Goal: Task Accomplishment & Management: Manage account settings

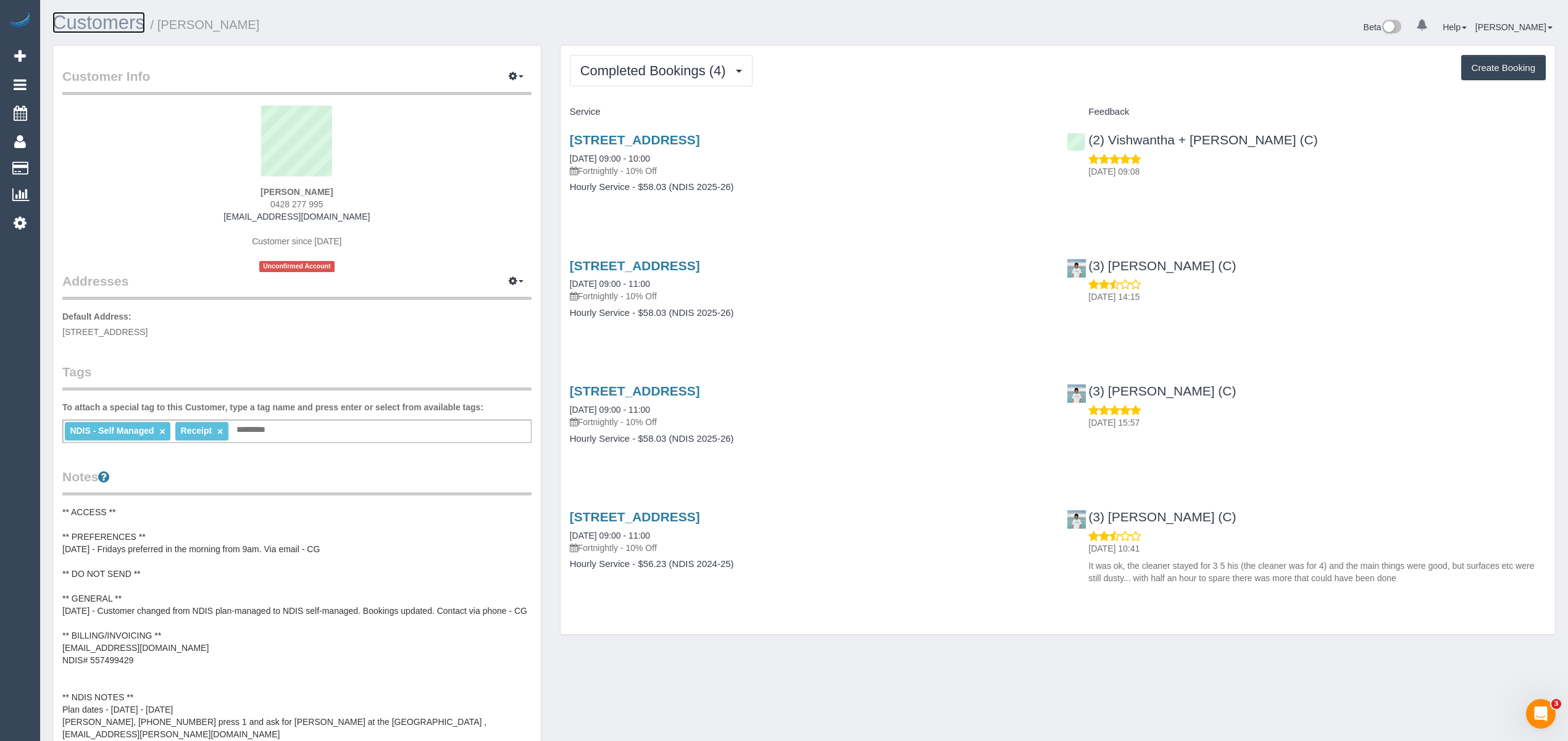
click at [106, 15] on link "Customers" at bounding box center [99, 23] width 93 height 21
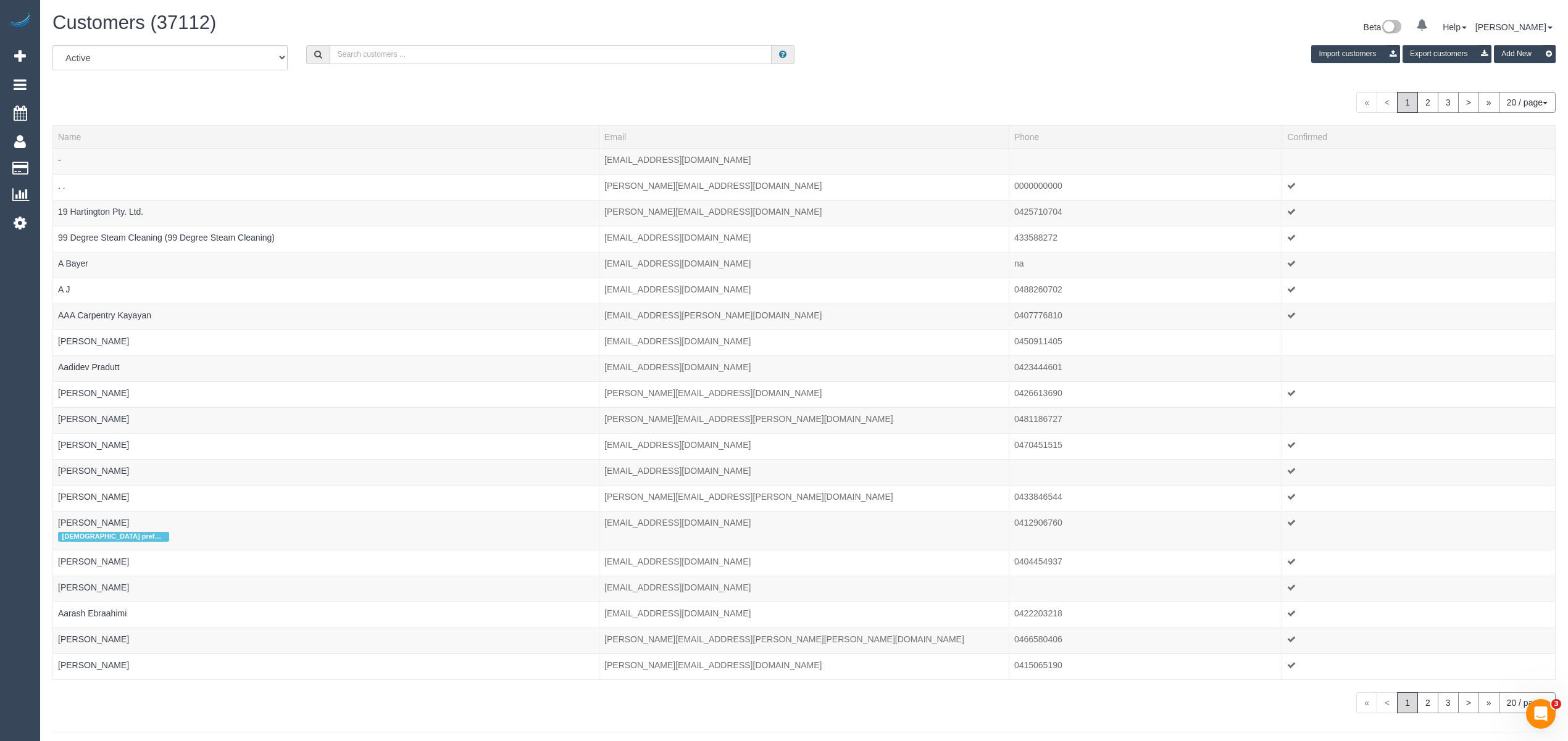
click at [398, 54] on input "text" at bounding box center [551, 54] width 443 height 19
paste input "jackie.kallman@gmail.com"
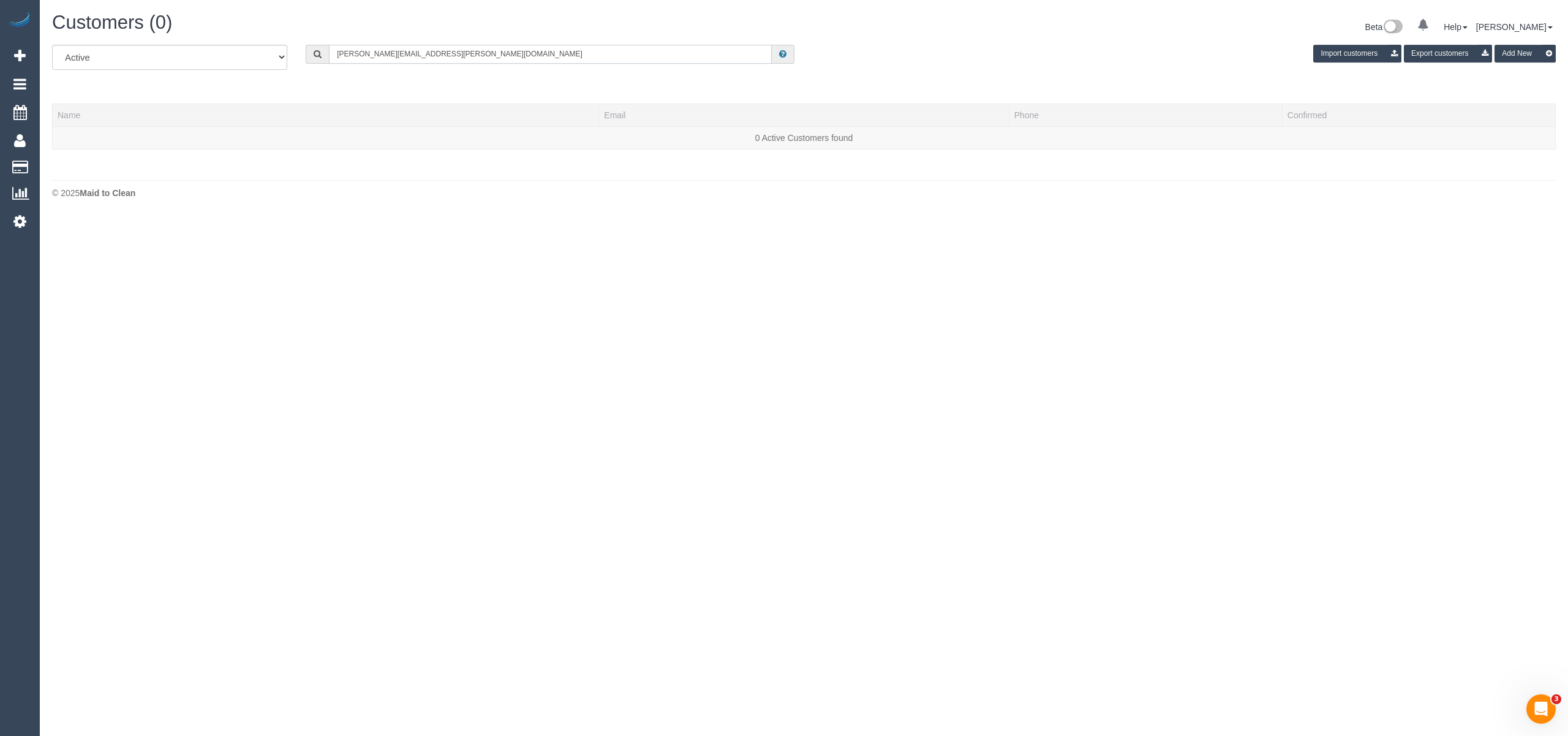
click at [434, 53] on input "jackie.kallman@gmail.com" at bounding box center [550, 54] width 443 height 19
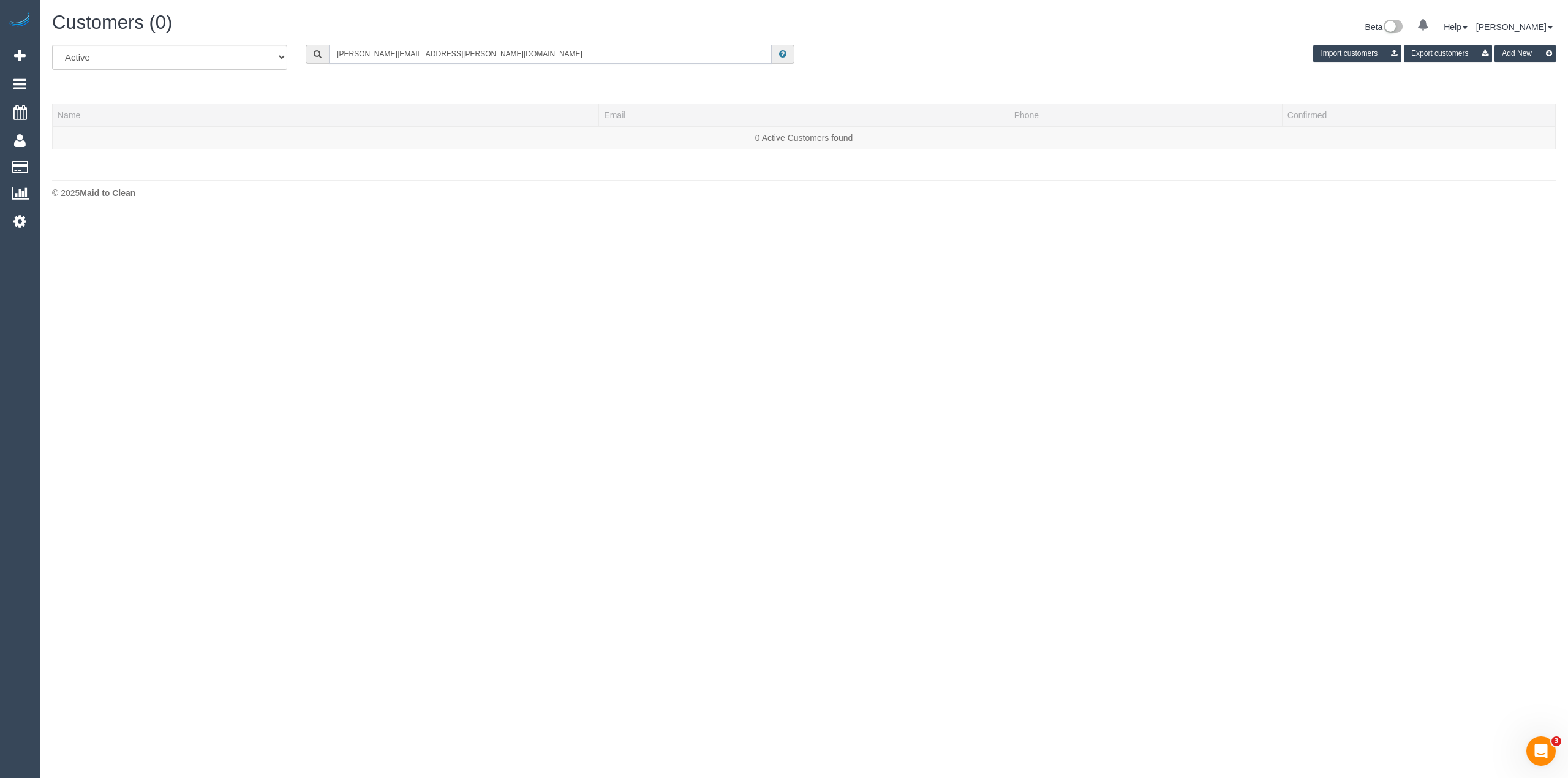
drag, startPoint x: 493, startPoint y: 48, endPoint x: 81, endPoint y: 54, distance: 412.0
click at [157, 52] on div "All Active Archived jackie.kallman@gmail.com Import customers Export customers …" at bounding box center [803, 61] width 1522 height 34
paste input "+610431397470"
drag, startPoint x: 347, startPoint y: 53, endPoint x: 330, endPoint y: 49, distance: 17.5
click at [330, 49] on input "+610431397470" at bounding box center [550, 54] width 443 height 19
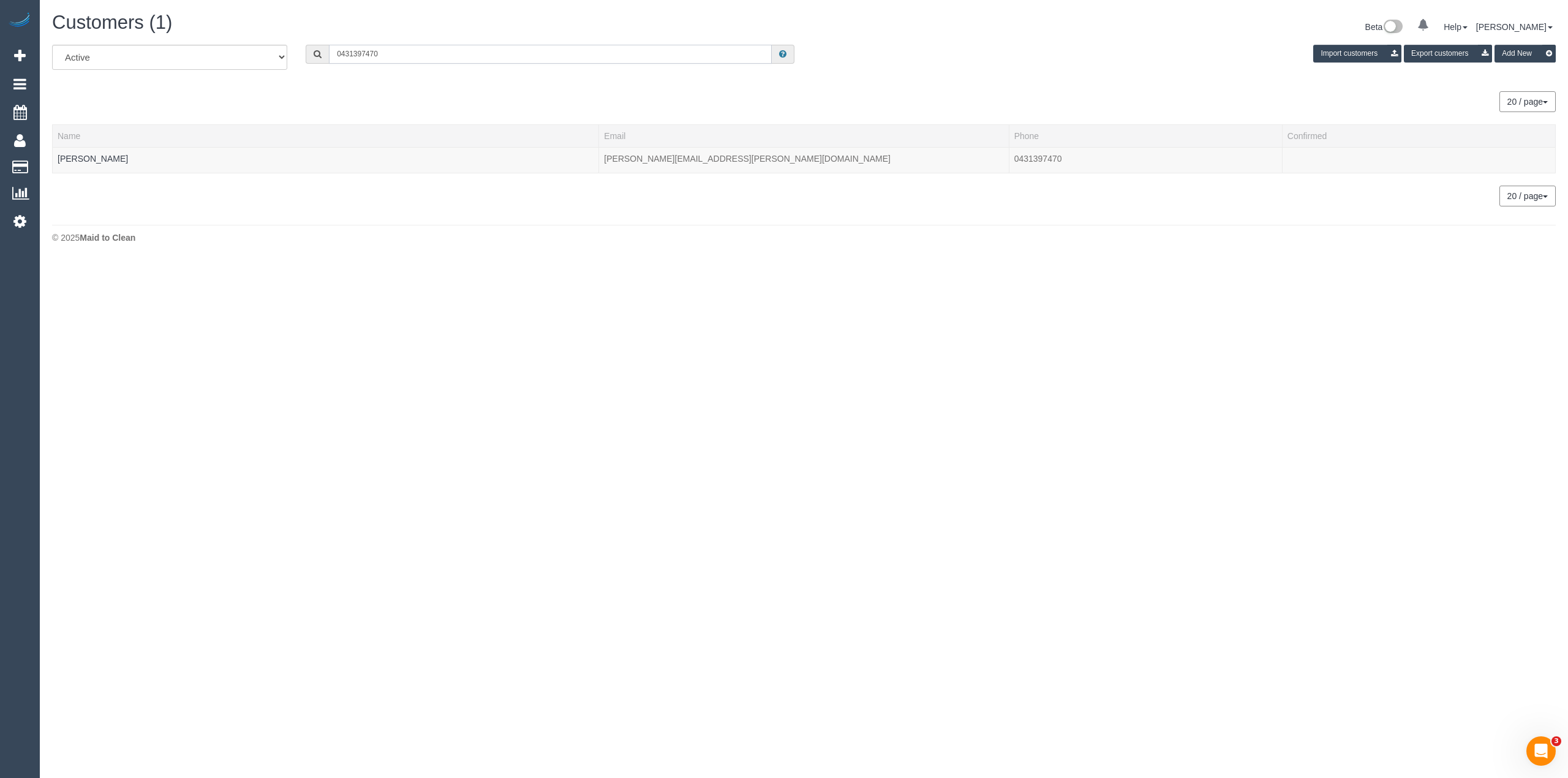
drag, startPoint x: 444, startPoint y: 48, endPoint x: 118, endPoint y: 20, distance: 327.2
click at [119, 21] on div "Customers (1) Beta 0 Your Notifications You have 0 alerts Help Help Docs Take a…" at bounding box center [804, 130] width 1529 height 261
paste input "23620237"
drag, startPoint x: 434, startPoint y: 48, endPoint x: 163, endPoint y: 0, distance: 275.2
click at [197, 22] on div "Customers (1) Beta 0 Your Notifications You have 0 alerts Help Help Docs Take a…" at bounding box center [804, 137] width 1529 height 275
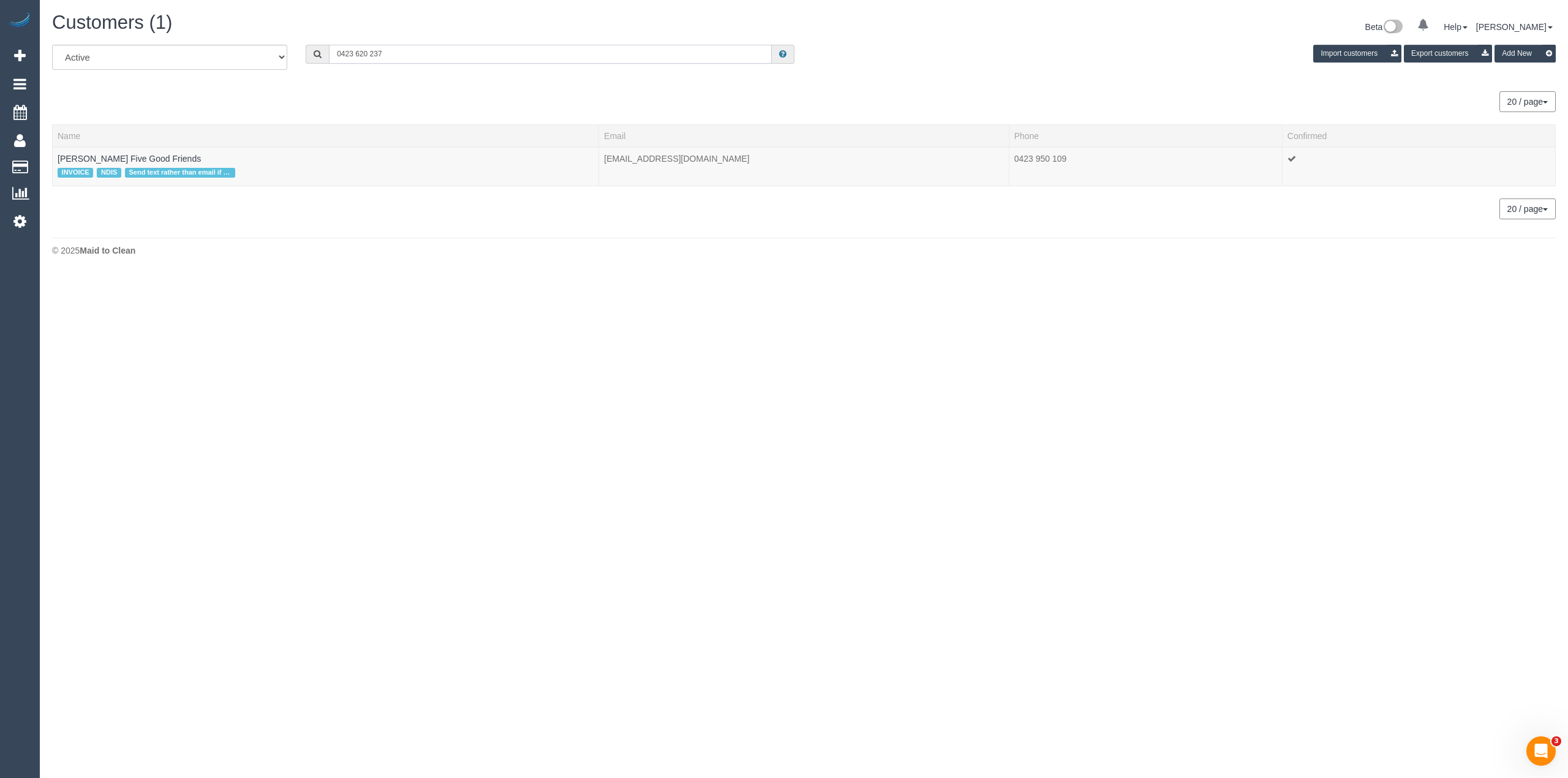
paste input "fiona.doyle@live.com.au"
drag, startPoint x: 447, startPoint y: 54, endPoint x: 233, endPoint y: 60, distance: 214.1
click at [236, 60] on div "All Active Archived fiona.doyle@live.com.au Import customers Export customers A…" at bounding box center [803, 61] width 1522 height 34
paste input "61435029888"
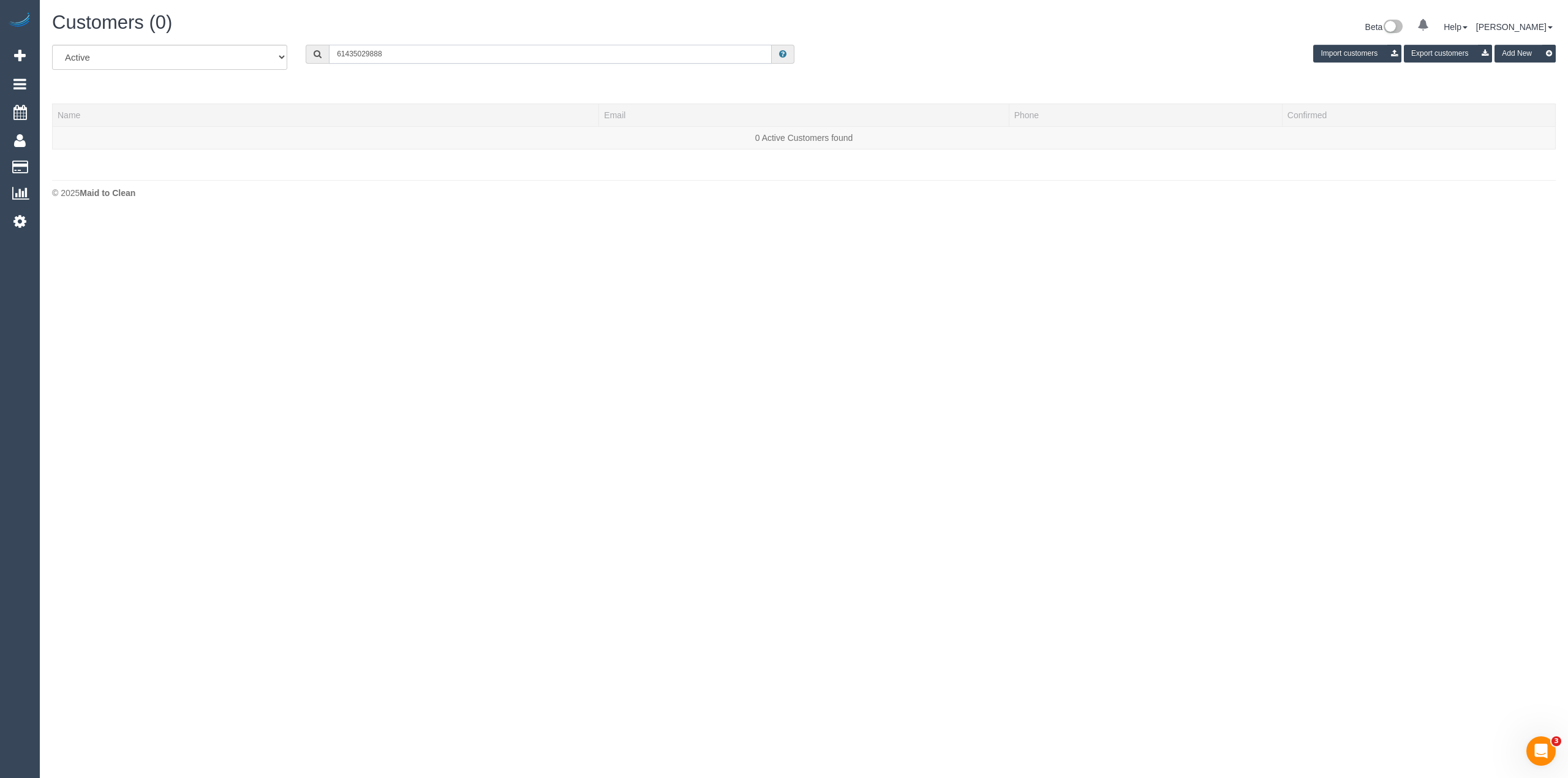
drag, startPoint x: 343, startPoint y: 55, endPoint x: 306, endPoint y: 38, distance: 40.7
click at [311, 42] on div "Customers (0) Beta 0 Your Notifications You have 0 alerts Help Help Docs Take a…" at bounding box center [804, 108] width 1529 height 217
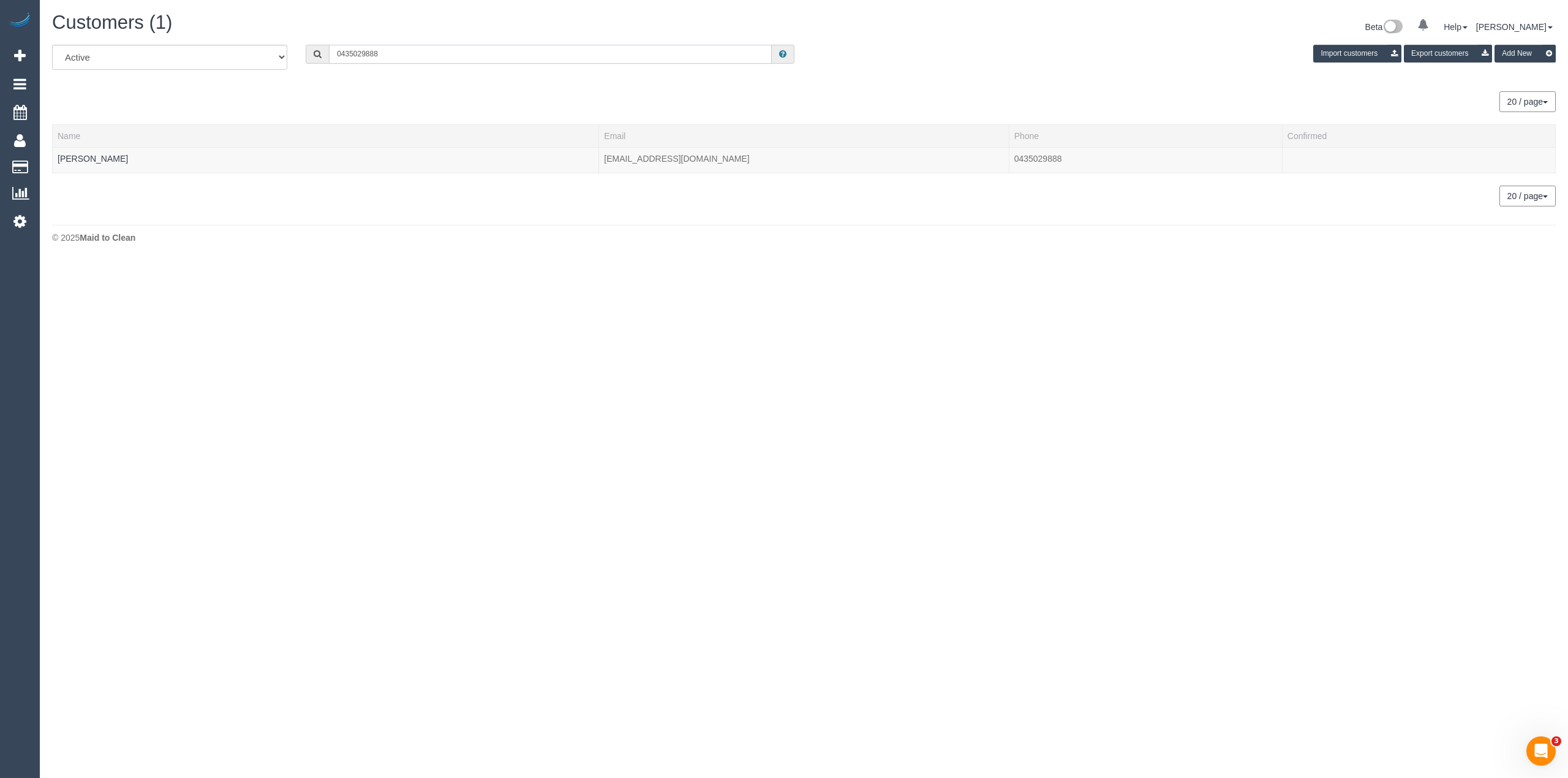
drag, startPoint x: 431, startPoint y: 56, endPoint x: 170, endPoint y: 59, distance: 261.0
click at [167, 56] on div "All Active Archived 0435029888 Import customers Export customers Add New" at bounding box center [803, 61] width 1522 height 34
click at [439, 63] on input "0435029888" at bounding box center [550, 54] width 443 height 19
drag, startPoint x: 431, startPoint y: 59, endPoint x: 155, endPoint y: 60, distance: 276.0
click at [155, 60] on div "All Active Archived 0435029888 Import customers Export customers Add New" at bounding box center [803, 61] width 1522 height 34
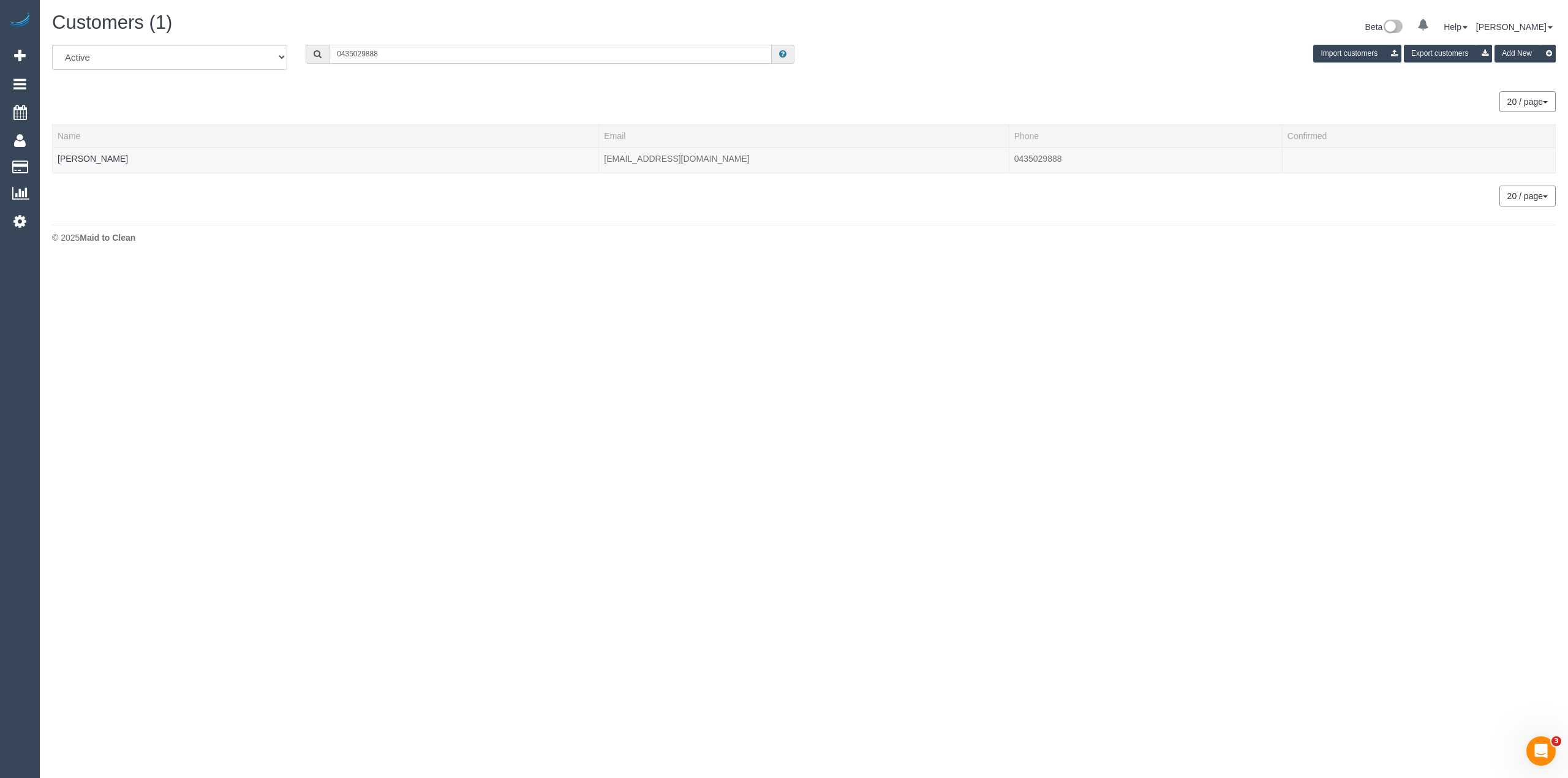
paste input "61431414492"
drag, startPoint x: 346, startPoint y: 49, endPoint x: 305, endPoint y: 47, distance: 41.0
click at [305, 47] on div "61431414492" at bounding box center [550, 54] width 507 height 19
drag, startPoint x: 392, startPoint y: 52, endPoint x: 218, endPoint y: 54, distance: 174.0
click at [219, 54] on div "All Active Archived 0431414492 Import customers Export customers Add New" at bounding box center [803, 61] width 1522 height 34
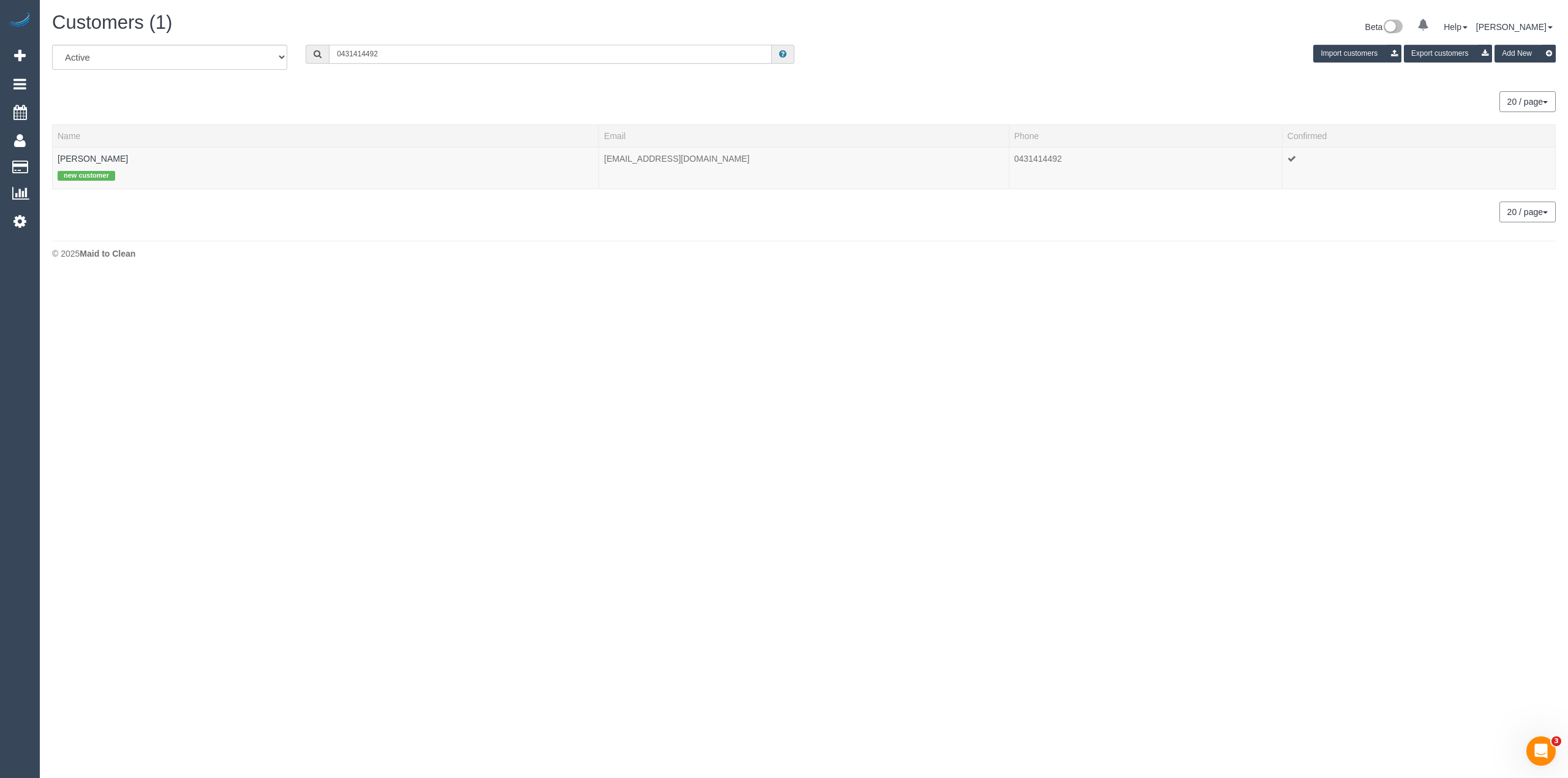
paste input "3 9375 2151"
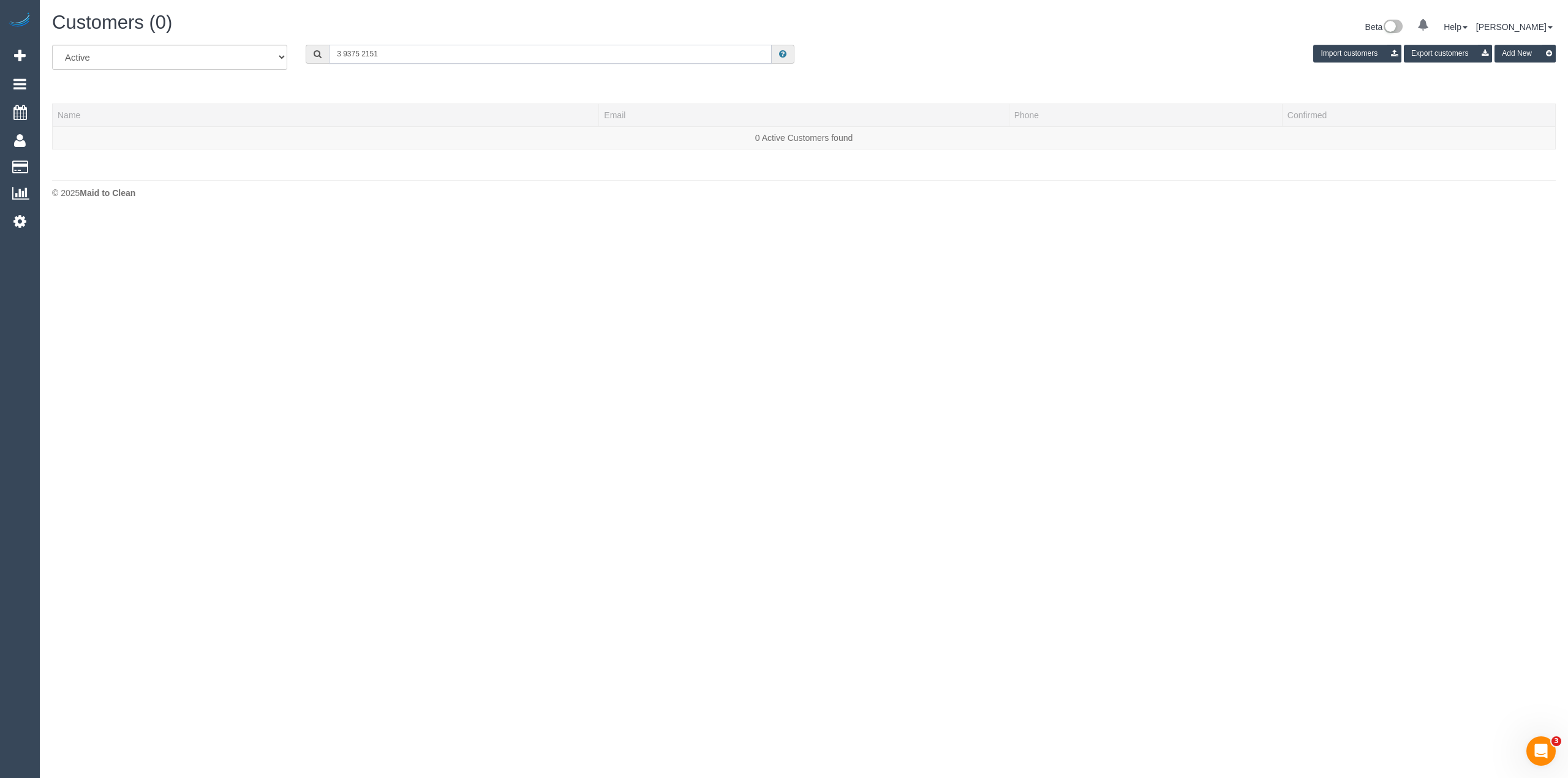
drag, startPoint x: 439, startPoint y: 59, endPoint x: 121, endPoint y: 46, distance: 318.3
click at [204, 62] on div "All Active Archived 3 9375 2151 Import customers Export customers Add New" at bounding box center [803, 61] width 1522 height 34
paste input "+61407338435"
drag, startPoint x: 350, startPoint y: 57, endPoint x: 310, endPoint y: 44, distance: 42.1
click at [320, 48] on div "+61407338435" at bounding box center [550, 54] width 489 height 19
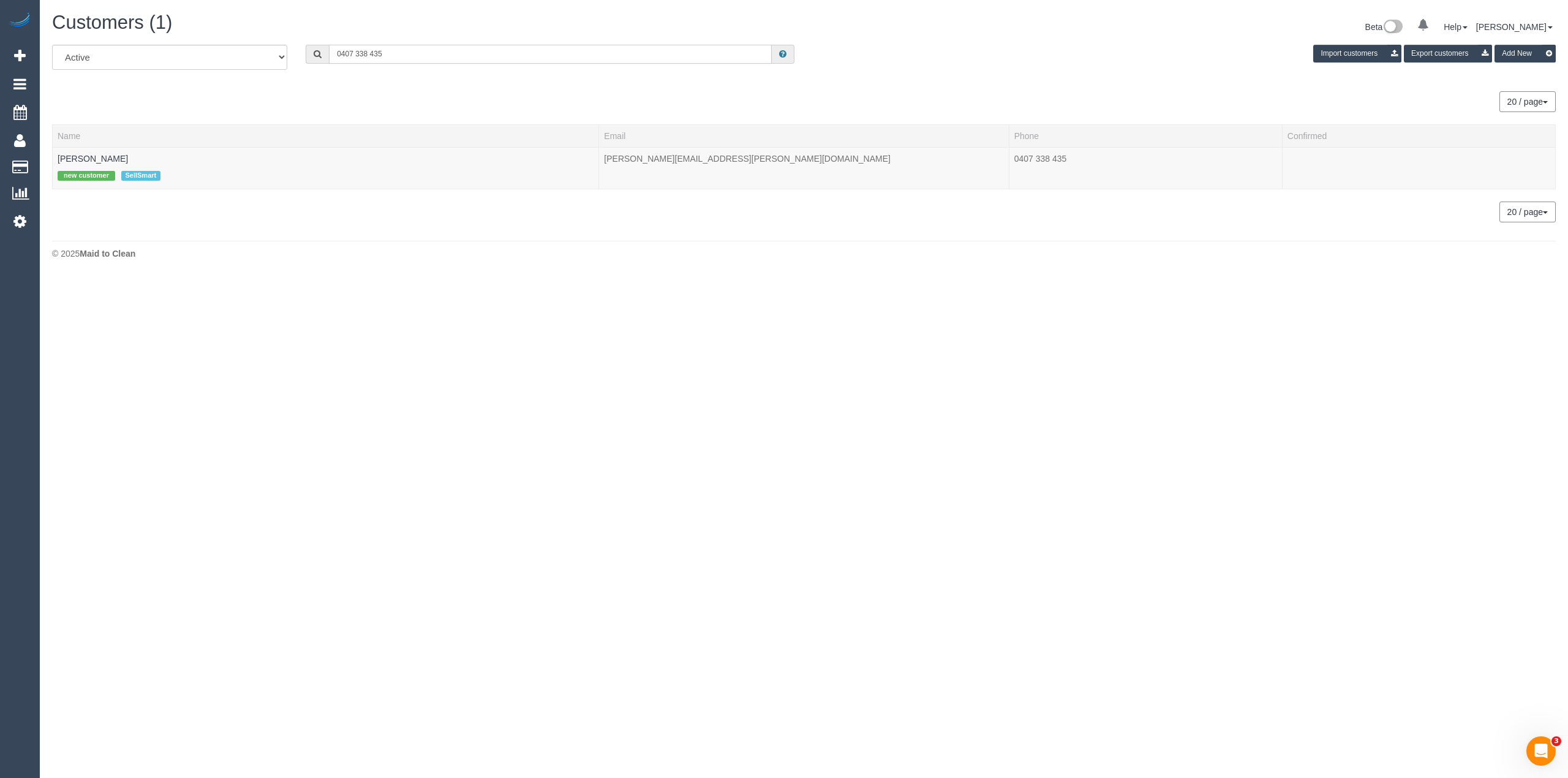
drag, startPoint x: 422, startPoint y: 61, endPoint x: 184, endPoint y: 67, distance: 238.1
click at [189, 73] on div "All Active Archived 0407 338 435 Import customers Export customers Add New" at bounding box center [803, 61] width 1522 height 34
paste input "louisemb1966@gmail.com"
drag, startPoint x: 469, startPoint y: 54, endPoint x: 125, endPoint y: 93, distance: 346.2
click at [126, 93] on div "All Active Archived louisemb1966@gmail.com Import customers Export customers Ad…" at bounding box center [804, 133] width 1504 height 177
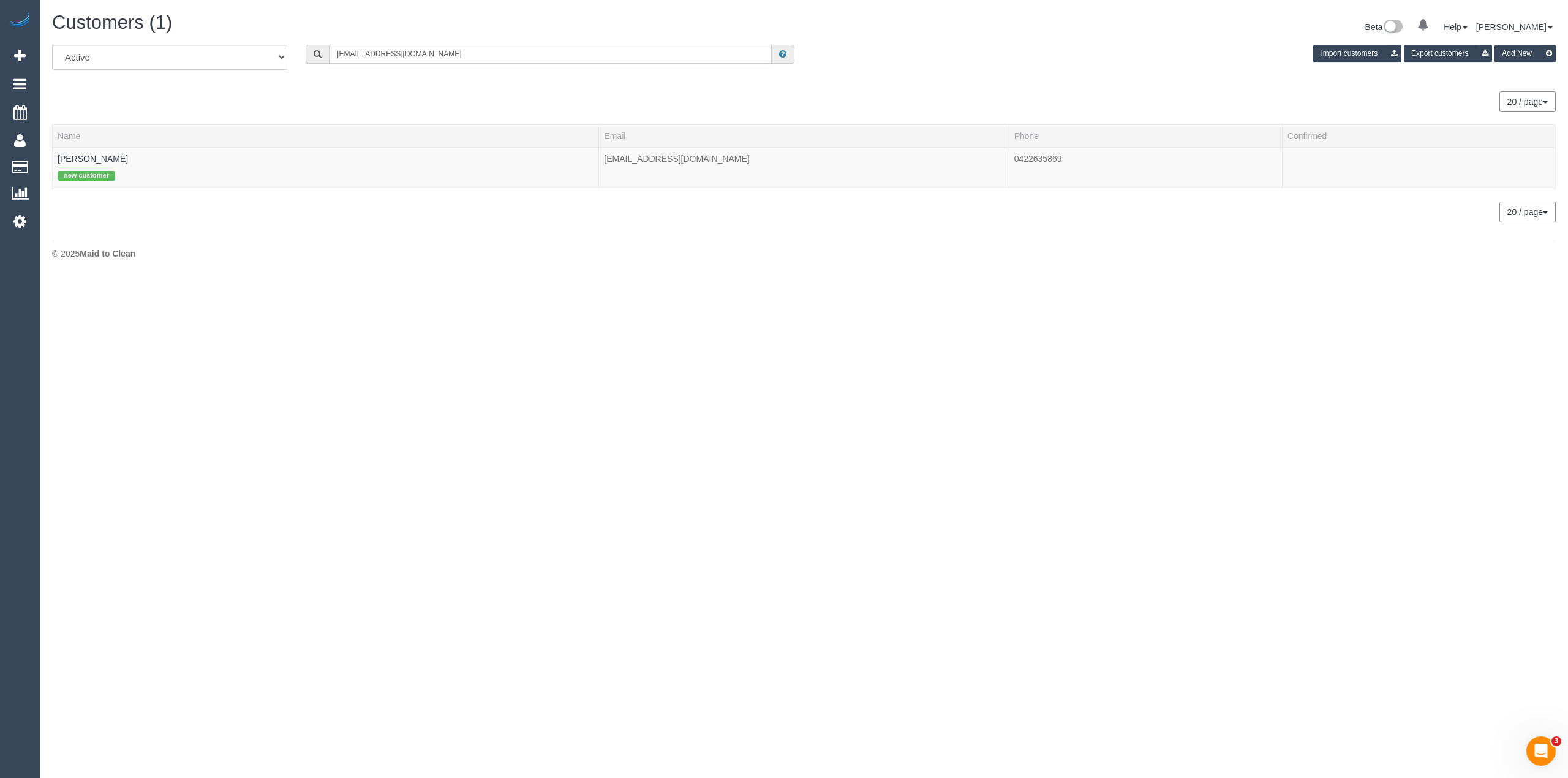
paste input "61418106223"
drag, startPoint x: 343, startPoint y: 51, endPoint x: 312, endPoint y: 40, distance: 32.9
click at [312, 40] on div "Customers (1) Beta 0 Your Notifications You have 0 alerts Help Help Docs Take a…" at bounding box center [804, 139] width 1529 height 278
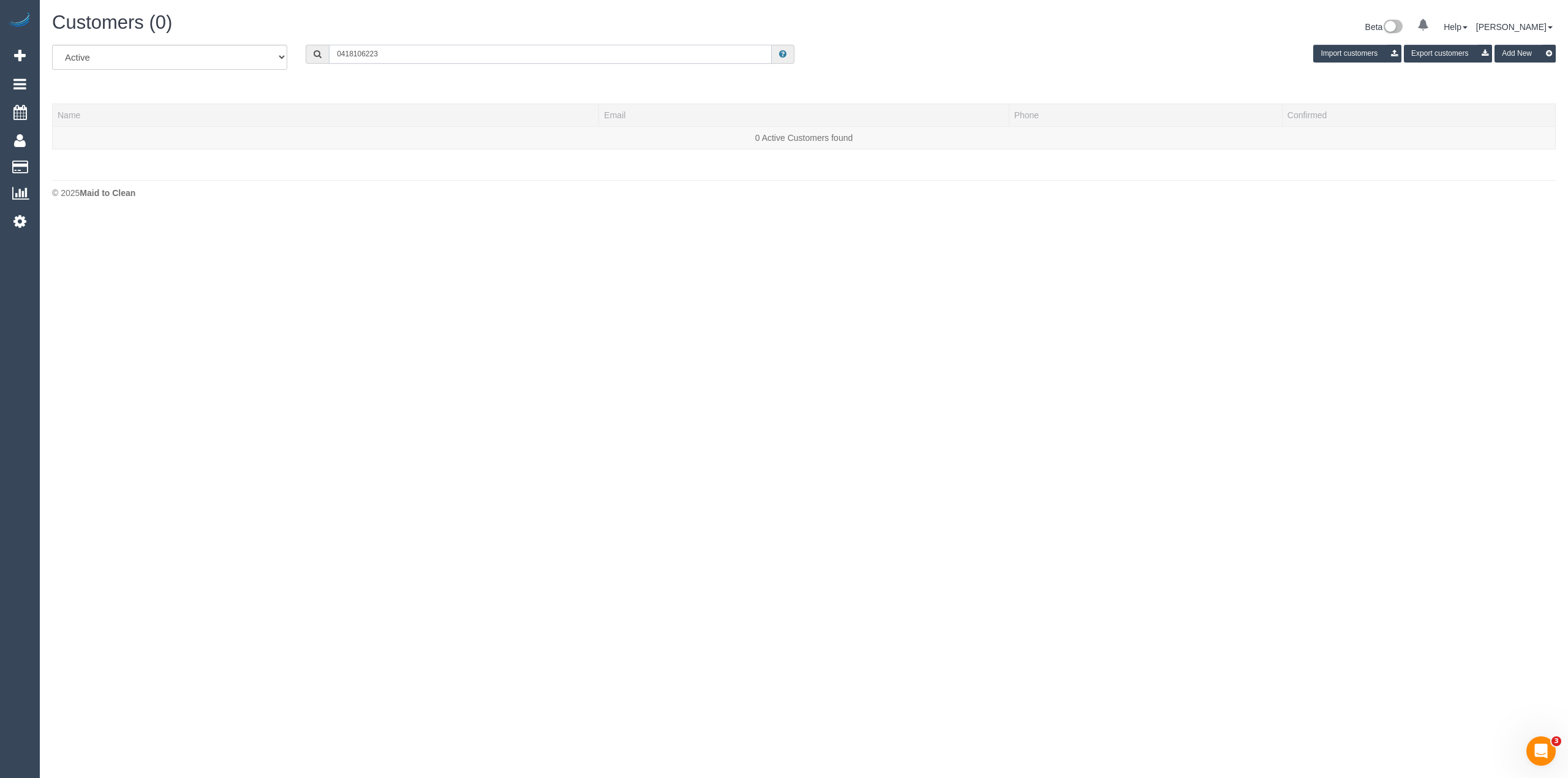
click at [351, 54] on input "0418106223" at bounding box center [550, 54] width 443 height 19
drag, startPoint x: 410, startPoint y: 57, endPoint x: 229, endPoint y: 41, distance: 181.7
click at [235, 45] on div "All Active Archived 0418 106 223 Import customers Export customers Add New" at bounding box center [803, 61] width 1522 height 34
drag, startPoint x: 312, startPoint y: 47, endPoint x: 283, endPoint y: 46, distance: 29.0
click at [283, 46] on div "All Active Archived 0418 106 223 Import customers Export customers Add New" at bounding box center [803, 61] width 1522 height 34
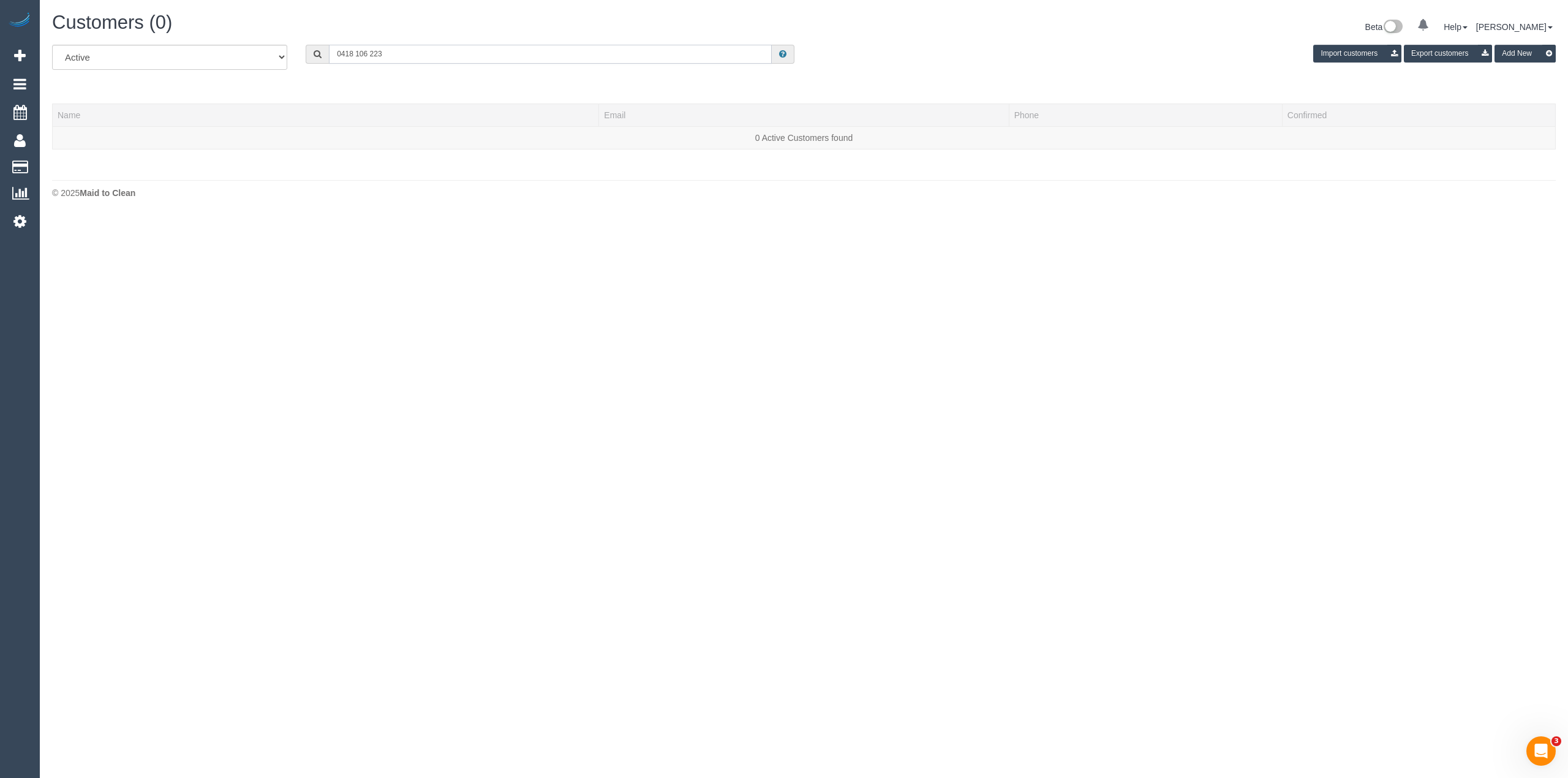
paste input "Karen Ortho Education"
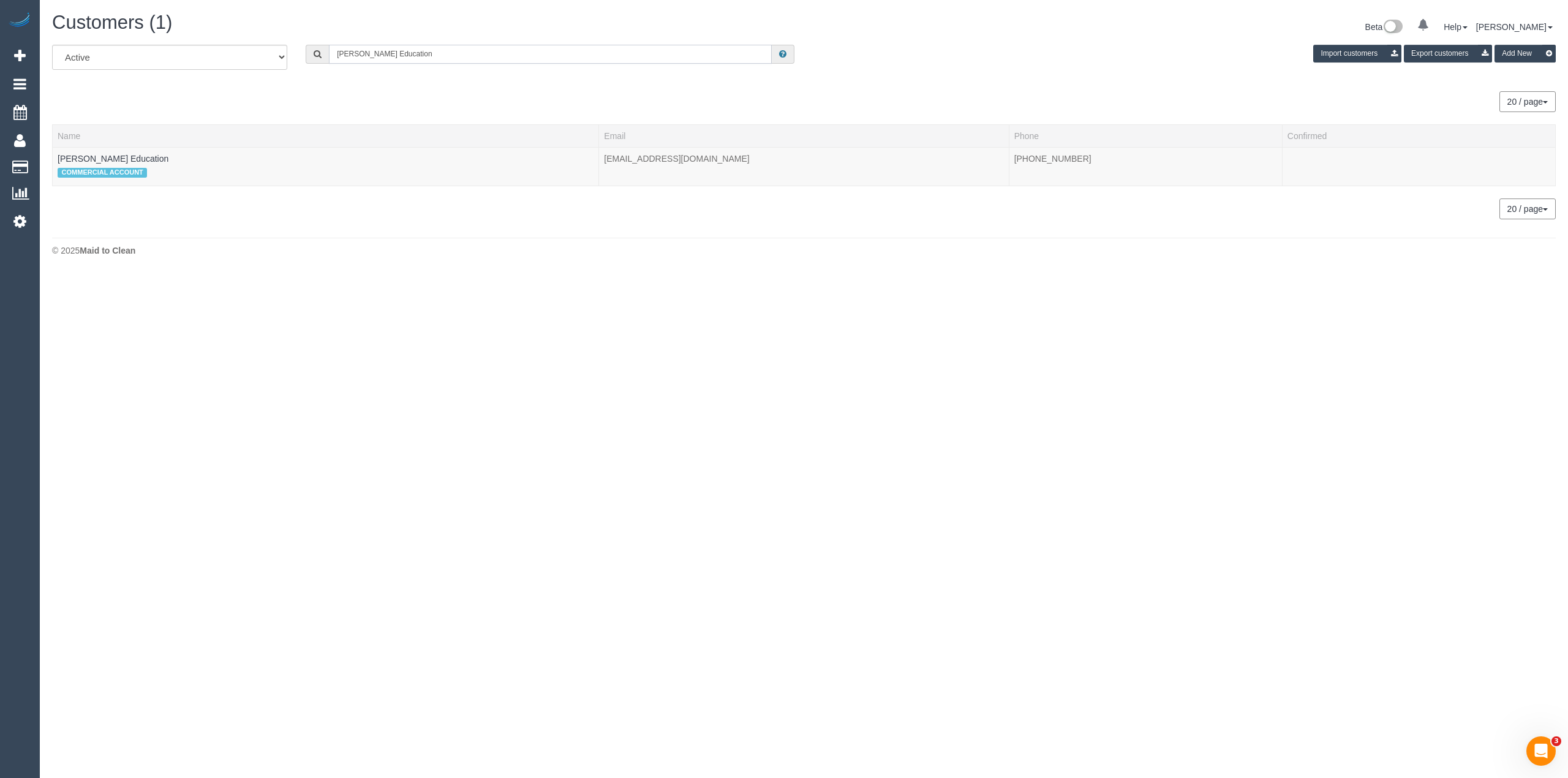
drag, startPoint x: 463, startPoint y: 53, endPoint x: 223, endPoint y: 51, distance: 240.0
click at [223, 51] on div "All Active Archived Karen Ortho Education Import customers Export customers Add…" at bounding box center [803, 61] width 1522 height 34
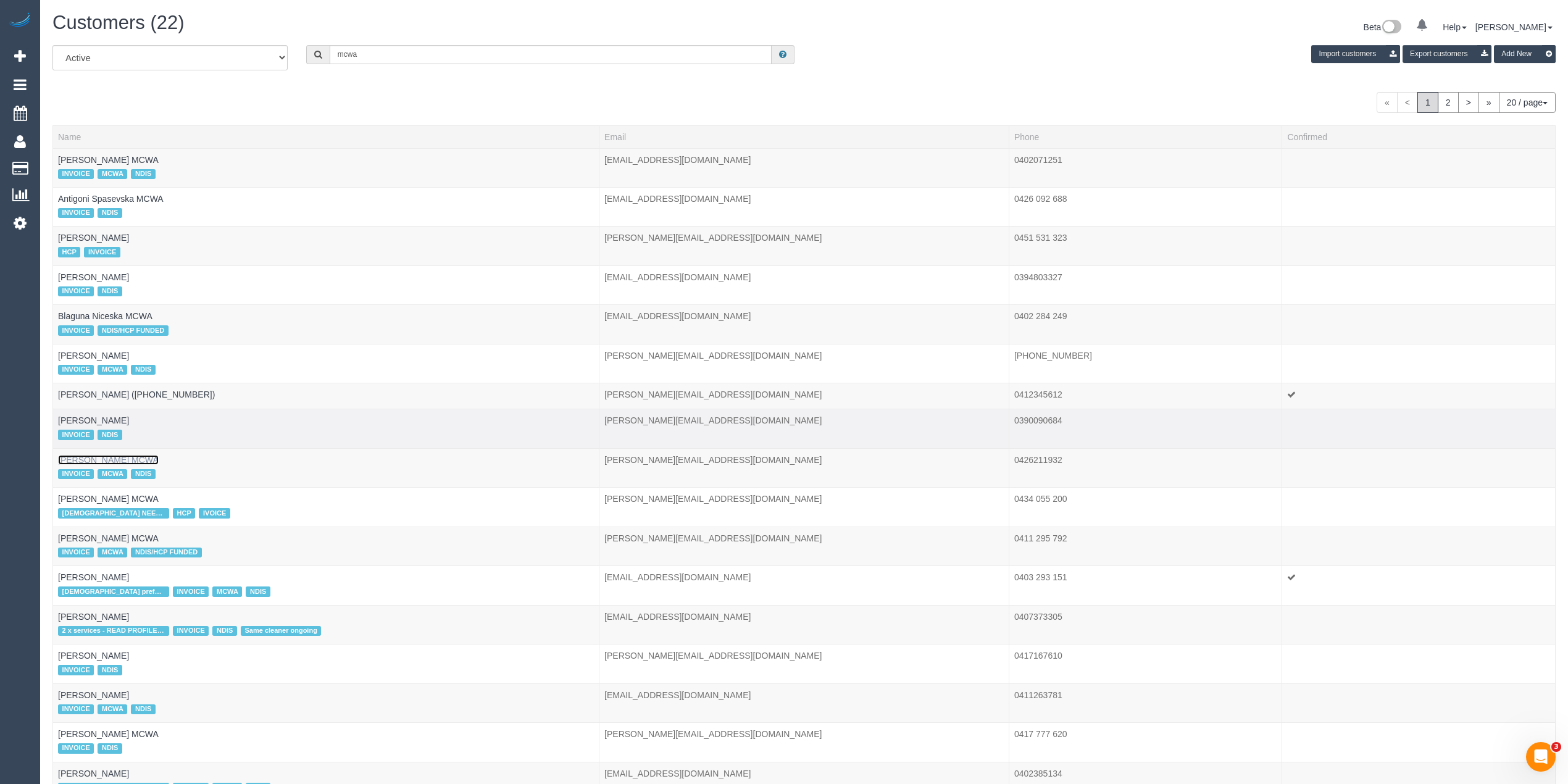
drag, startPoint x: 107, startPoint y: 462, endPoint x: 117, endPoint y: 443, distance: 21.5
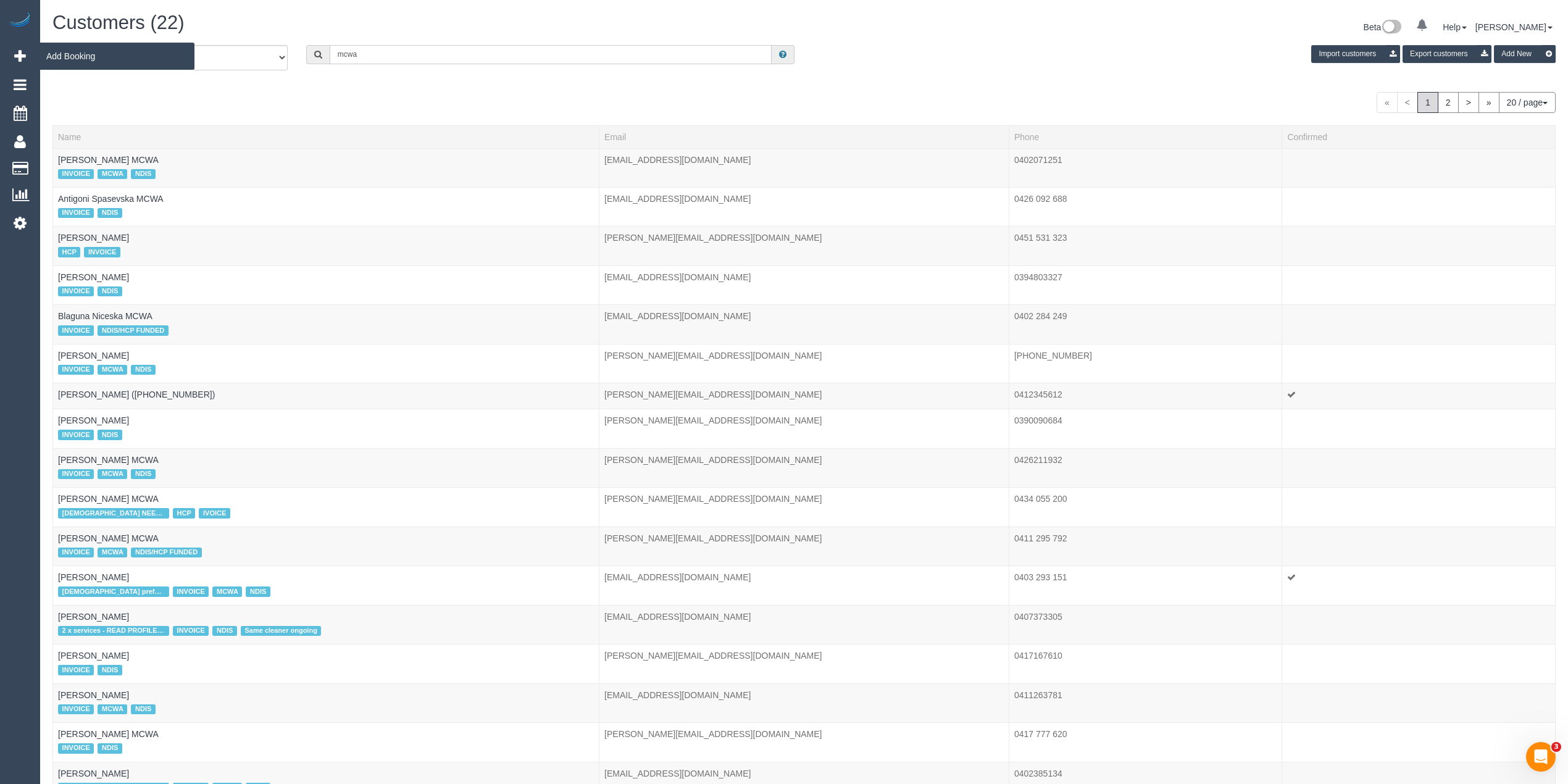
drag, startPoint x: 443, startPoint y: 59, endPoint x: 25, endPoint y: 52, distance: 418.1
click at [25, 52] on div "0 Beta Your Notifications You have 0 alerts Add Booking Bookings Active Booking…" at bounding box center [784, 504] width 1568 height 1008
paste input "61457868694"
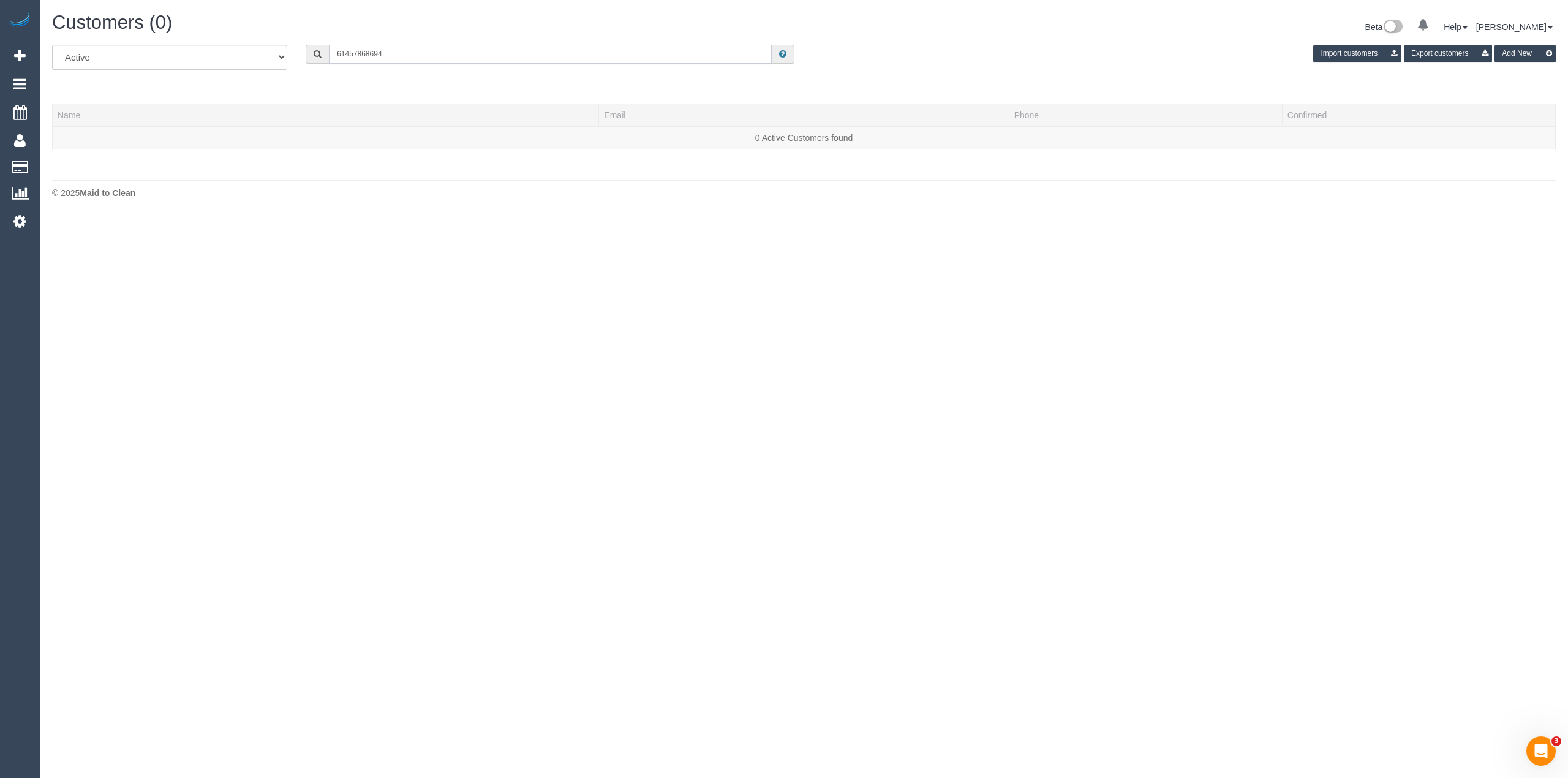
drag, startPoint x: 345, startPoint y: 58, endPoint x: 311, endPoint y: 45, distance: 36.4
click at [311, 47] on div "61457868694" at bounding box center [550, 54] width 489 height 19
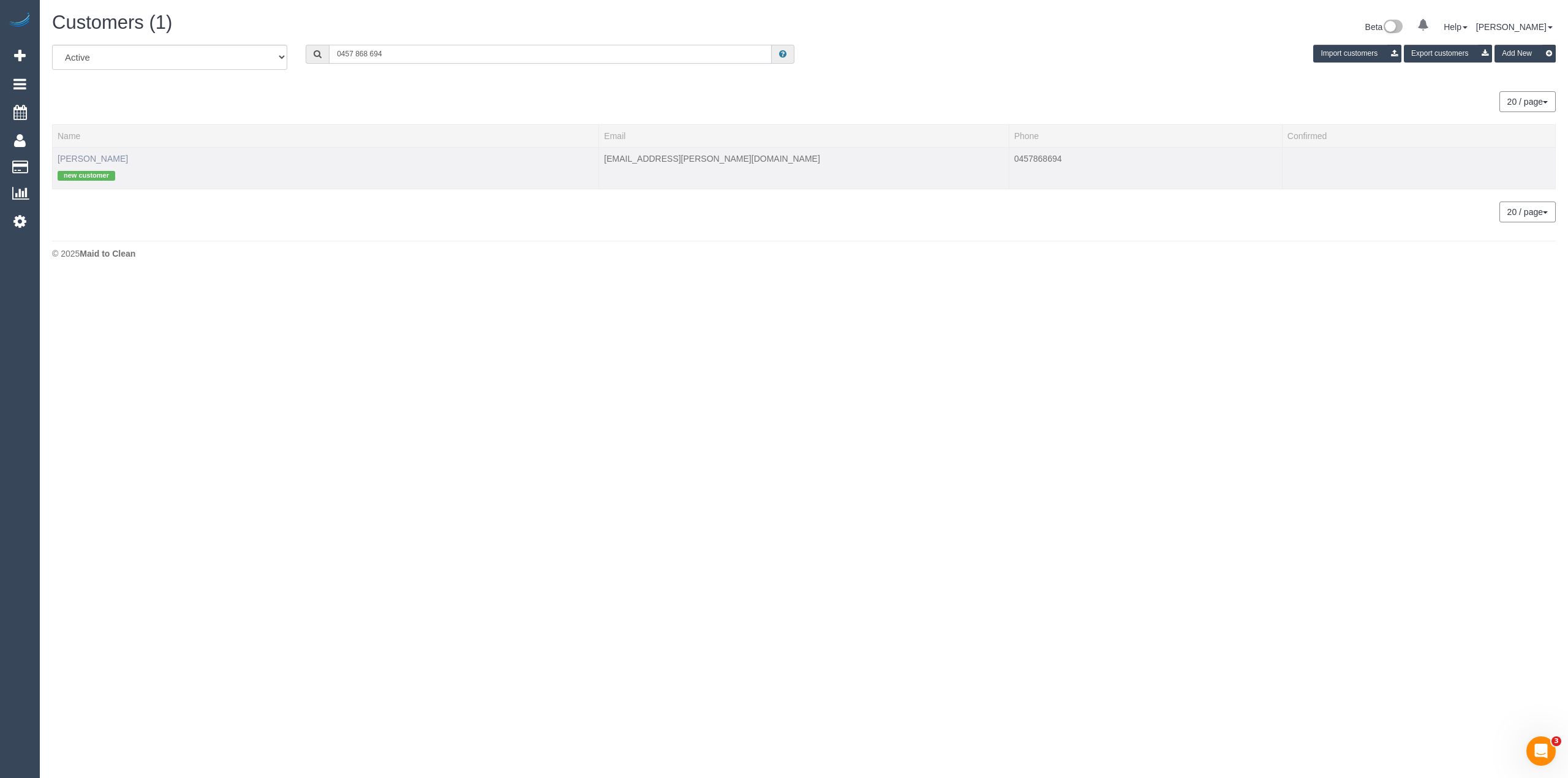
type input "0457 868 694"
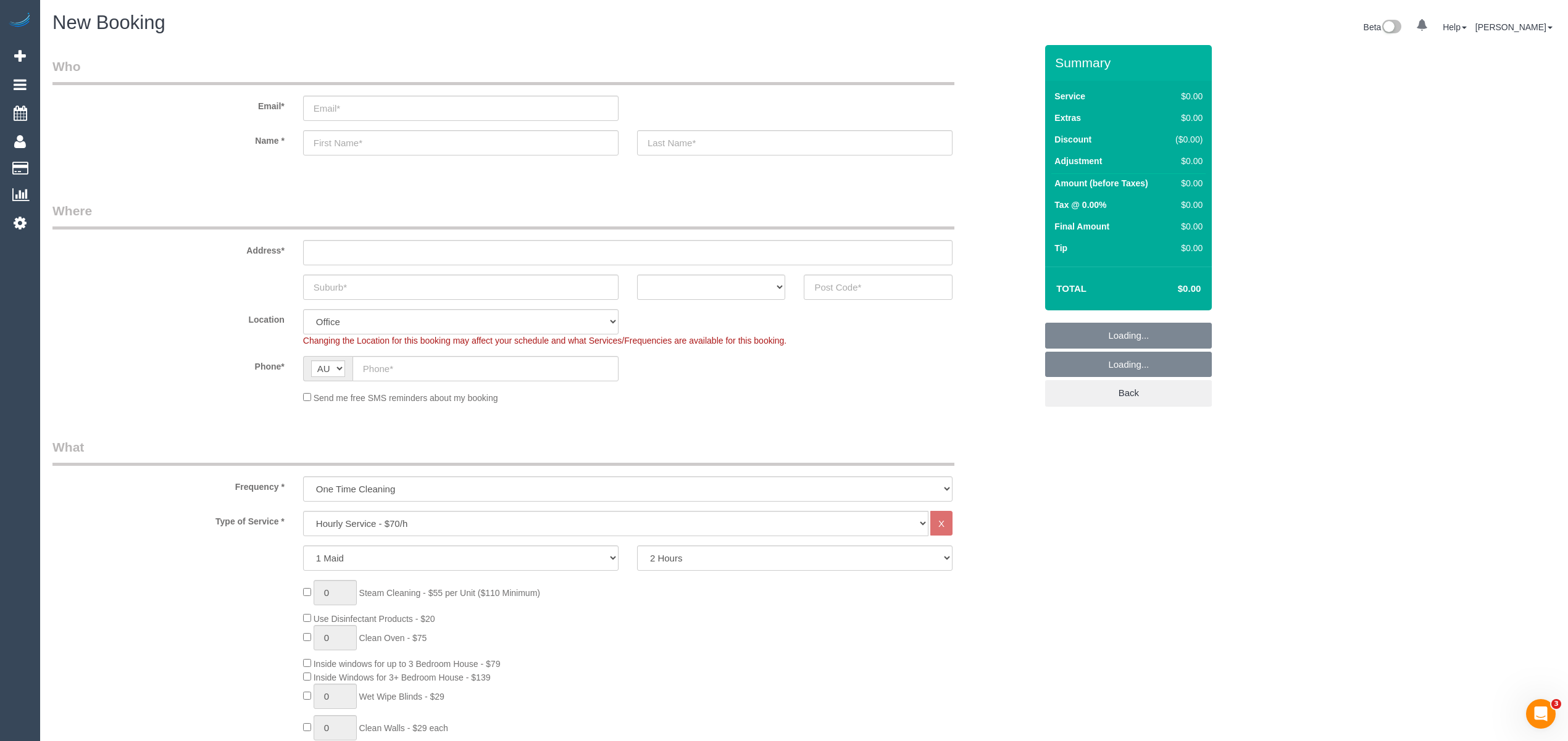
select select "object:813"
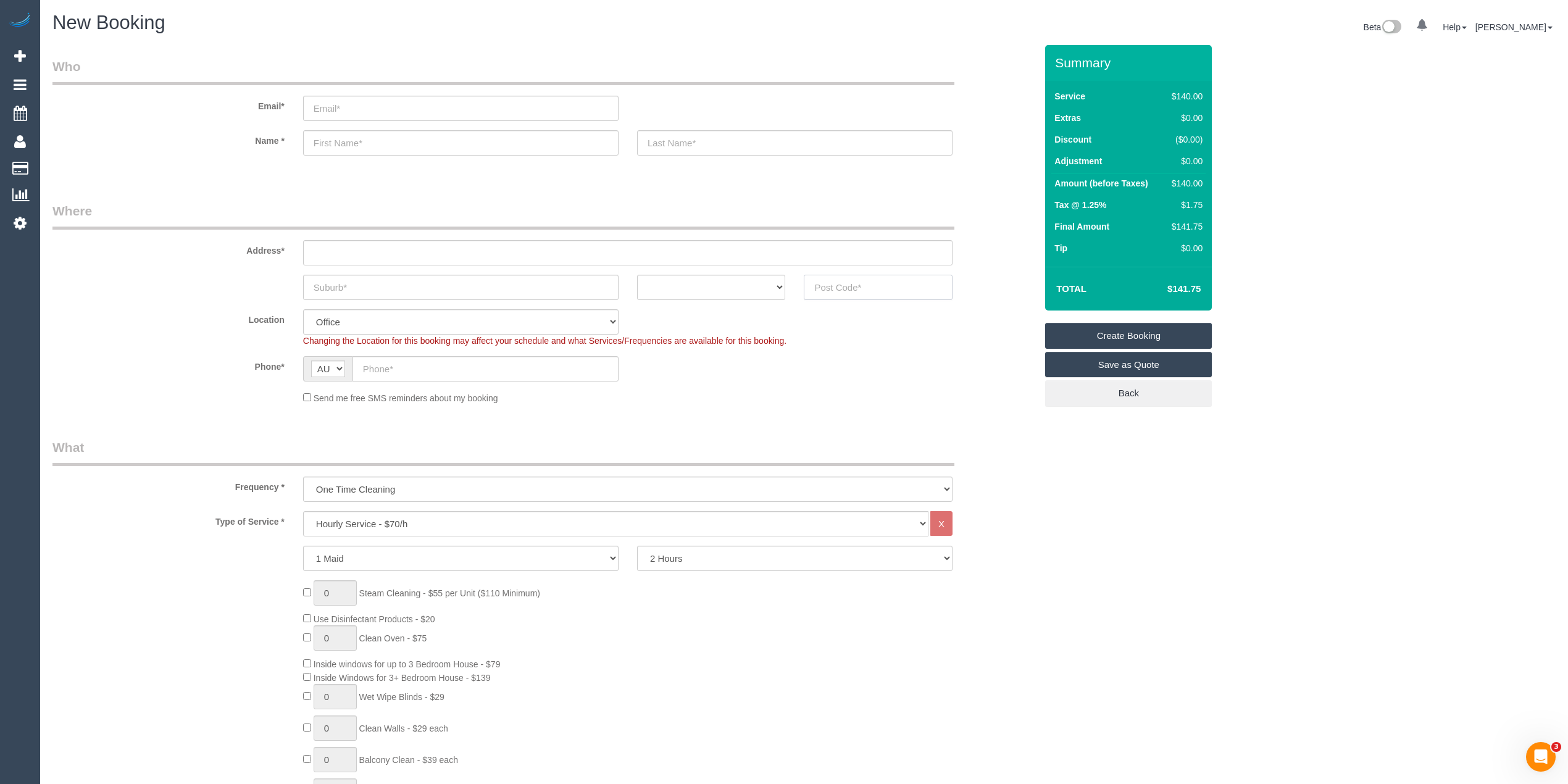
click at [847, 282] on input "text" at bounding box center [878, 287] width 149 height 25
type input "3044"
click at [368, 245] on input "text" at bounding box center [628, 253] width 649 height 25
type input "-"
click at [539, 512] on select "Hourly Service - $70/h Hourly Service - $65/h Hourly Service - $60/h Hourly Ser…" at bounding box center [616, 524] width 625 height 25
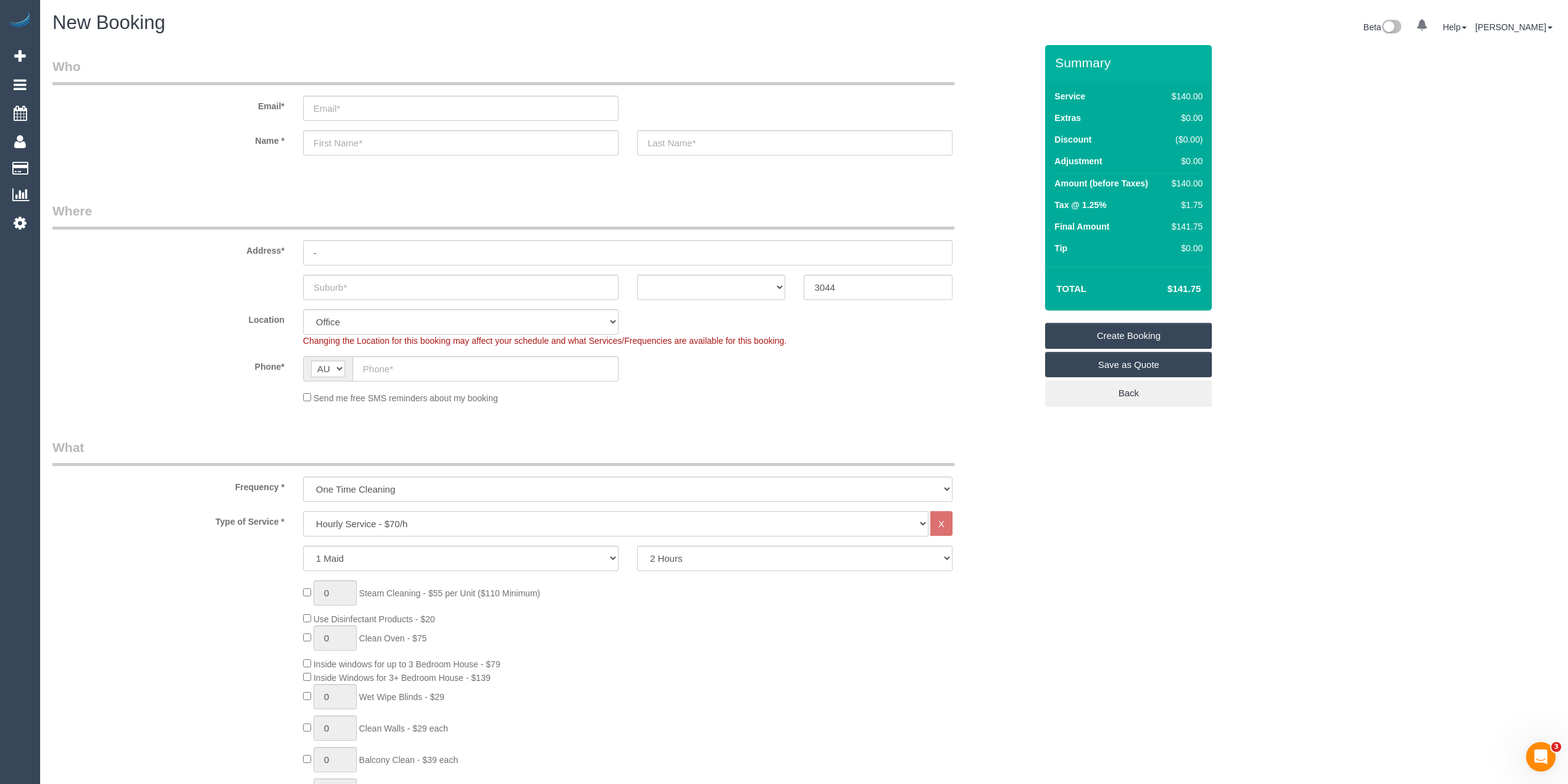
select select "211"
click at [303, 511] on select "Hourly Service - $70/h Hourly Service - $65/h Hourly Service - $60/h Hourly Ser…" at bounding box center [616, 524] width 625 height 25
select select "61"
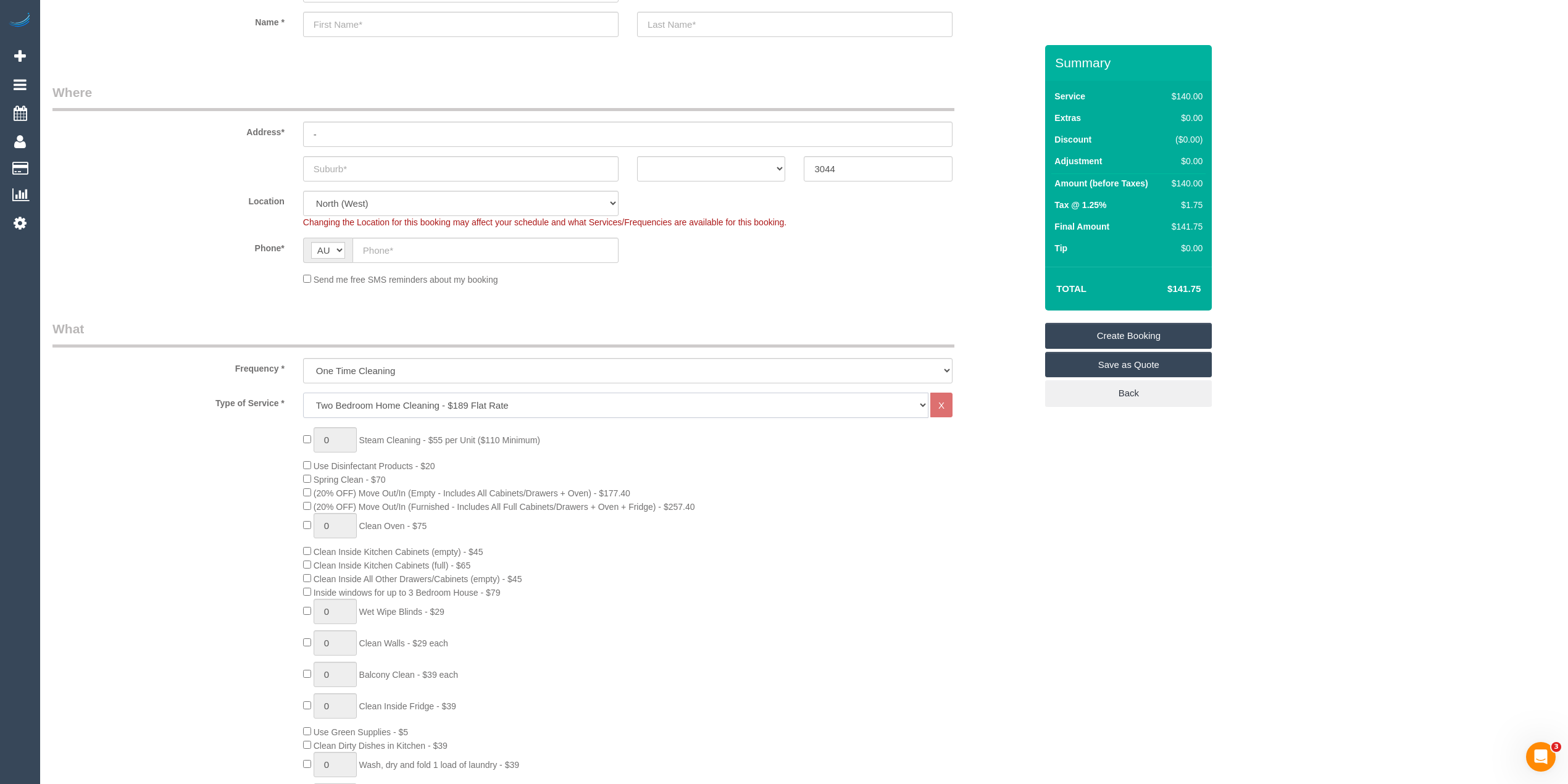
select select "object:2182"
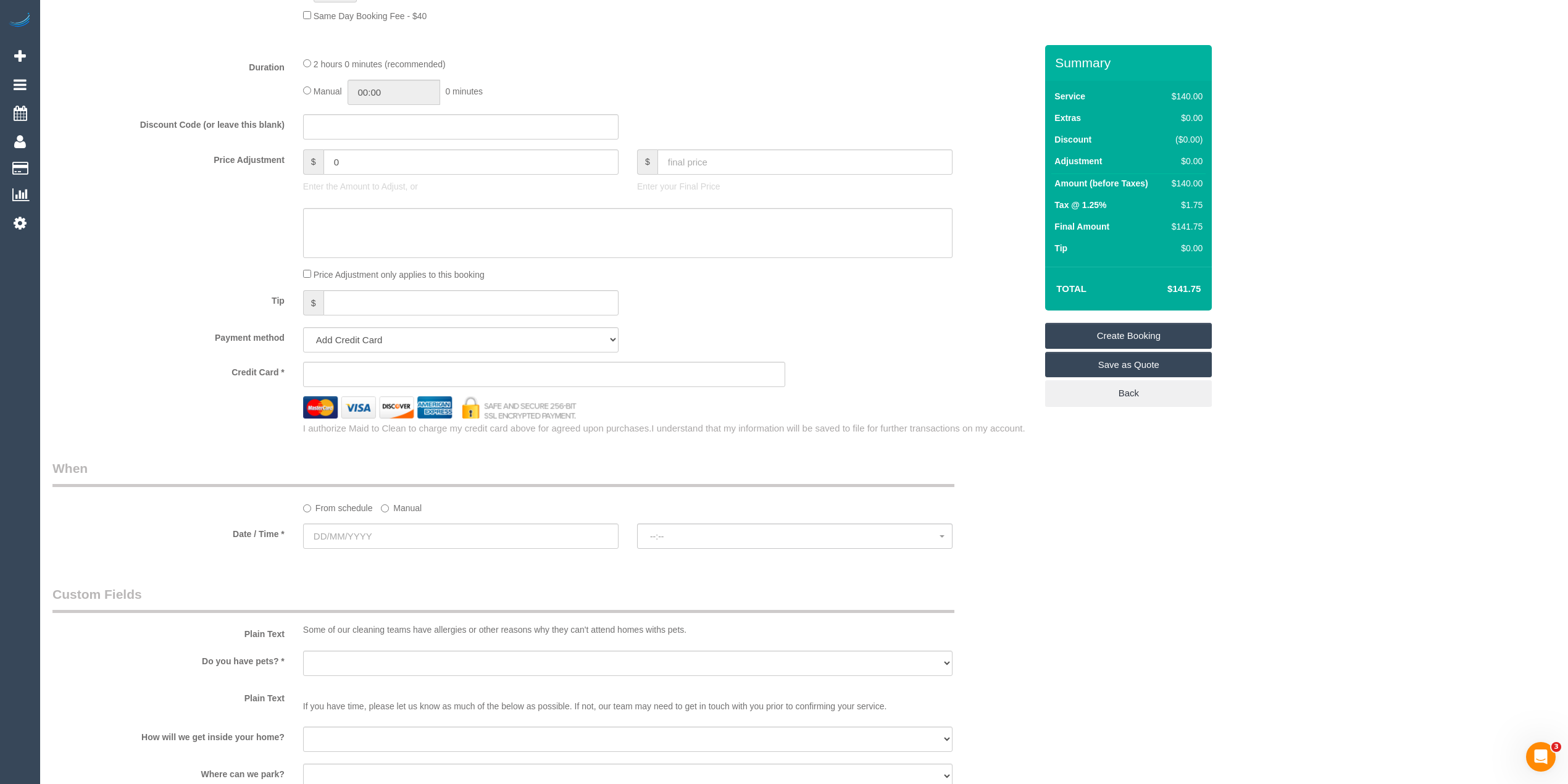
scroll to position [988, 0]
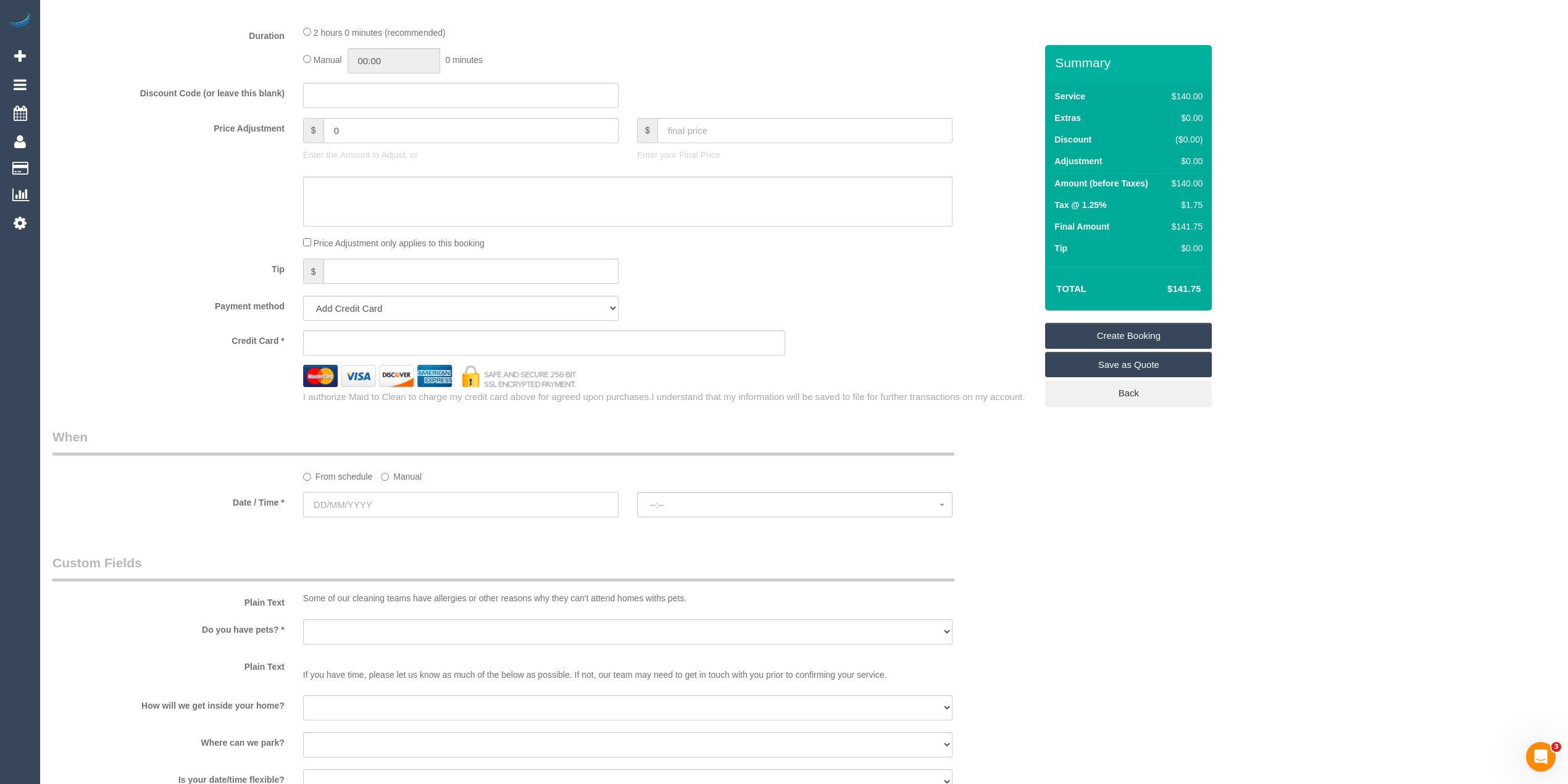
click at [343, 512] on input "text" at bounding box center [460, 505] width 315 height 25
click at [381, 654] on link "27" at bounding box center [385, 649] width 23 height 16
type input "27/08/2025"
click at [1305, 545] on div "Who Email* Name * Where Address* - ACT NSW NT QLD SA TAS VIC WA 3044 Location O…" at bounding box center [804, 163] width 1503 height 2213
select select "spot1"
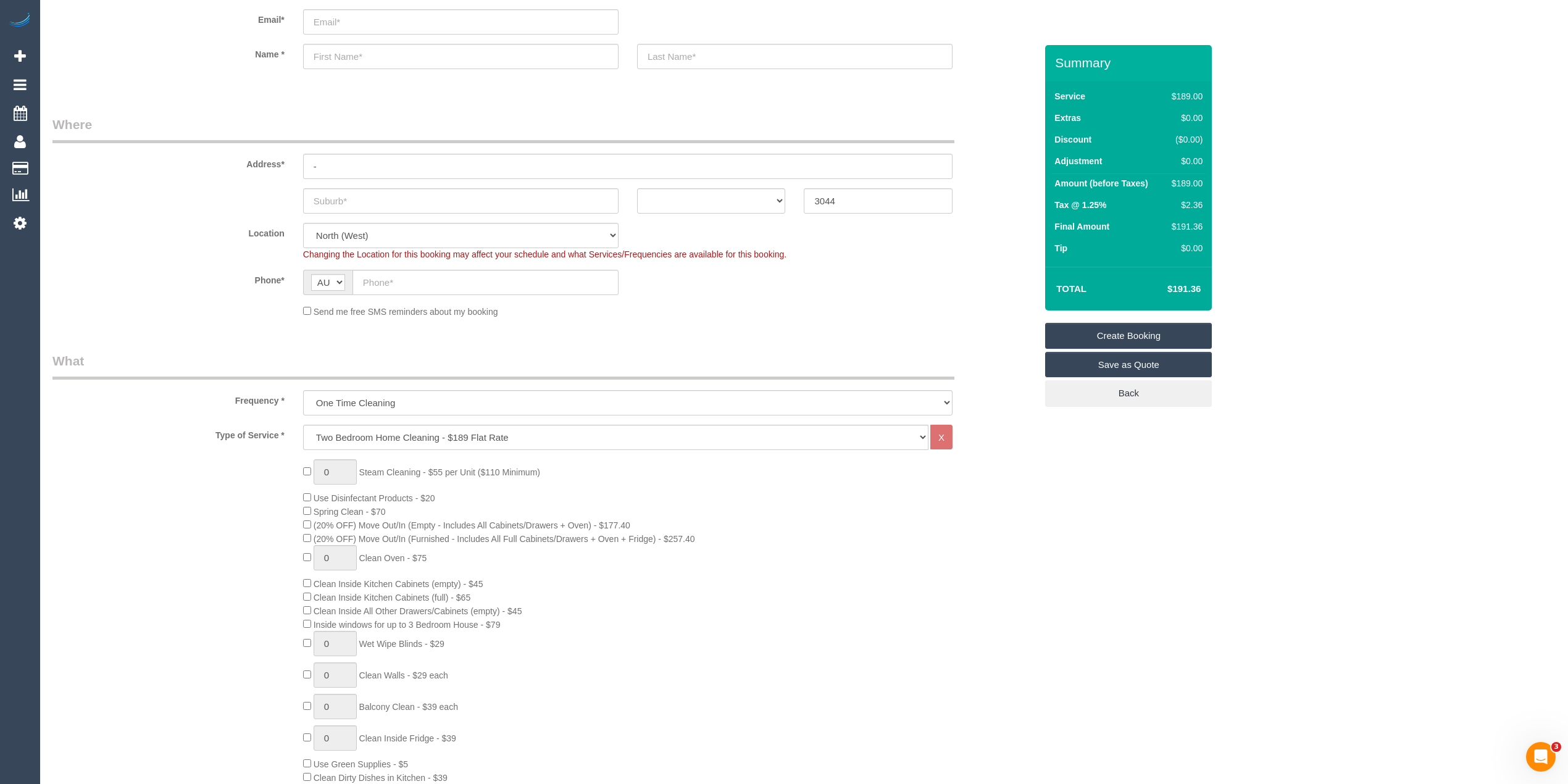
scroll to position [0, 0]
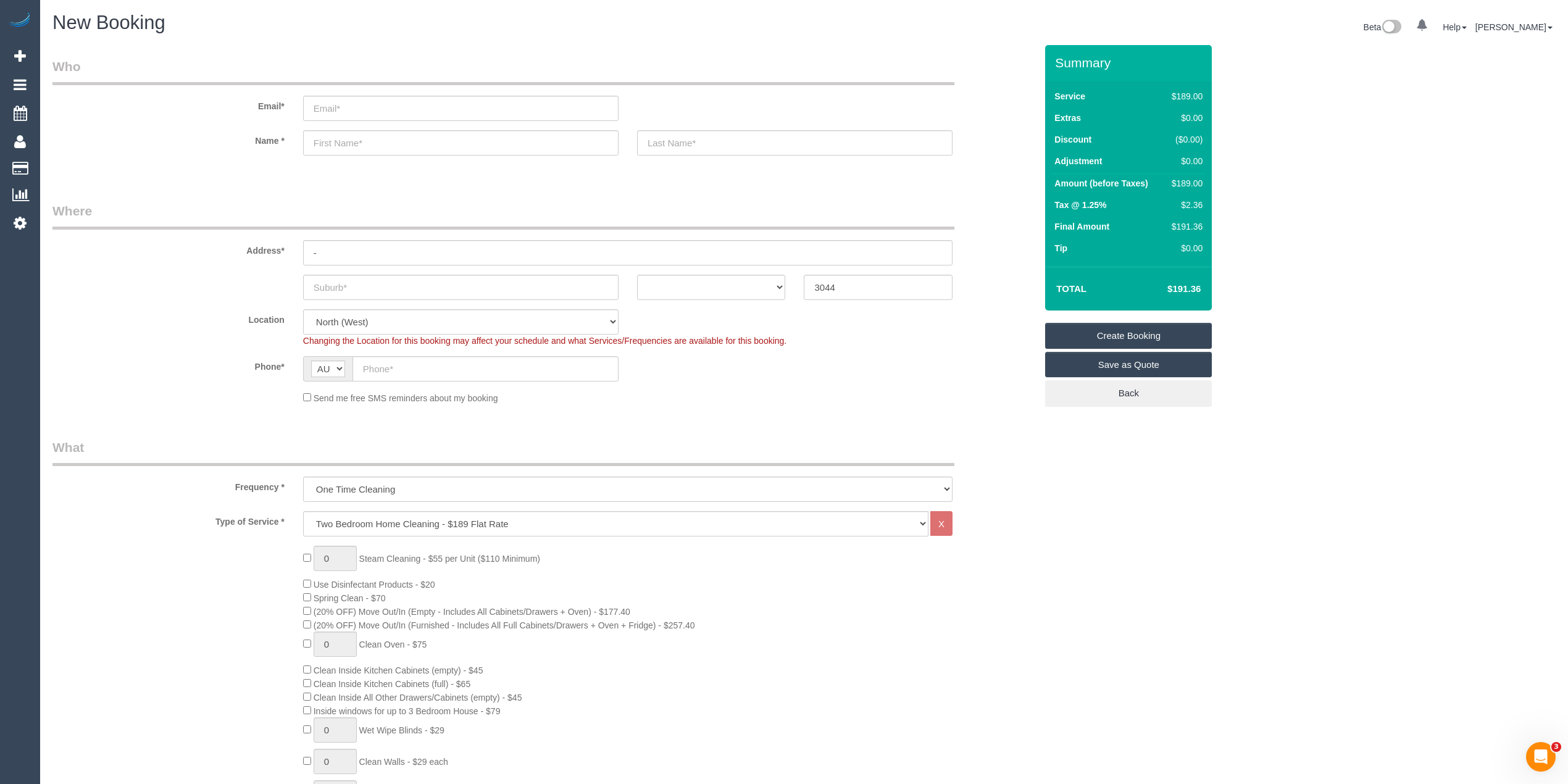
click at [302, 610] on div "0 Steam Cleaning - $55 per Unit ($110 Minimum) Use Disinfectant Products - $20 …" at bounding box center [669, 762] width 751 height 433
select select "spot14"
click at [665, 289] on select "ACT NSW NT QLD SA TAS VIC WA" at bounding box center [712, 287] width 149 height 25
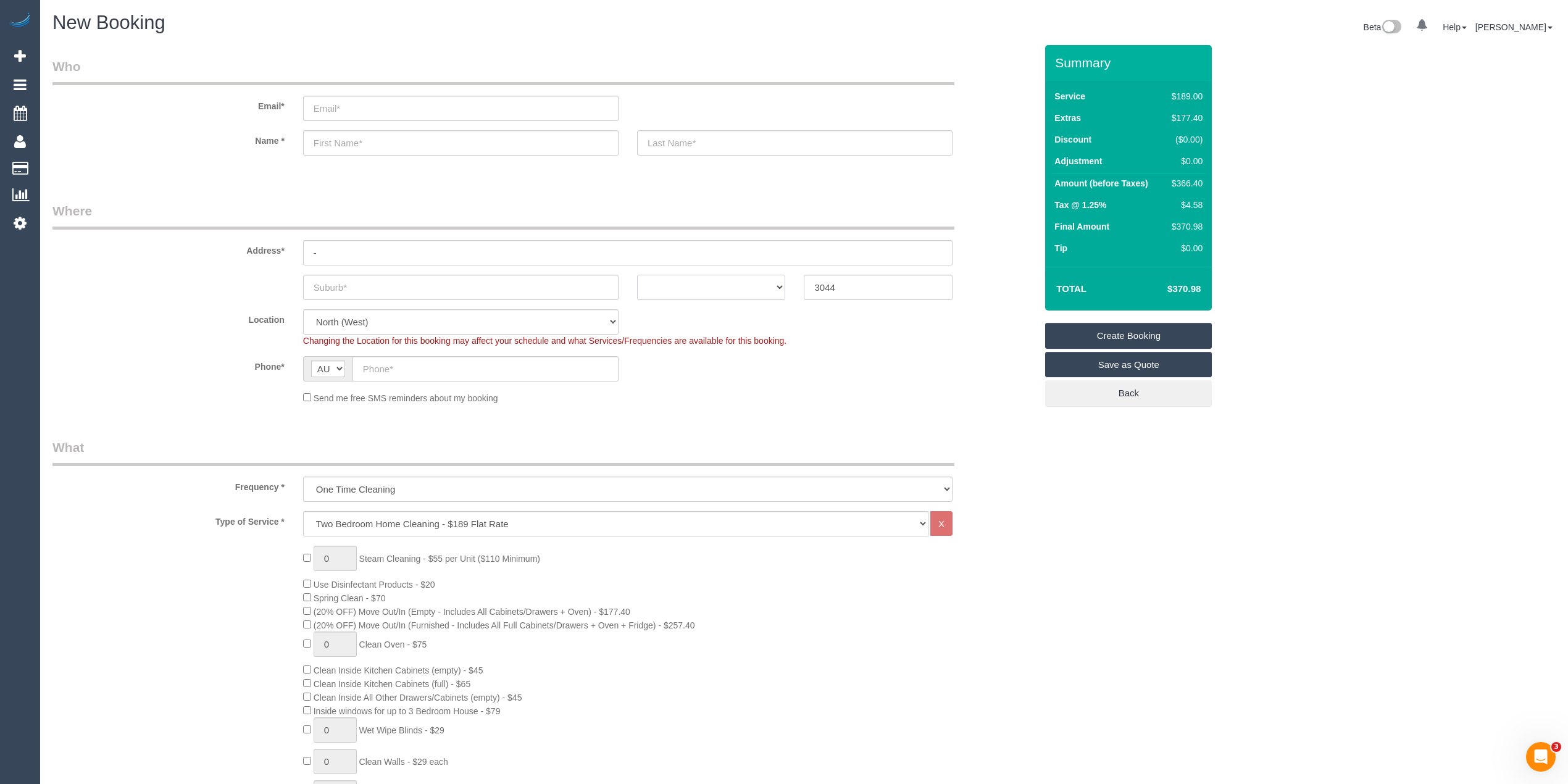
select select "VIC"
click at [637, 275] on select "ACT NSW NT QLD SA TAS VIC WA" at bounding box center [712, 287] width 149 height 25
drag, startPoint x: 388, startPoint y: 519, endPoint x: 386, endPoint y: 512, distance: 7.3
click at [388, 519] on select "Hourly Service - $70/h Hourly Service - $65/h Hourly Service - $60/h Hourly Ser…" at bounding box center [616, 524] width 625 height 25
select select "213"
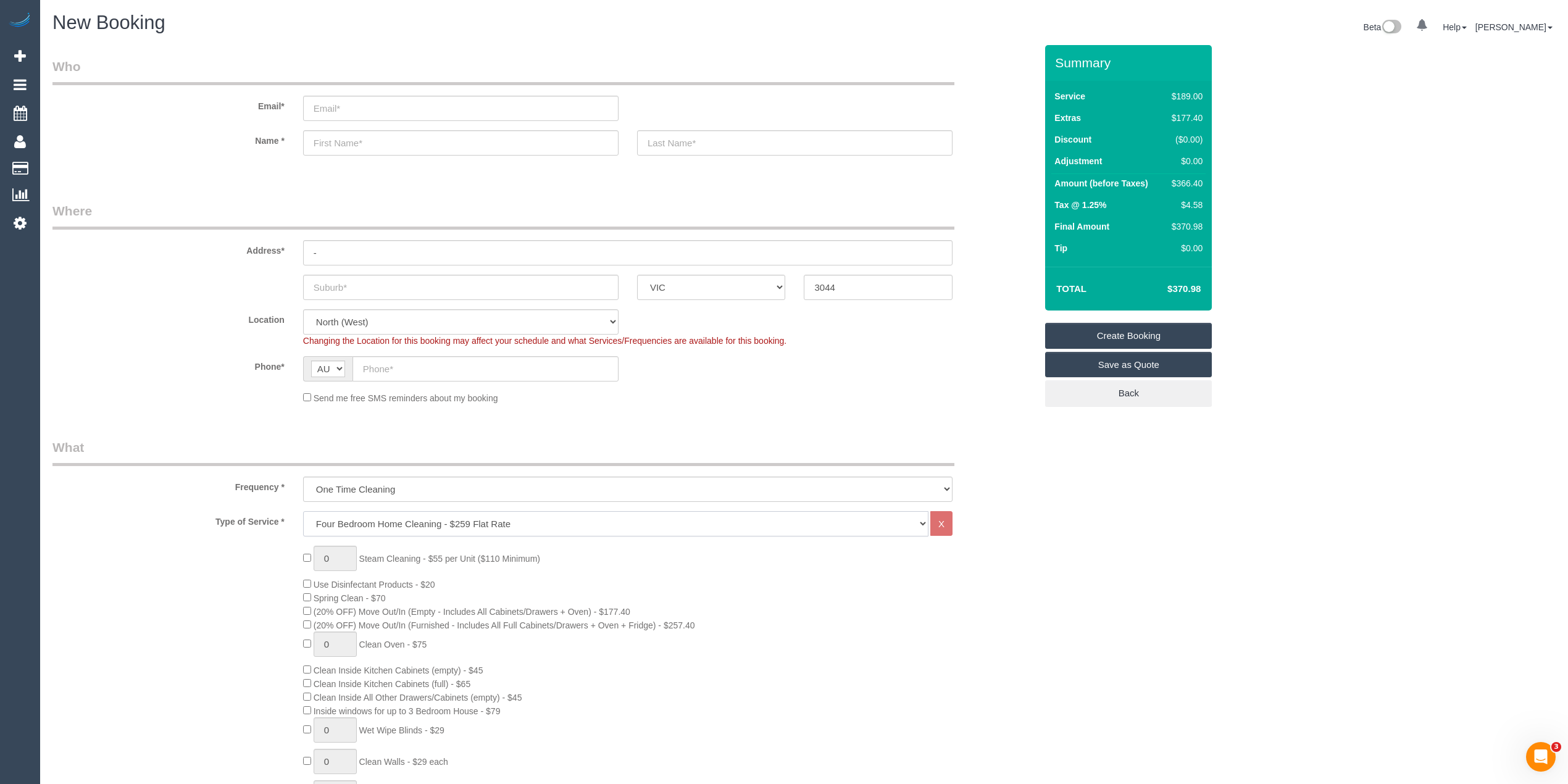
click at [303, 511] on select "Hourly Service - $70/h Hourly Service - $65/h Hourly Service - $60/h Hourly Ser…" at bounding box center [616, 524] width 625 height 25
click at [267, 591] on div "0 Steam Cleaning - $55 per Unit ($110 Minimum) Use Disinfectant Products - $30 …" at bounding box center [544, 762] width 1002 height 433
select select "spot27"
click at [267, 591] on div "0 Steam Cleaning - $55 per Unit ($110 Minimum) Use Disinfectant Products - $30 …" at bounding box center [544, 762] width 1002 height 433
click at [380, 366] on input "text" at bounding box center [485, 369] width 266 height 25
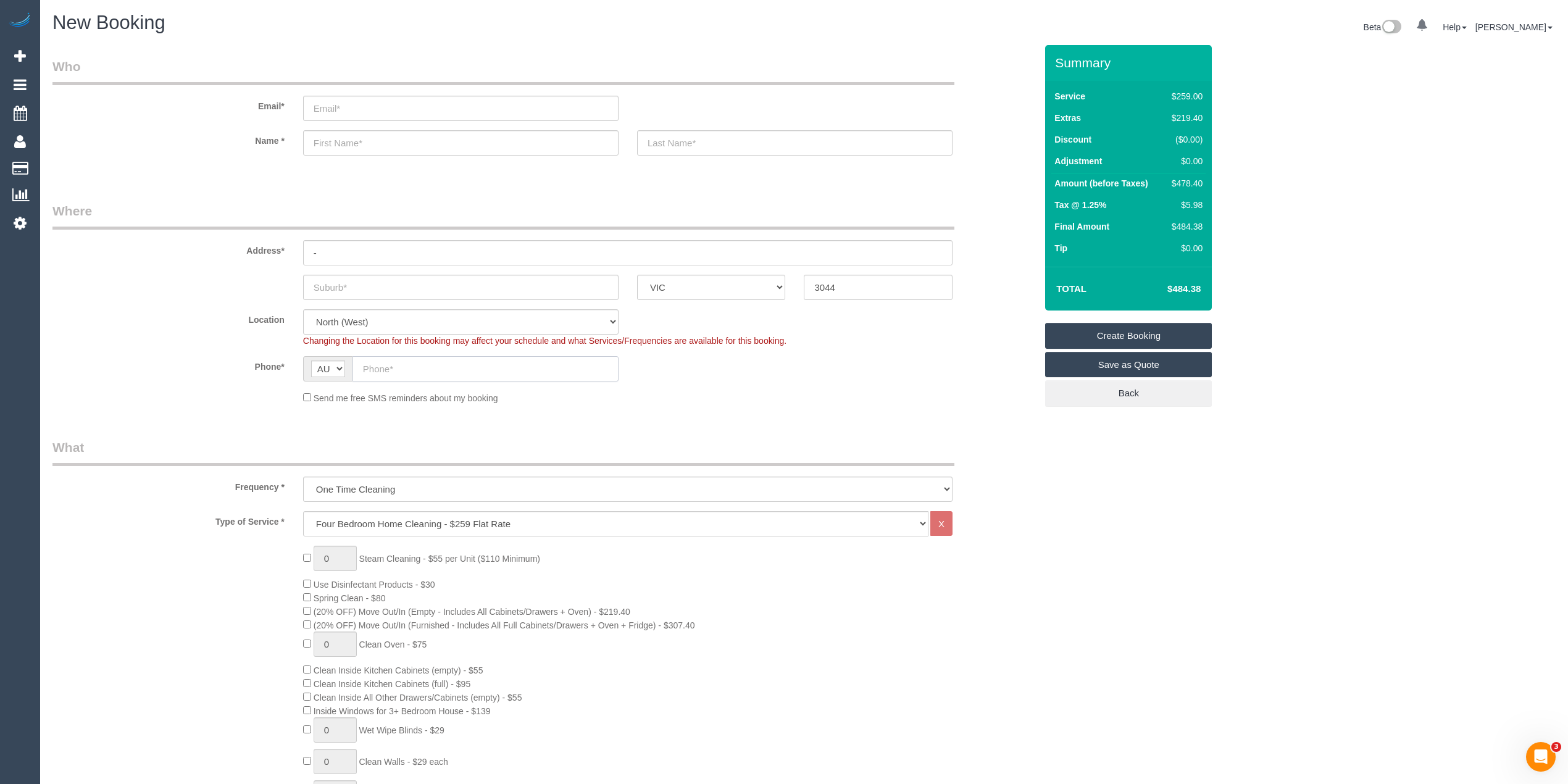
paste input "61 407 017 622"
drag, startPoint x: 371, startPoint y: 366, endPoint x: 333, endPoint y: 346, distance: 42.9
click at [337, 356] on div "AF AL DZ AD AO AI AQ AG AR AM AW AU AT AZ BS BH BD BB BY BE BZ BJ BM BT BO BA B…" at bounding box center [460, 369] width 315 height 25
type input "0407 017 622"
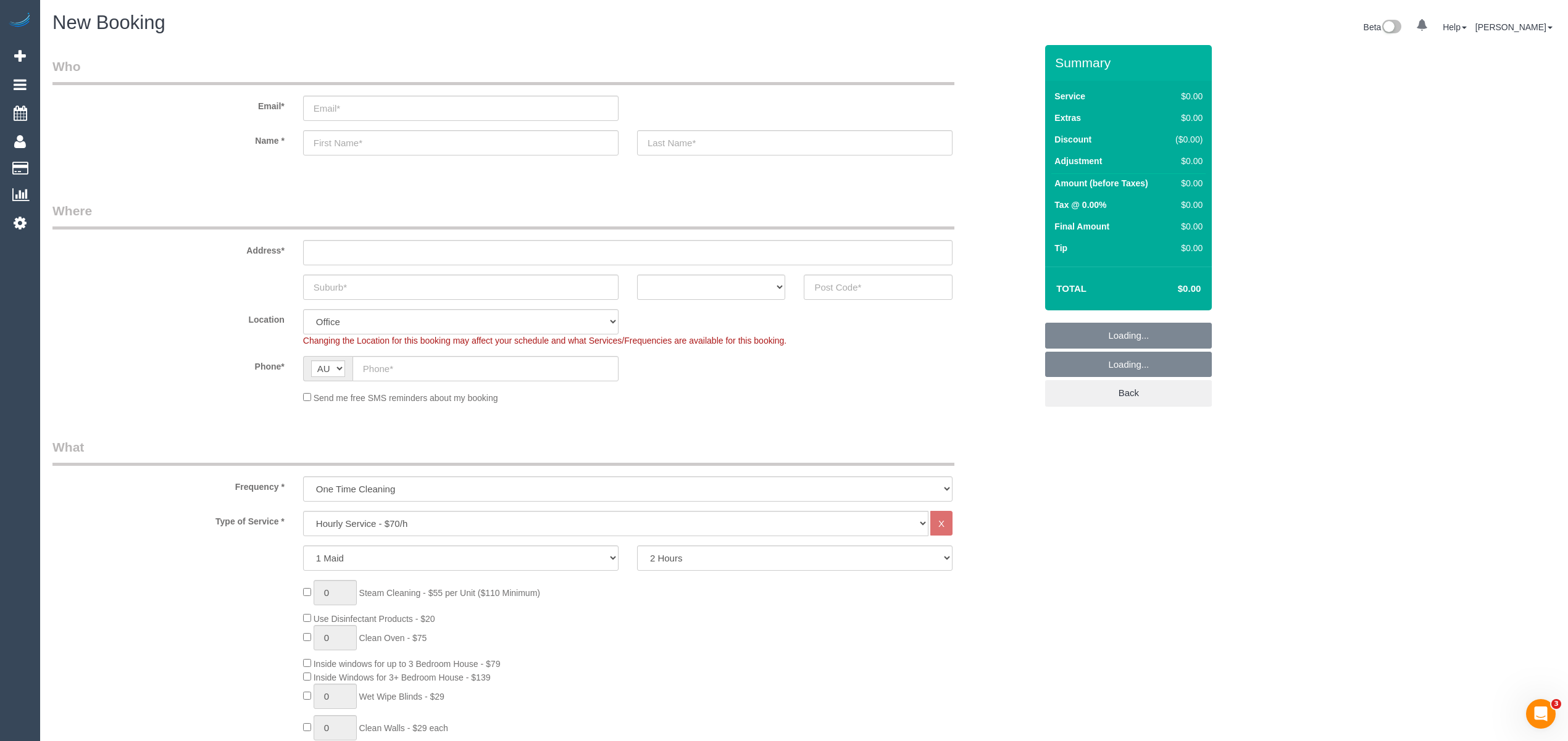
select select "object:2099"
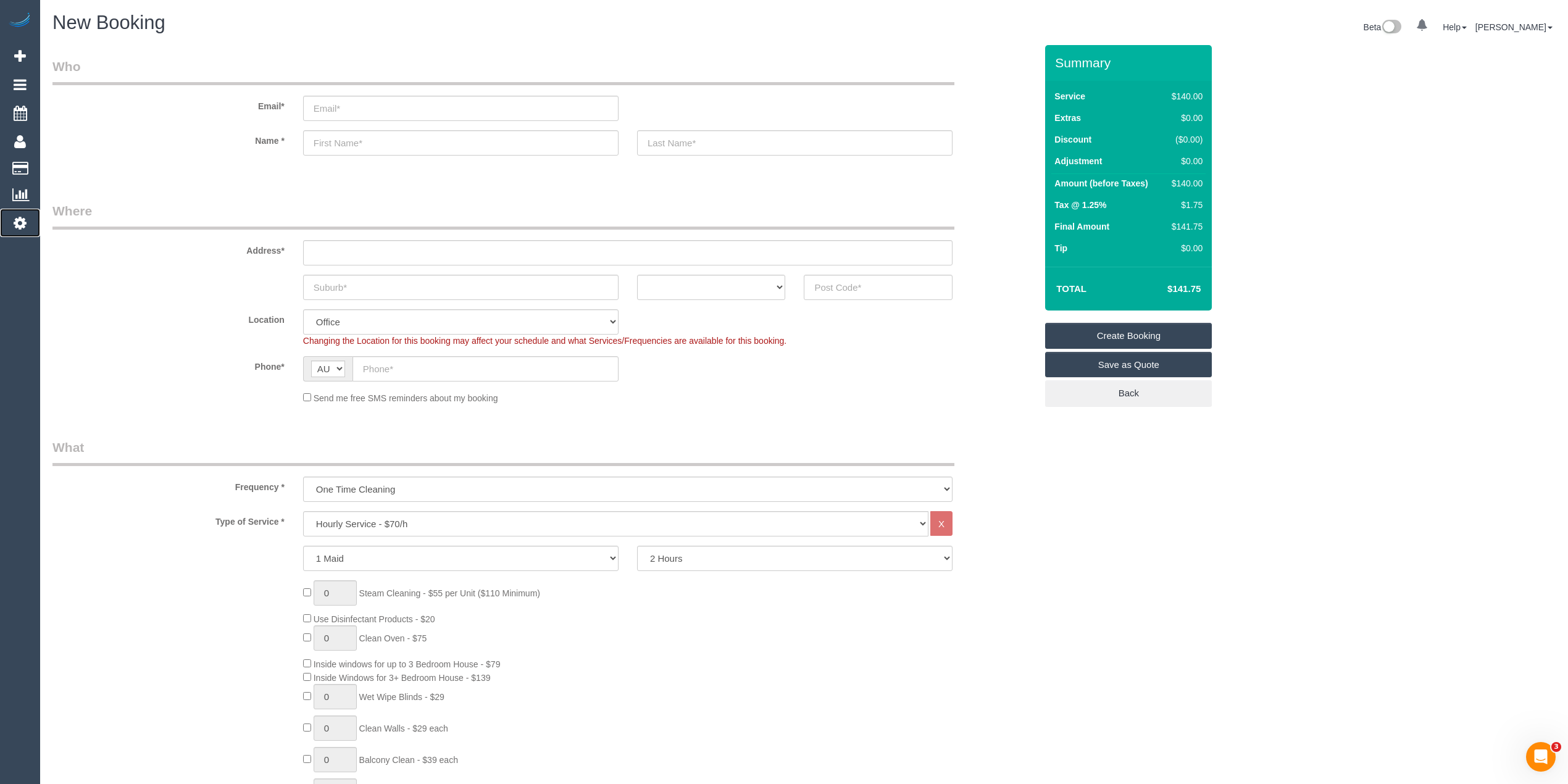
click at [17, 218] on icon at bounding box center [20, 222] width 13 height 15
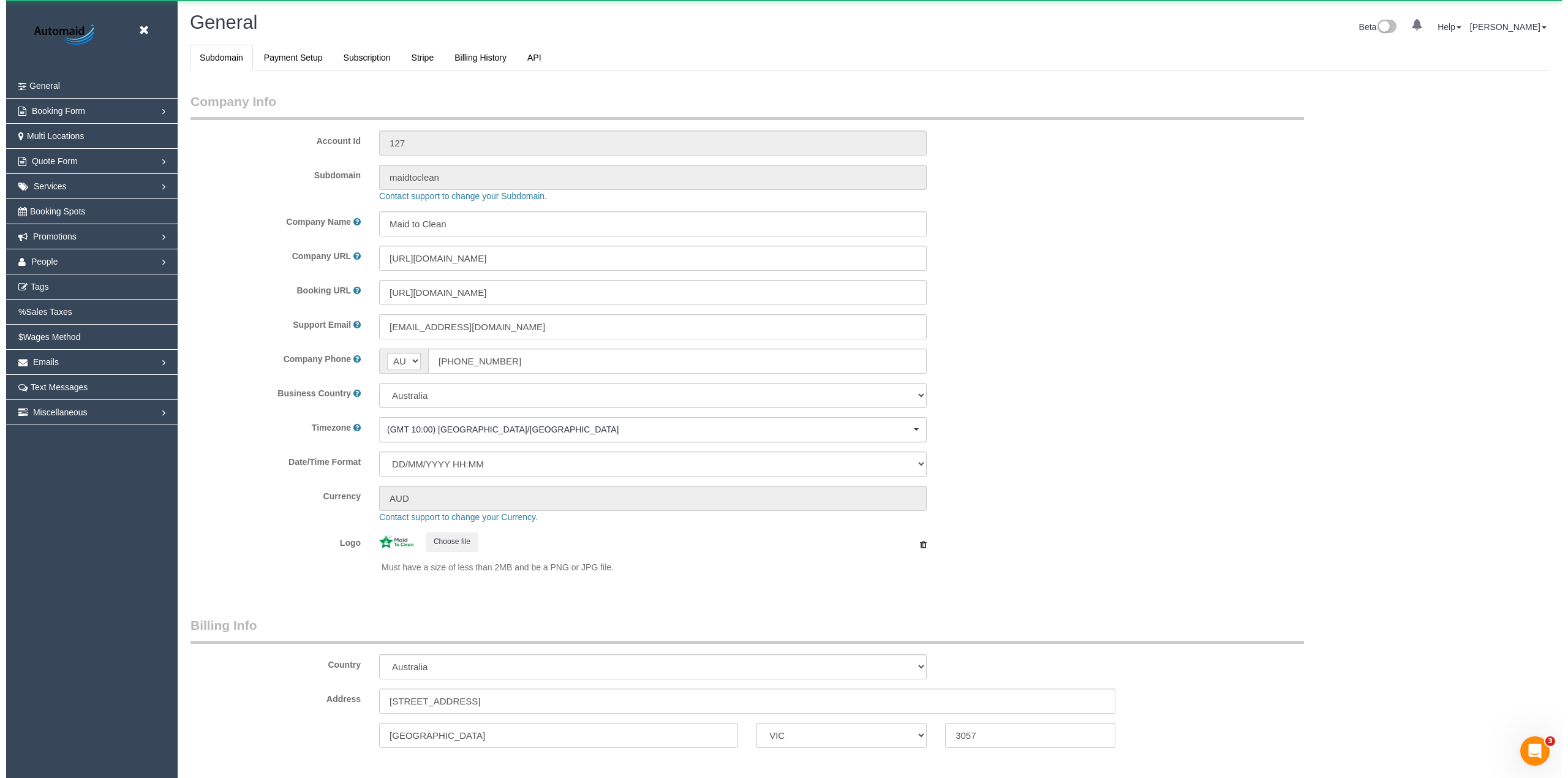
scroll to position [2758, 1556]
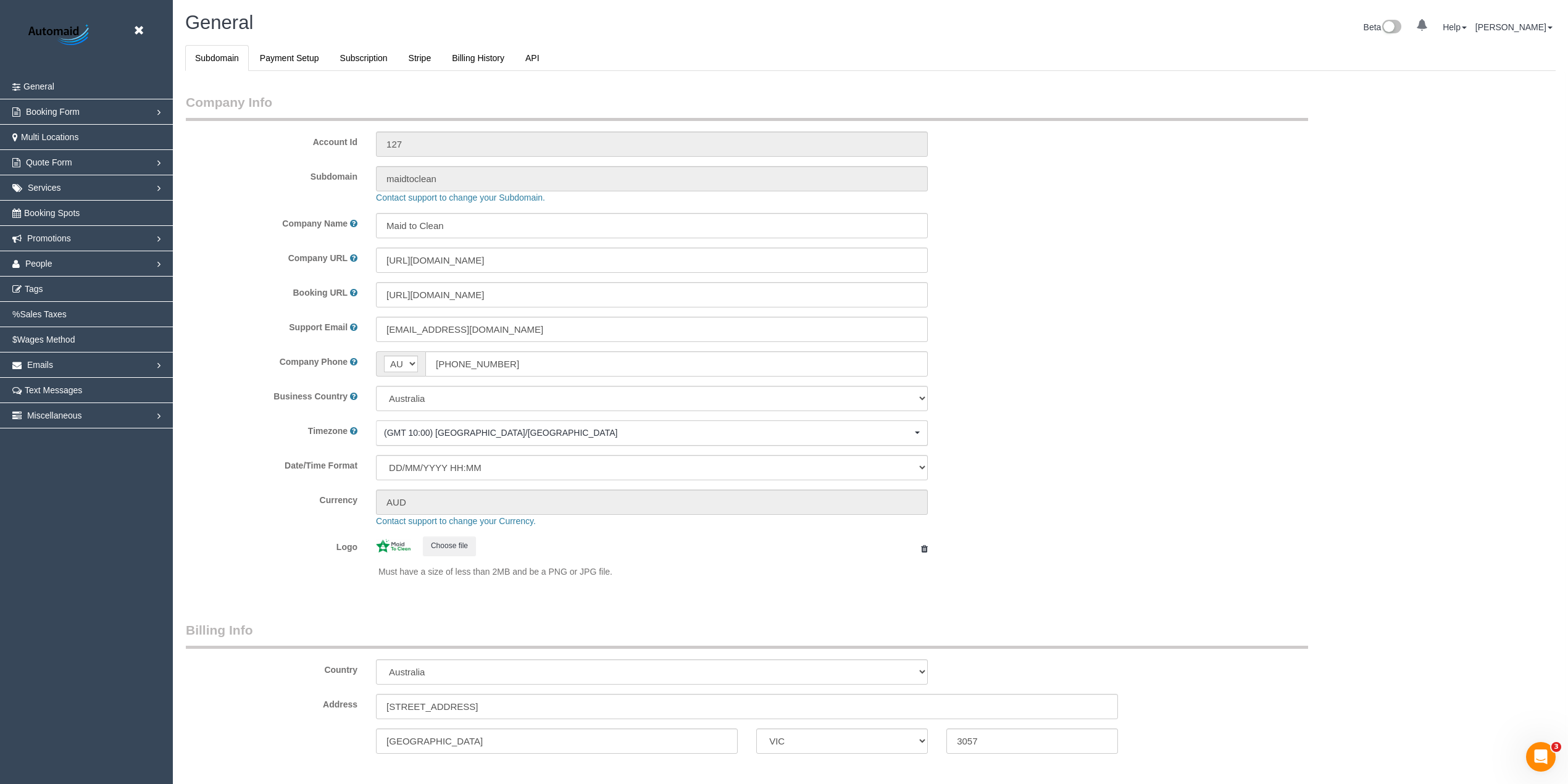
select select "1"
click at [53, 257] on link "People" at bounding box center [87, 263] width 173 height 25
click at [79, 335] on link "Team Availability" at bounding box center [87, 339] width 173 height 25
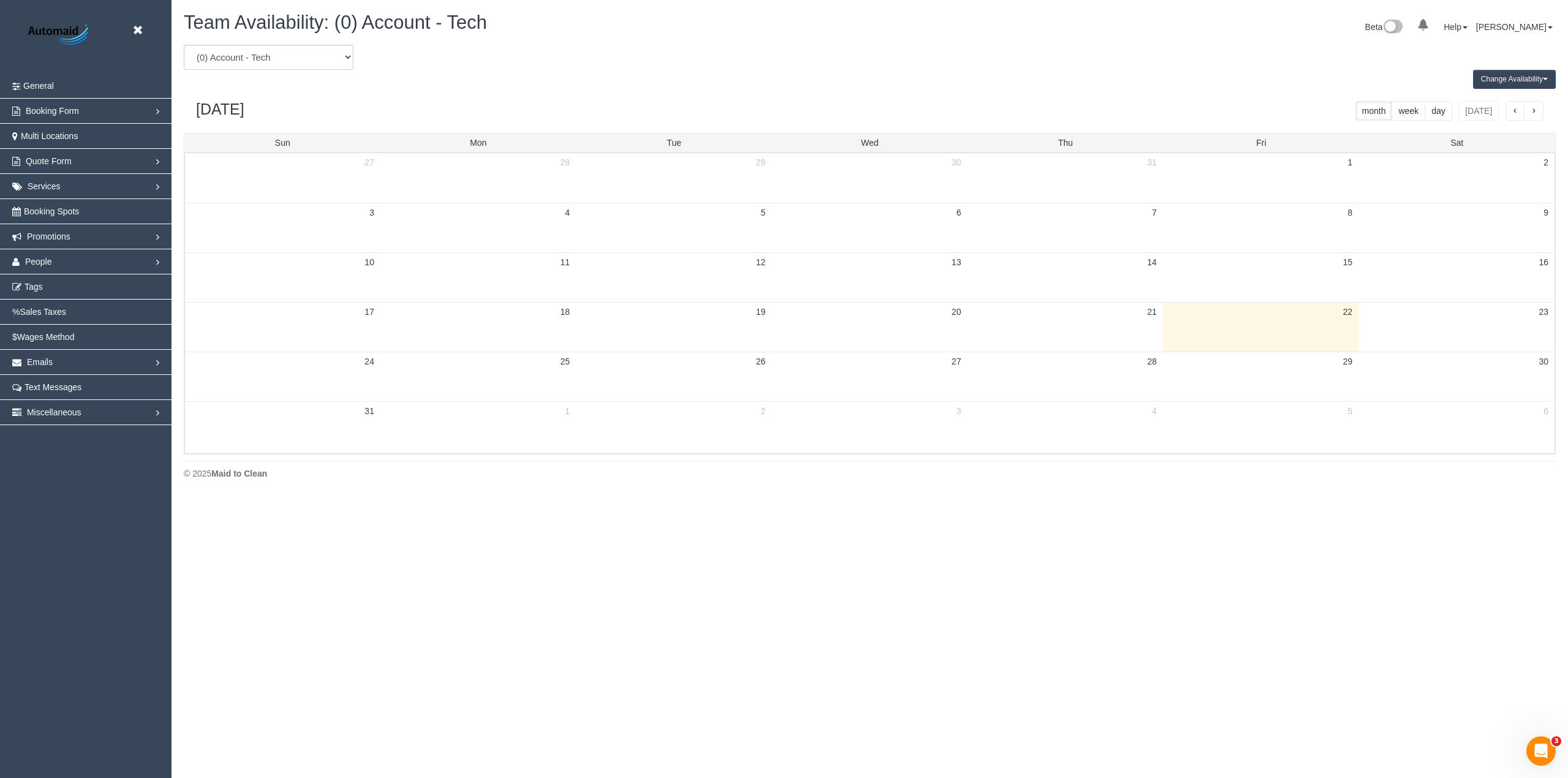
scroll to position [499, 1568]
click at [135, 29] on icon at bounding box center [137, 30] width 15 height 15
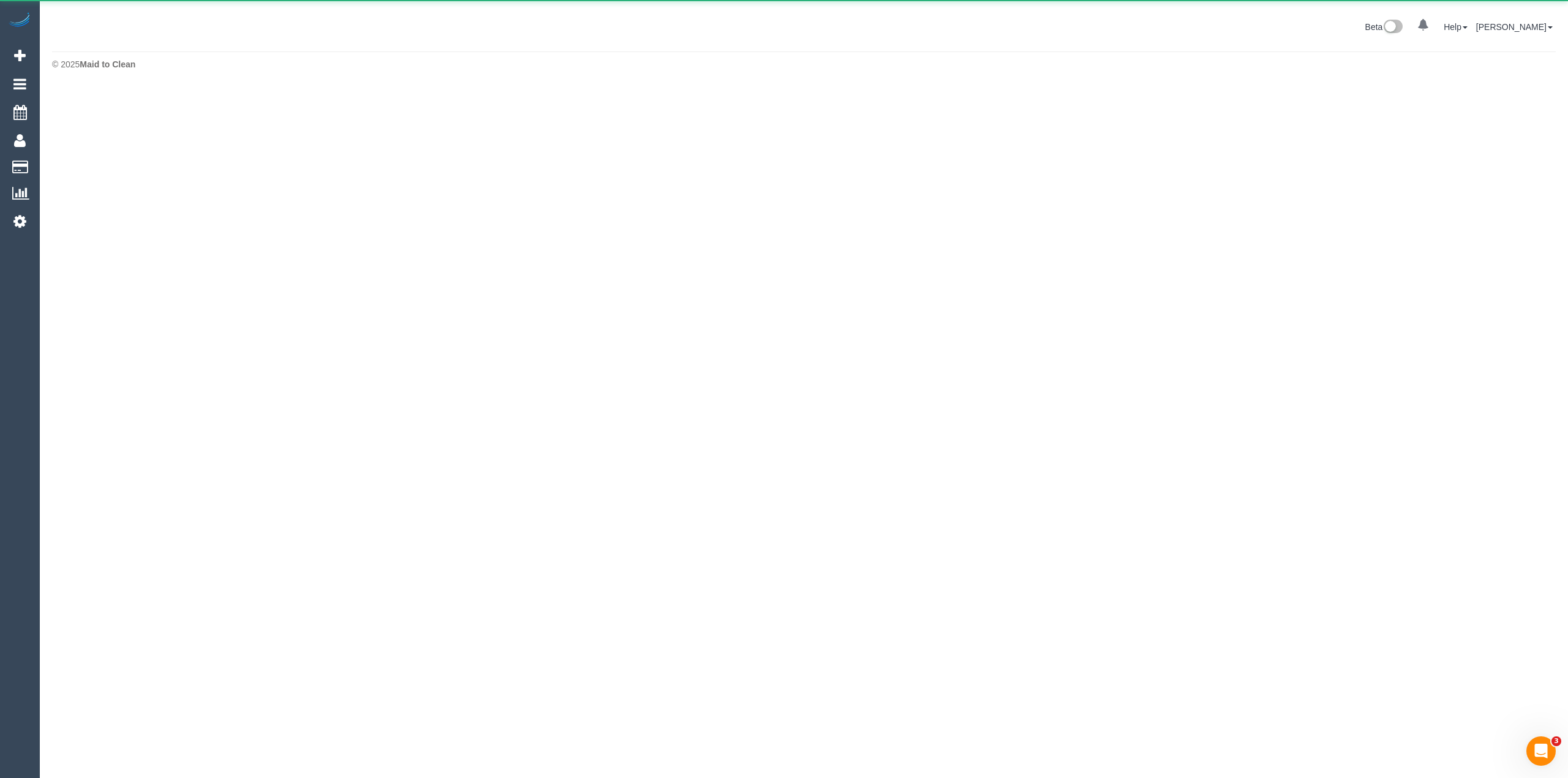
scroll to position [61192, 59691]
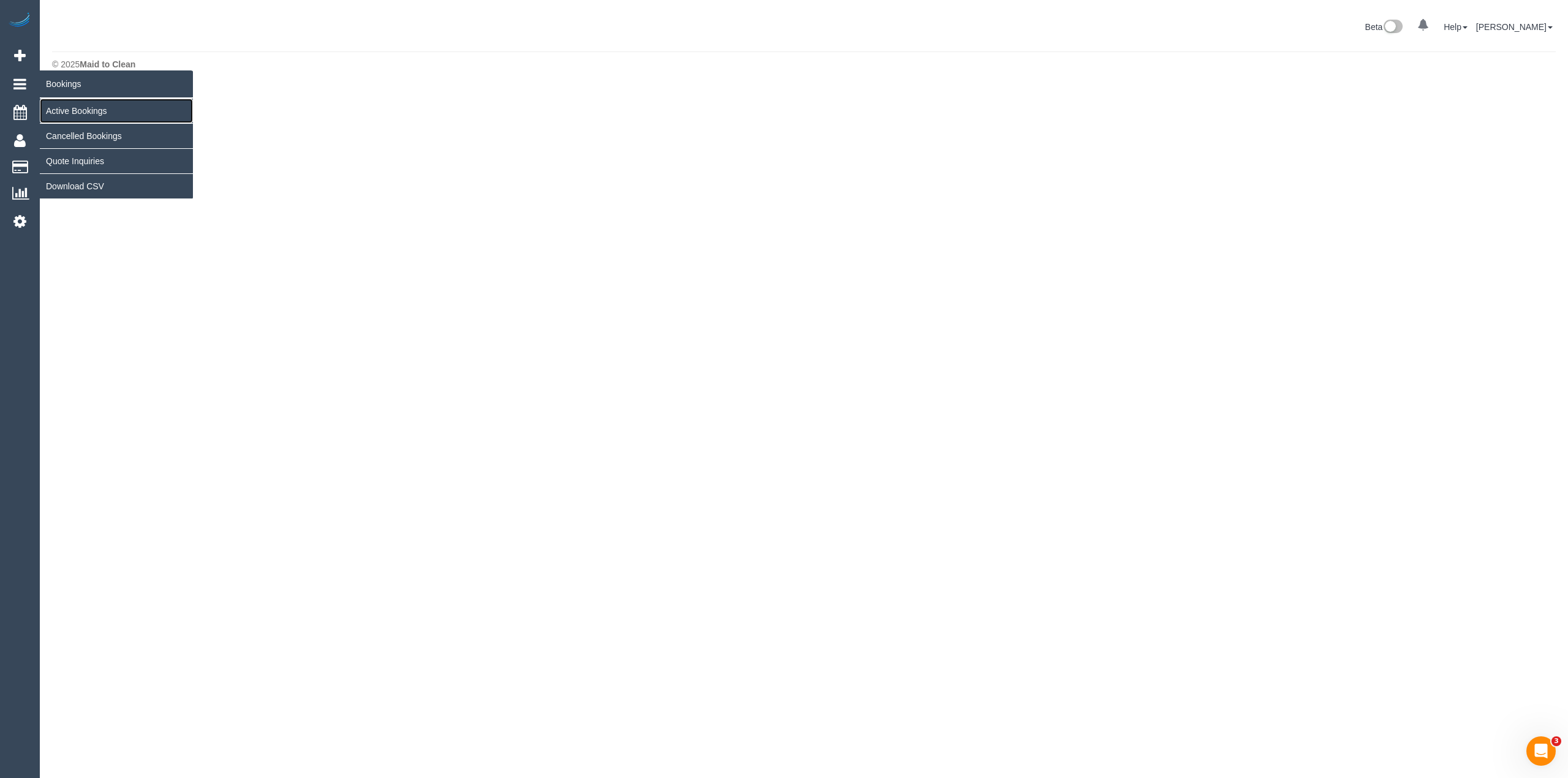
click at [81, 103] on link "Active Bookings" at bounding box center [117, 110] width 153 height 24
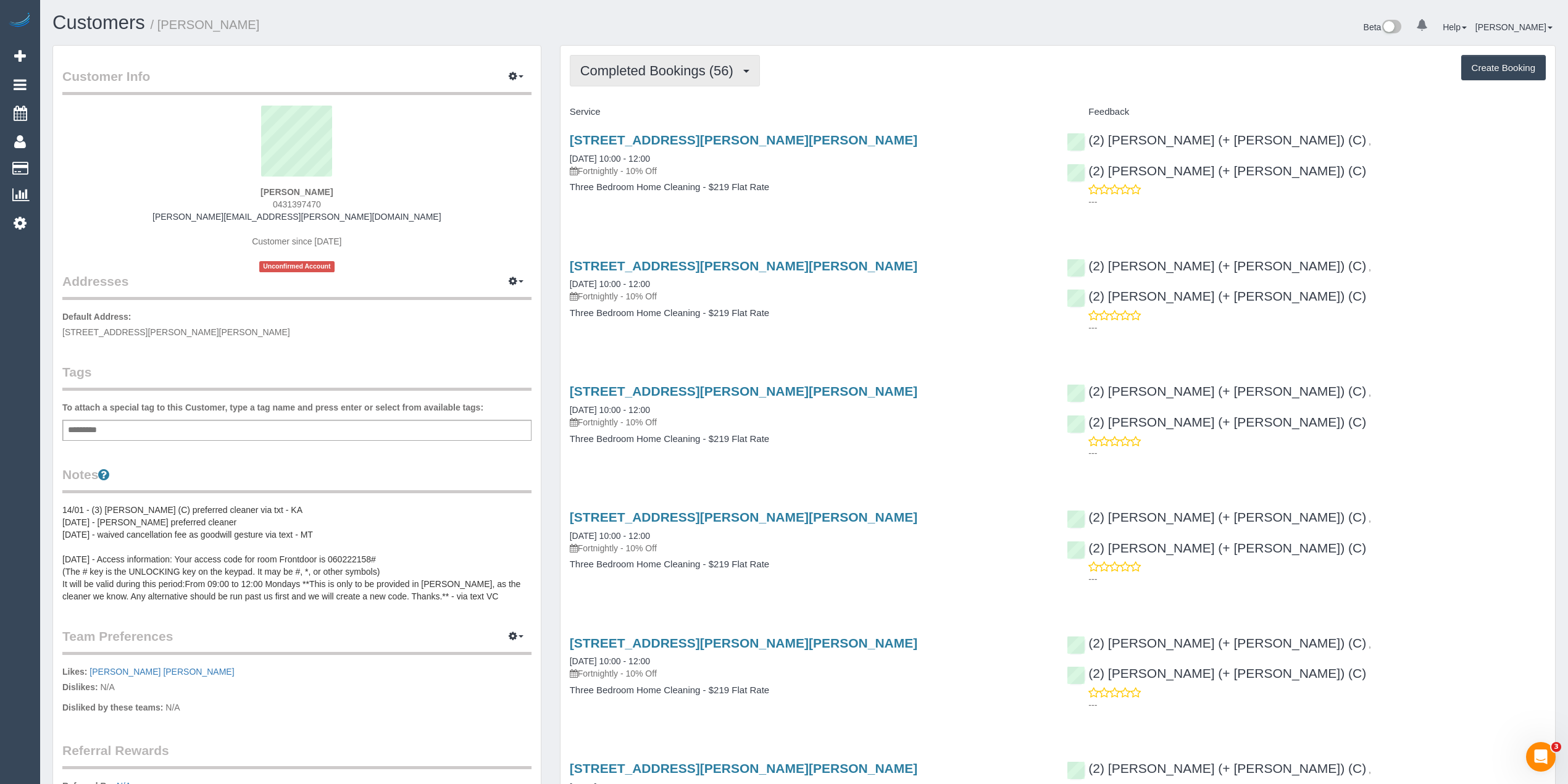
click at [674, 65] on span "Completed Bookings (56)" at bounding box center [660, 71] width 159 height 15
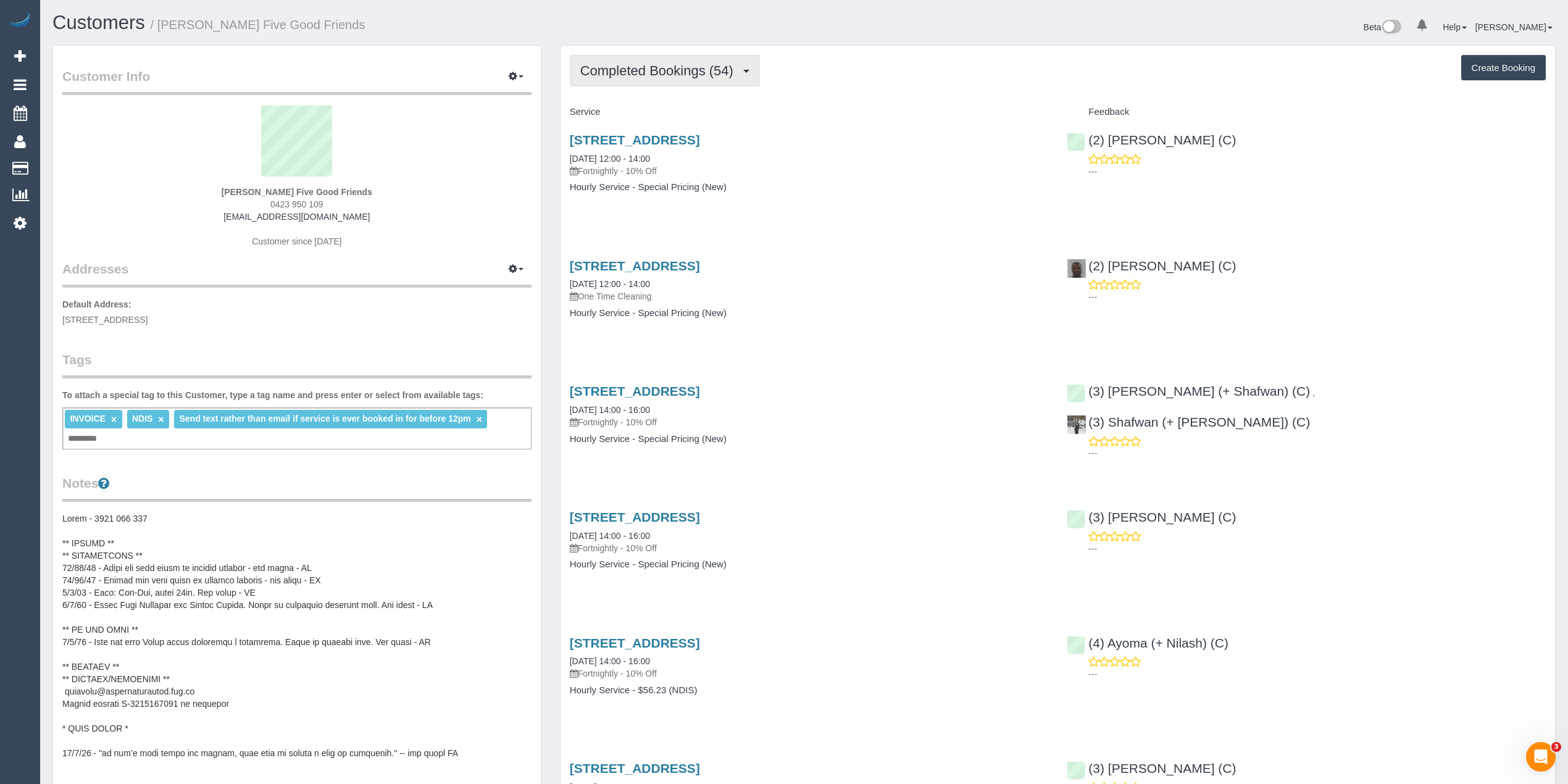
click at [615, 75] on span "Completed Bookings (54)" at bounding box center [660, 71] width 159 height 15
click at [641, 63] on button "Completed Bookings (54)" at bounding box center [664, 71] width 190 height 32
click at [648, 133] on link "Cancelled Bookings (5)" at bounding box center [637, 131] width 133 height 16
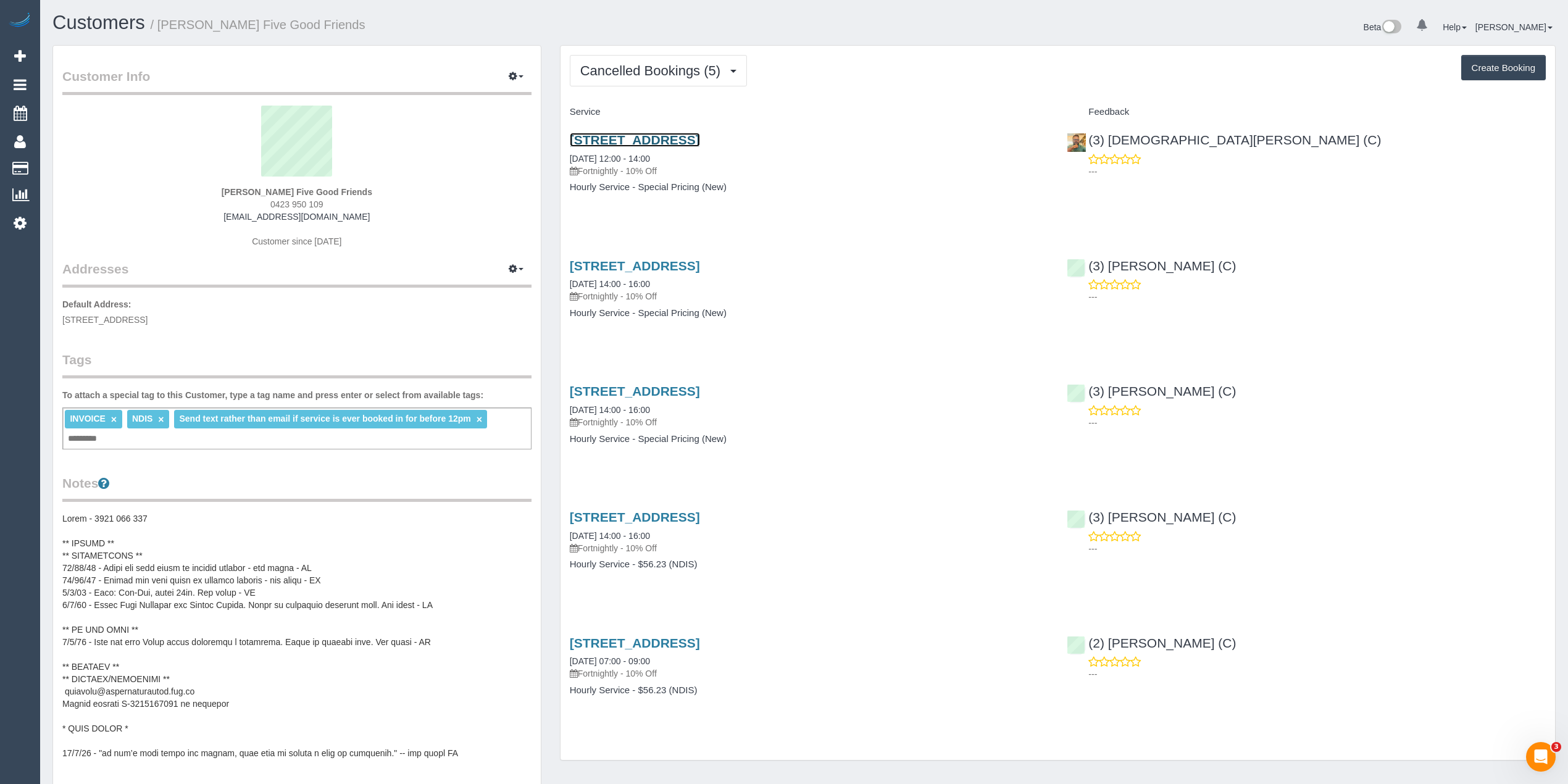
click at [700, 144] on link "107a Cheddar Road, Reservoir, VIC 3073" at bounding box center [635, 140] width 130 height 14
click at [623, 63] on span "Cancelled Bookings (5)" at bounding box center [654, 71] width 147 height 15
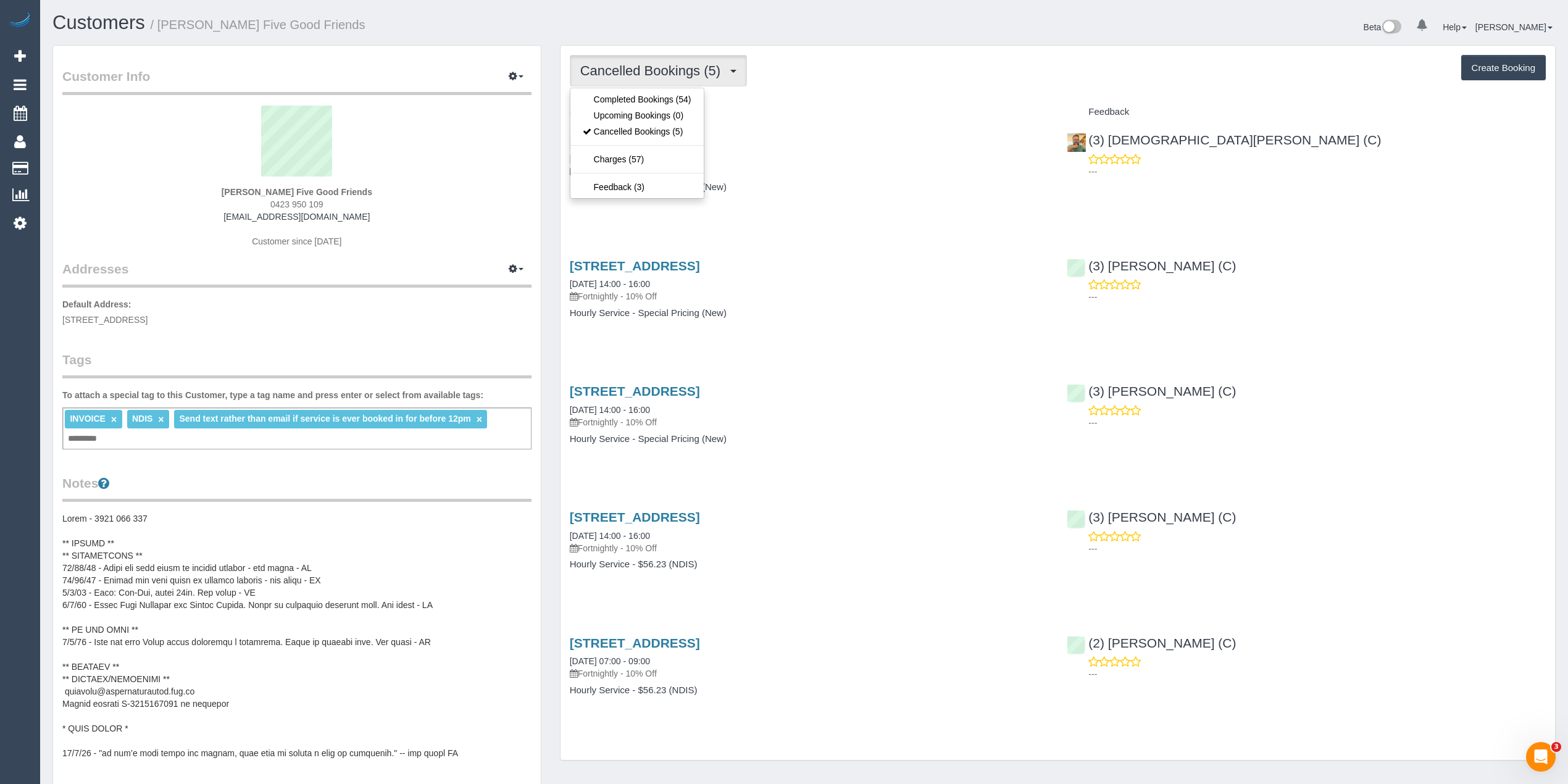
click at [623, 63] on span "Cancelled Bookings (5)" at bounding box center [654, 71] width 147 height 15
click at [630, 105] on link "Completed Bookings (54)" at bounding box center [637, 99] width 133 height 16
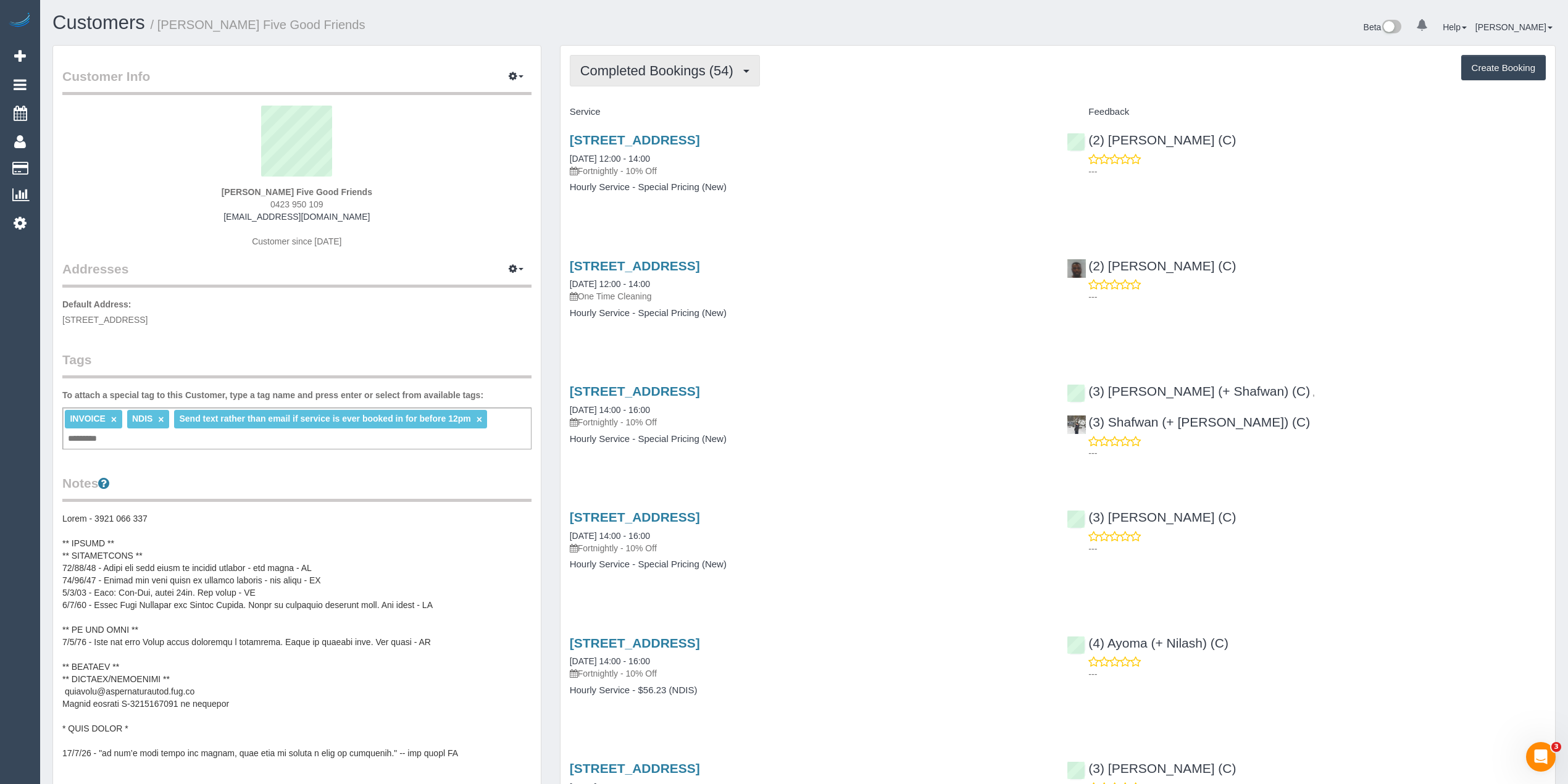
click at [632, 65] on span "Completed Bookings (54)" at bounding box center [660, 71] width 159 height 15
click at [655, 138] on link "Cancelled Bookings (5)" at bounding box center [637, 131] width 133 height 16
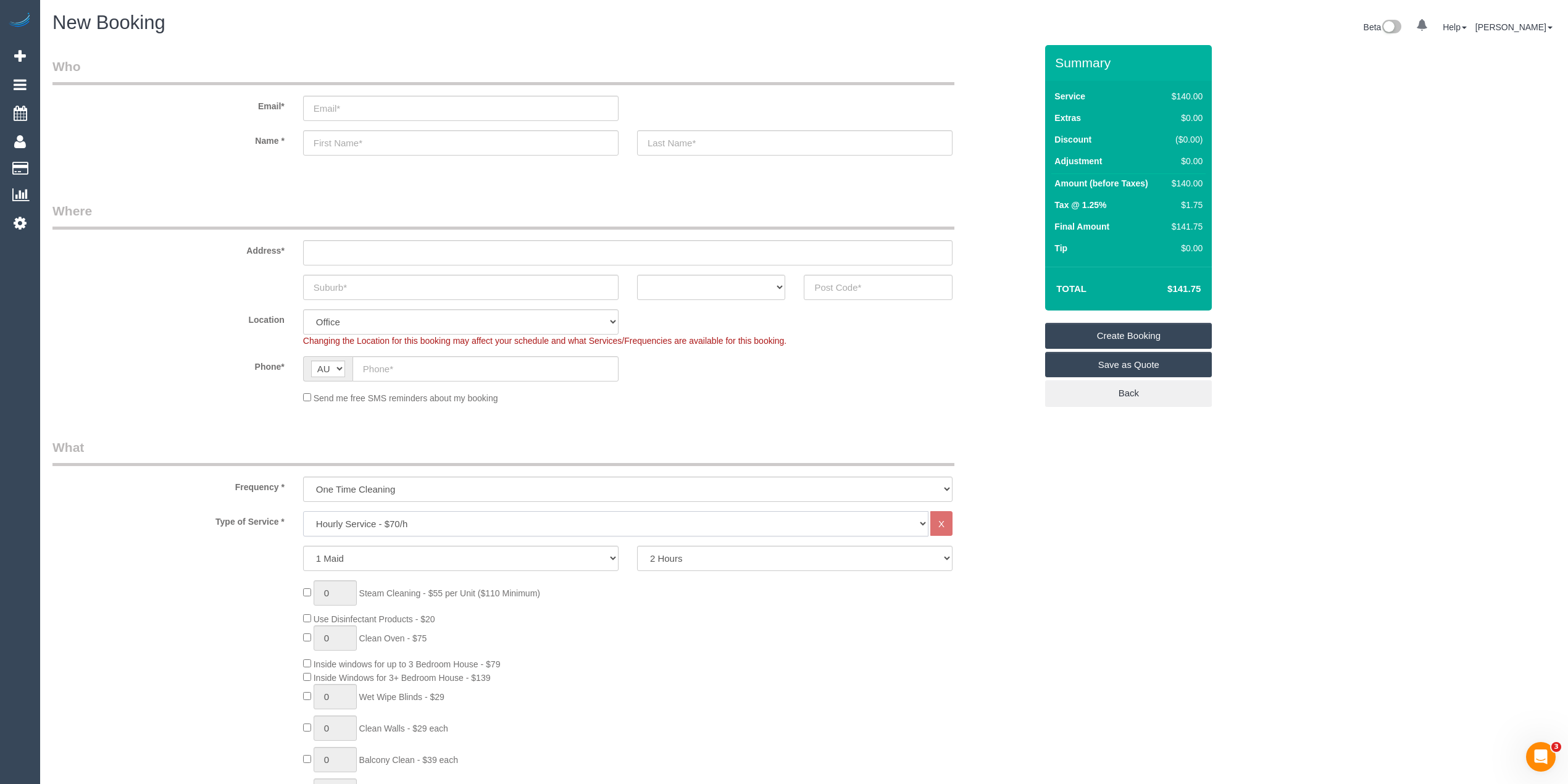
click at [505, 520] on select "Hourly Service - $70/h Hourly Service - $65/h Hourly Service - $60/h Hourly Ser…" at bounding box center [616, 524] width 625 height 25
click at [303, 511] on select "Hourly Service - $70/h Hourly Service - $65/h Hourly Service - $60/h Hourly Ser…" at bounding box center [616, 524] width 625 height 25
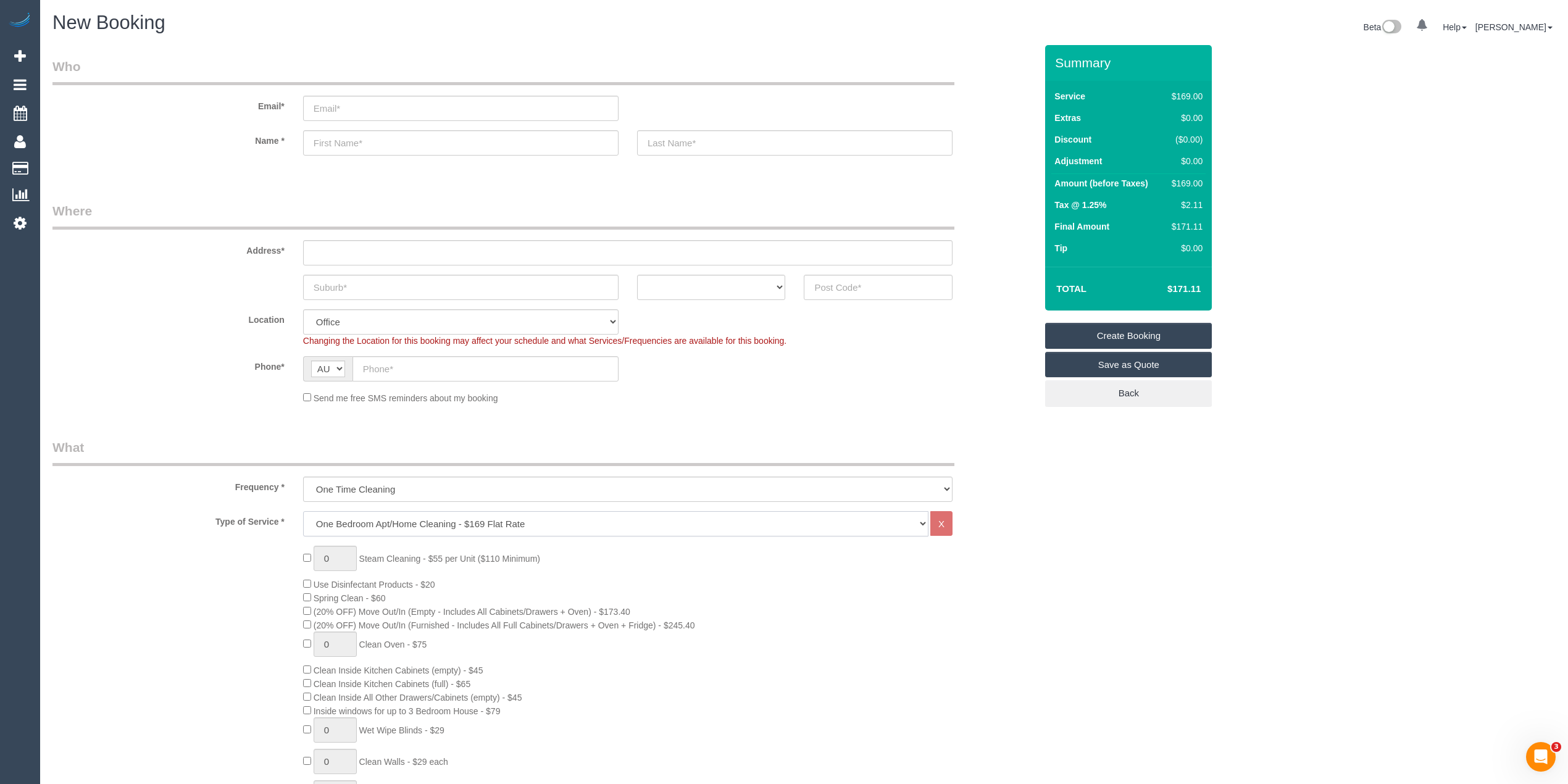
click at [373, 512] on select "Hourly Service - $70/h Hourly Service - $65/h Hourly Service - $60/h Hourly Ser…" at bounding box center [616, 524] width 625 height 25
click at [303, 511] on select "Hourly Service - $70/h Hourly Service - $65/h Hourly Service - $60/h Hourly Ser…" at bounding box center [616, 524] width 625 height 25
click at [383, 532] on select "Hourly Service - $70/h Hourly Service - $65/h Hourly Service - $60/h Hourly Ser…" at bounding box center [616, 524] width 625 height 25
click at [303, 511] on select "Hourly Service - $70/h Hourly Service - $65/h Hourly Service - $60/h Hourly Ser…" at bounding box center [616, 524] width 625 height 25
drag, startPoint x: 397, startPoint y: 521, endPoint x: 397, endPoint y: 512, distance: 9.0
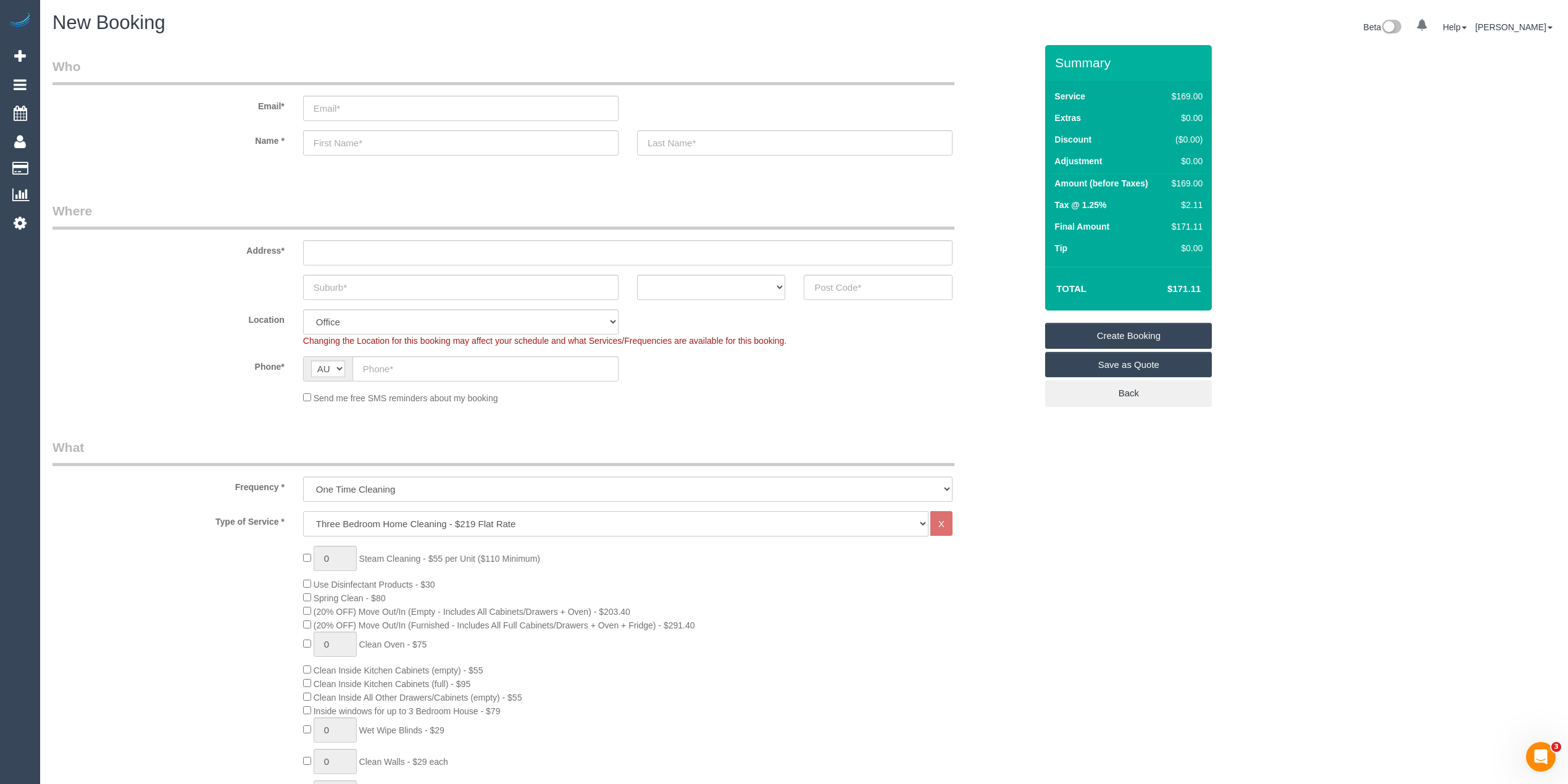
click at [397, 521] on select "Hourly Service - $70/h Hourly Service - $65/h Hourly Service - $60/h Hourly Ser…" at bounding box center [616, 524] width 625 height 25
select select "211"
click at [303, 511] on select "Hourly Service - $70/h Hourly Service - $65/h Hourly Service - $60/h Hourly Ser…" at bounding box center [616, 524] width 625 height 25
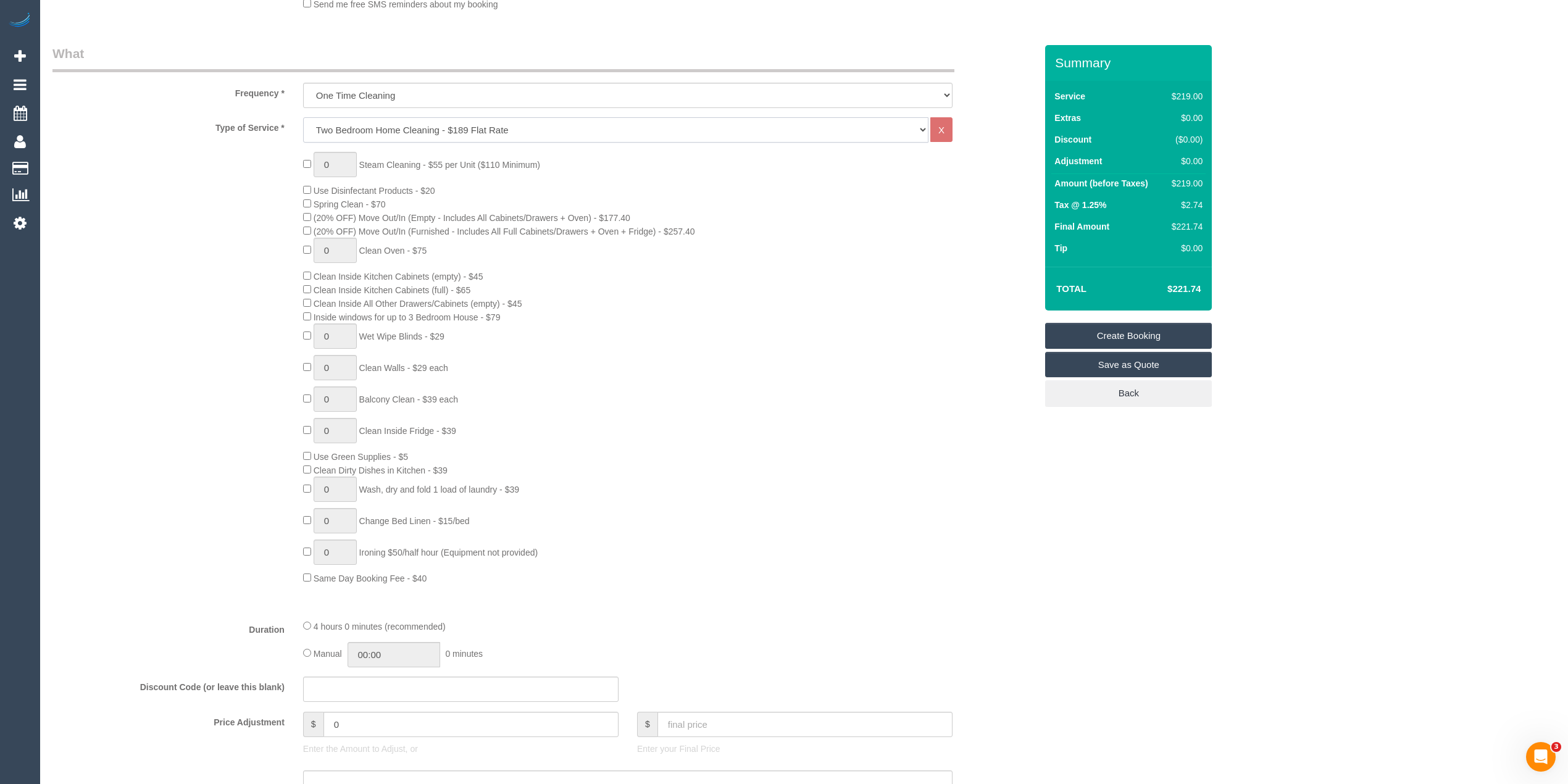
scroll to position [411, 0]
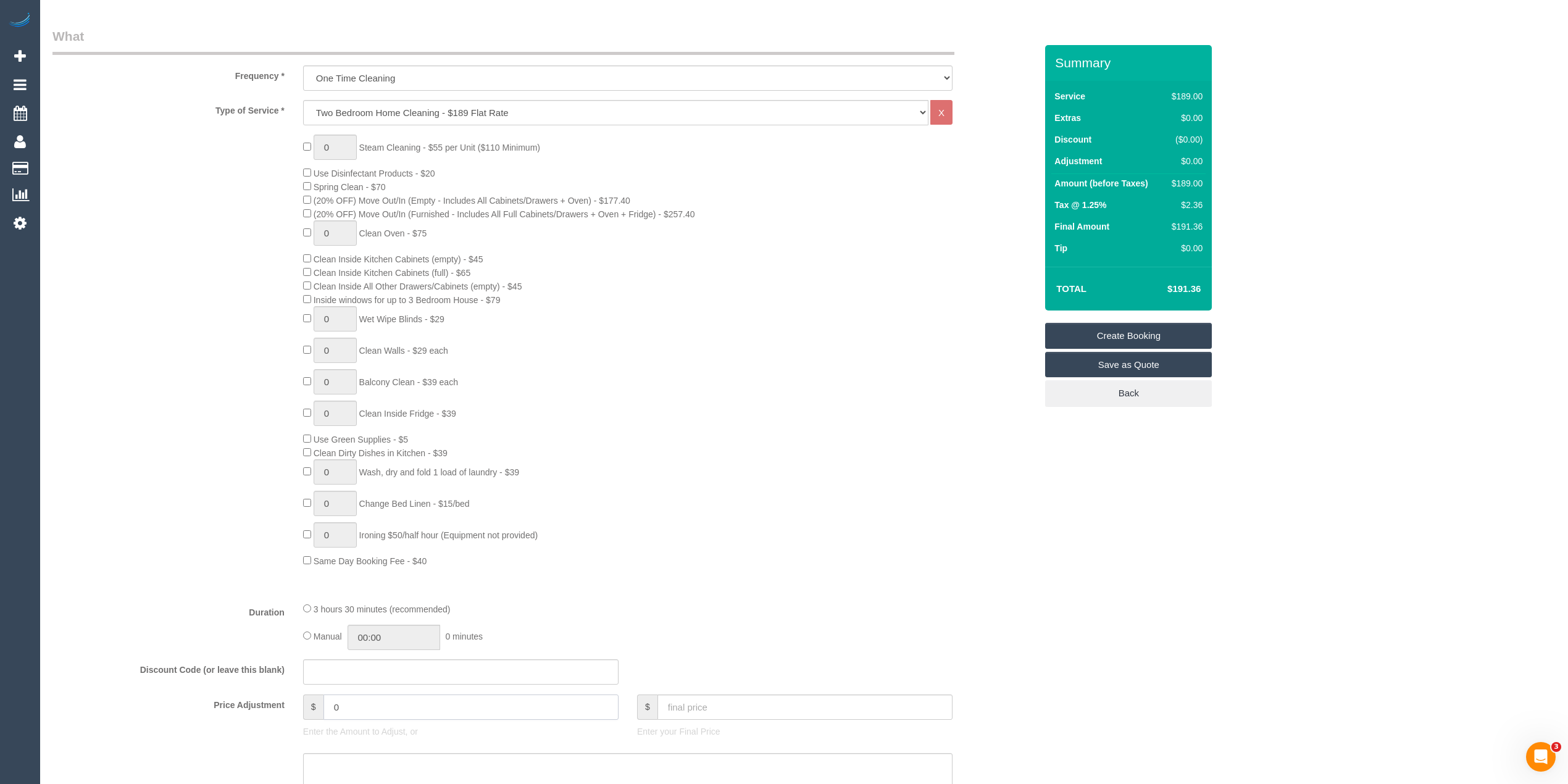
drag, startPoint x: 350, startPoint y: 698, endPoint x: 241, endPoint y: 668, distance: 113.1
click at [241, 668] on fieldset "What Frequency * One Time Cleaning Weekly - 10% Off - 10.00% (0% for the First …" at bounding box center [544, 504] width 983 height 953
type input "-10"
click at [147, 473] on div "0 Steam Cleaning - $55 per Unit ($110 Minimum) Use Disinfectant Products - $20 …" at bounding box center [544, 351] width 1002 height 433
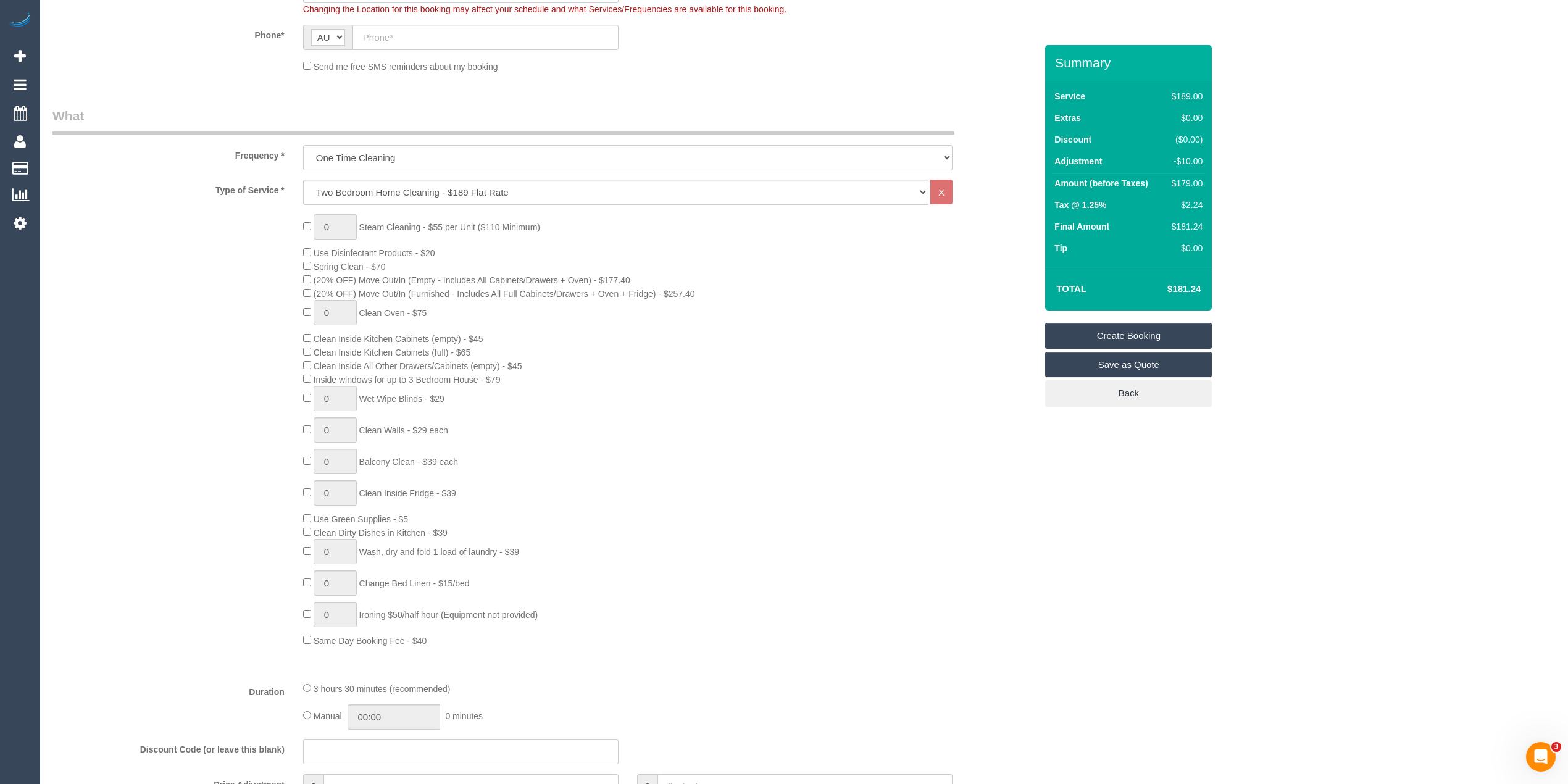
scroll to position [164, 0]
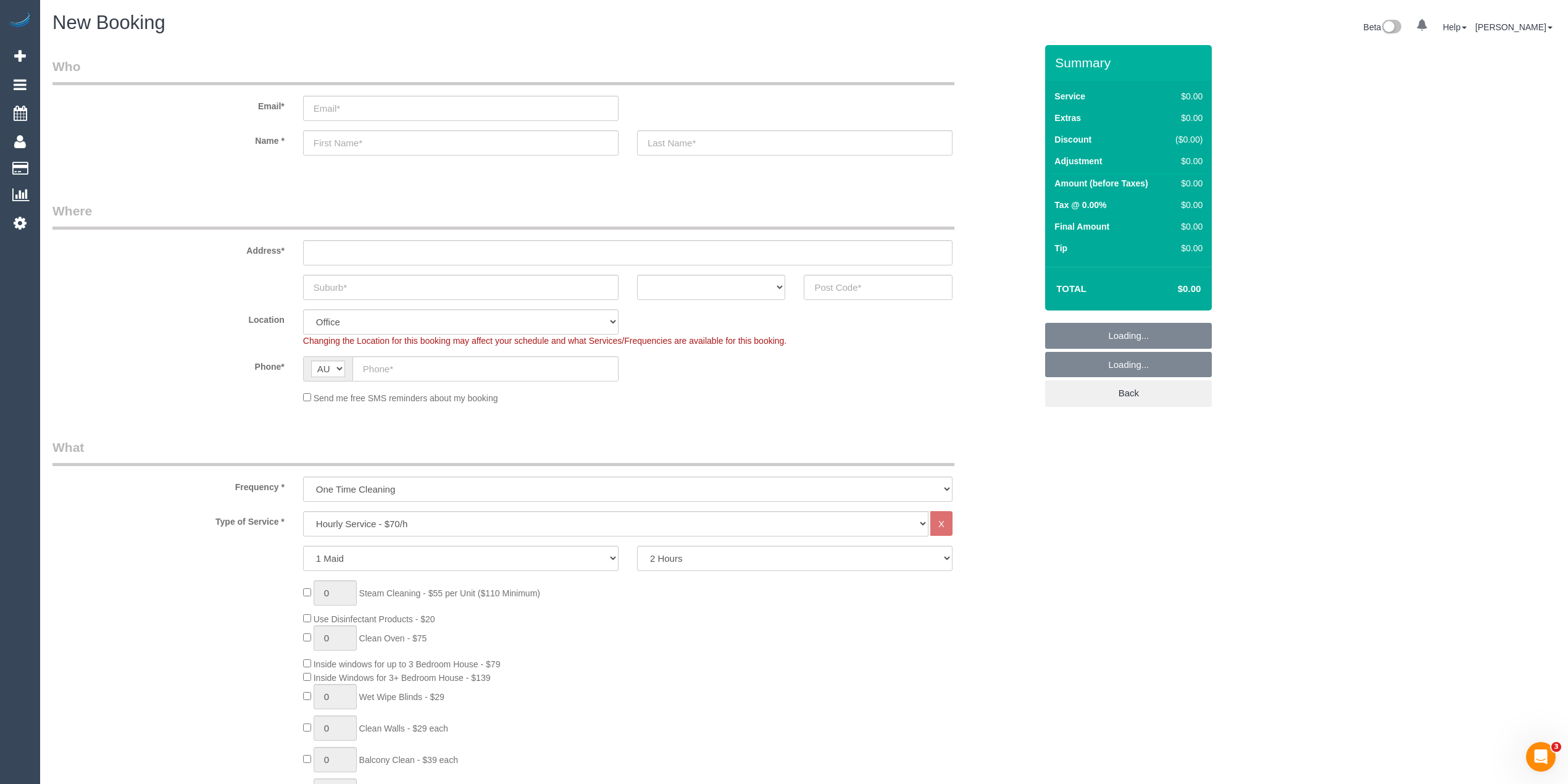
select select "object:813"
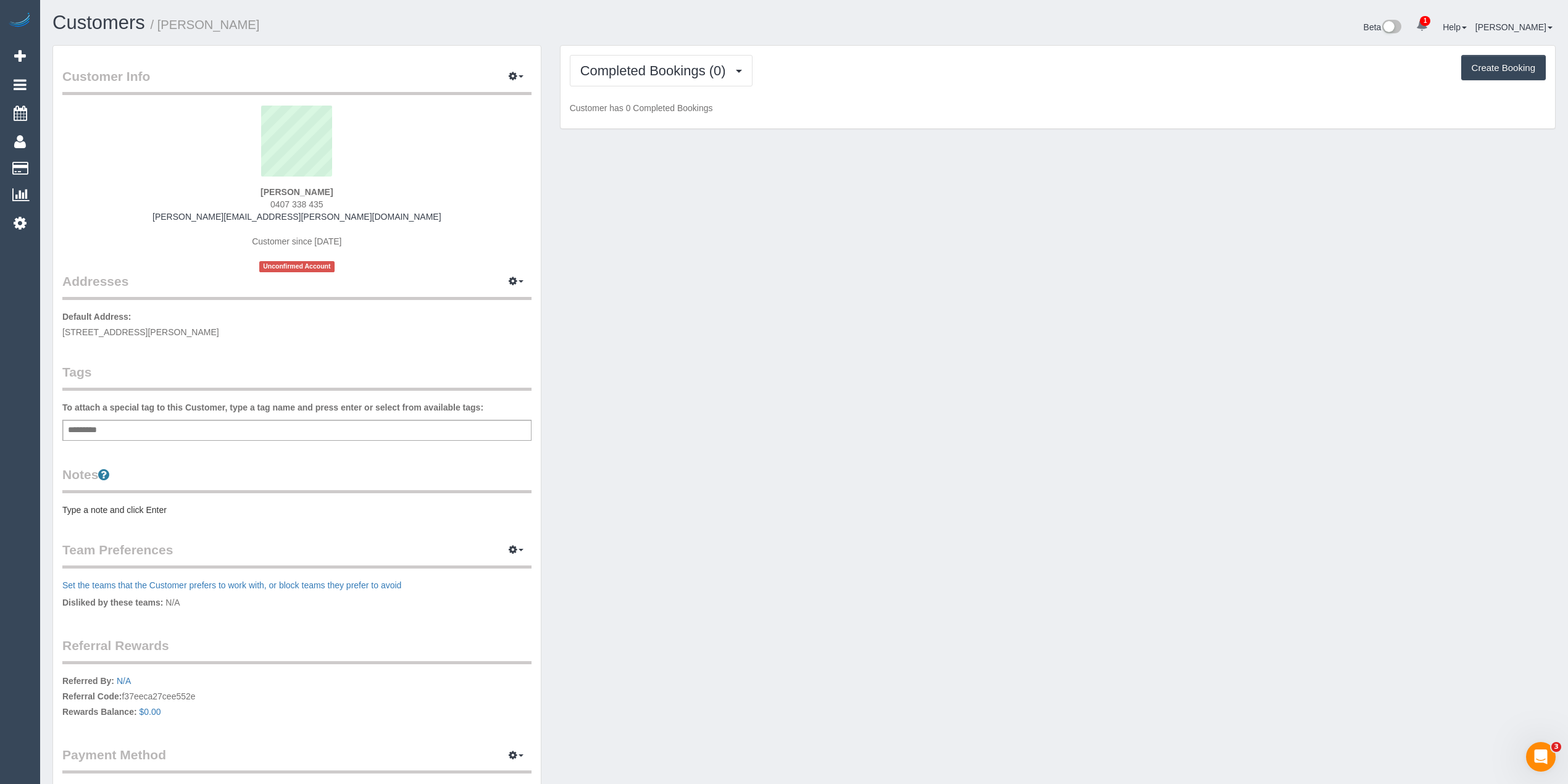
click at [328, 433] on div "Add a tag" at bounding box center [297, 430] width 469 height 21
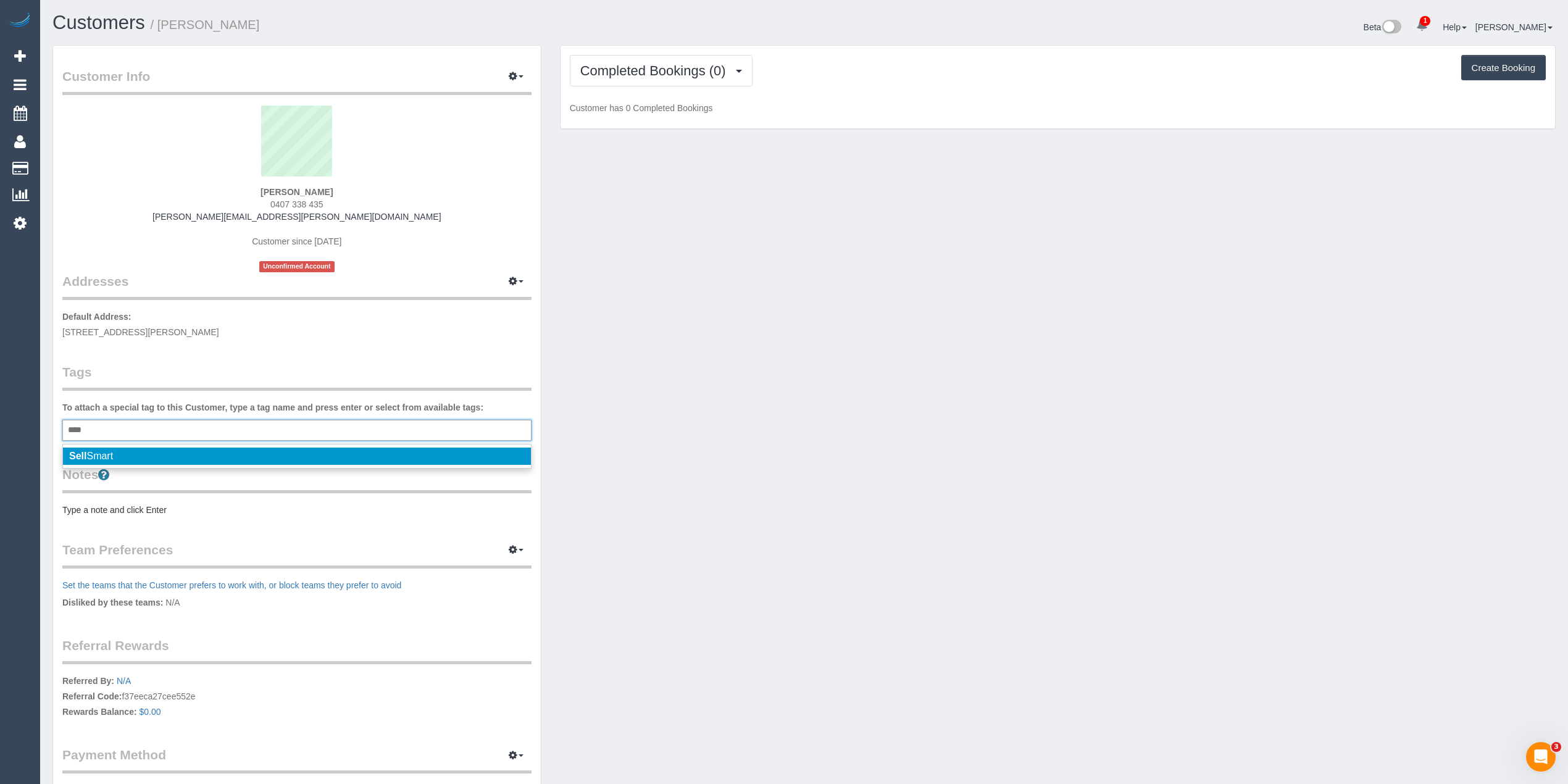
type input "****"
click at [89, 451] on span "Sell Smart" at bounding box center [90, 456] width 44 height 11
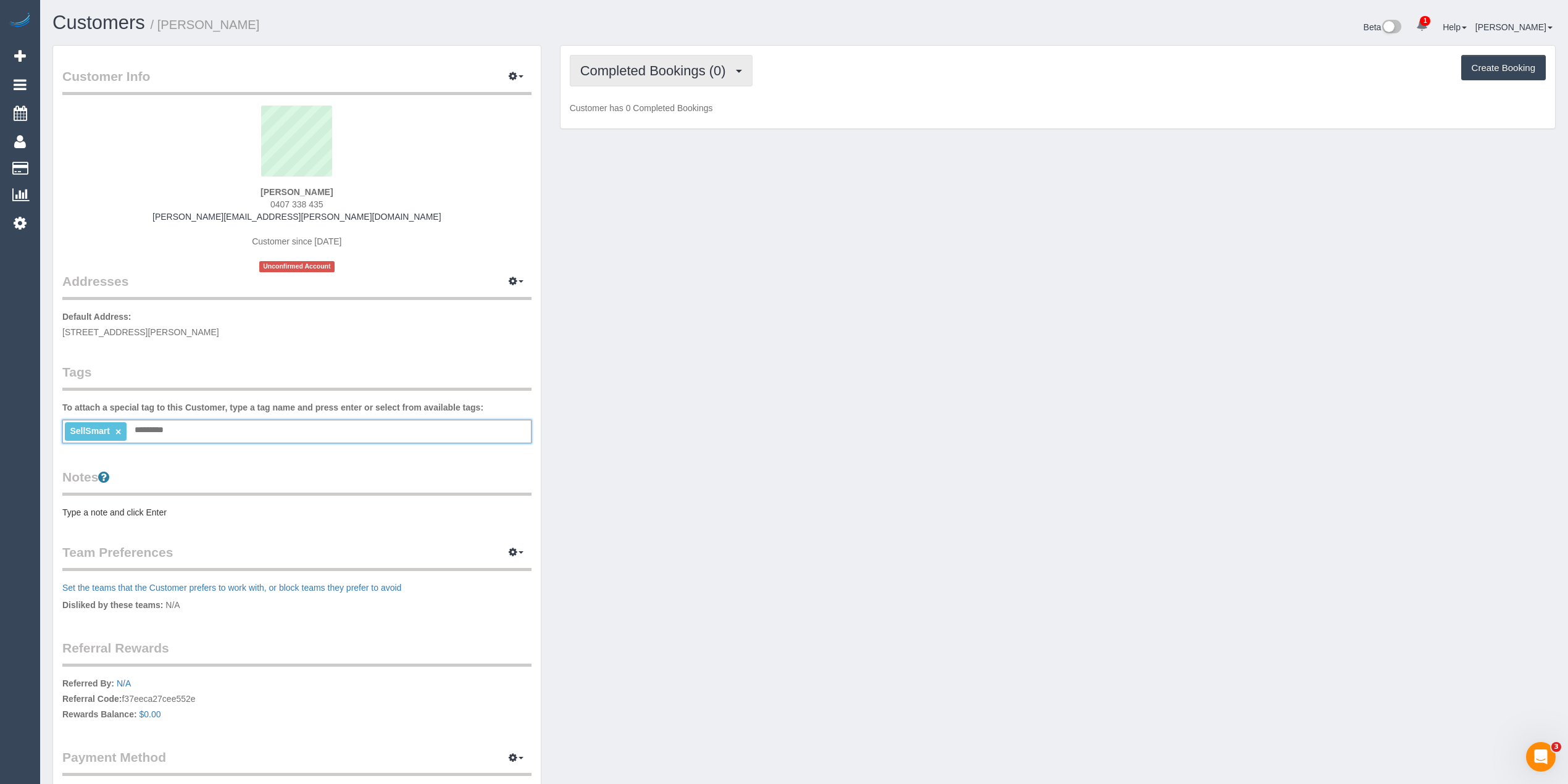
click at [625, 72] on span "Completed Bookings (0)" at bounding box center [656, 71] width 152 height 15
click at [640, 119] on link "Upcoming Bookings (1)" at bounding box center [634, 115] width 128 height 16
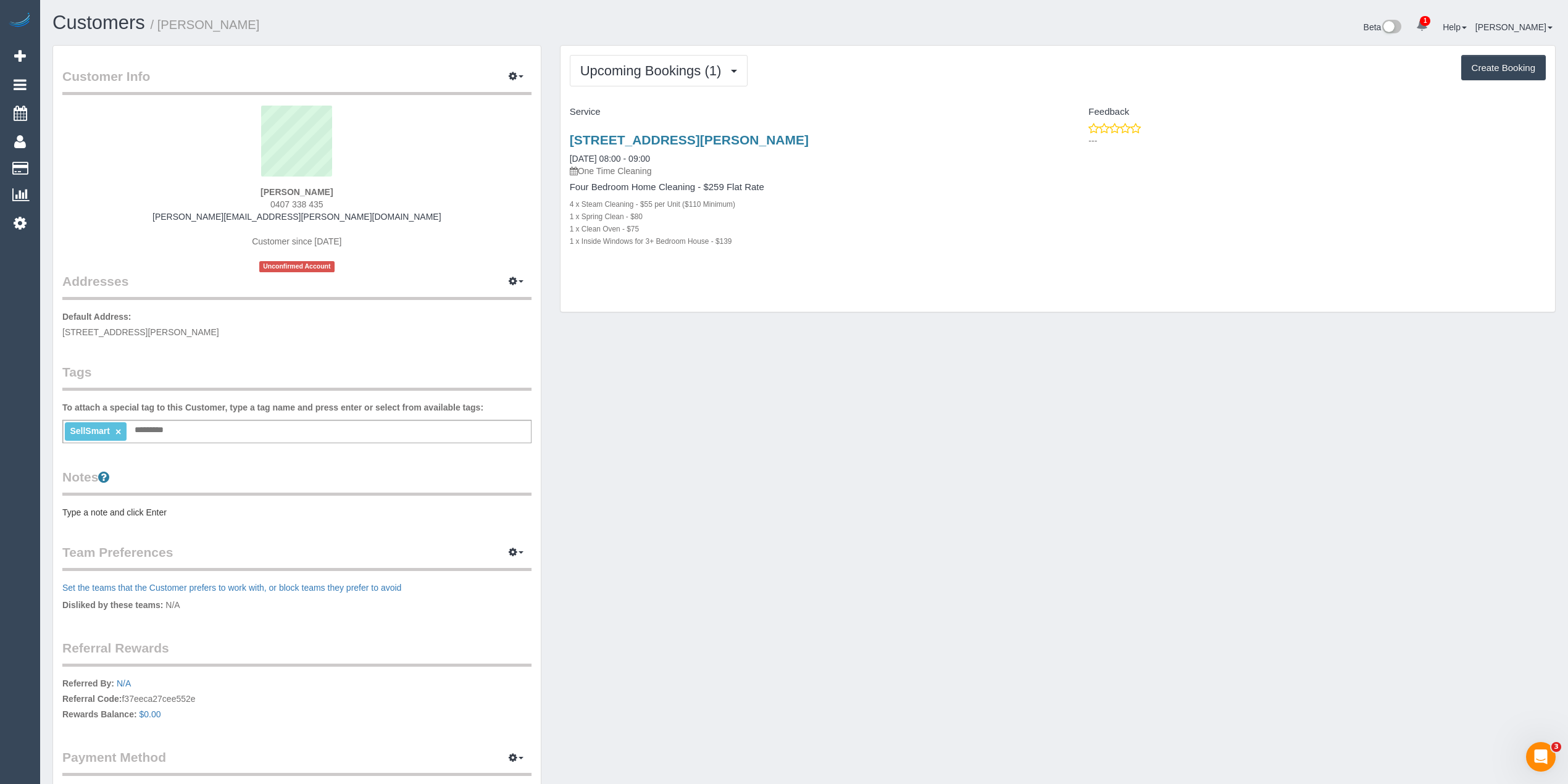
click at [131, 509] on pre "Type a note and click Enter" at bounding box center [297, 513] width 469 height 13
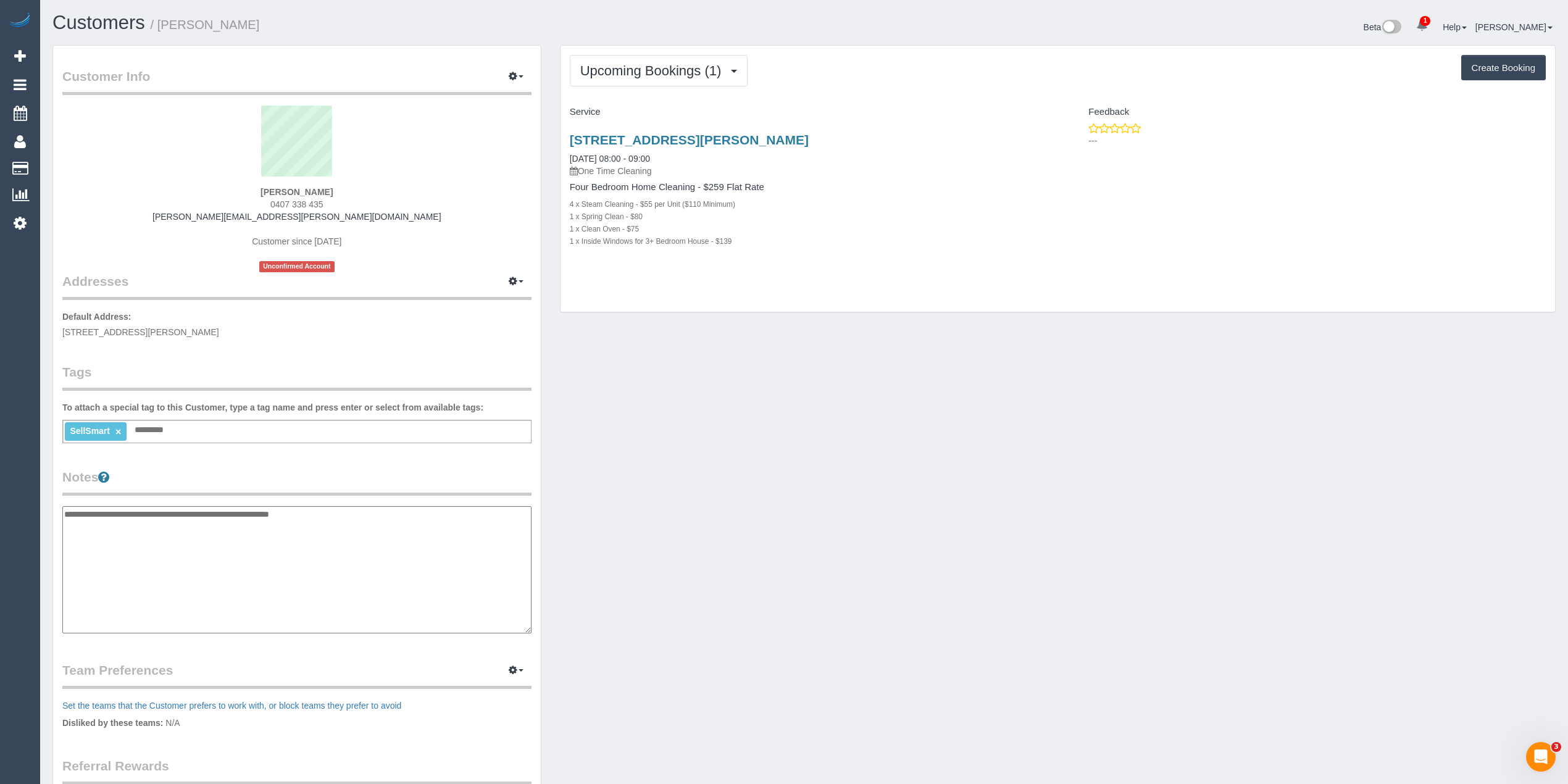
type textarea "**********"
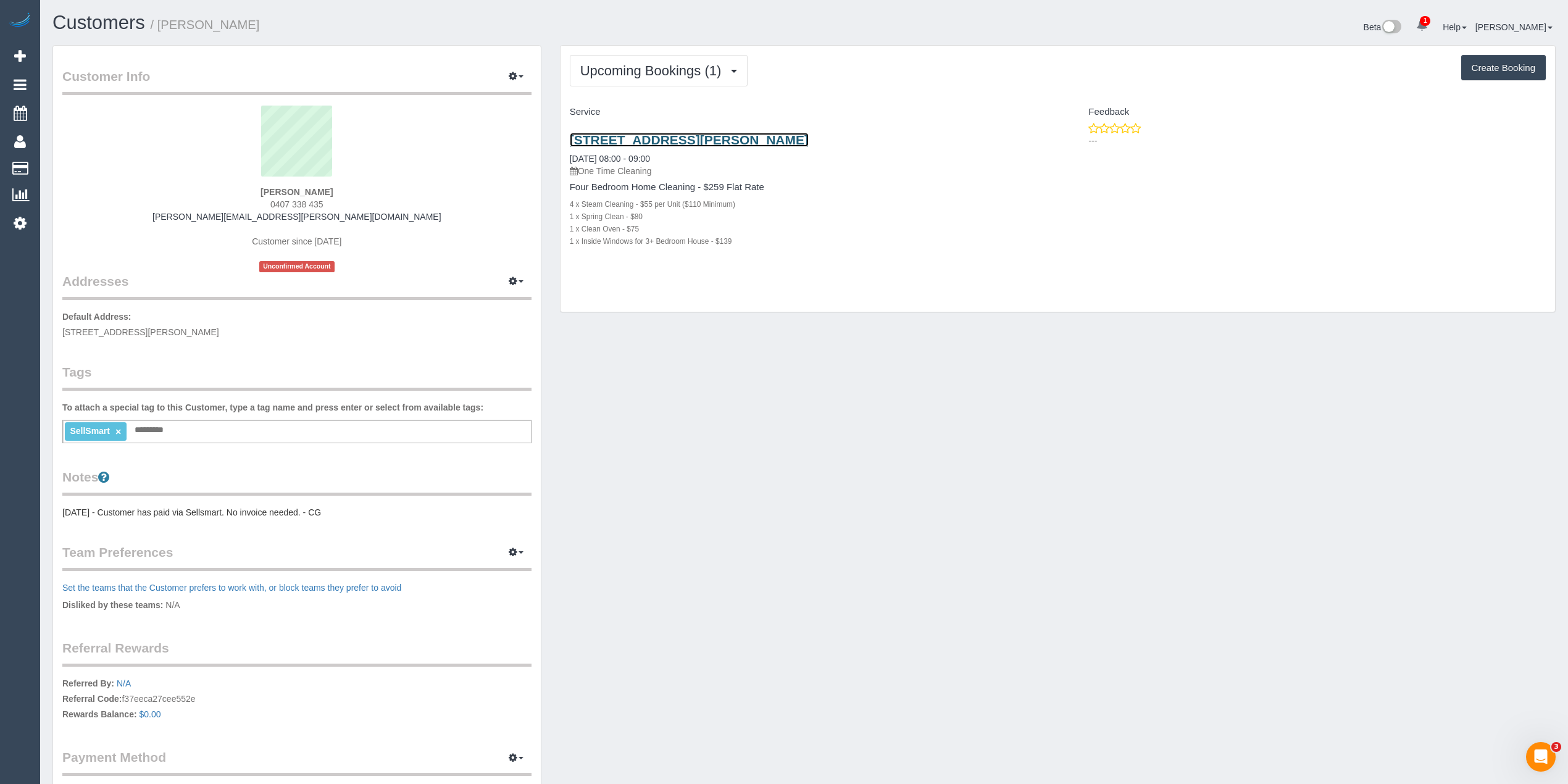
click at [707, 135] on link "[STREET_ADDRESS][PERSON_NAME]" at bounding box center [689, 140] width 239 height 14
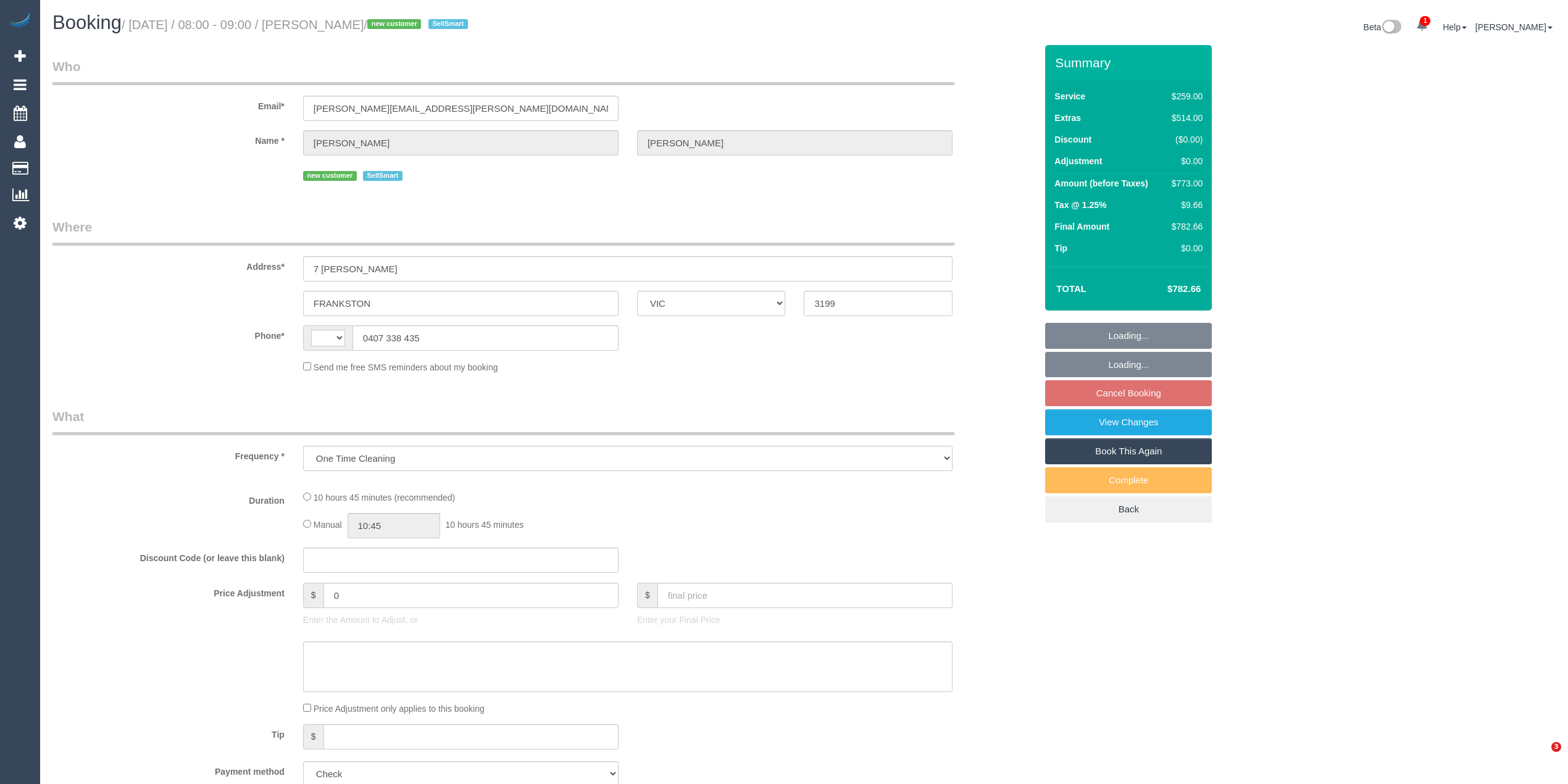
select select "VIC"
select select "number:28"
select select "number:14"
select select "number:19"
select select "number:24"
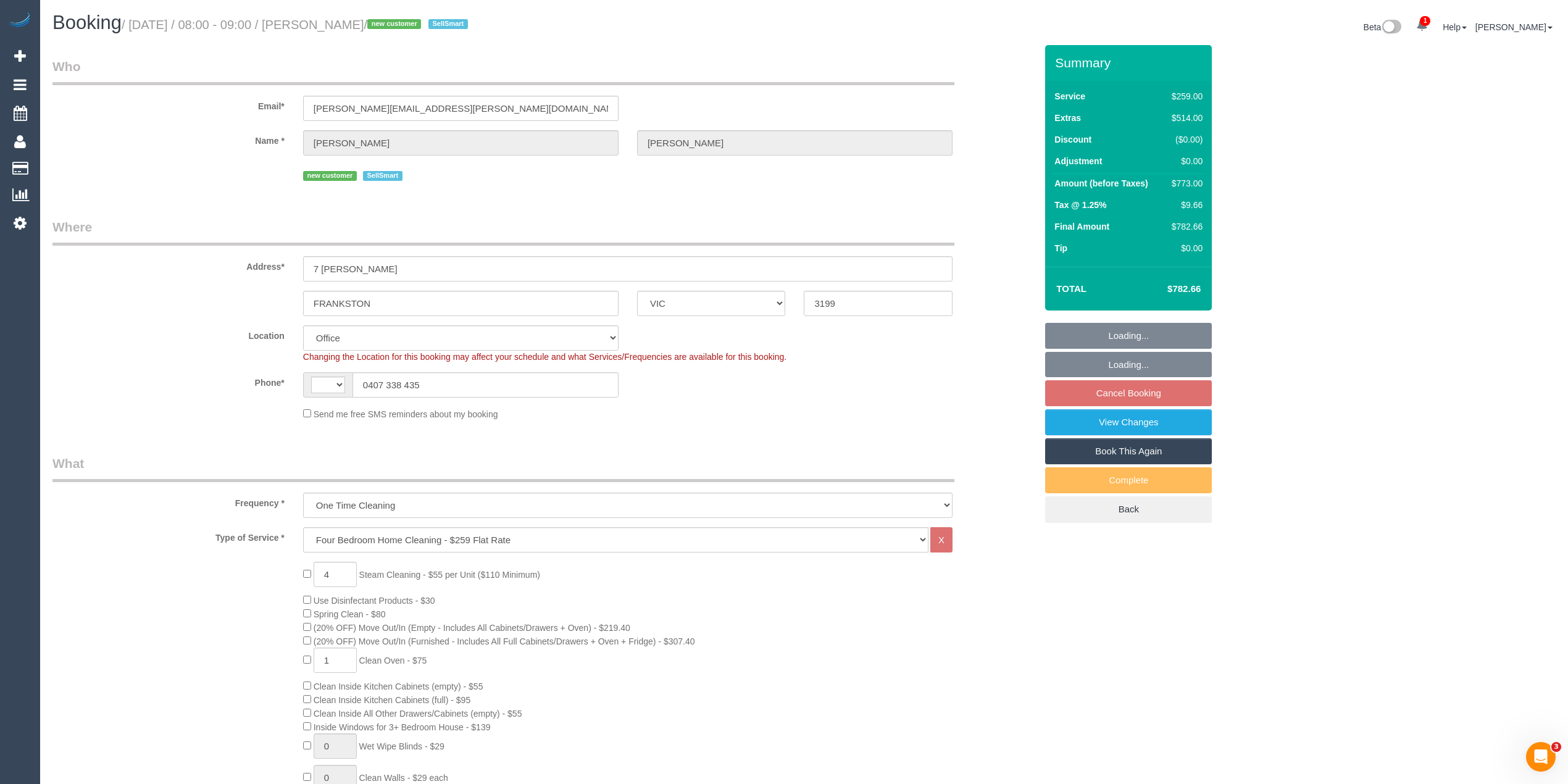
select select "object:777"
select select "string:AU"
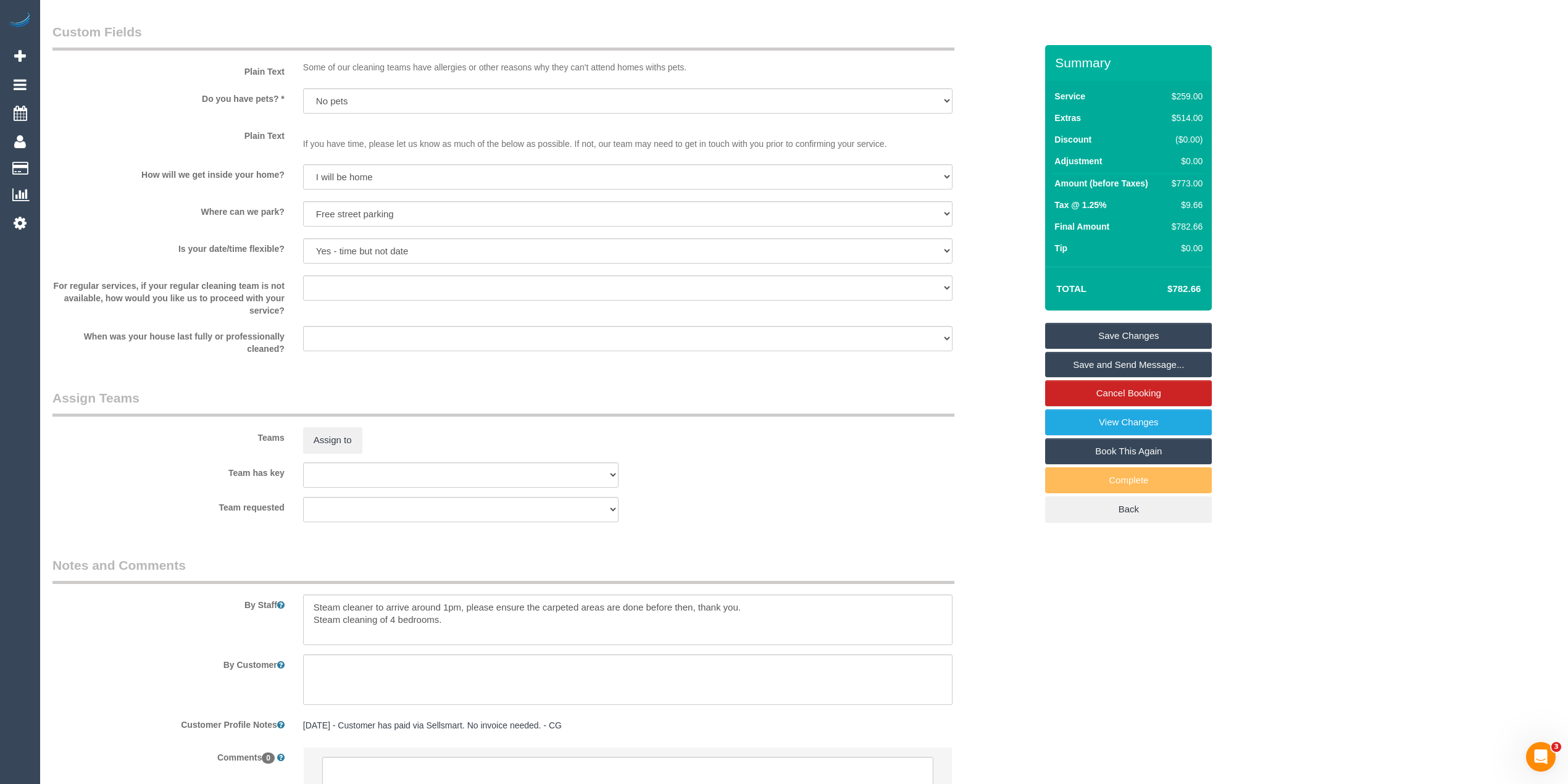
scroll to position [1643, 0]
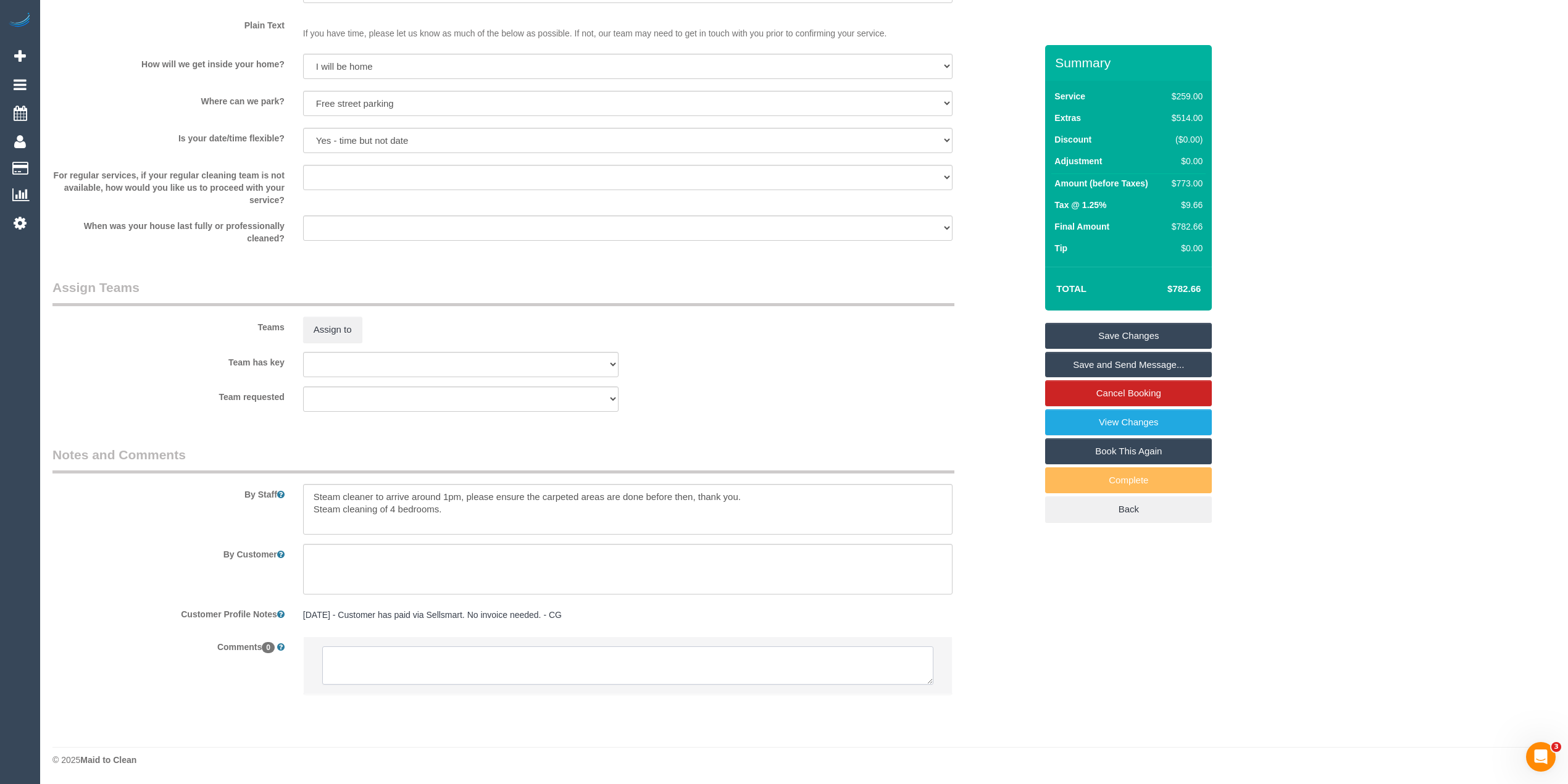
click at [452, 662] on textarea at bounding box center [628, 665] width 611 height 39
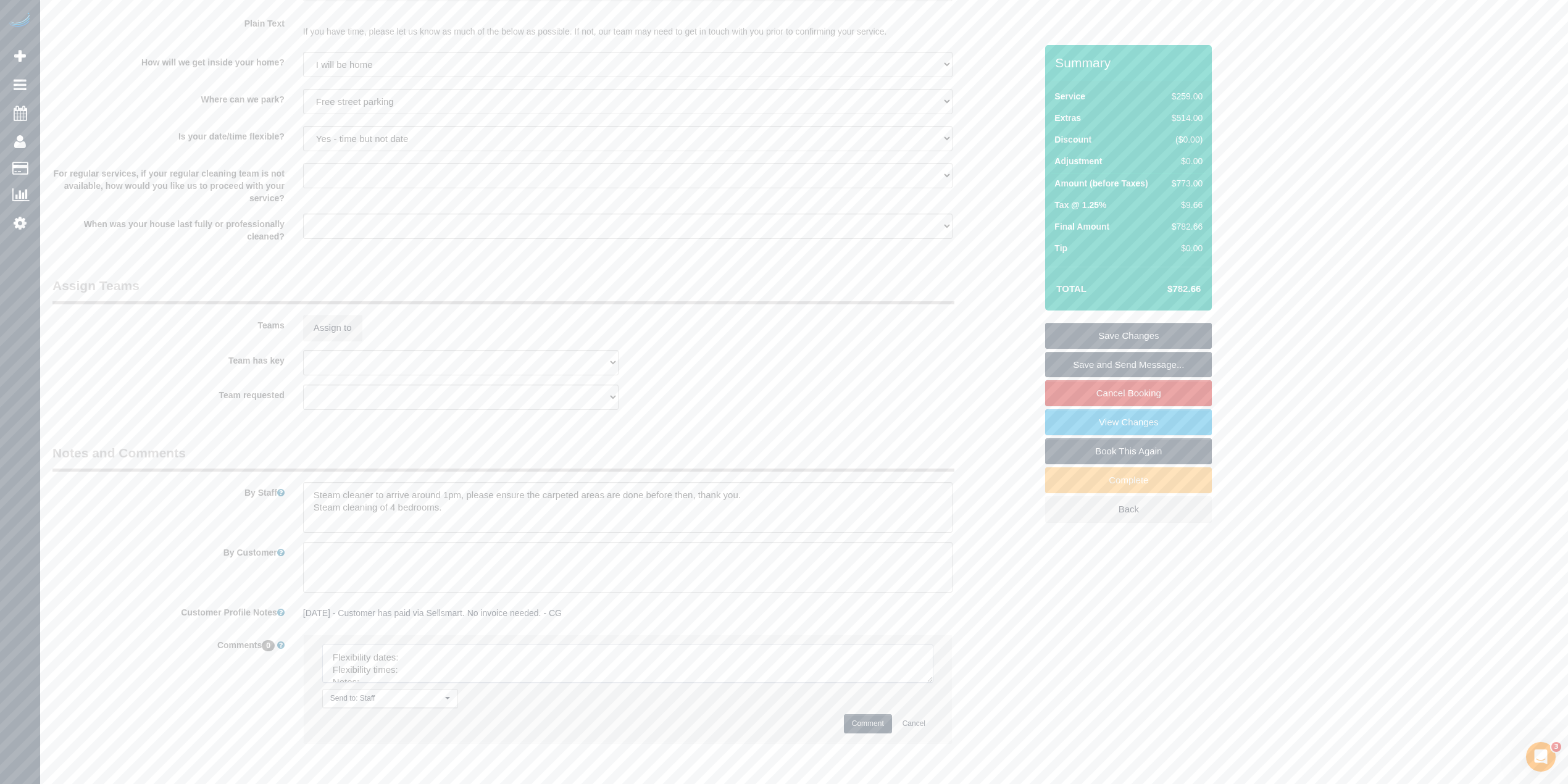
drag, startPoint x: 926, startPoint y: 673, endPoint x: 933, endPoint y: 725, distance: 52.5
click at [933, 683] on textarea at bounding box center [628, 663] width 611 height 39
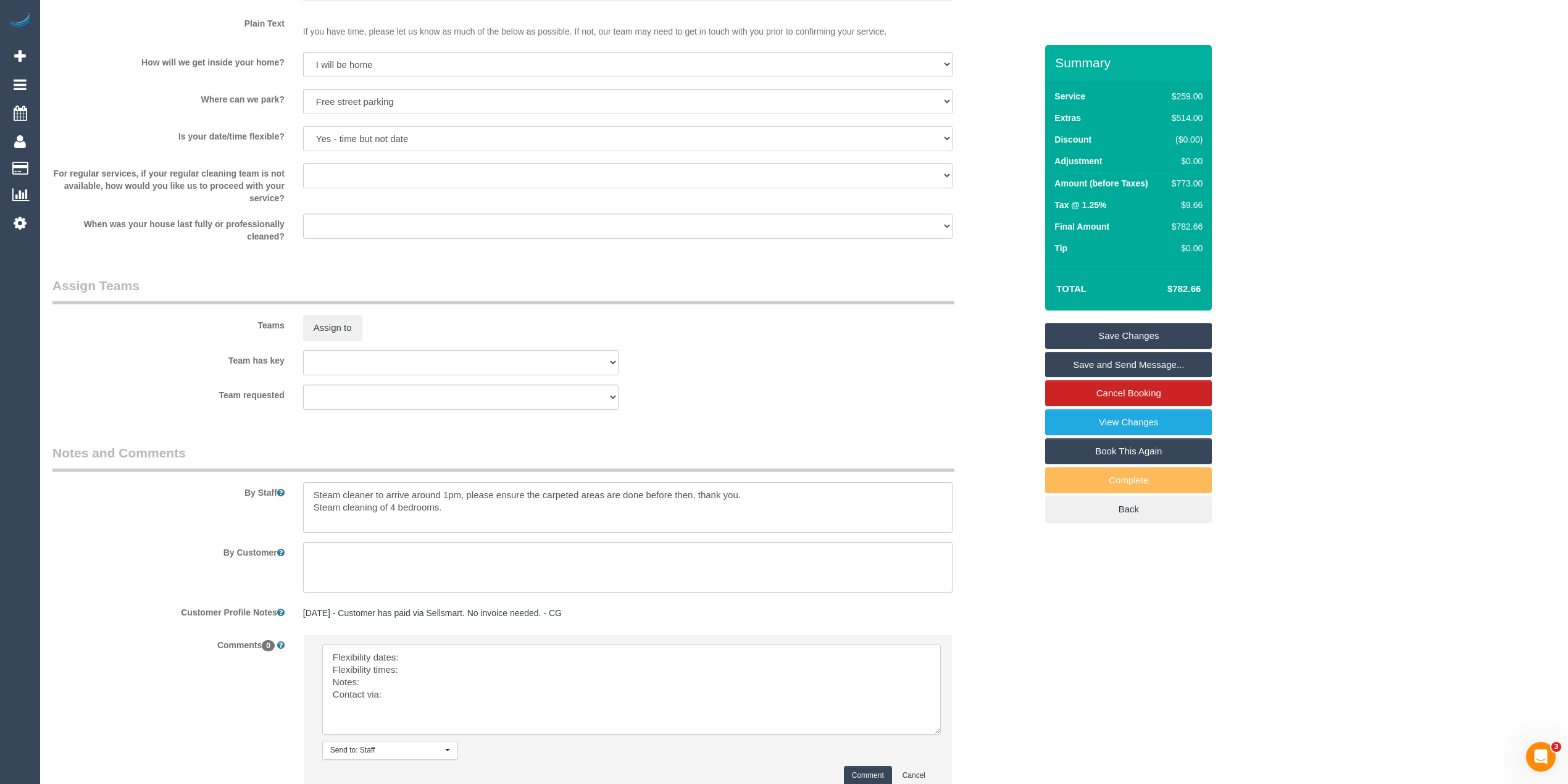
click at [463, 660] on textarea at bounding box center [631, 689] width 618 height 90
click at [425, 677] on textarea at bounding box center [631, 689] width 618 height 90
click at [374, 680] on textarea at bounding box center [631, 689] width 618 height 90
click at [407, 697] on textarea at bounding box center [631, 689] width 618 height 90
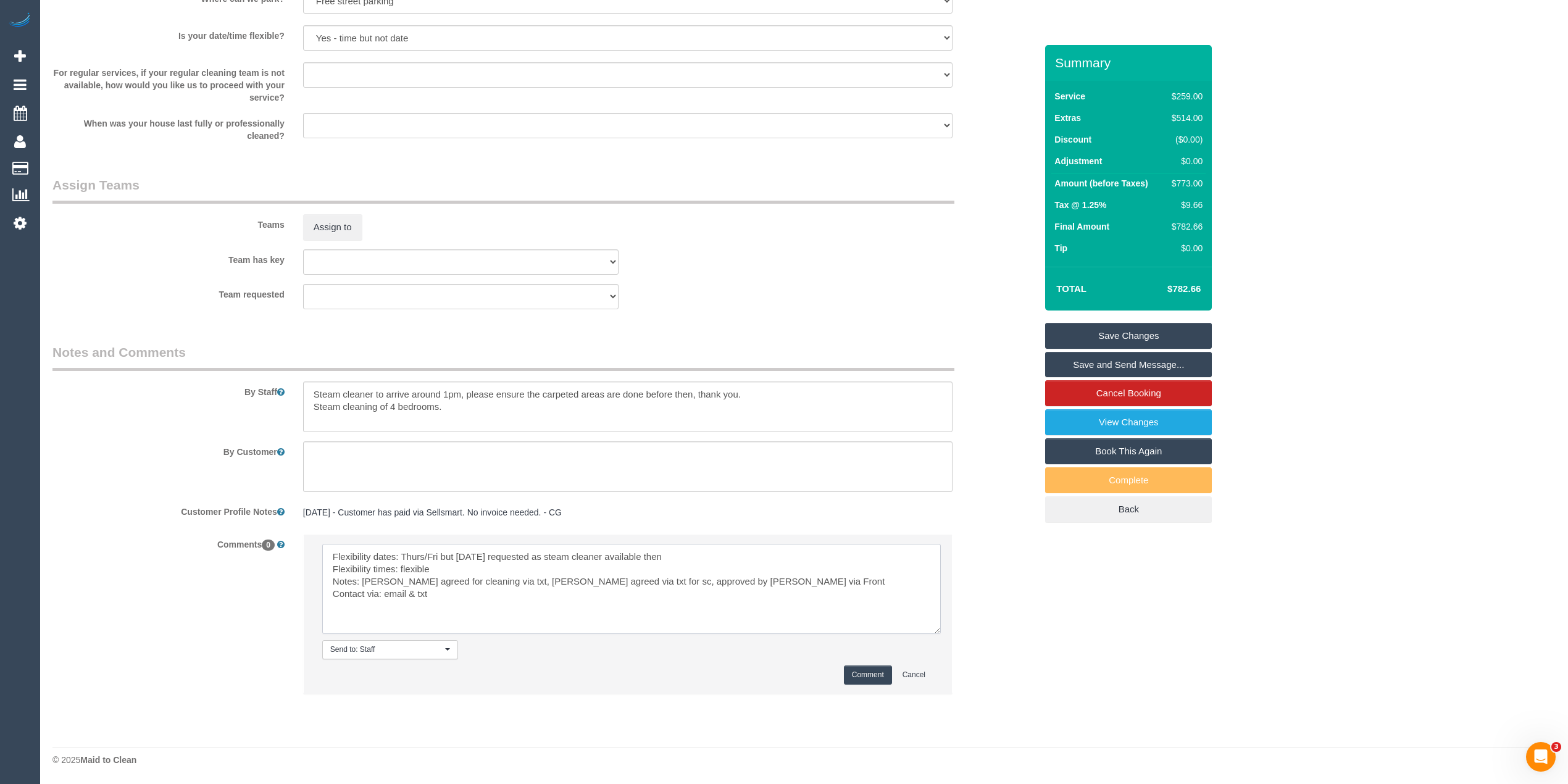
scroll to position [1745, 0]
type textarea "Flexibility dates: Thurs/Fri but Friday requested as steam cleaner available th…"
click at [860, 667] on button "Comment" at bounding box center [868, 675] width 48 height 19
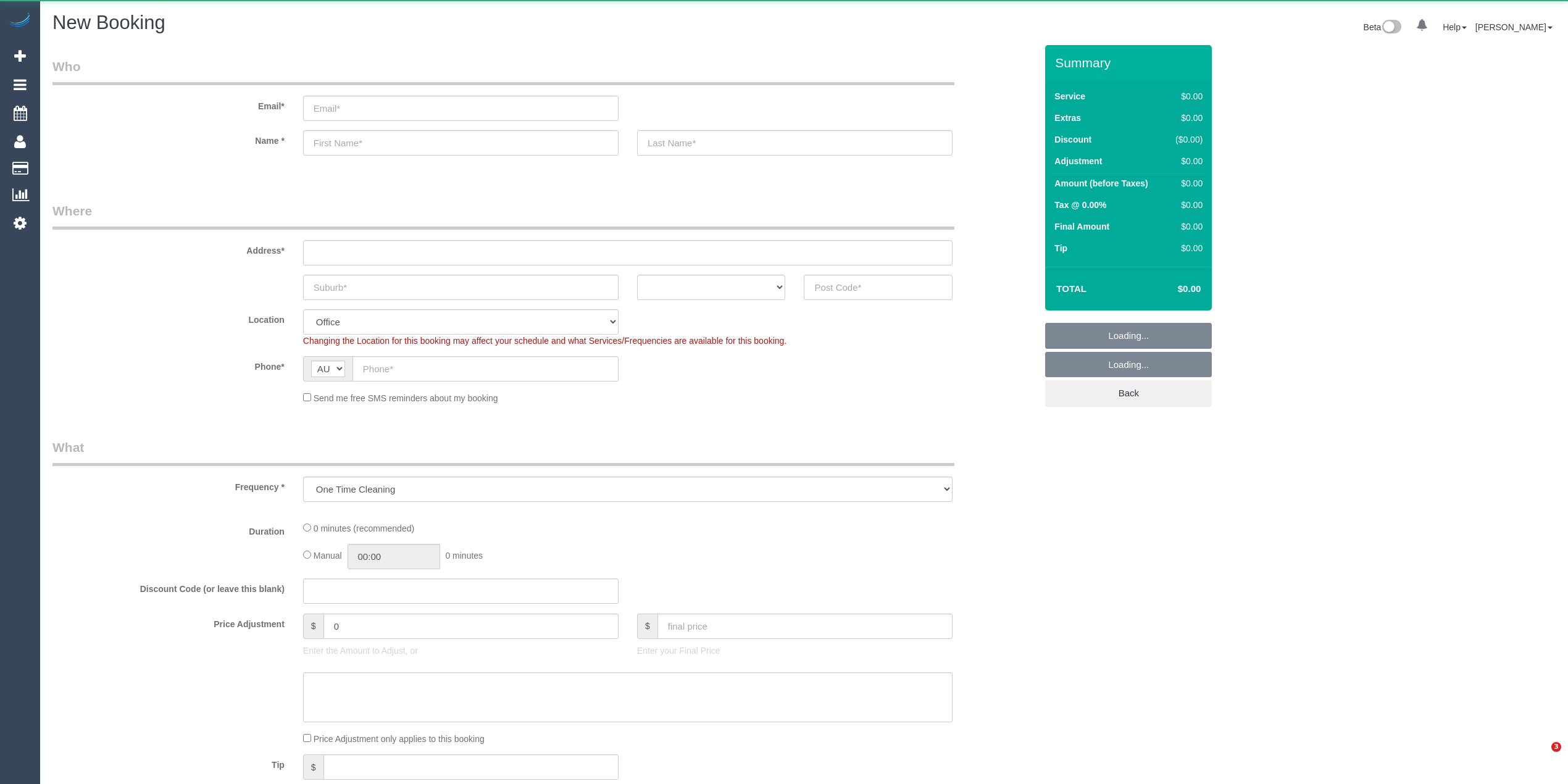
select select "object:2105"
select select "object:816"
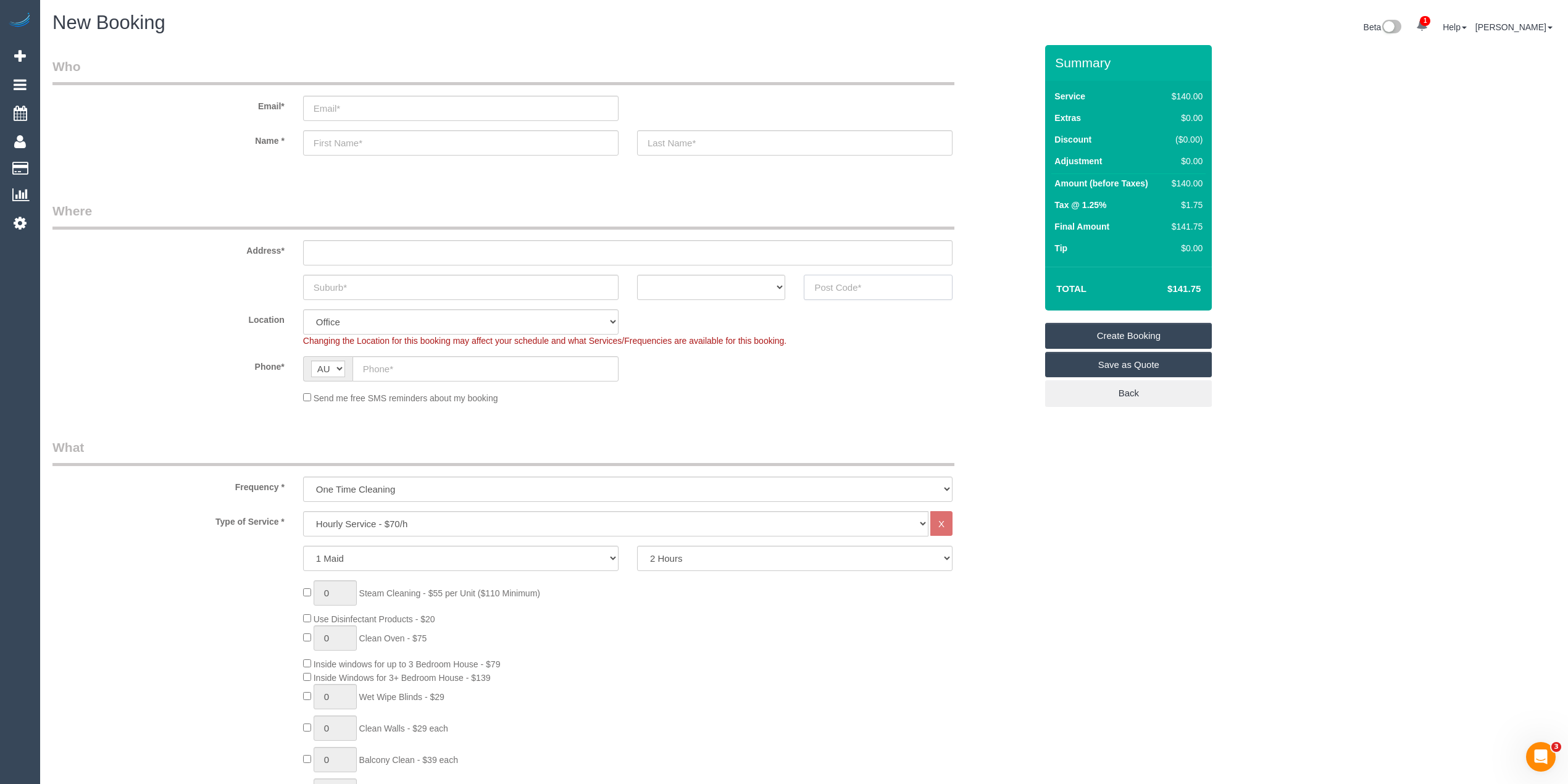
click at [877, 294] on input "text" at bounding box center [878, 287] width 149 height 25
type input "3750"
click at [413, 251] on input "text" at bounding box center [628, 253] width 649 height 25
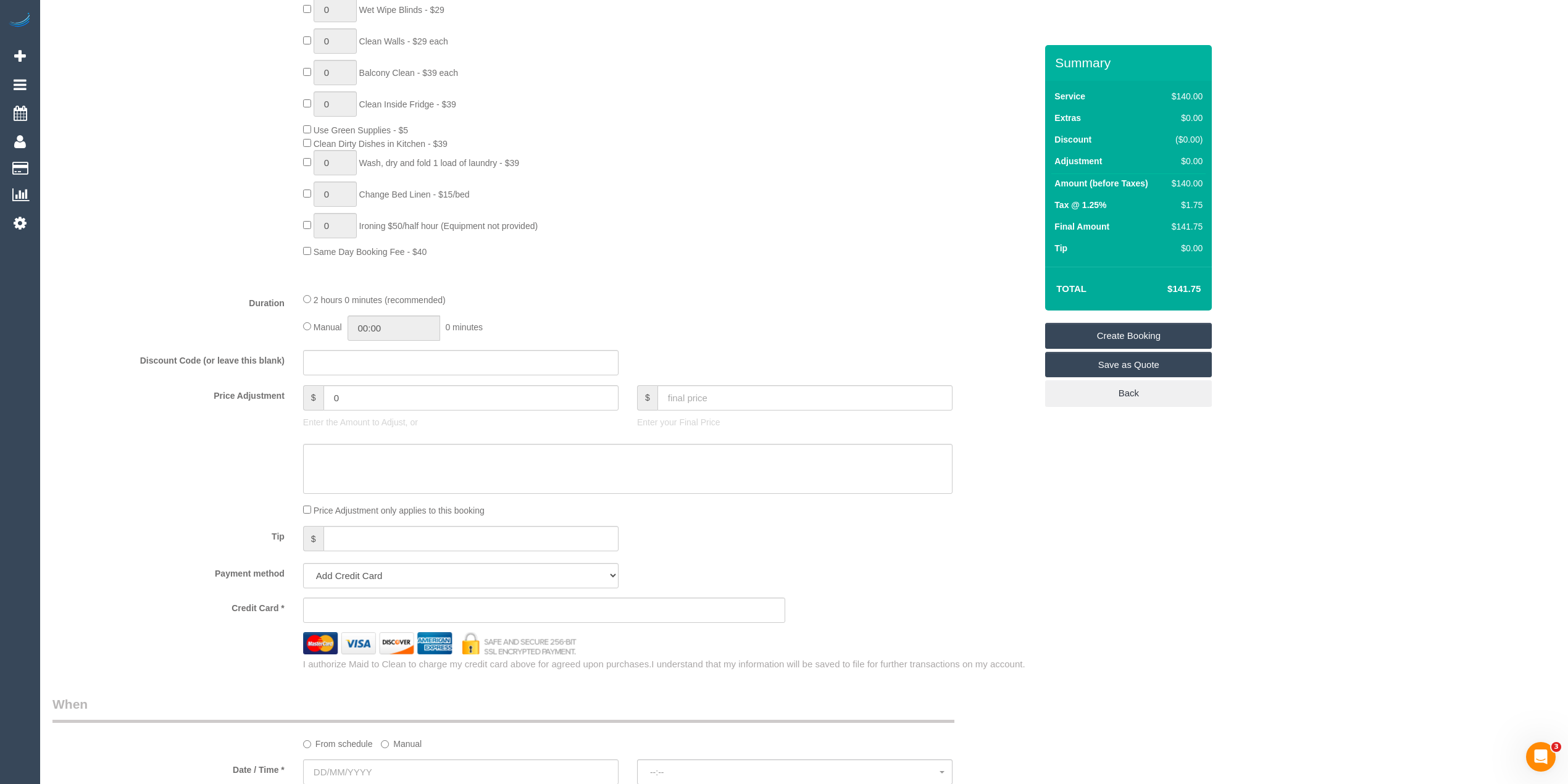
scroll to position [905, 0]
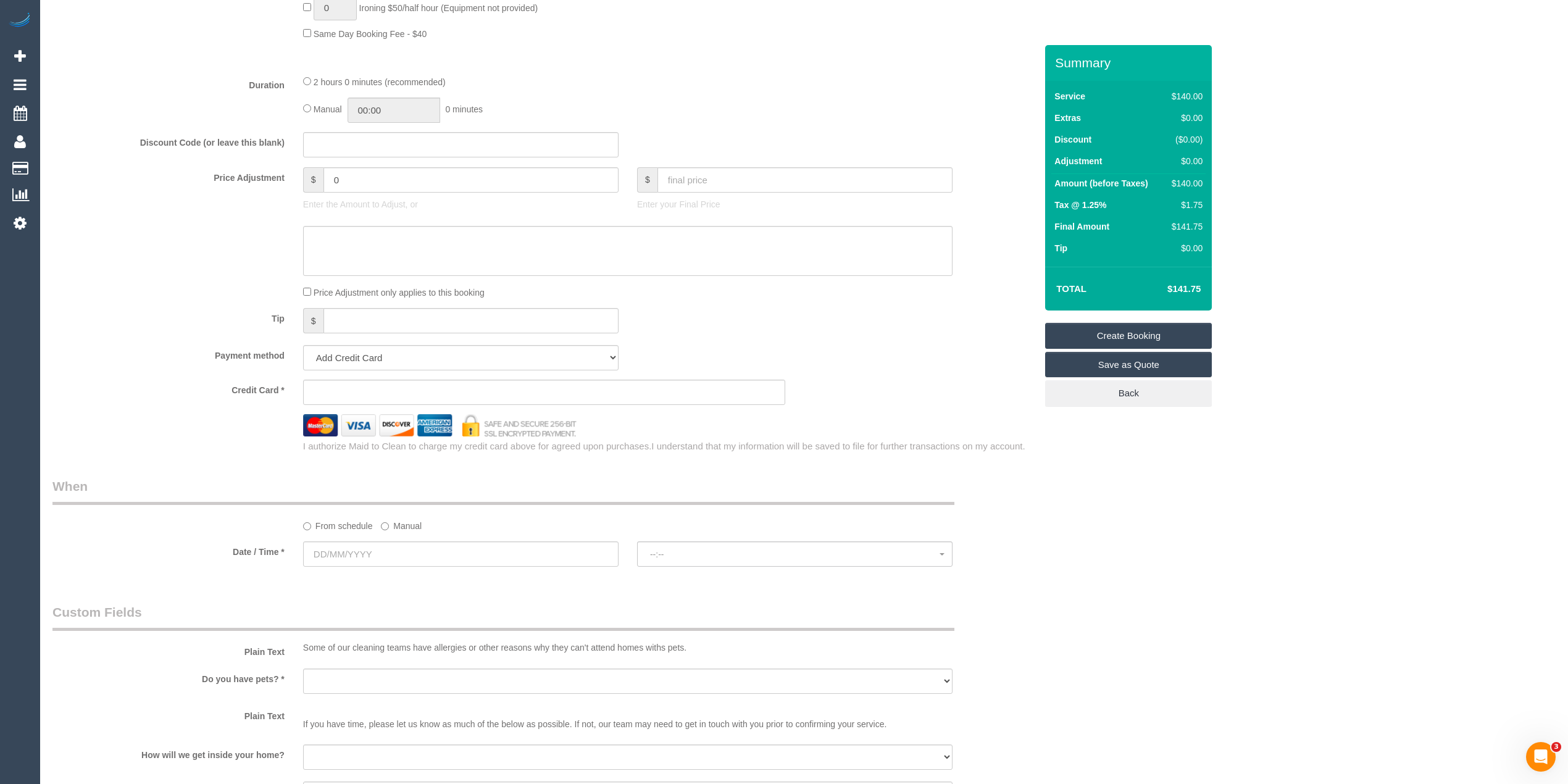
type input "-"
click at [328, 558] on input "text" at bounding box center [460, 554] width 315 height 25
click at [153, 430] on div at bounding box center [544, 425] width 1002 height 21
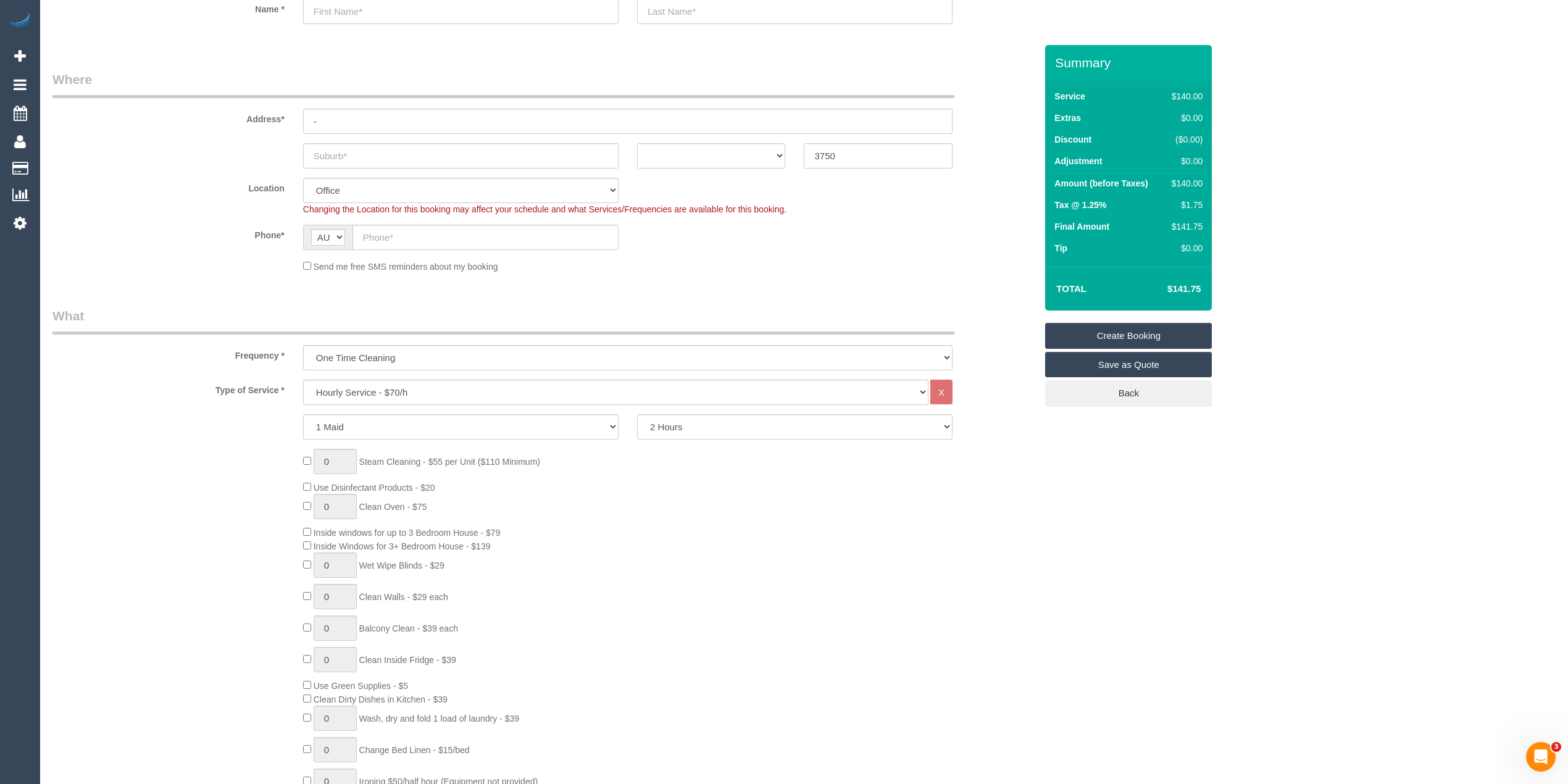
scroll to position [0, 0]
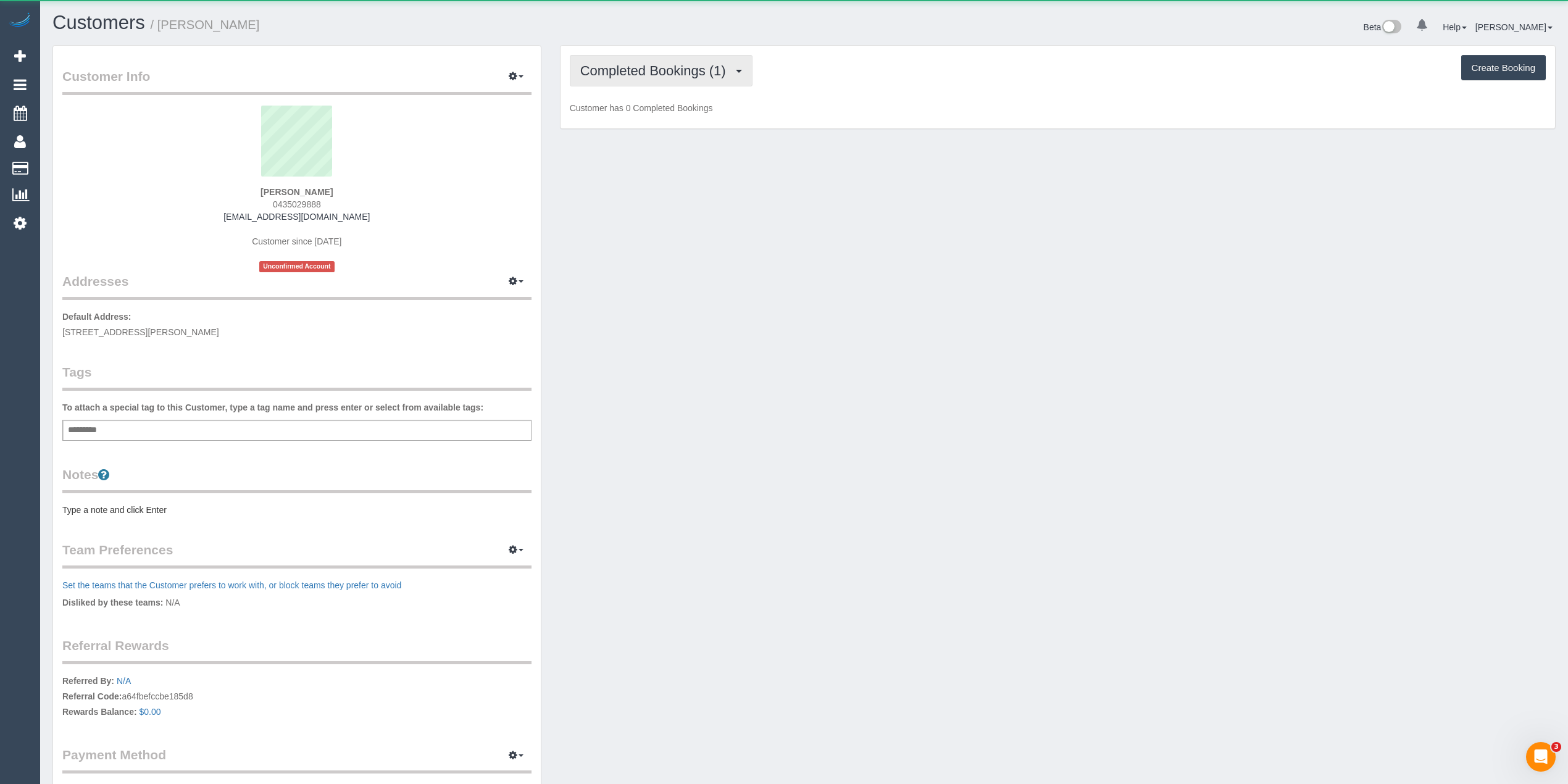
click at [658, 57] on button "Completed Bookings (1)" at bounding box center [661, 71] width 183 height 32
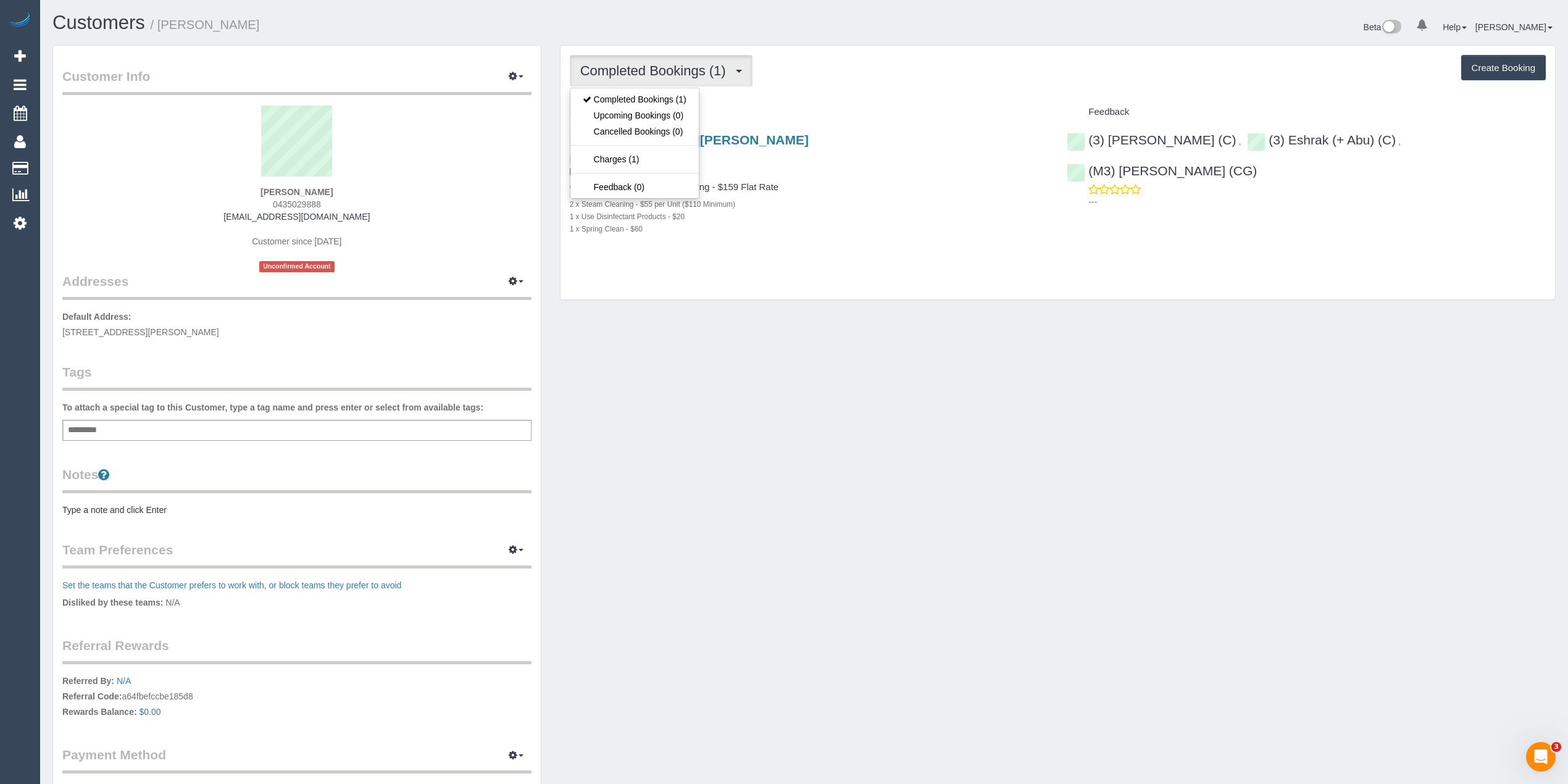
click at [658, 57] on button "Completed Bookings (1)" at bounding box center [661, 71] width 183 height 32
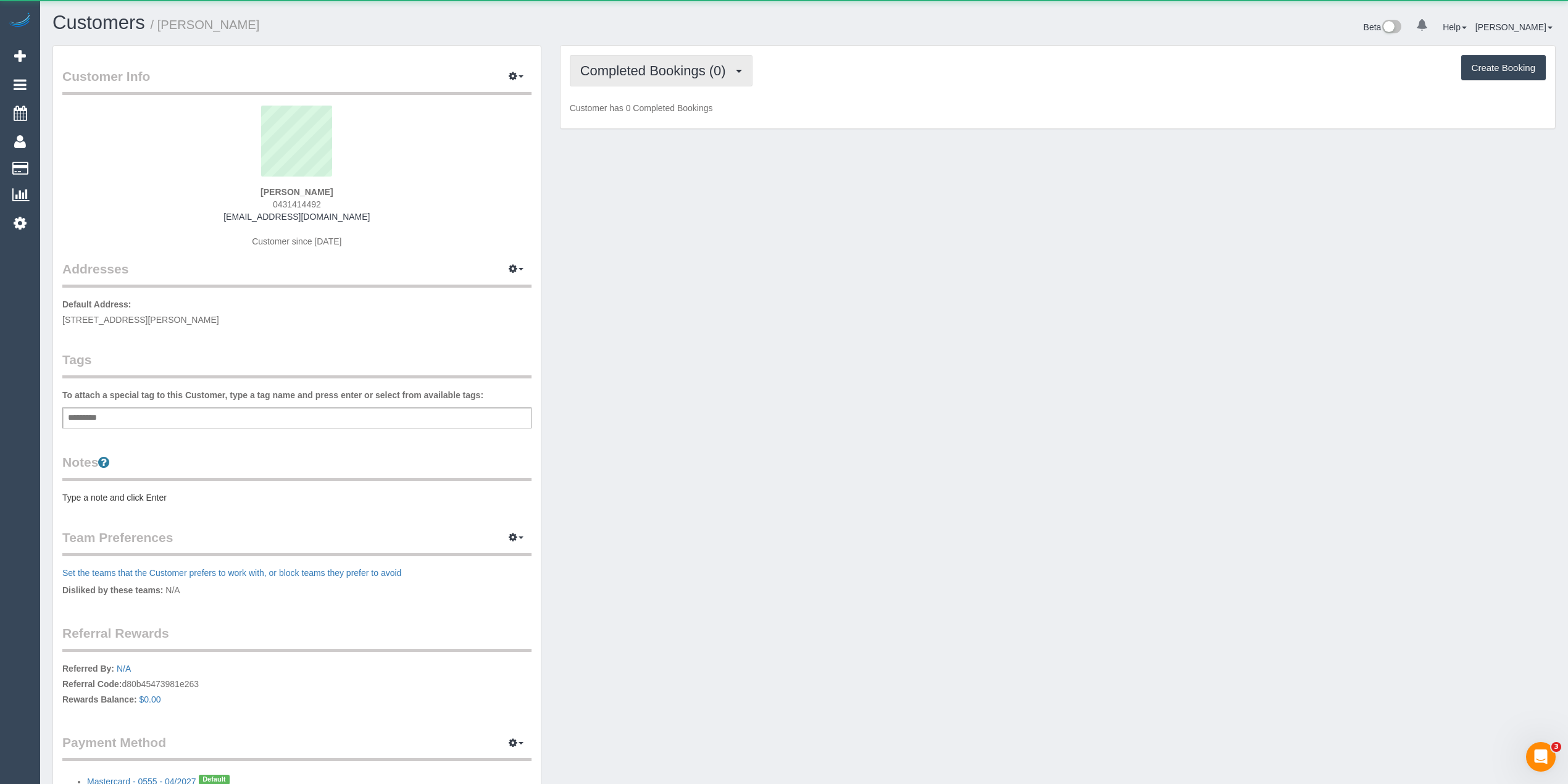
click at [599, 74] on span "Completed Bookings (0)" at bounding box center [656, 71] width 152 height 15
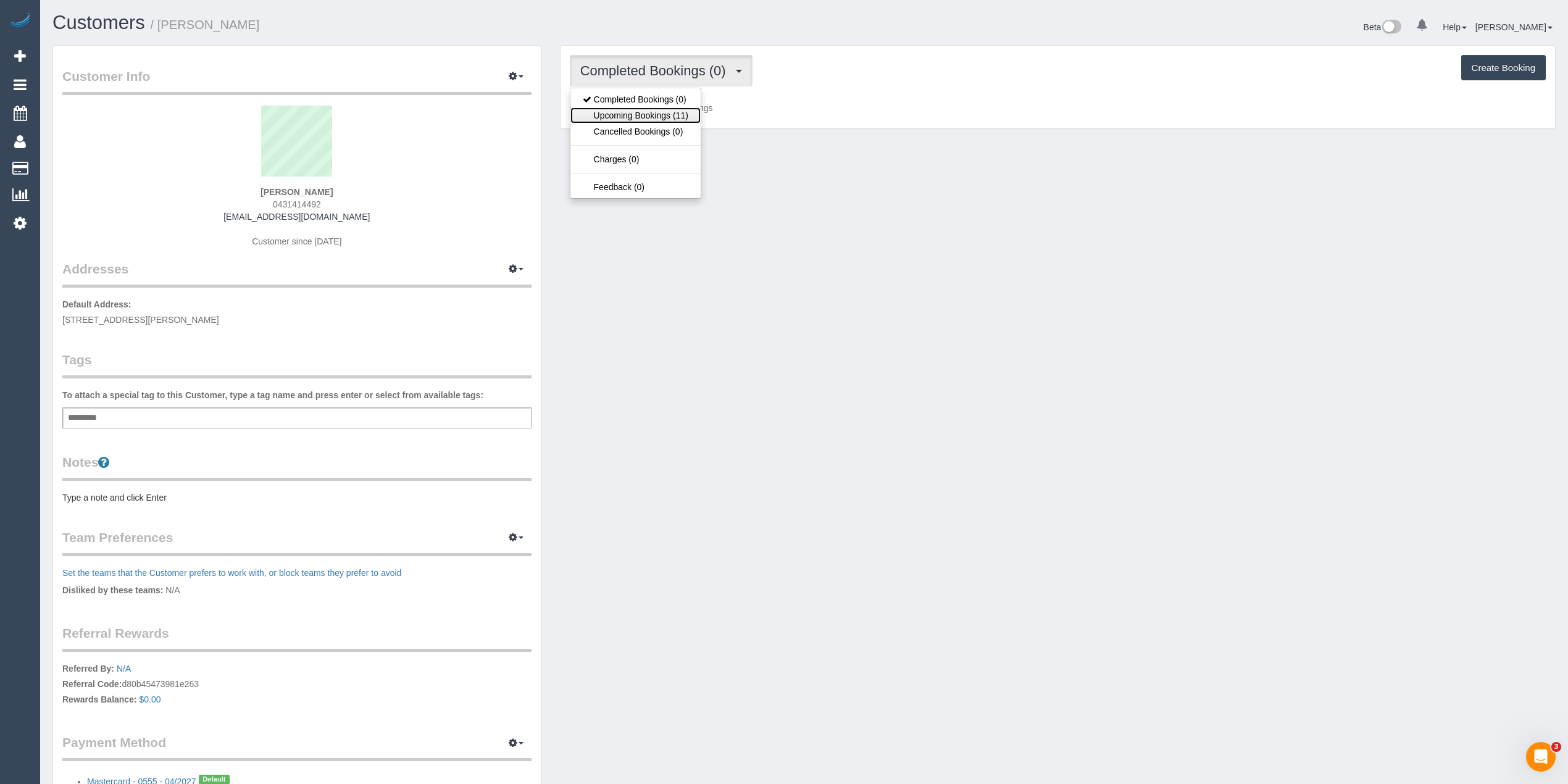
click at [640, 112] on link "Upcoming Bookings (11)" at bounding box center [635, 115] width 130 height 16
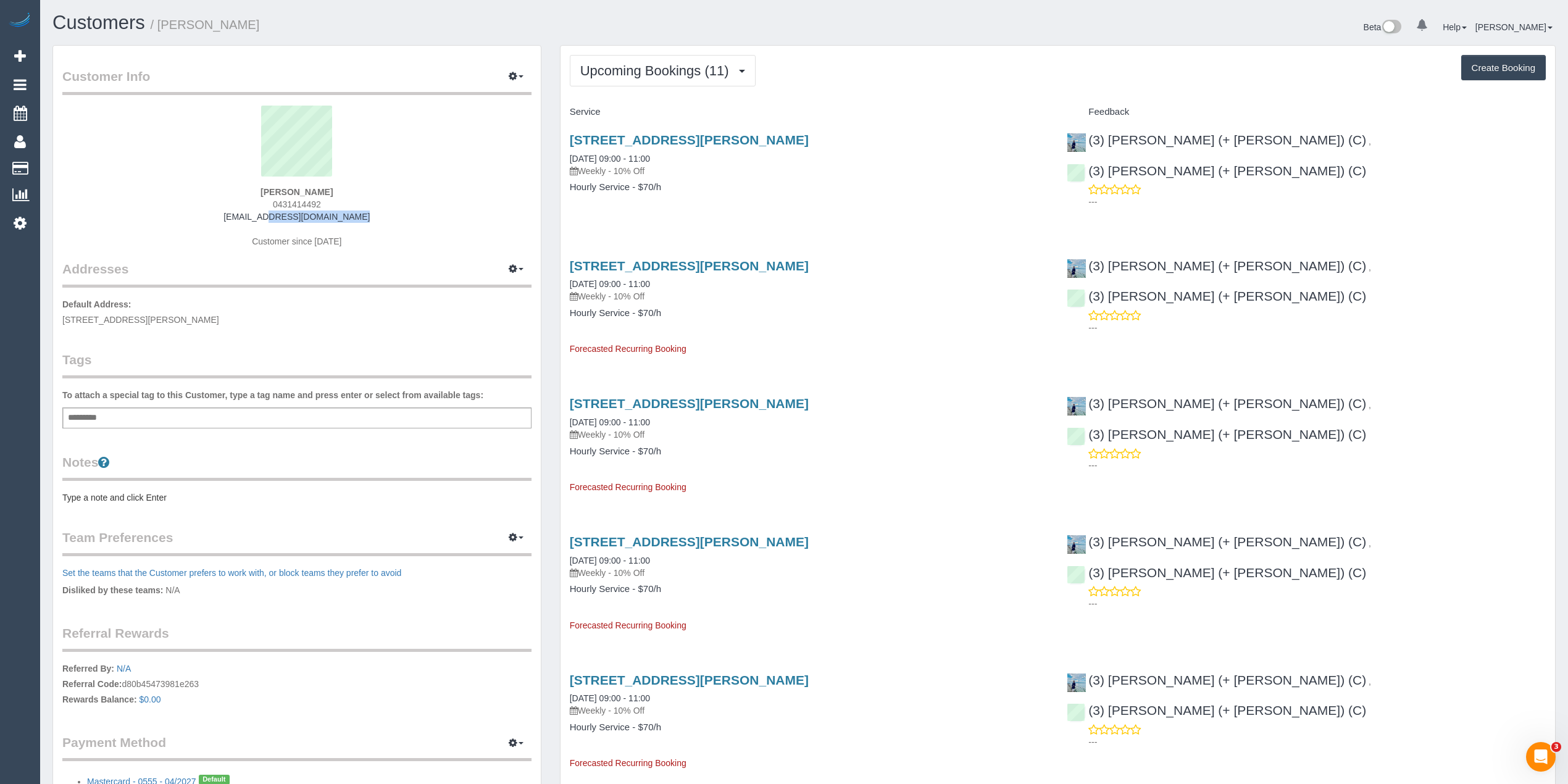
drag, startPoint x: 352, startPoint y: 216, endPoint x: 237, endPoint y: 220, distance: 115.1
click at [237, 220] on div "Sofie Mikosza 0431414492 sofiedida@gmail.com Customer since 2025" at bounding box center [297, 183] width 469 height 154
copy link "[EMAIL_ADDRESS][DOMAIN_NAME]"
drag, startPoint x: 362, startPoint y: 223, endPoint x: 251, endPoint y: 220, distance: 111.0
click at [251, 220] on div "Sofie Mikosza 0431414492 sofiedida@gmail.com Customer since 2025" at bounding box center [297, 183] width 469 height 154
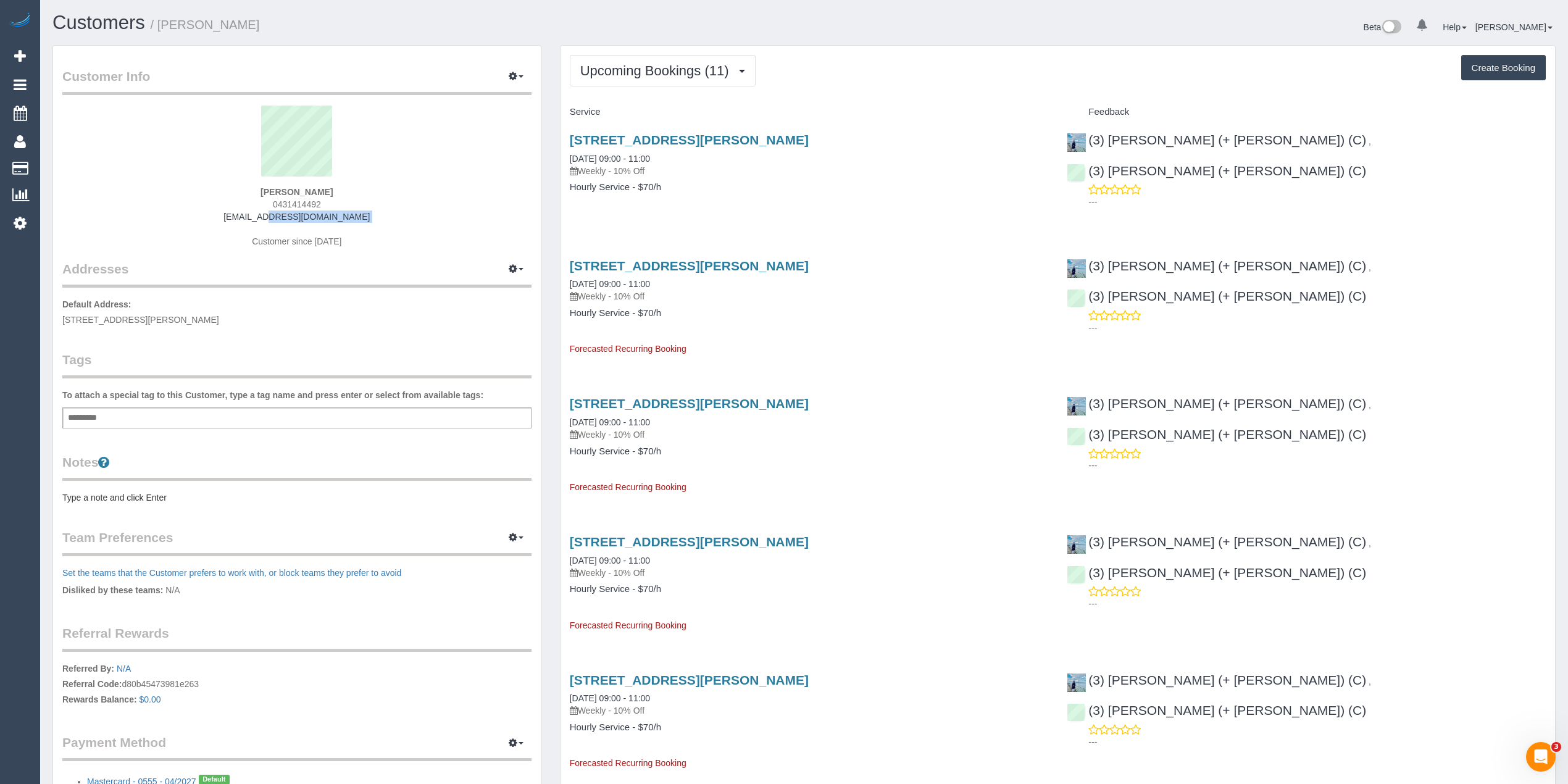
copy div "[EMAIL_ADDRESS][DOMAIN_NAME]"
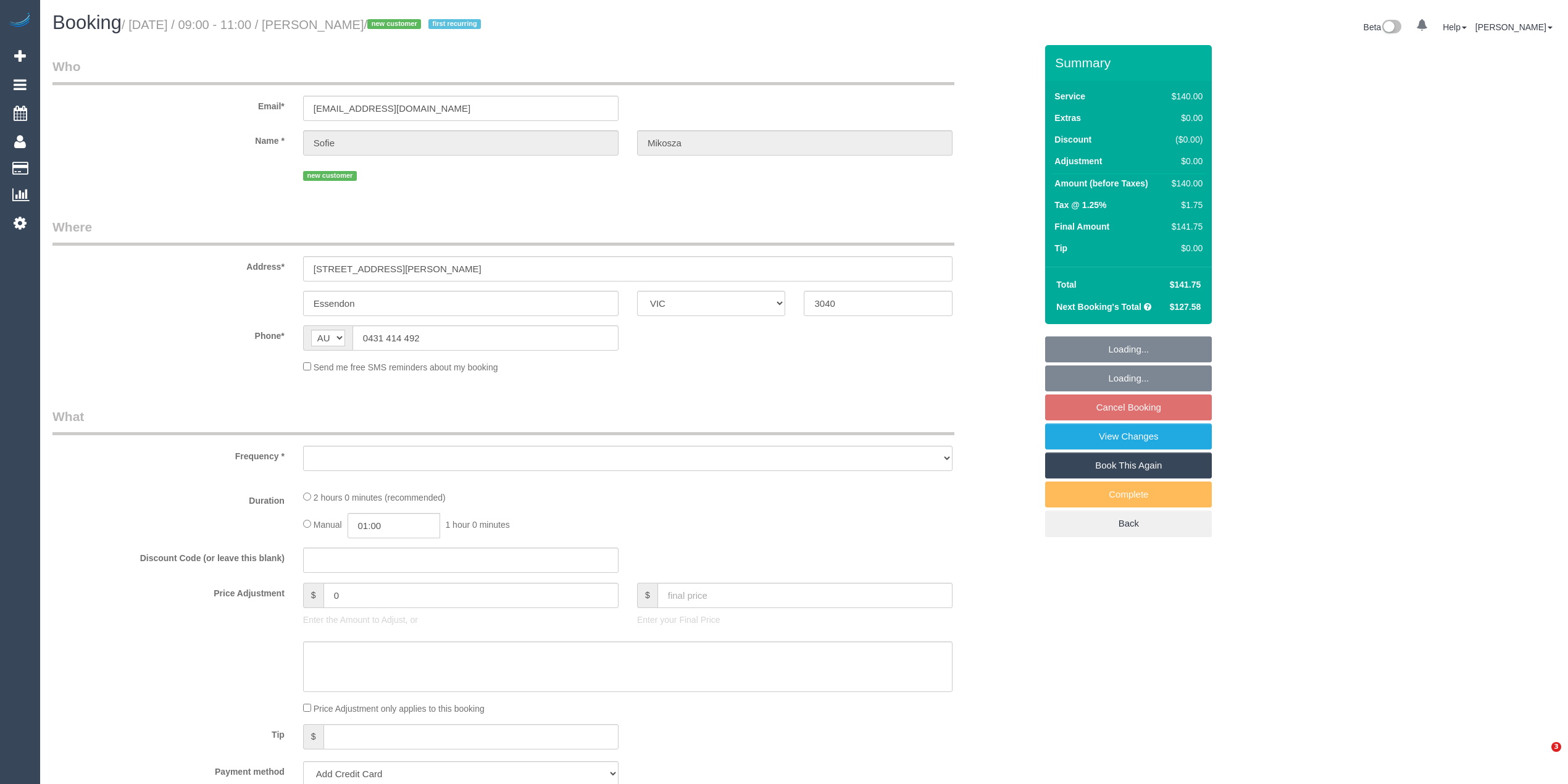
select select "VIC"
select select "object:546"
select select "string:stripe-pm_1RxivK2GScqysDRVZIVRY3wy"
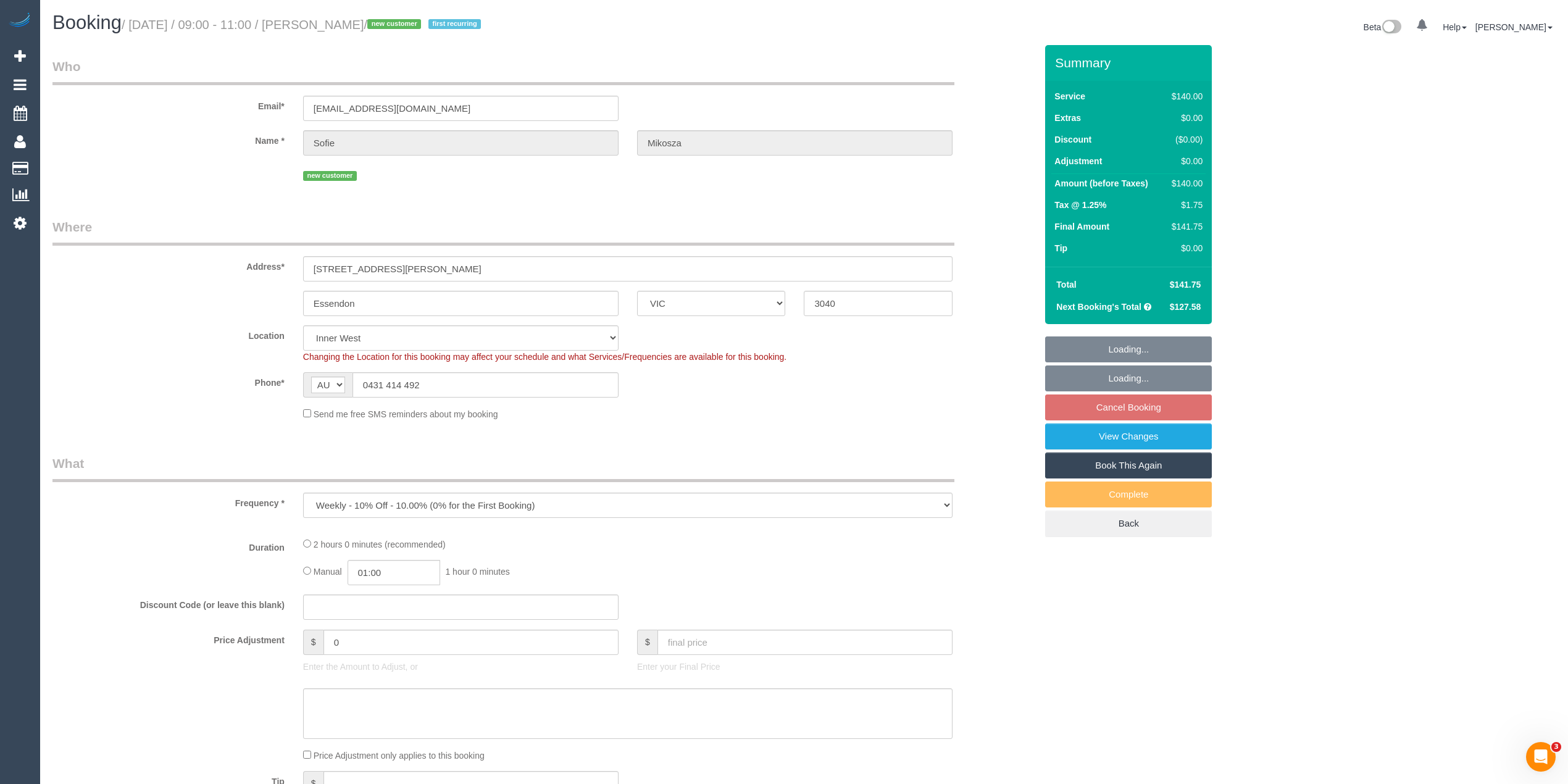
select select "object:699"
select select "number:28"
select select "number:15"
select select "number:19"
select select "number:25"
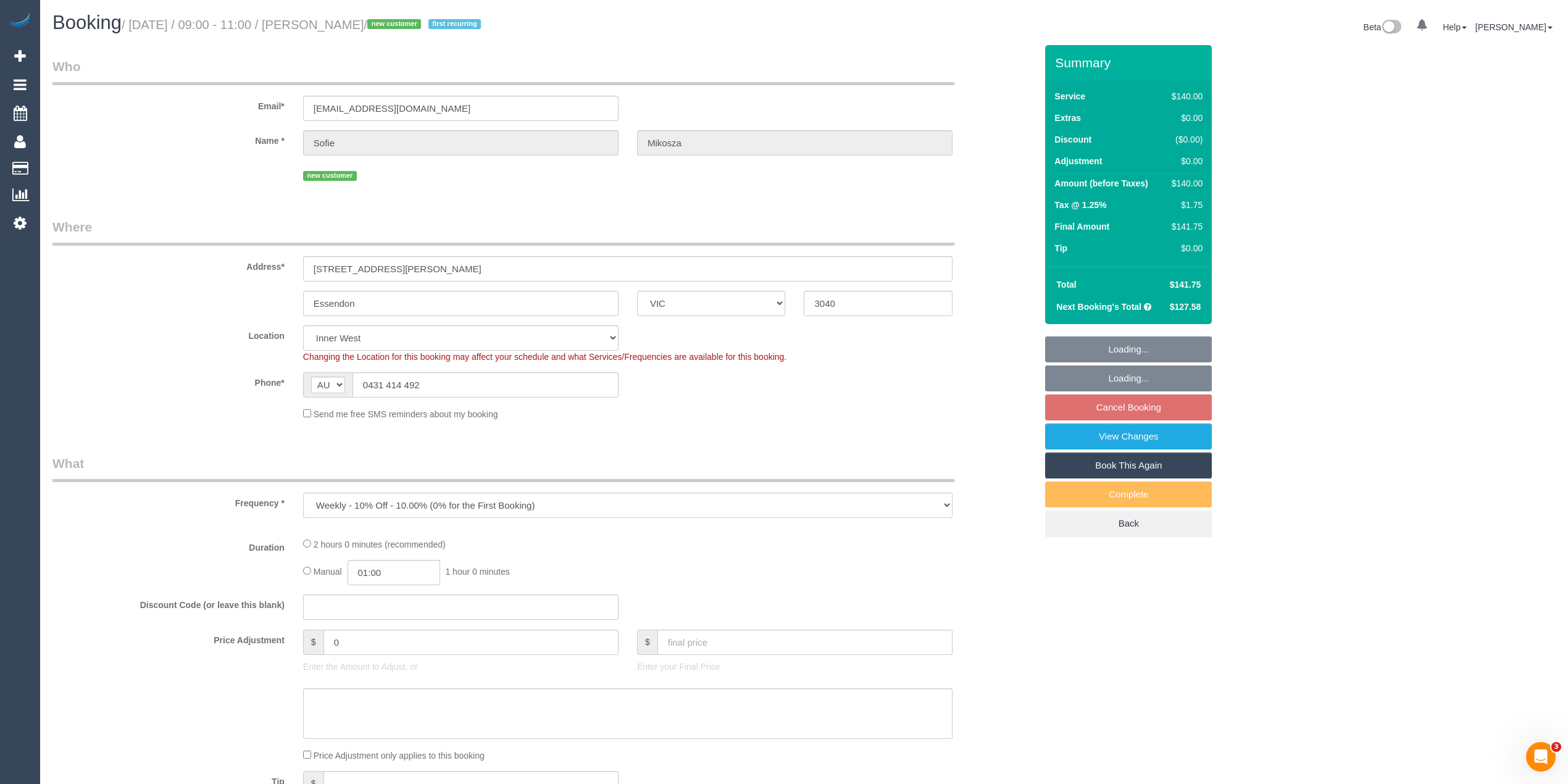
select select "number:34"
select select "number:11"
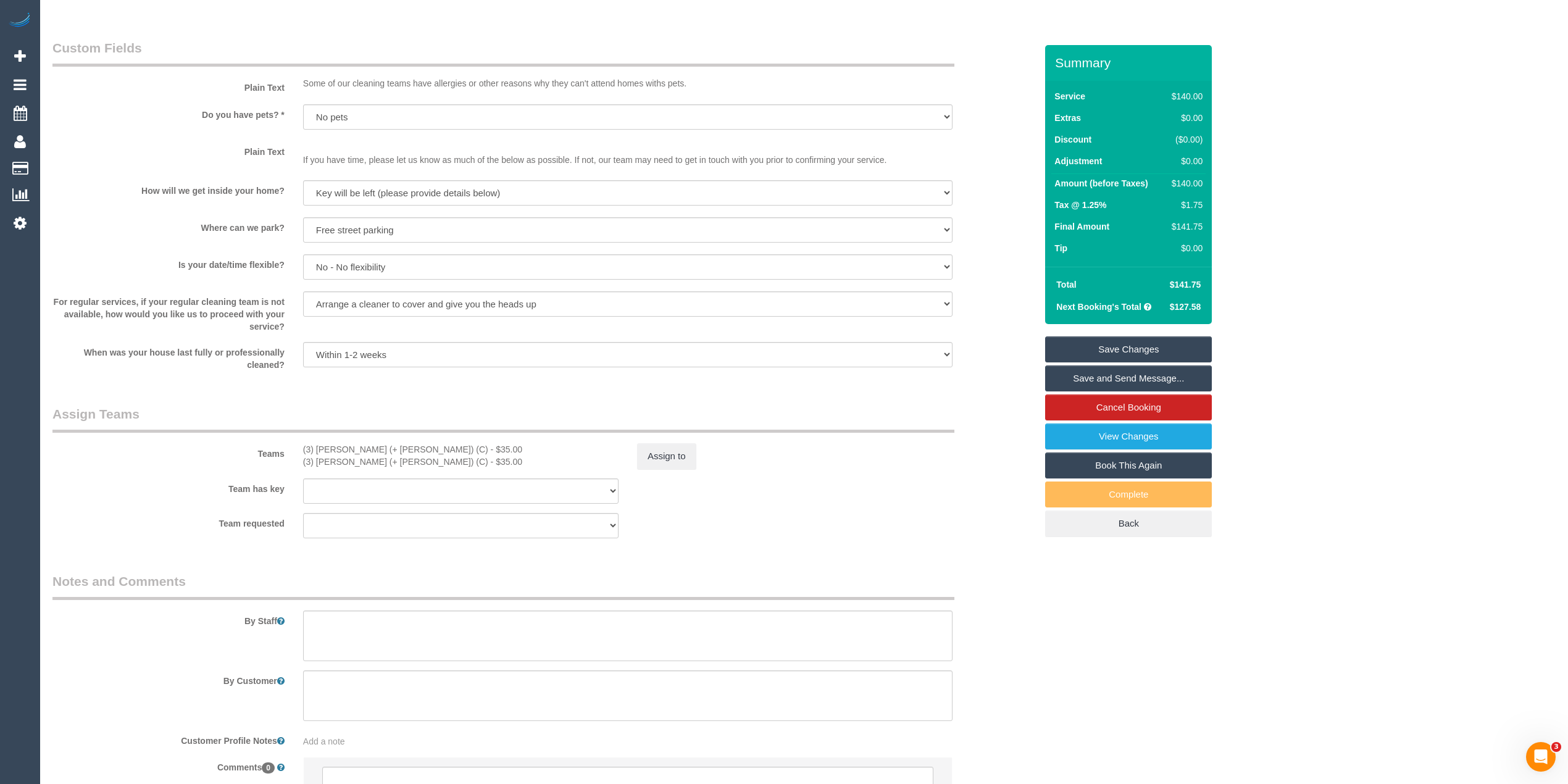
scroll to position [1601, 0]
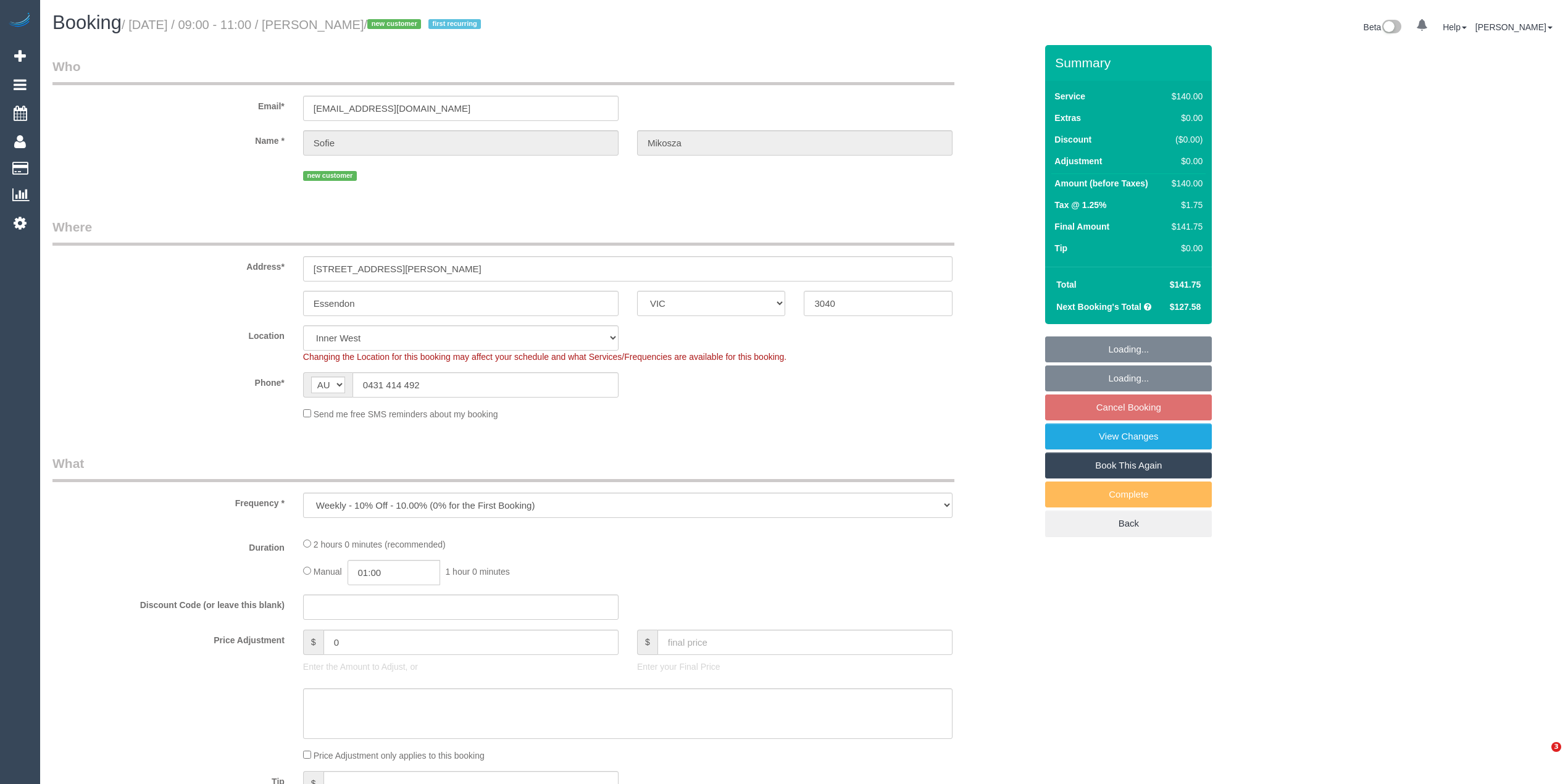
select select "VIC"
select select "object:731"
select select "number:28"
select select "number:15"
select select "number:19"
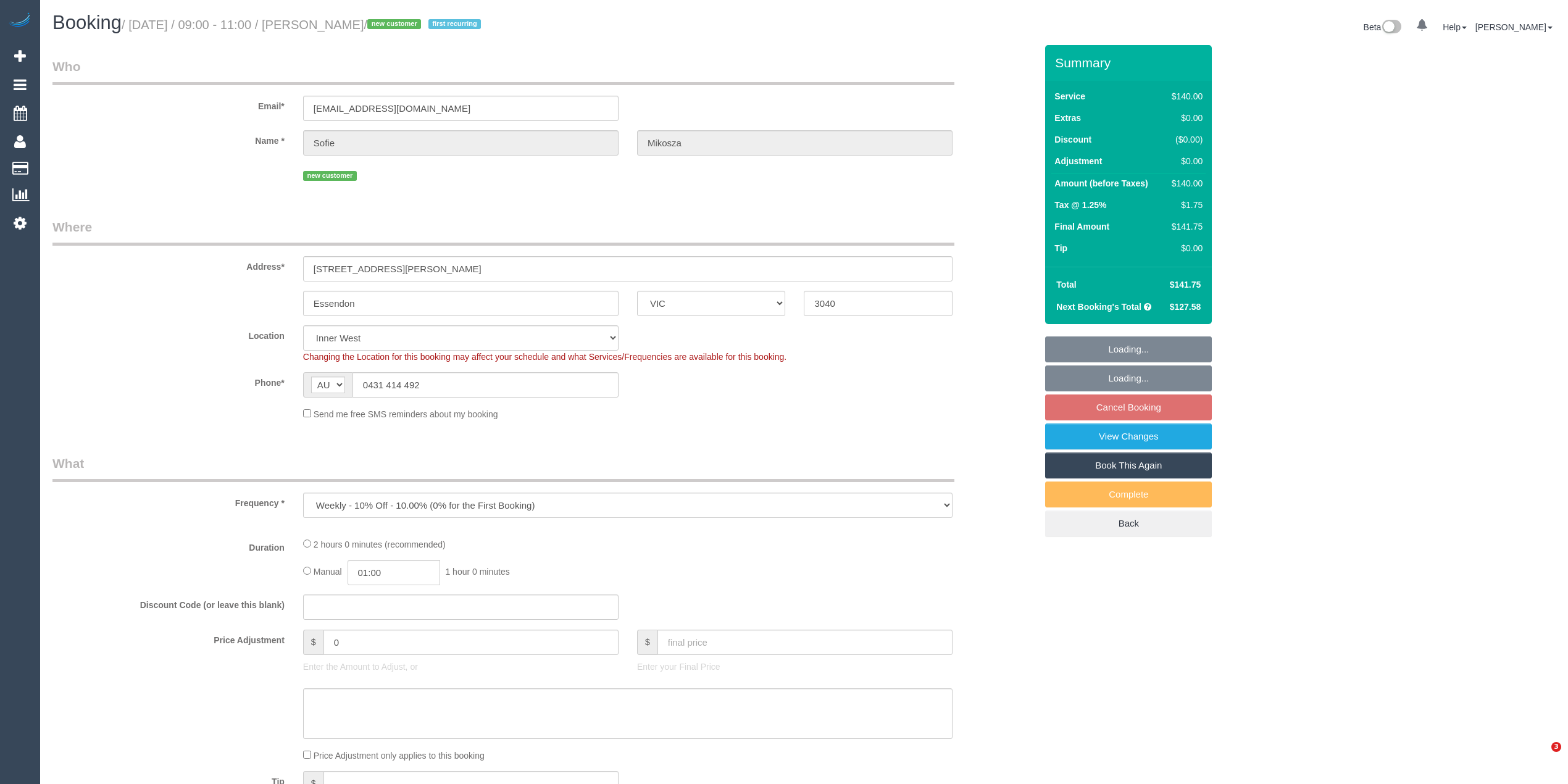
select select "number:25"
select select "number:34"
select select "number:11"
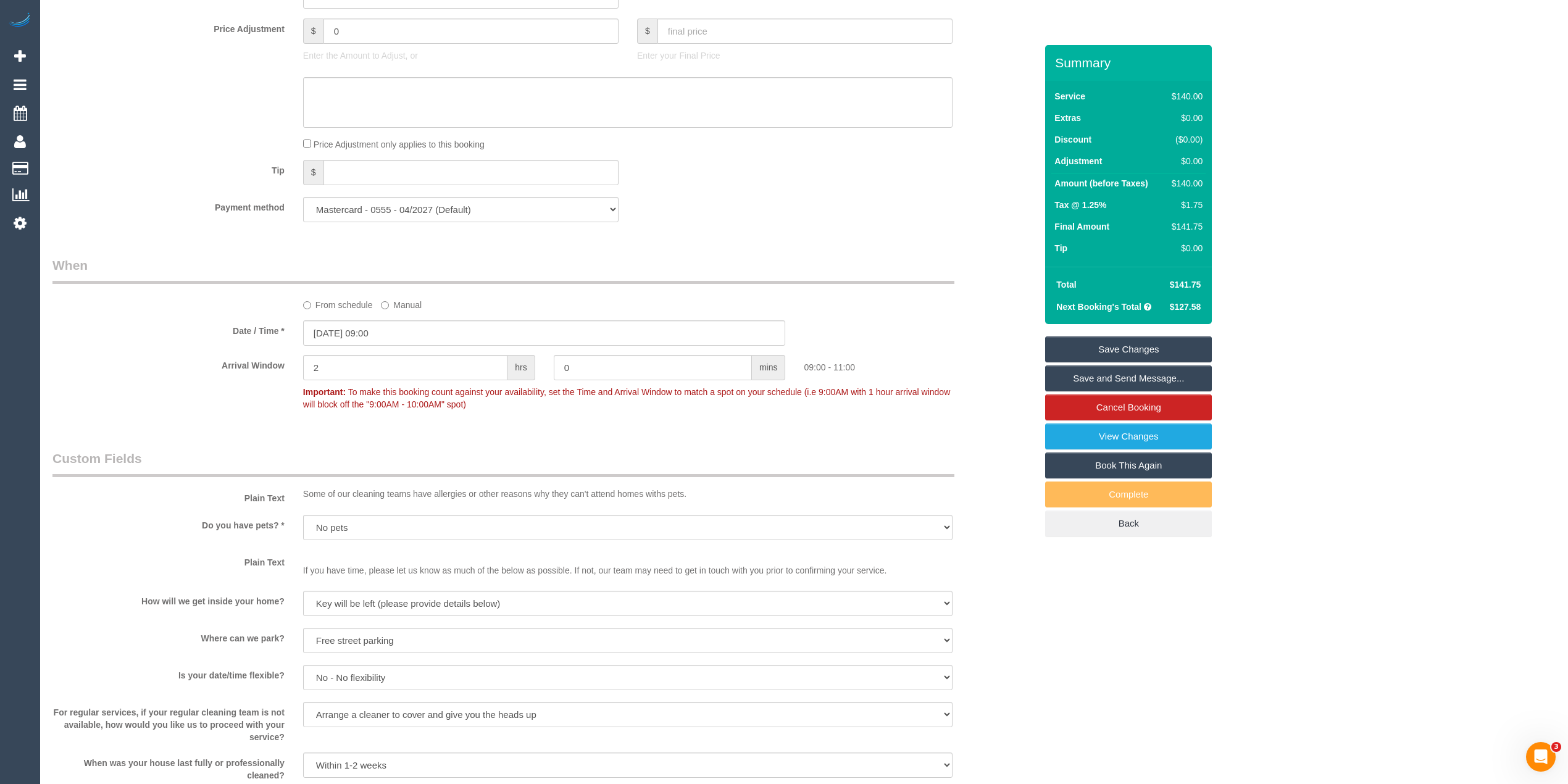
scroll to position [1564, 0]
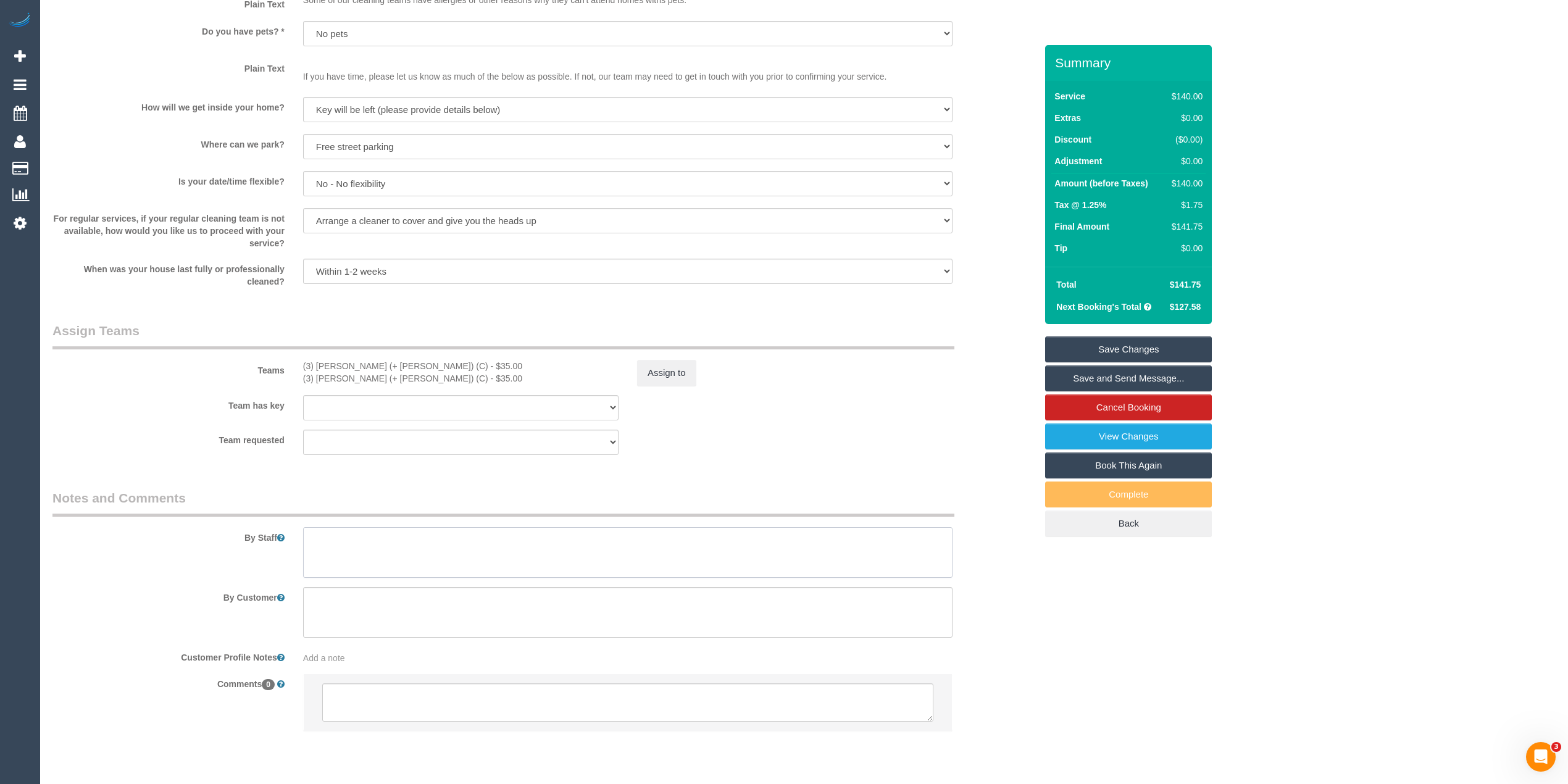
click at [363, 545] on textarea at bounding box center [628, 553] width 649 height 51
type textarea "Cleaning downstairs, bathroom kitchen and floors."
click at [1138, 351] on link "Save Changes" at bounding box center [1128, 349] width 167 height 26
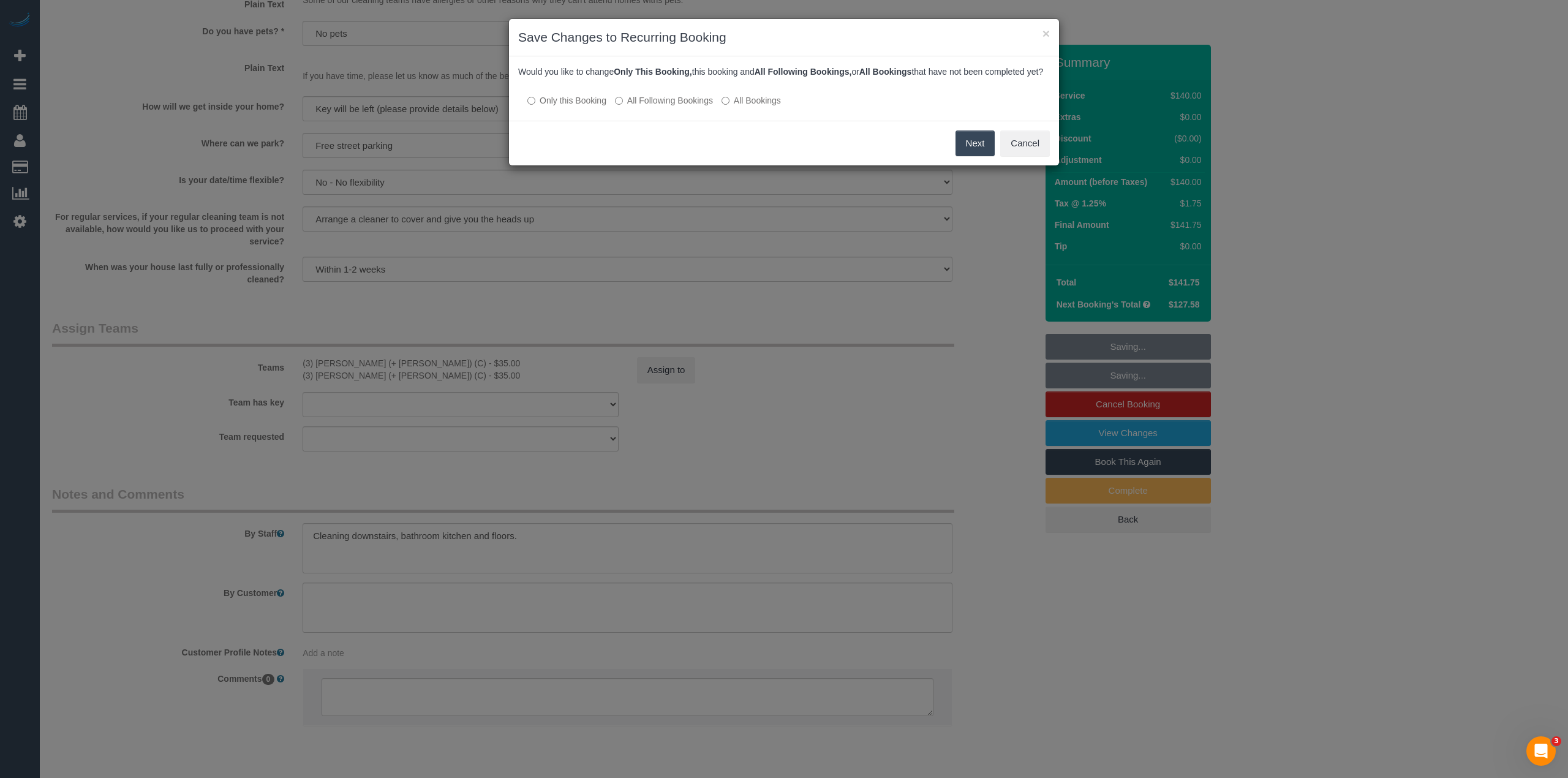
click at [610, 94] on div at bounding box center [784, 88] width 531 height 11
click at [635, 121] on div "Would you like to change Only This Booking, this booking and All Following Book…" at bounding box center [784, 88] width 550 height 65
click at [632, 107] on label "All Following Bookings" at bounding box center [664, 101] width 98 height 13
click at [961, 150] on button "Save" at bounding box center [974, 143] width 41 height 26
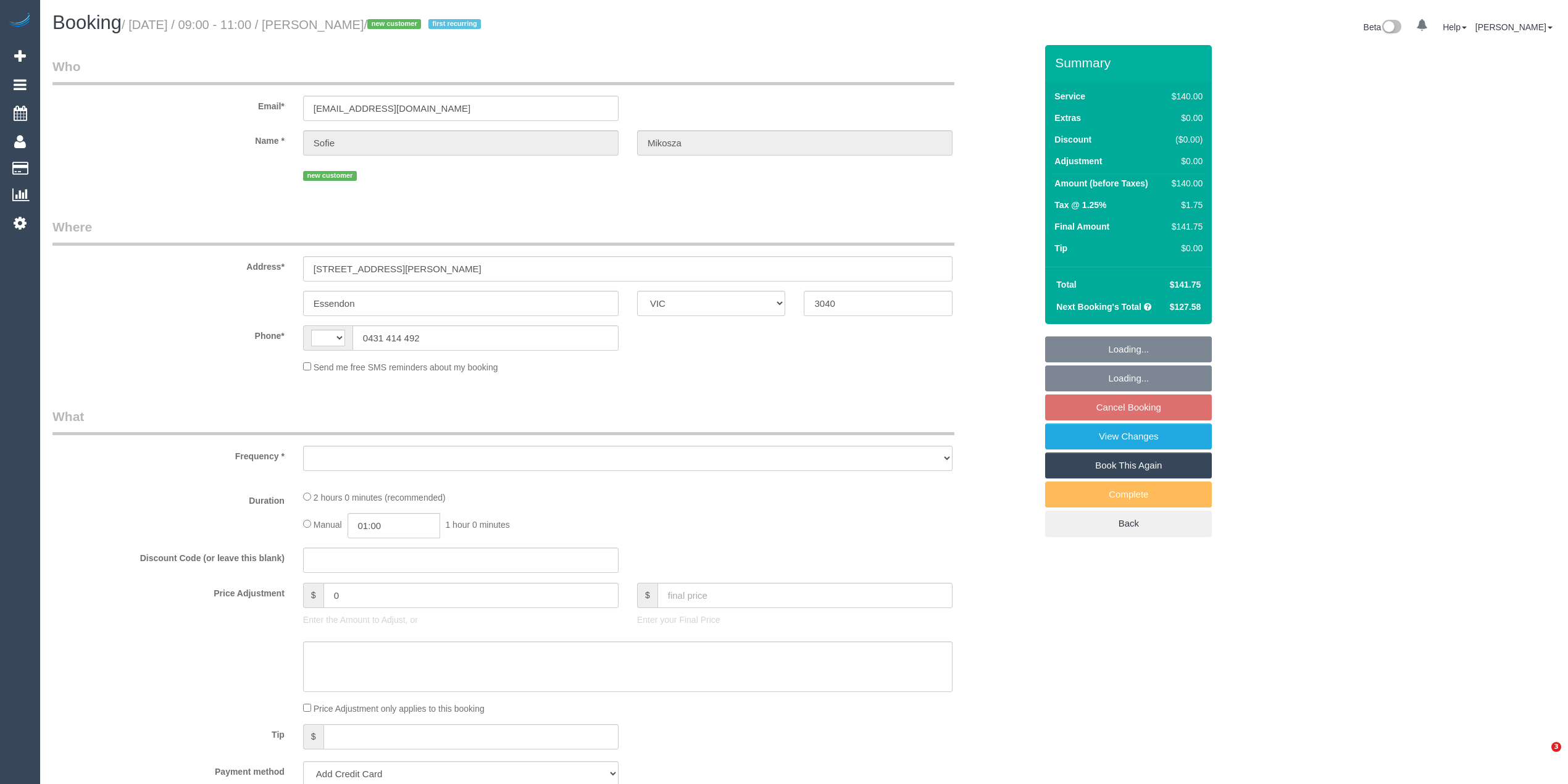
select select "VIC"
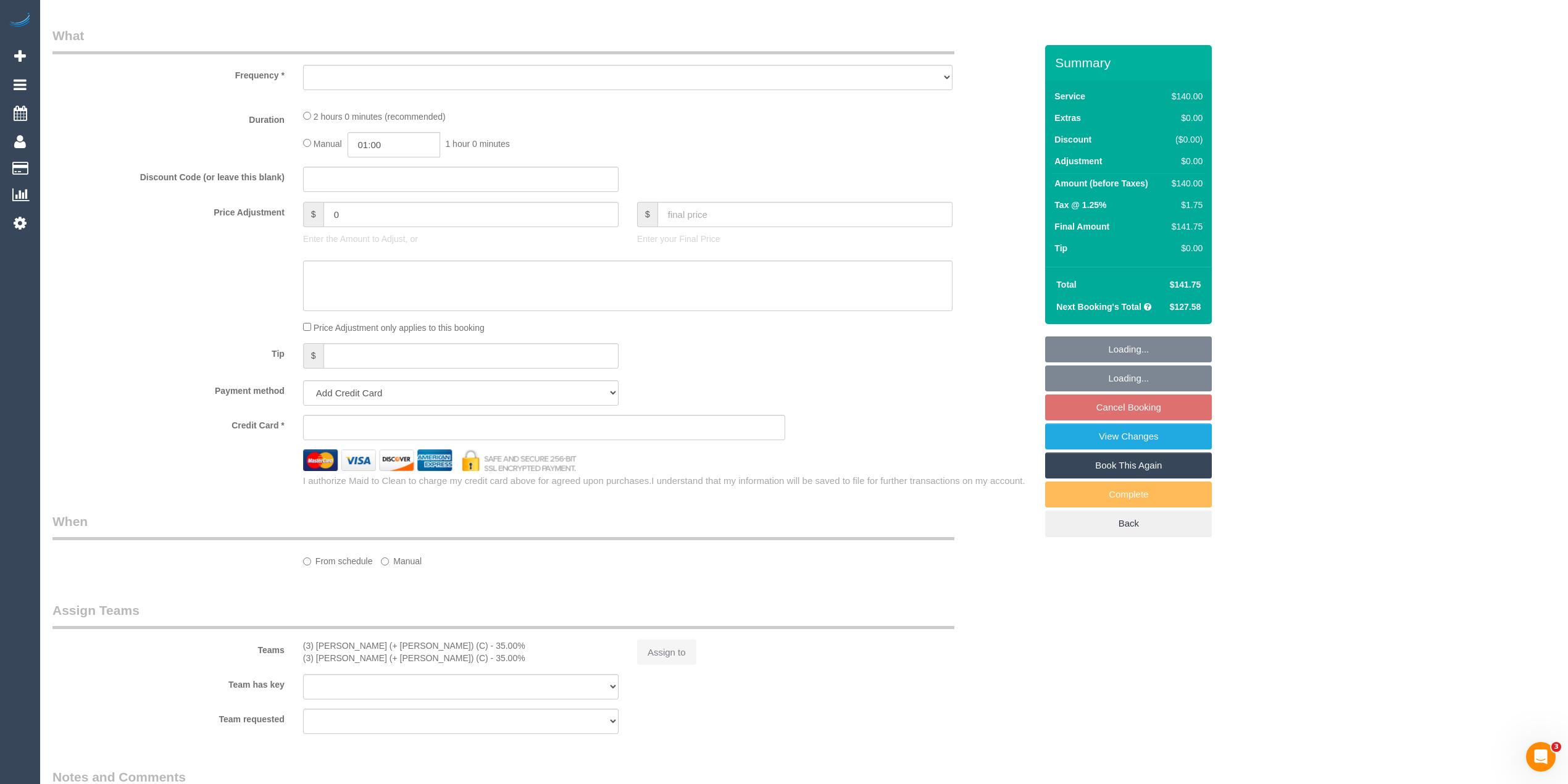
select select "string:AU"
select select "string:stripe-pm_1RxivK2GScqysDRVZIVRY3wy"
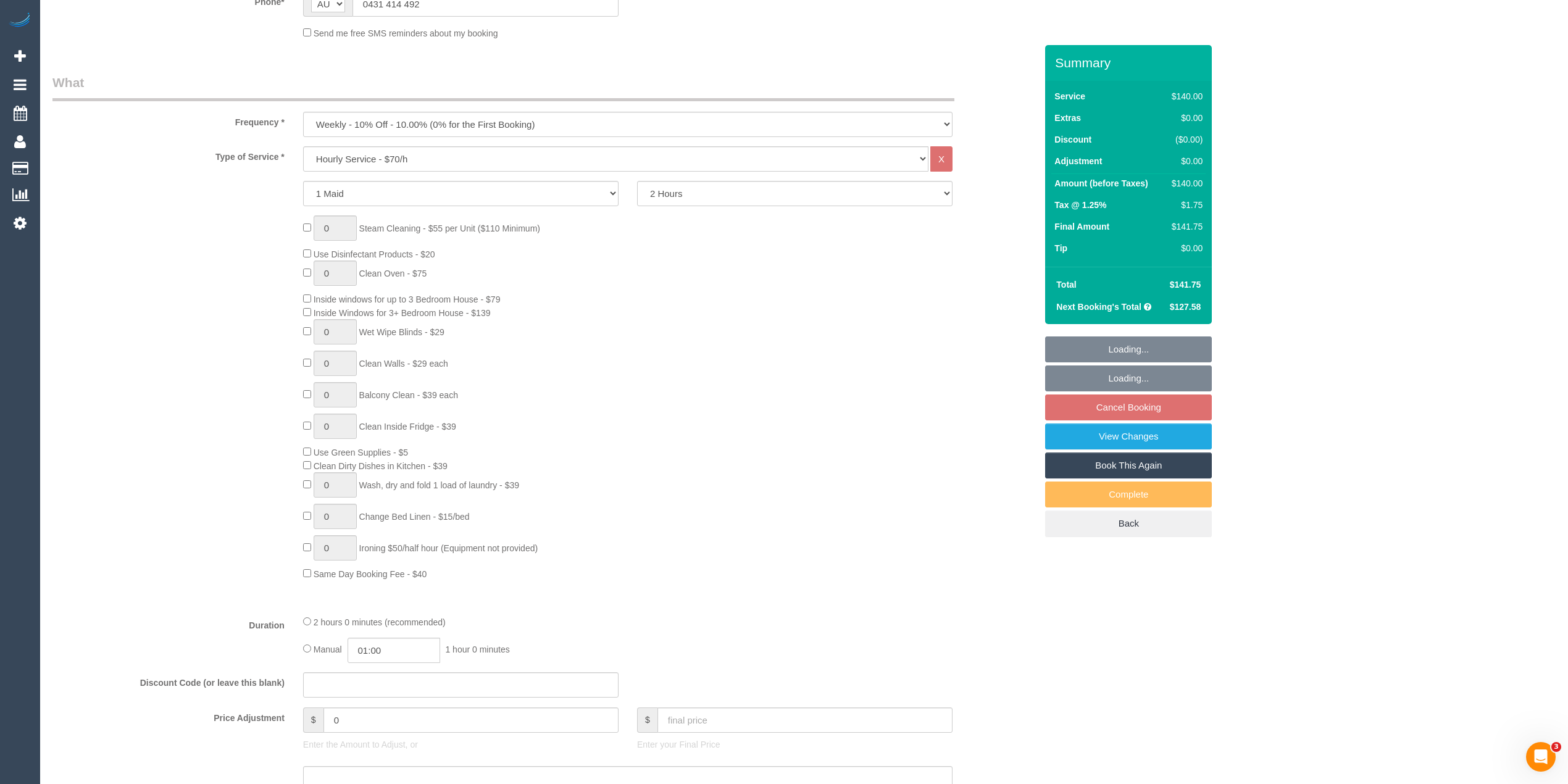
select select "object:726"
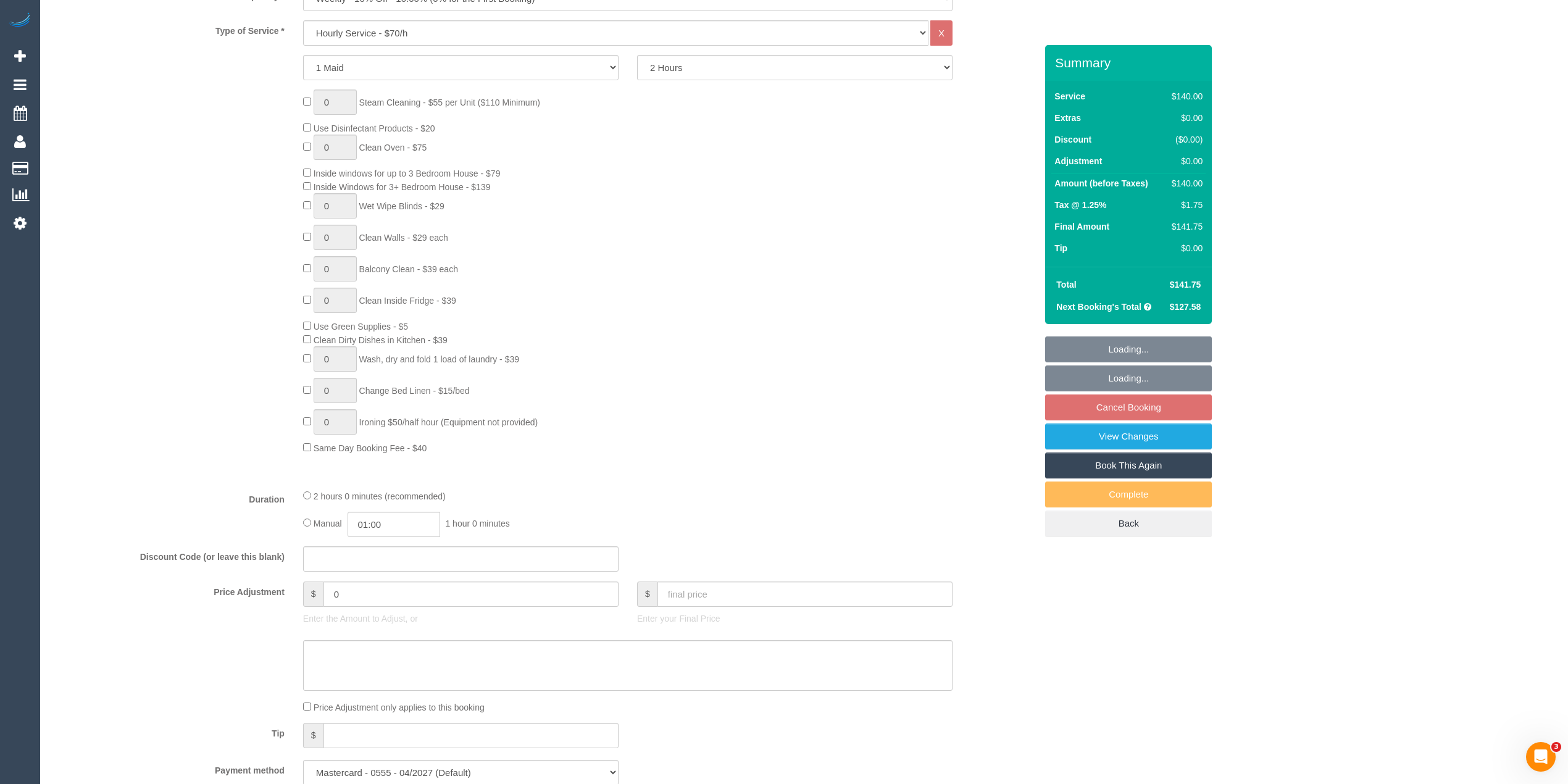
select select "number:28"
select select "number:15"
select select "number:19"
select select "number:25"
select select "number:34"
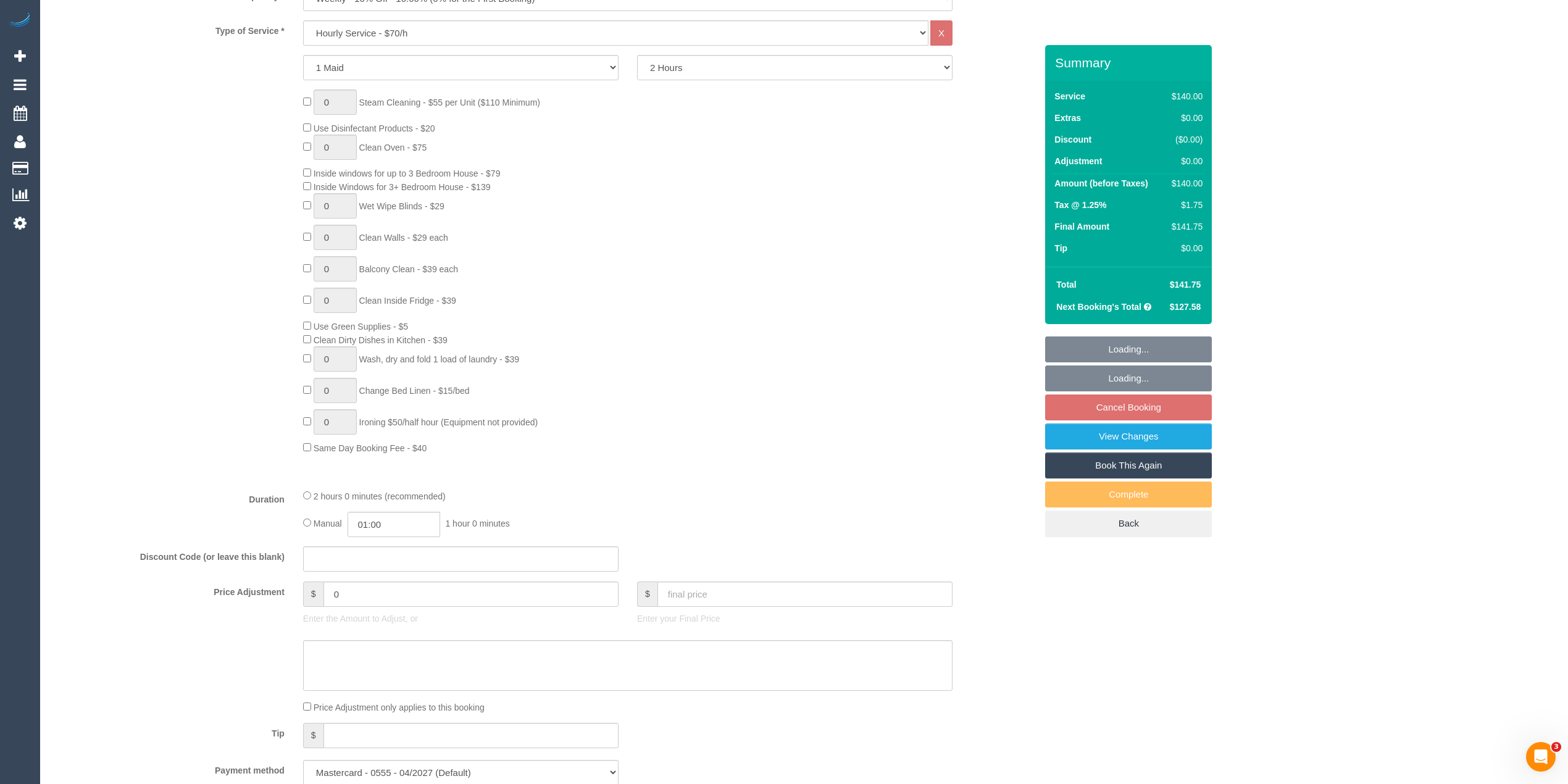
select select "number:11"
select select "object:1587"
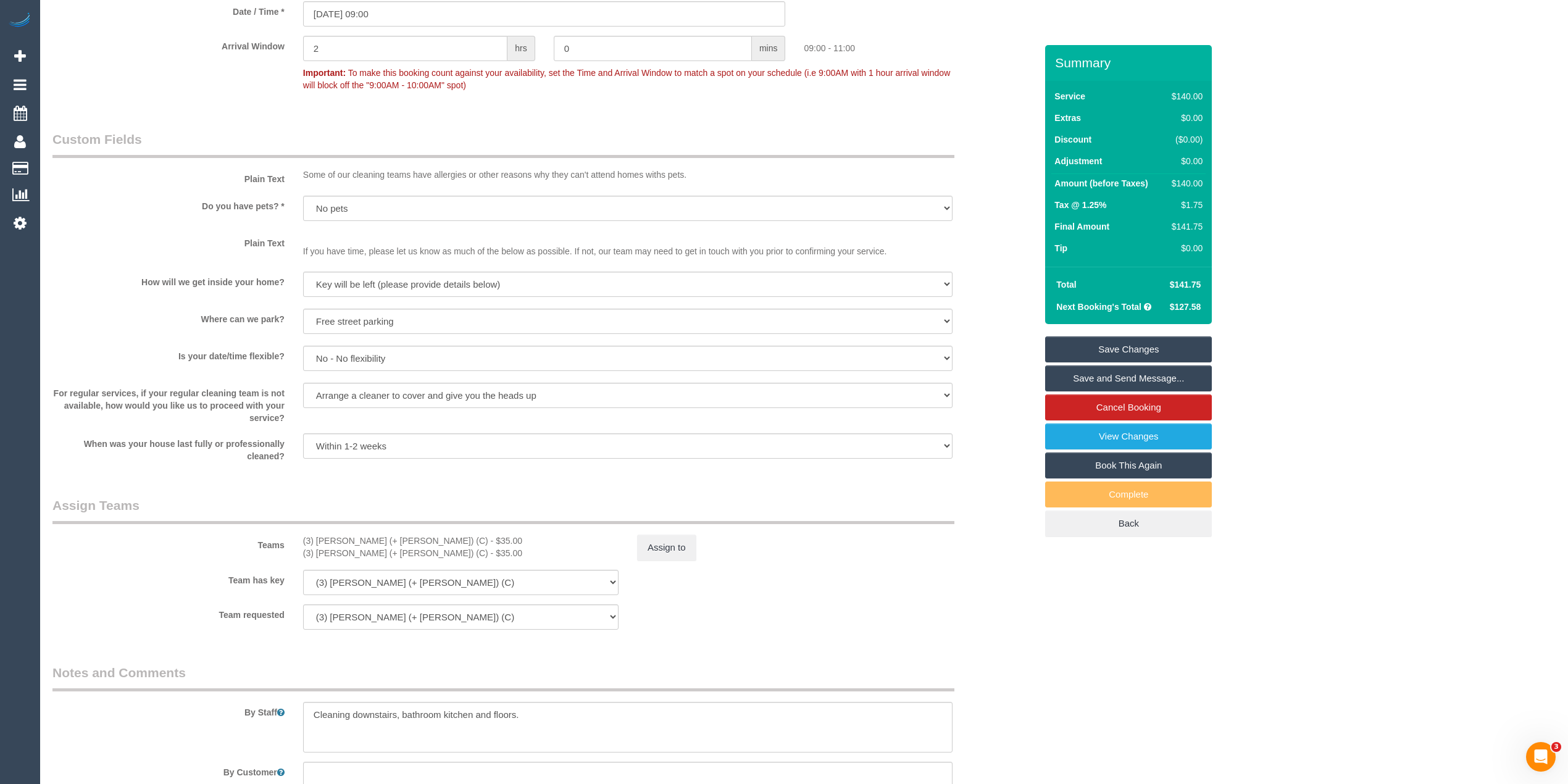
scroll to position [1601, 0]
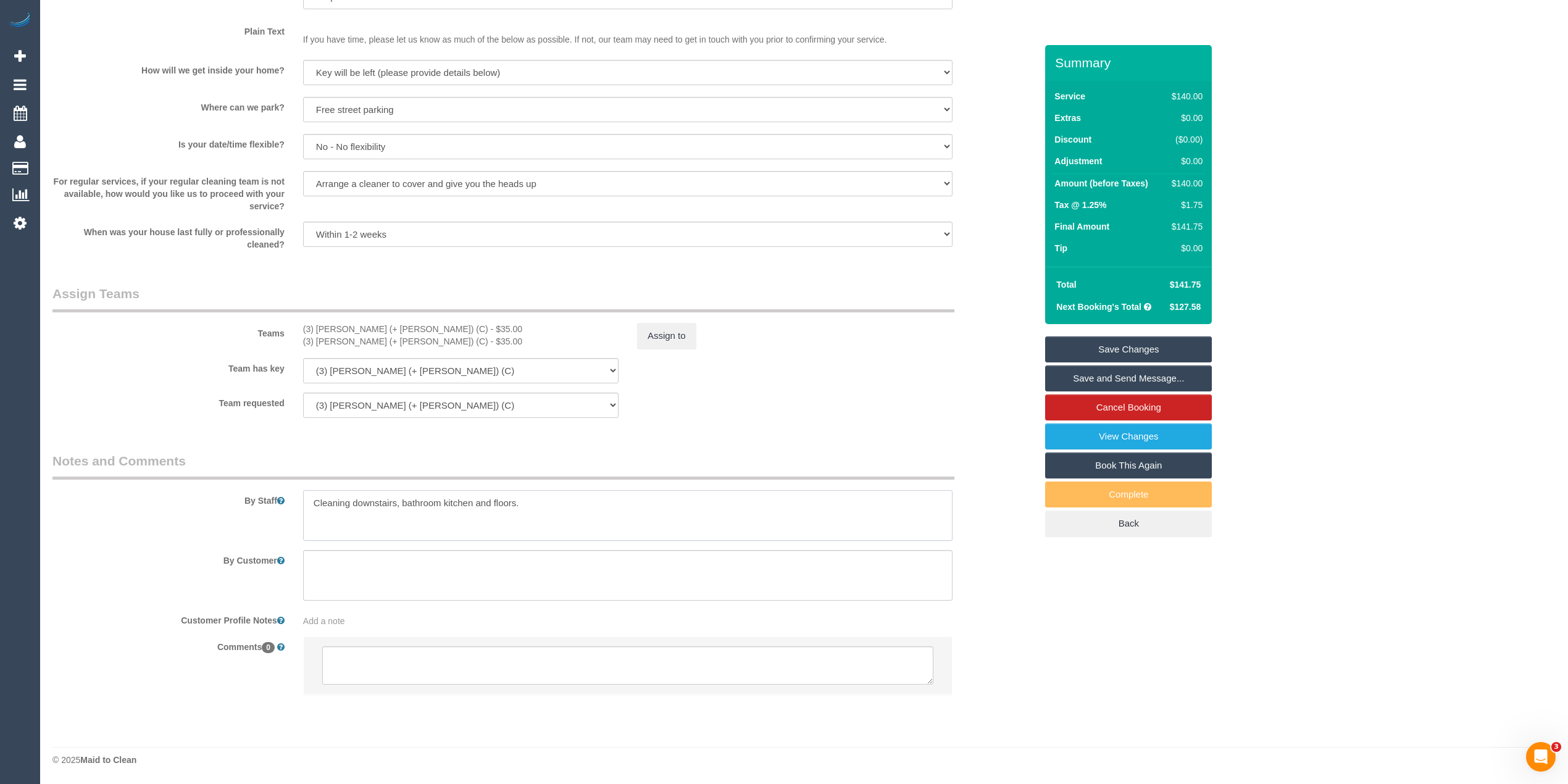
click at [622, 505] on textarea at bounding box center [628, 516] width 649 height 51
type textarea "Cleaning downstairs, bathroom kitchen and floors. Key will be under the doormat…"
click at [1092, 356] on link "Save Changes" at bounding box center [1128, 349] width 167 height 26
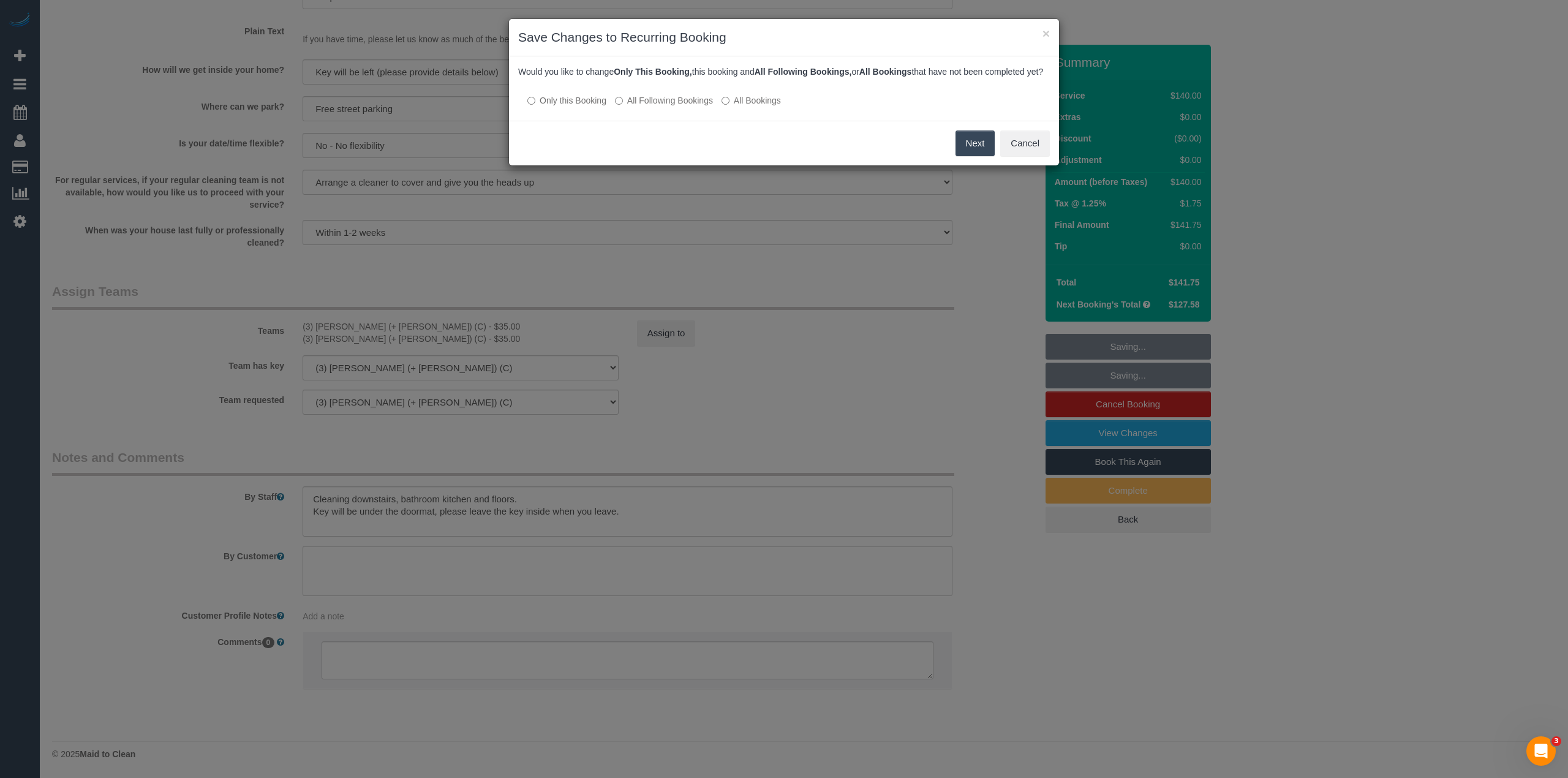
click at [636, 107] on label "All Following Bookings" at bounding box center [664, 101] width 98 height 13
click at [968, 150] on button "Save" at bounding box center [974, 143] width 41 height 26
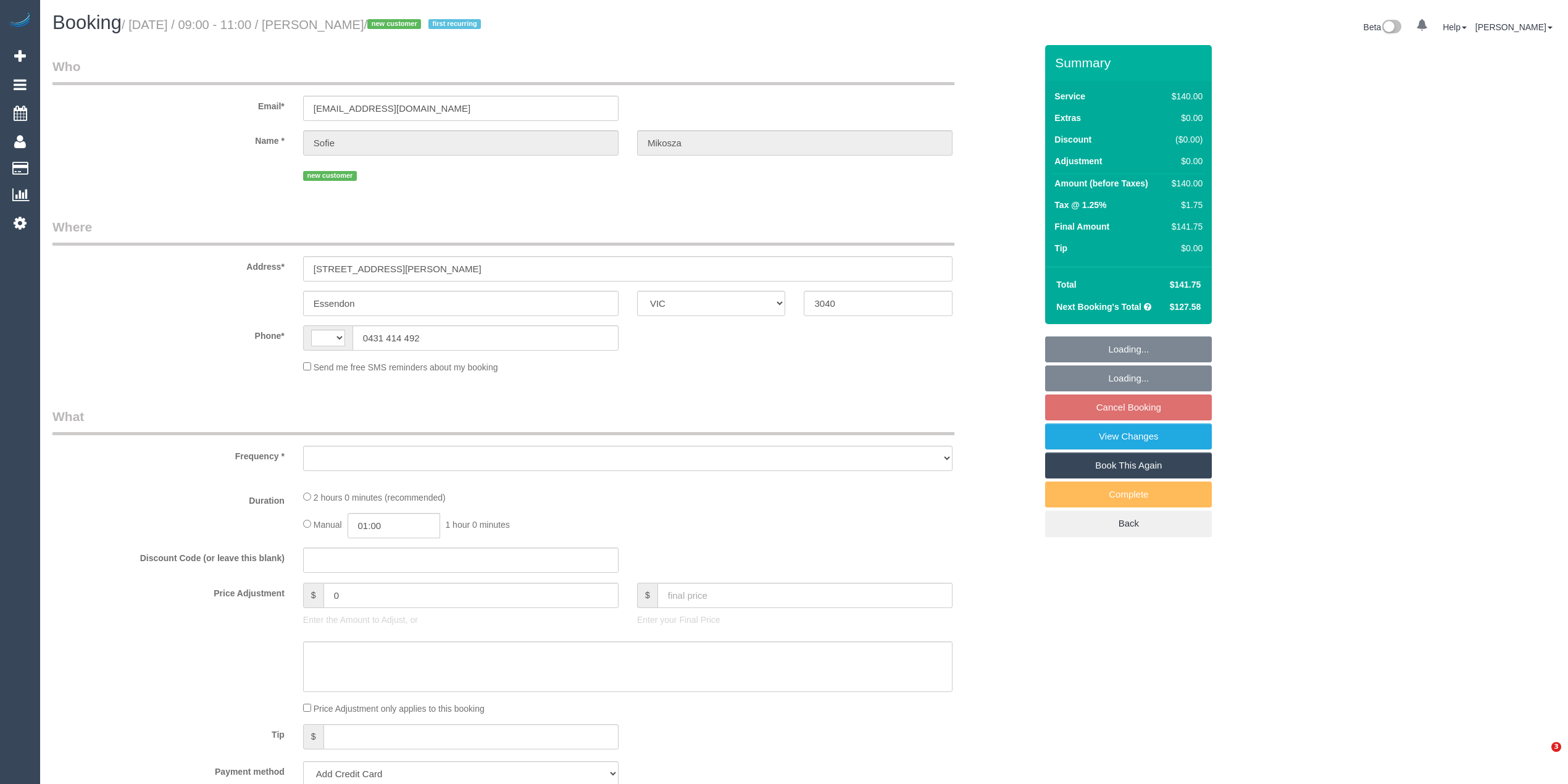
select select "VIC"
select select "string:stripe-pm_1RxivK2GScqysDRVZIVRY3wy"
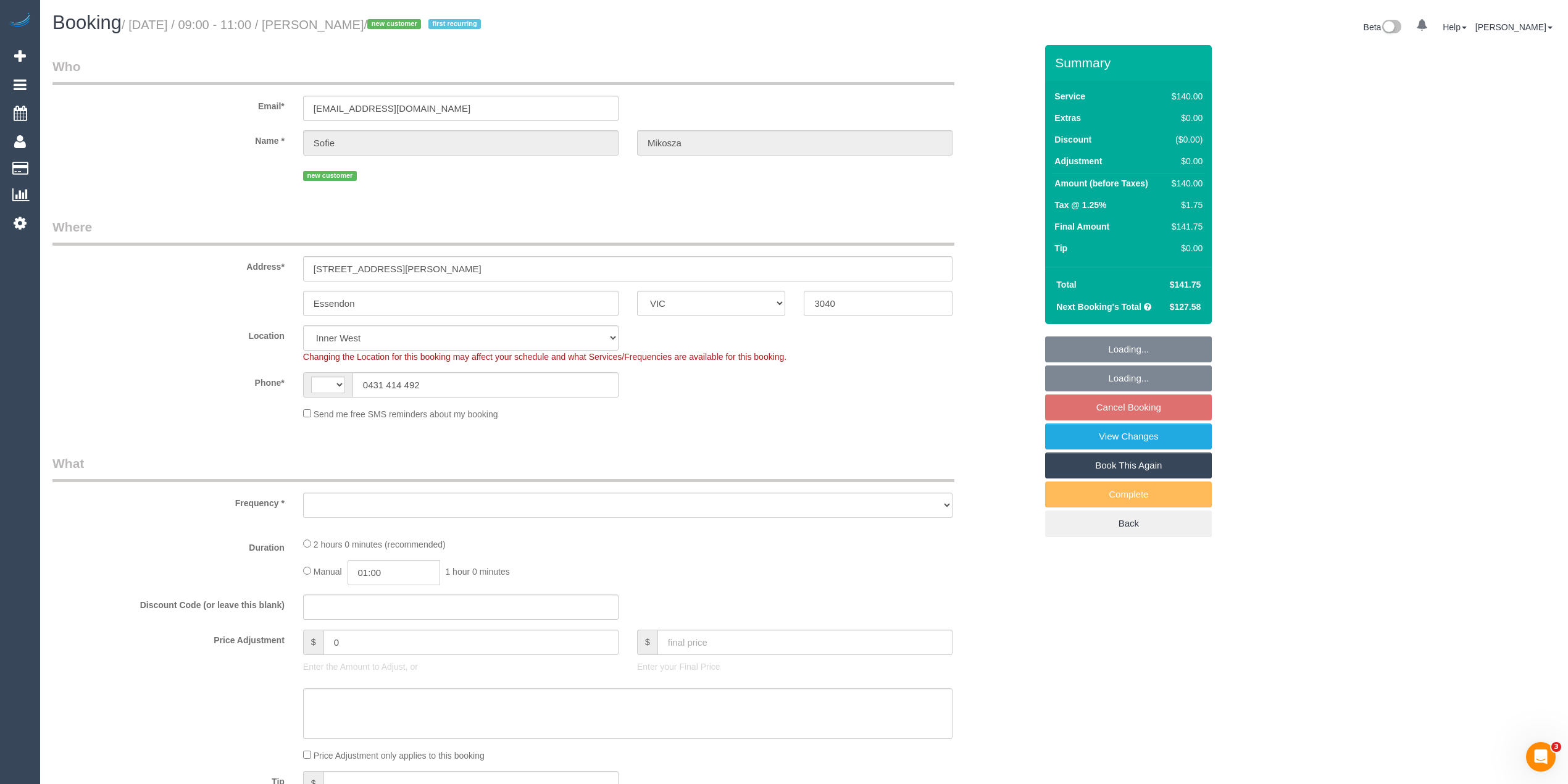
select select "string:AU"
select select "object:708"
select select "number:28"
select select "number:15"
select select "number:19"
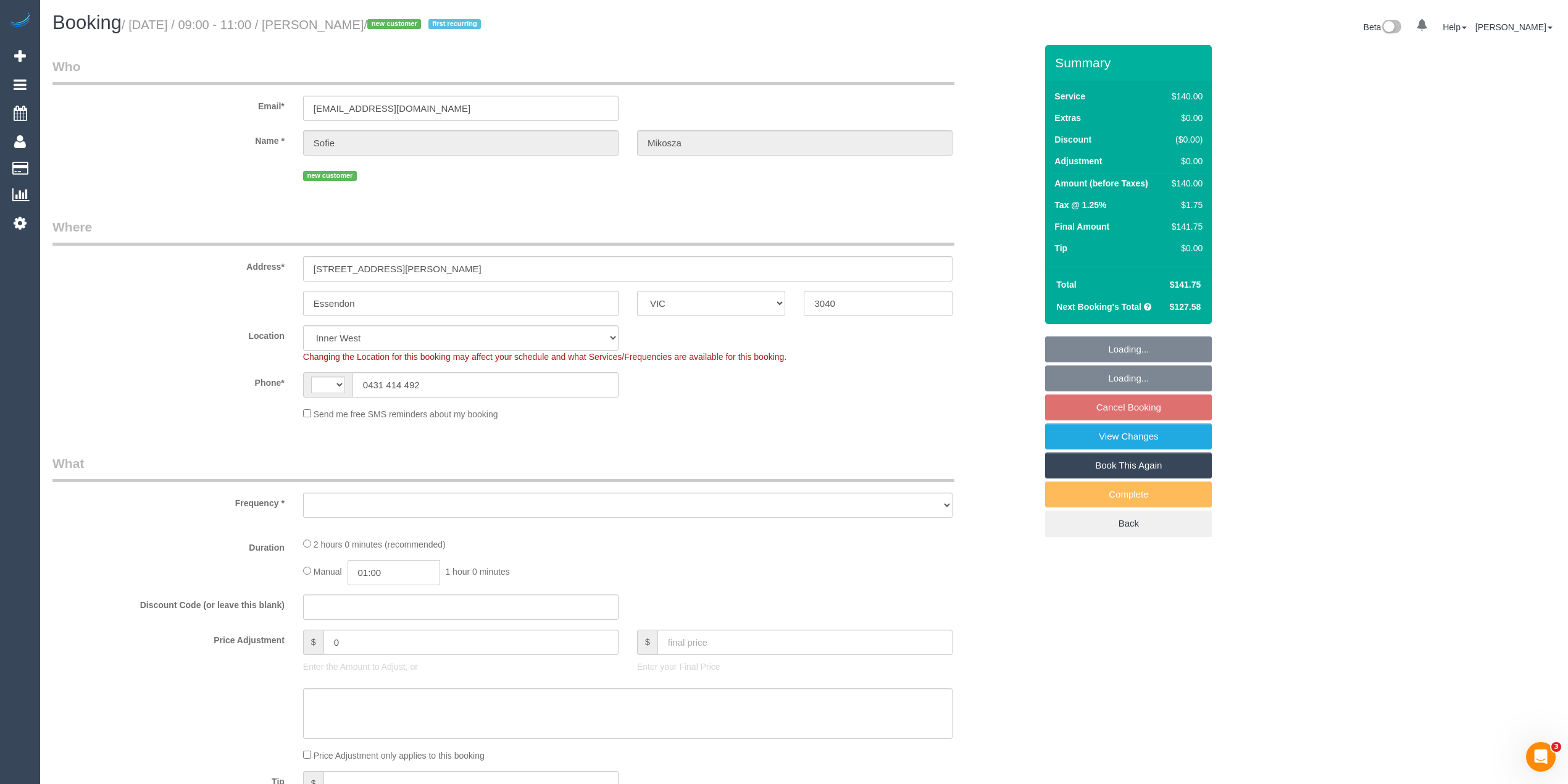
select select "number:25"
select select "number:34"
select select "number:11"
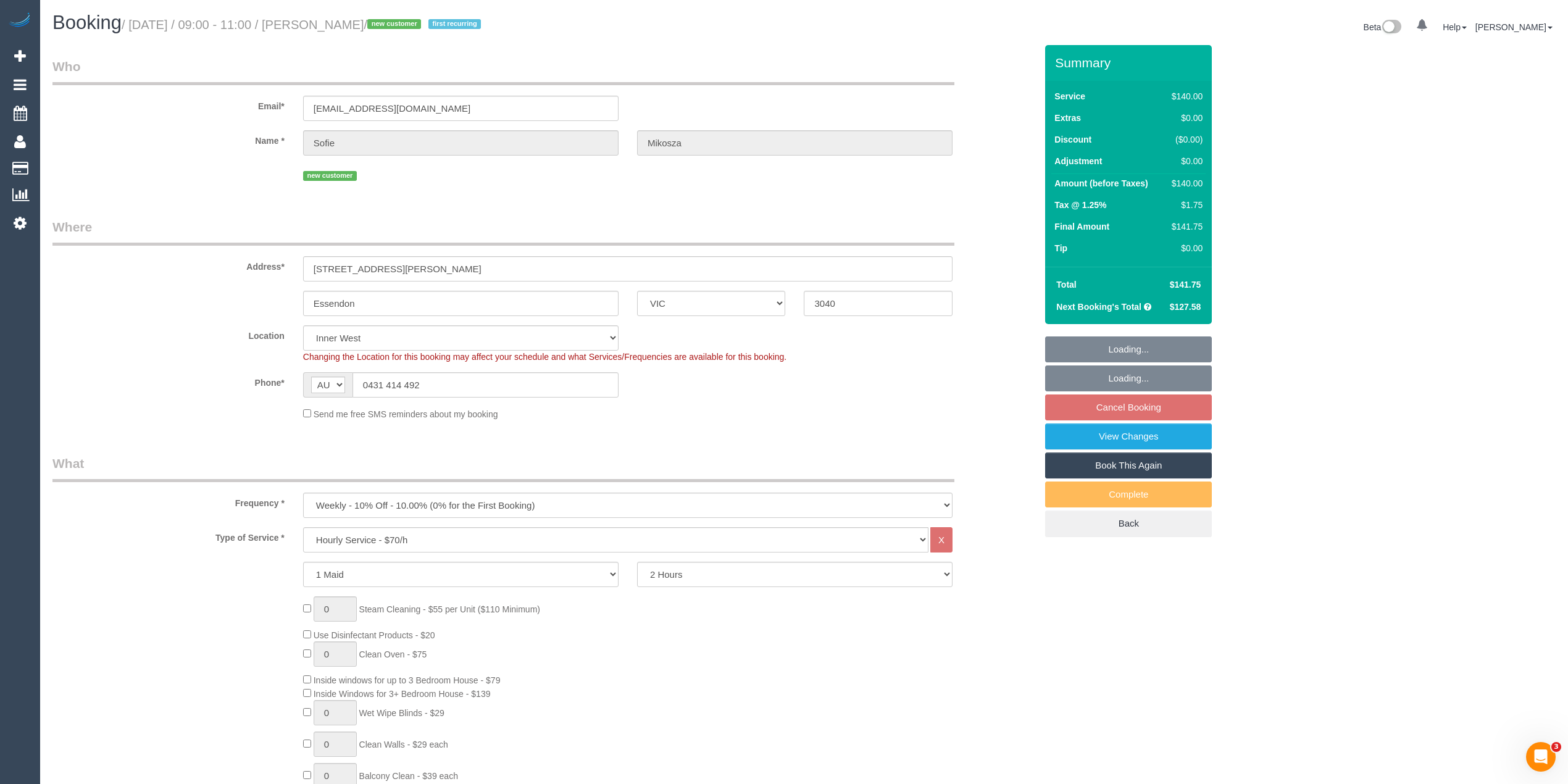
select select "object:1587"
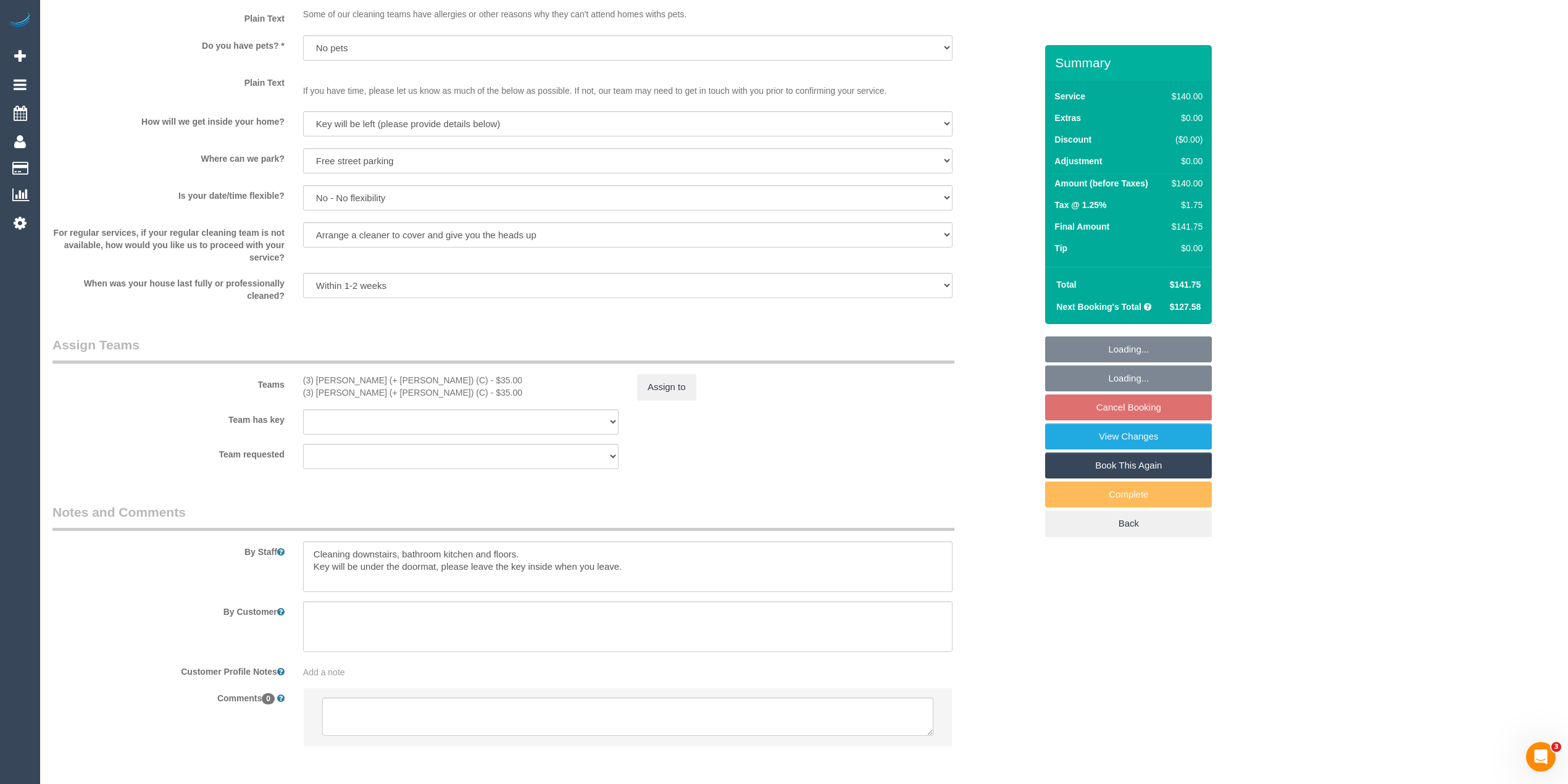
scroll to position [1601, 0]
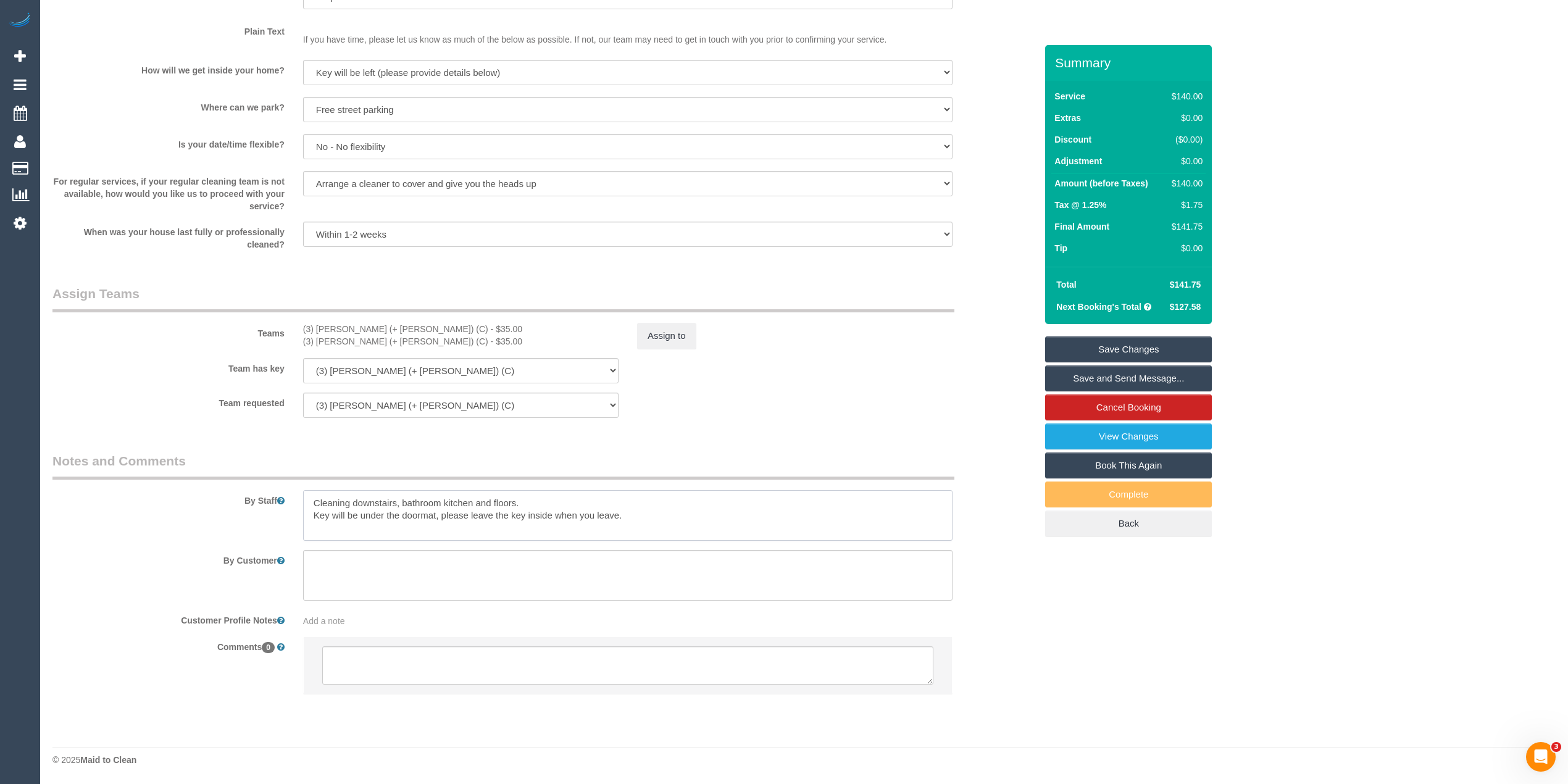
click at [635, 515] on textarea at bounding box center [628, 516] width 649 height 51
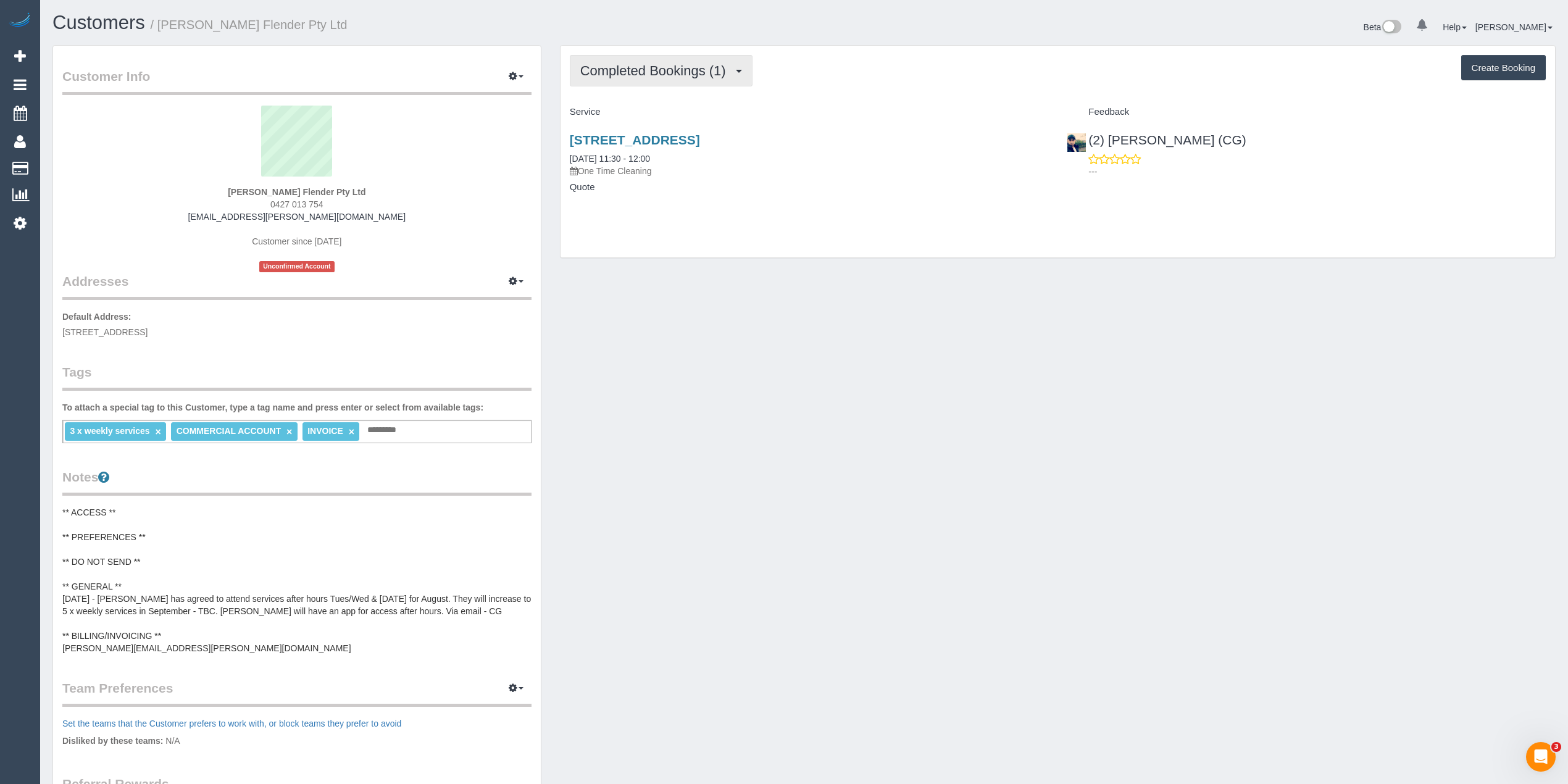
click at [655, 80] on button "Completed Bookings (1)" at bounding box center [661, 71] width 183 height 32
click at [673, 119] on link "Upcoming Bookings (22)" at bounding box center [635, 115] width 130 height 16
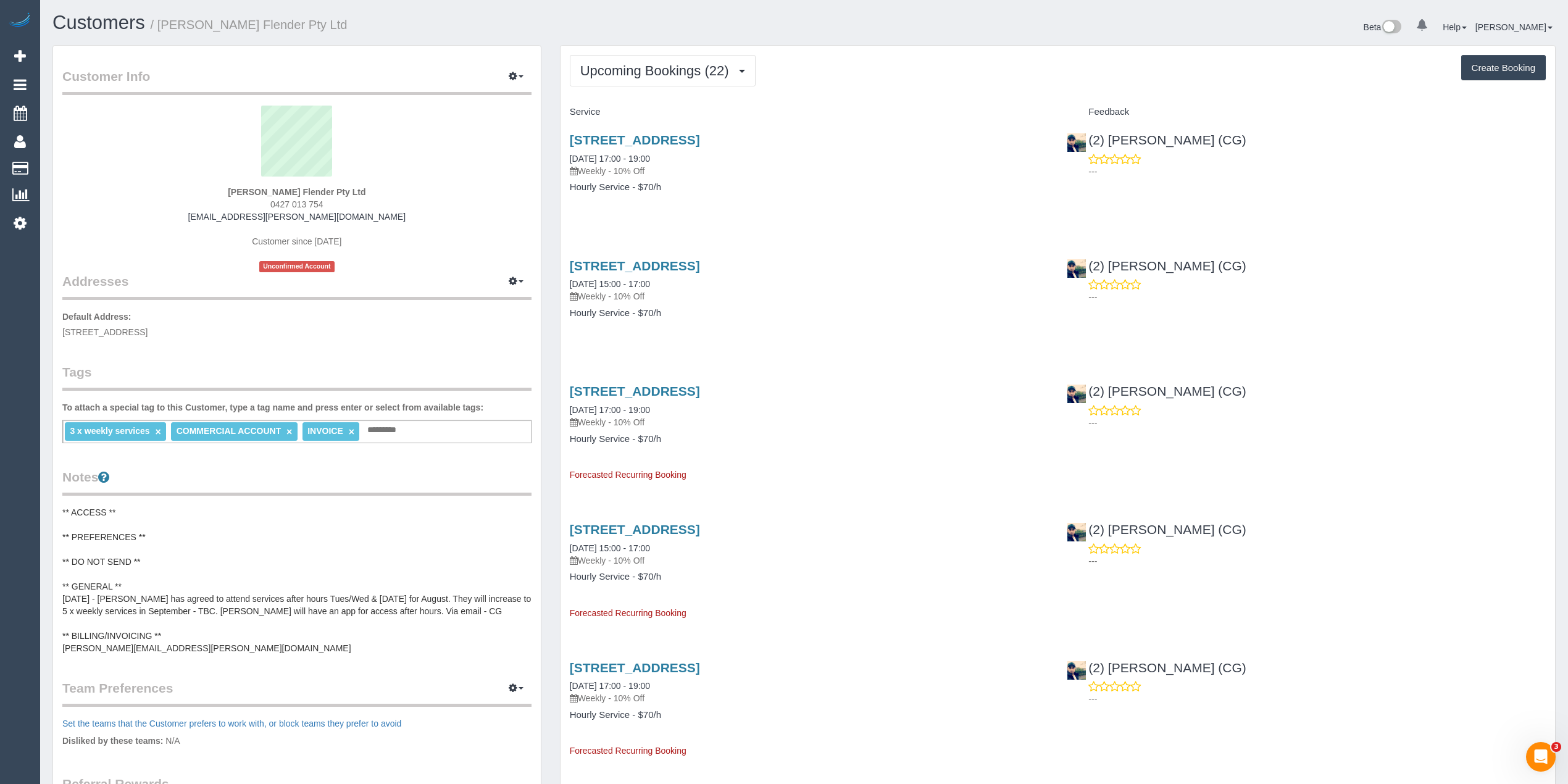
drag, startPoint x: 344, startPoint y: 204, endPoint x: 260, endPoint y: 199, distance: 84.1
click at [260, 199] on div "[PERSON_NAME] Flender Pty Ltd 0427 013 754 [EMAIL_ADDRESS][PERSON_NAME][DOMAIN_…" at bounding box center [297, 189] width 469 height 167
copy span "0427 013 754"
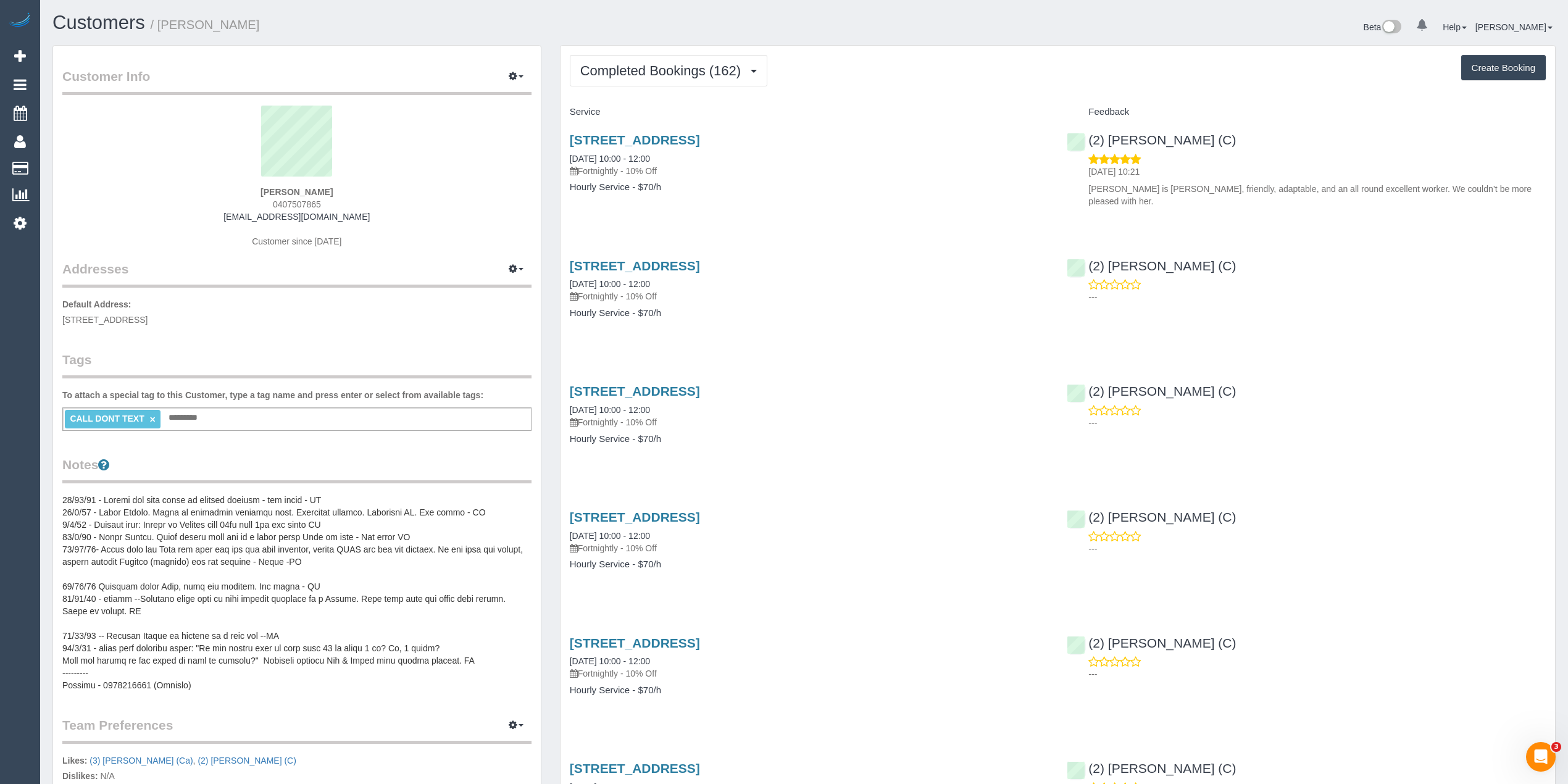
drag, startPoint x: 326, startPoint y: 203, endPoint x: 277, endPoint y: 204, distance: 49.0
click at [277, 204] on div "Jenny Camp 0407507865 fuzzyme9@hotmail.com Customer since 2018" at bounding box center [297, 183] width 469 height 154
copy span "407507865"
click at [337, 199] on div "Jenny Camp 0407507865 fuzzyme9@hotmail.com Customer since 2018" at bounding box center [297, 183] width 469 height 154
drag, startPoint x: 331, startPoint y: 201, endPoint x: 270, endPoint y: 202, distance: 61.0
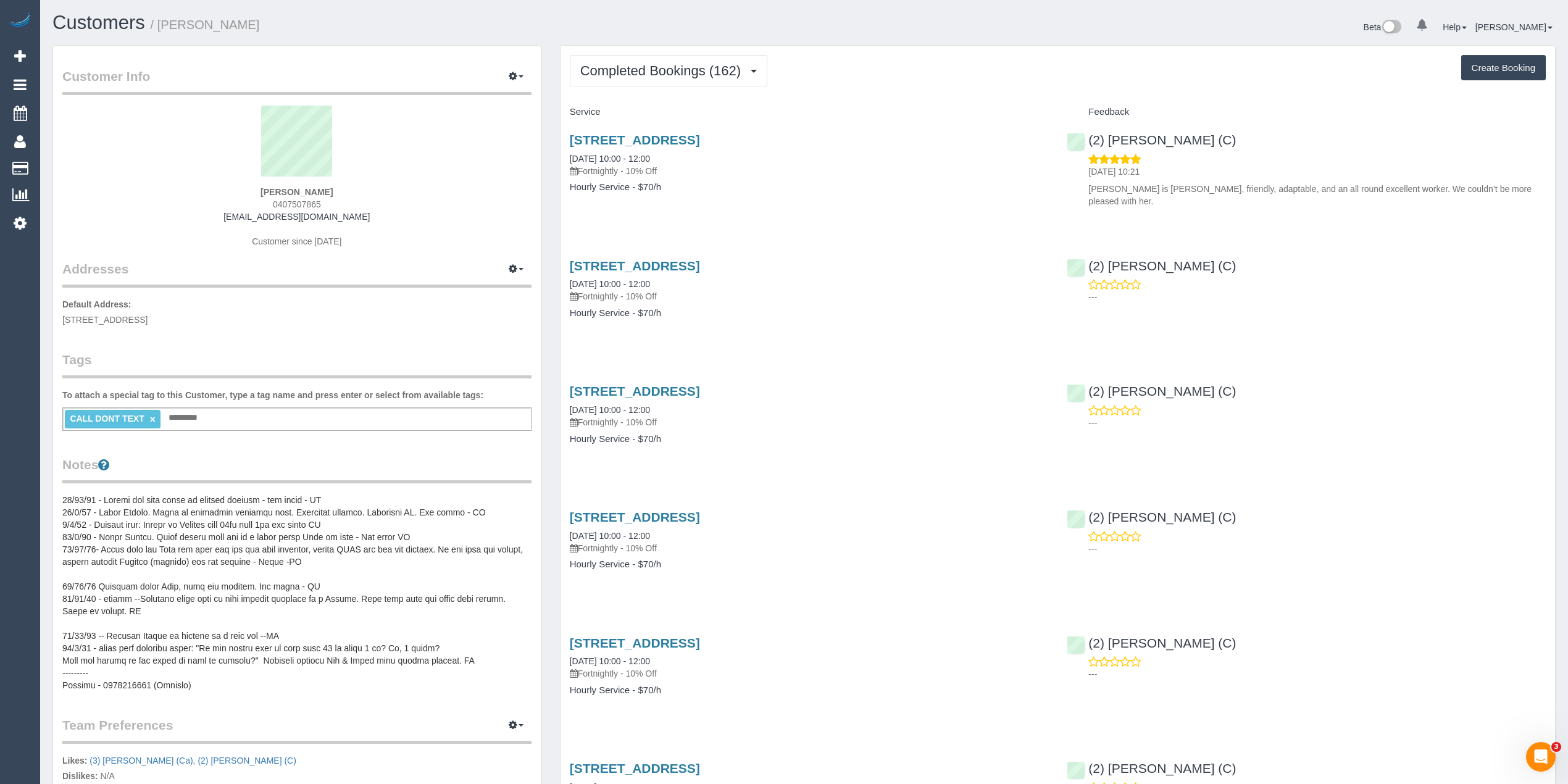
click at [270, 202] on div "Jenny Camp 0407507865 fuzzyme9@hotmail.com Customer since 2018" at bounding box center [297, 183] width 469 height 154
copy span "0407507865"
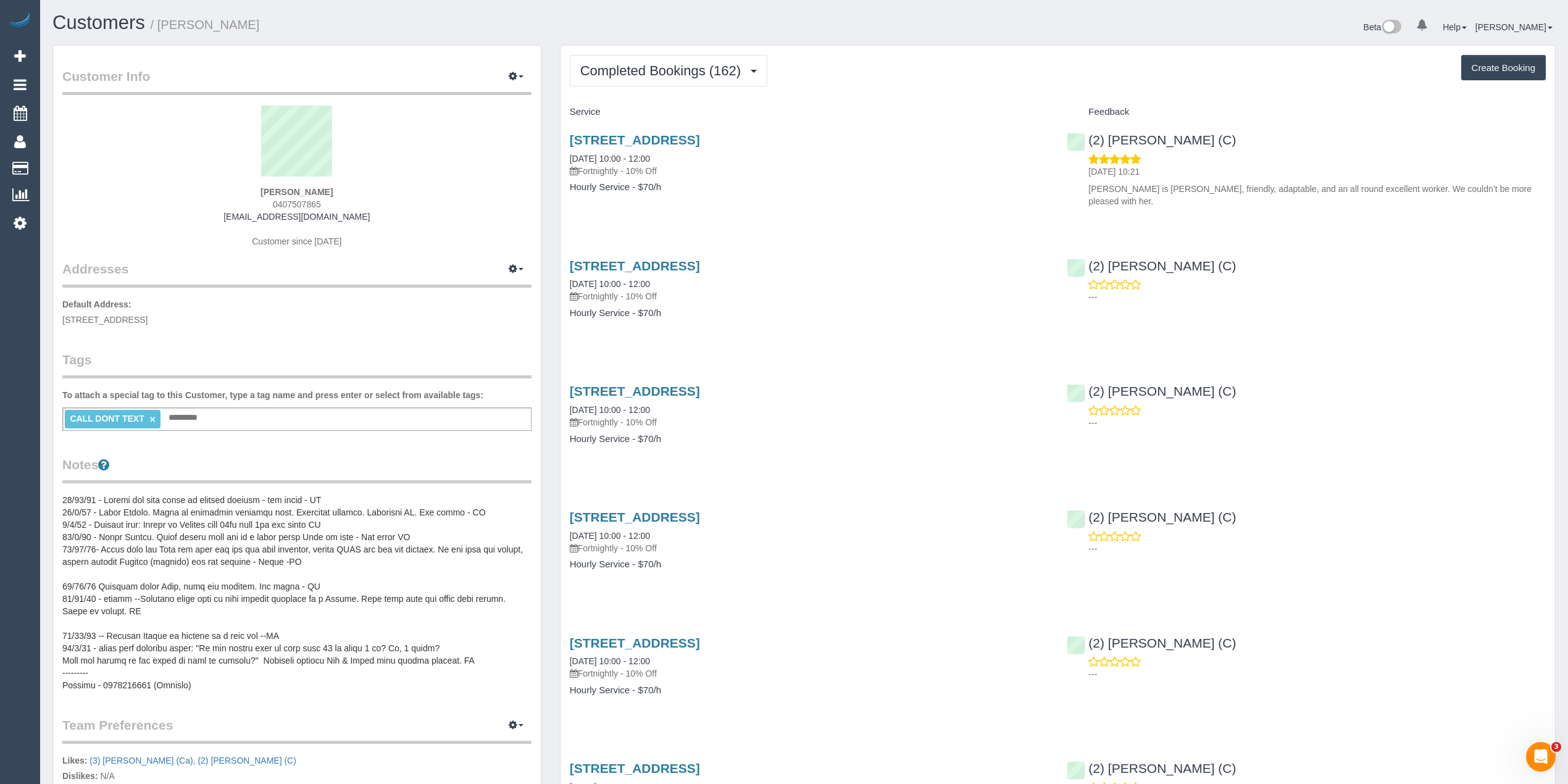
copy span "0407507865"
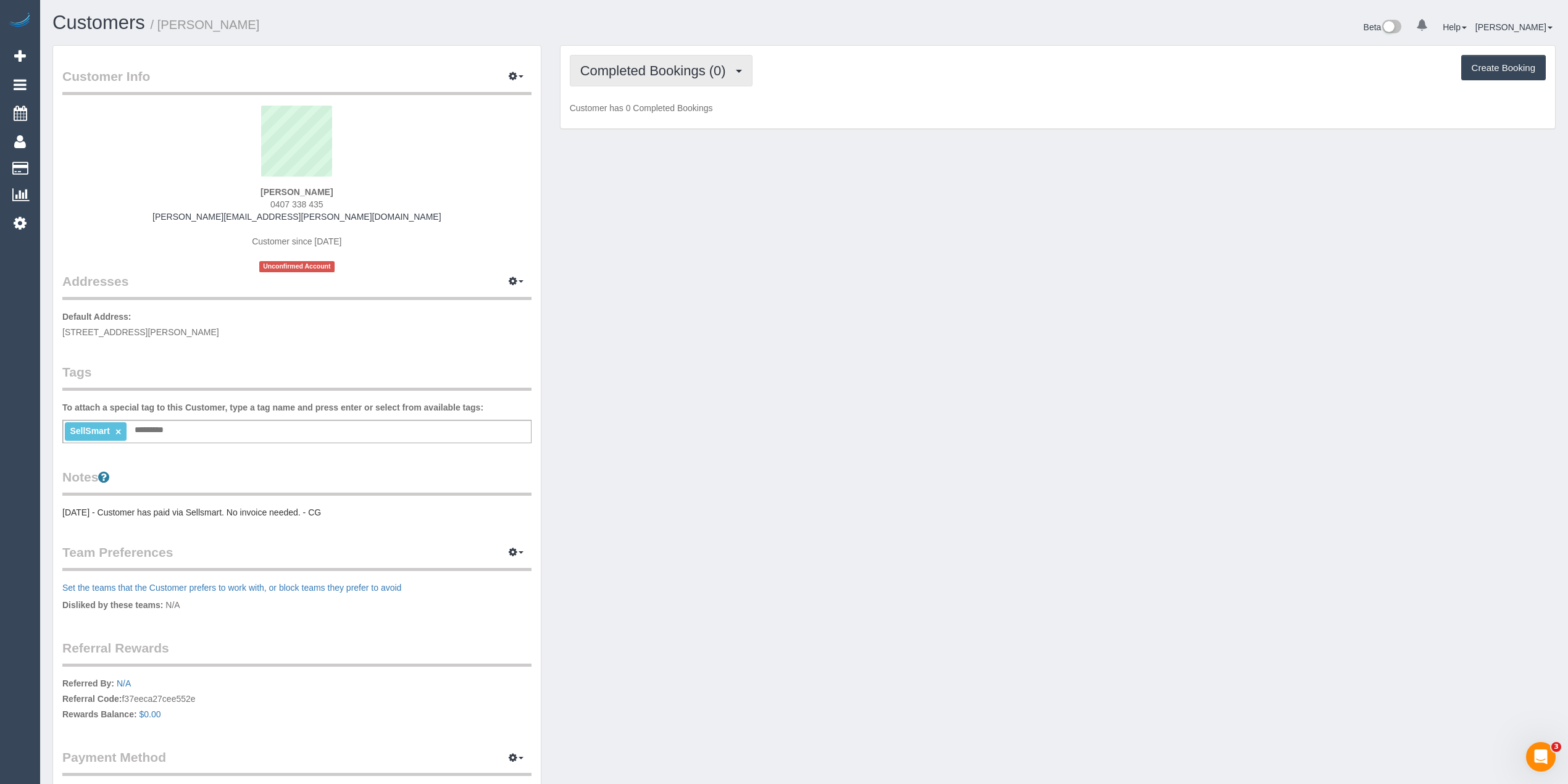
click at [689, 82] on button "Completed Bookings (0)" at bounding box center [661, 71] width 183 height 32
click at [683, 115] on link "Upcoming Bookings (1)" at bounding box center [634, 115] width 128 height 16
click at [628, 56] on button "Completed Bookings (0)" at bounding box center [661, 71] width 183 height 32
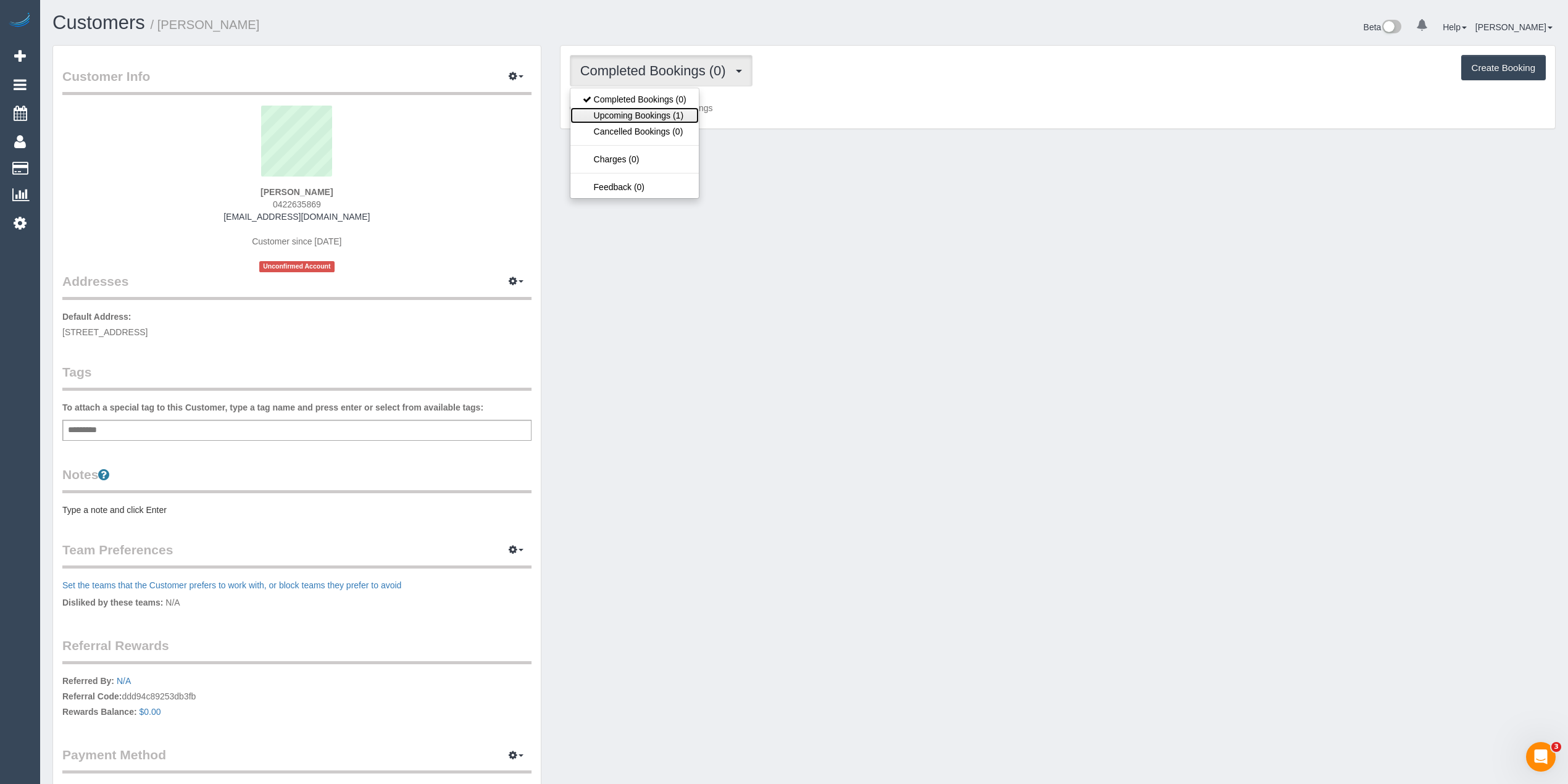
click at [644, 119] on link "Upcoming Bookings (1)" at bounding box center [634, 115] width 128 height 16
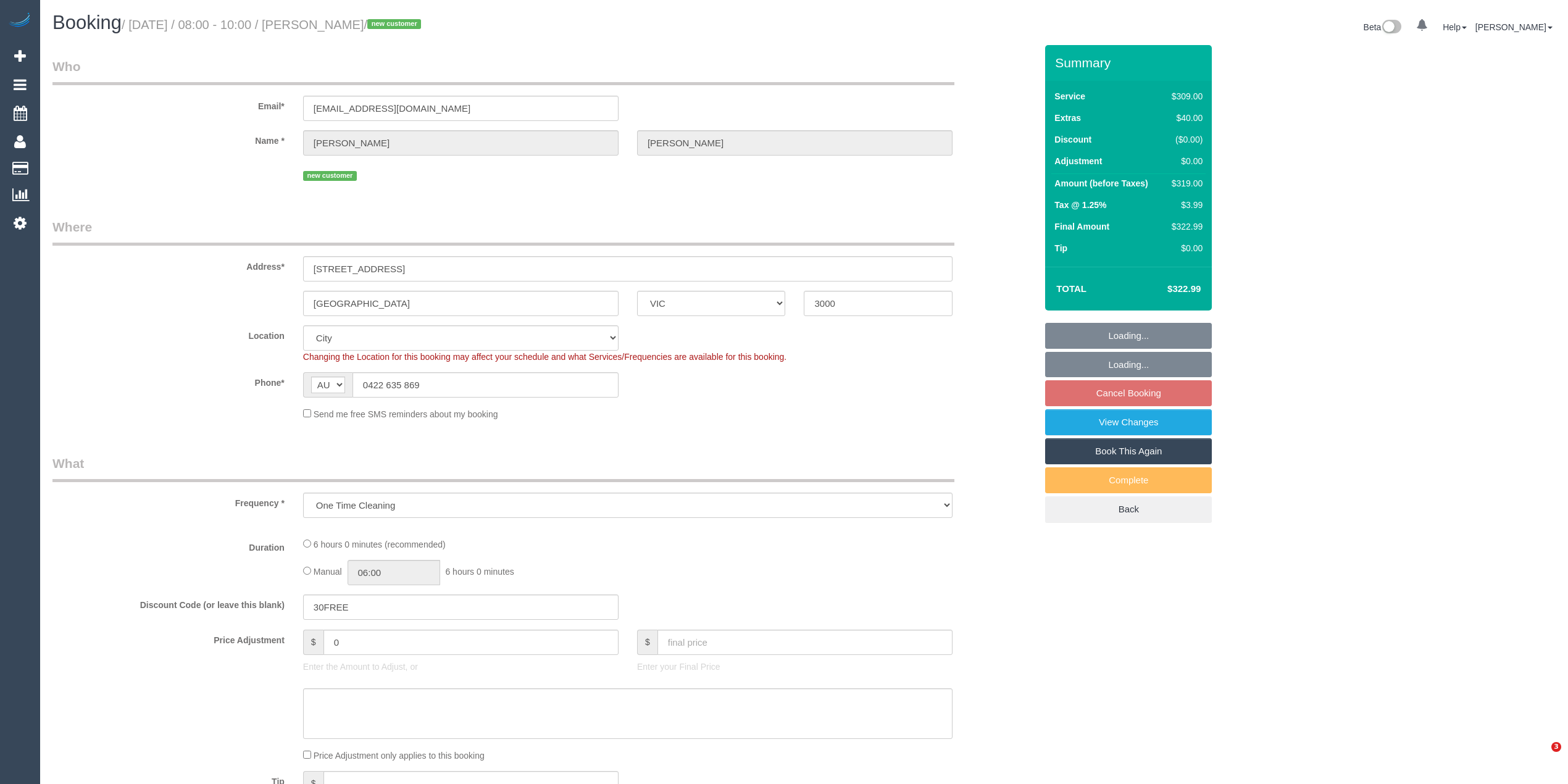
select select "VIC"
select select "spot2"
select select "number:28"
select select "number:14"
select select "number:20"
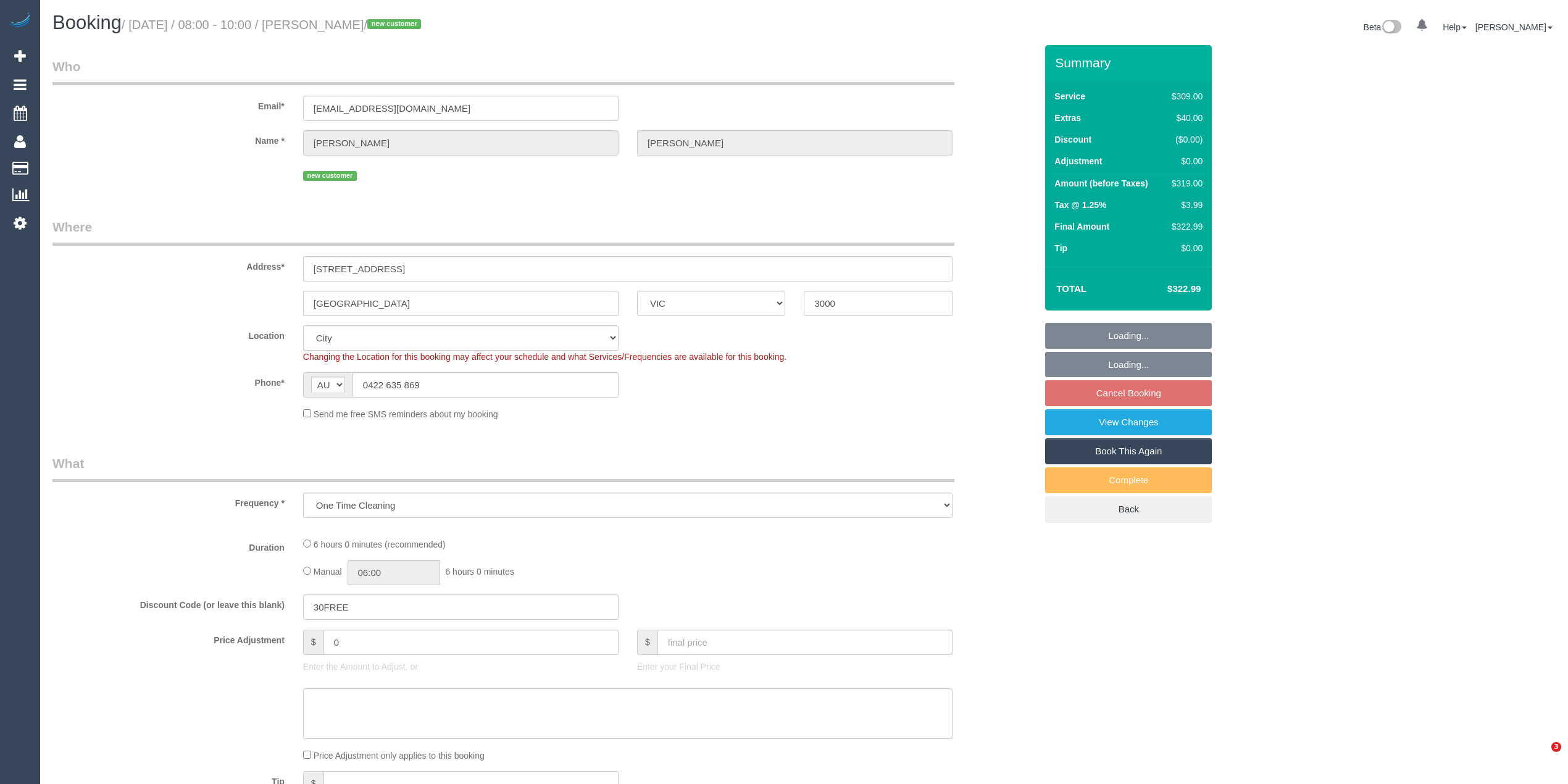
select select "number:25"
select select "number:26"
select select "object:1186"
select select "string:stripe-pm_1RykKv2GScqysDRVreBqVrIj"
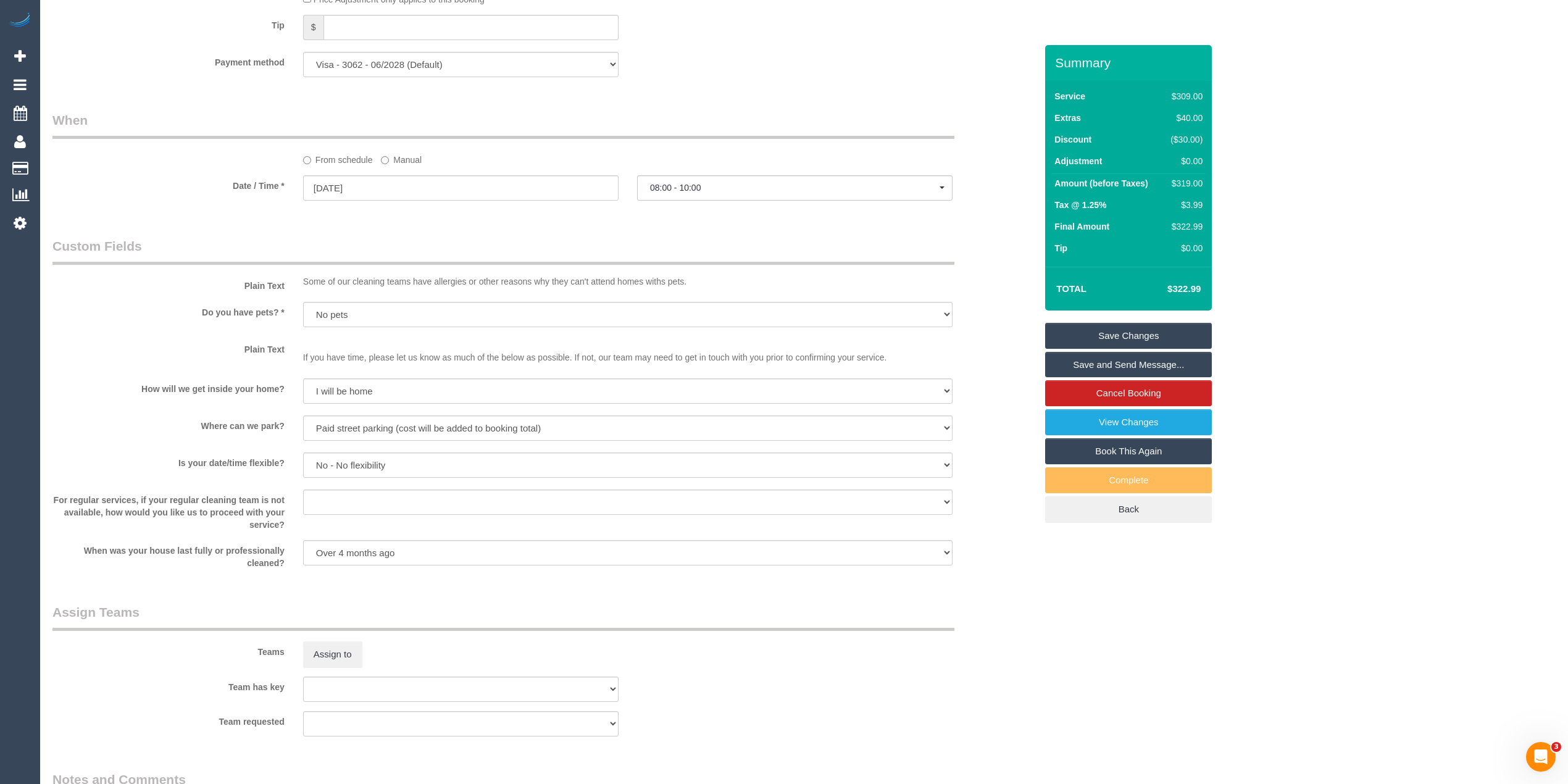
scroll to position [1317, 0]
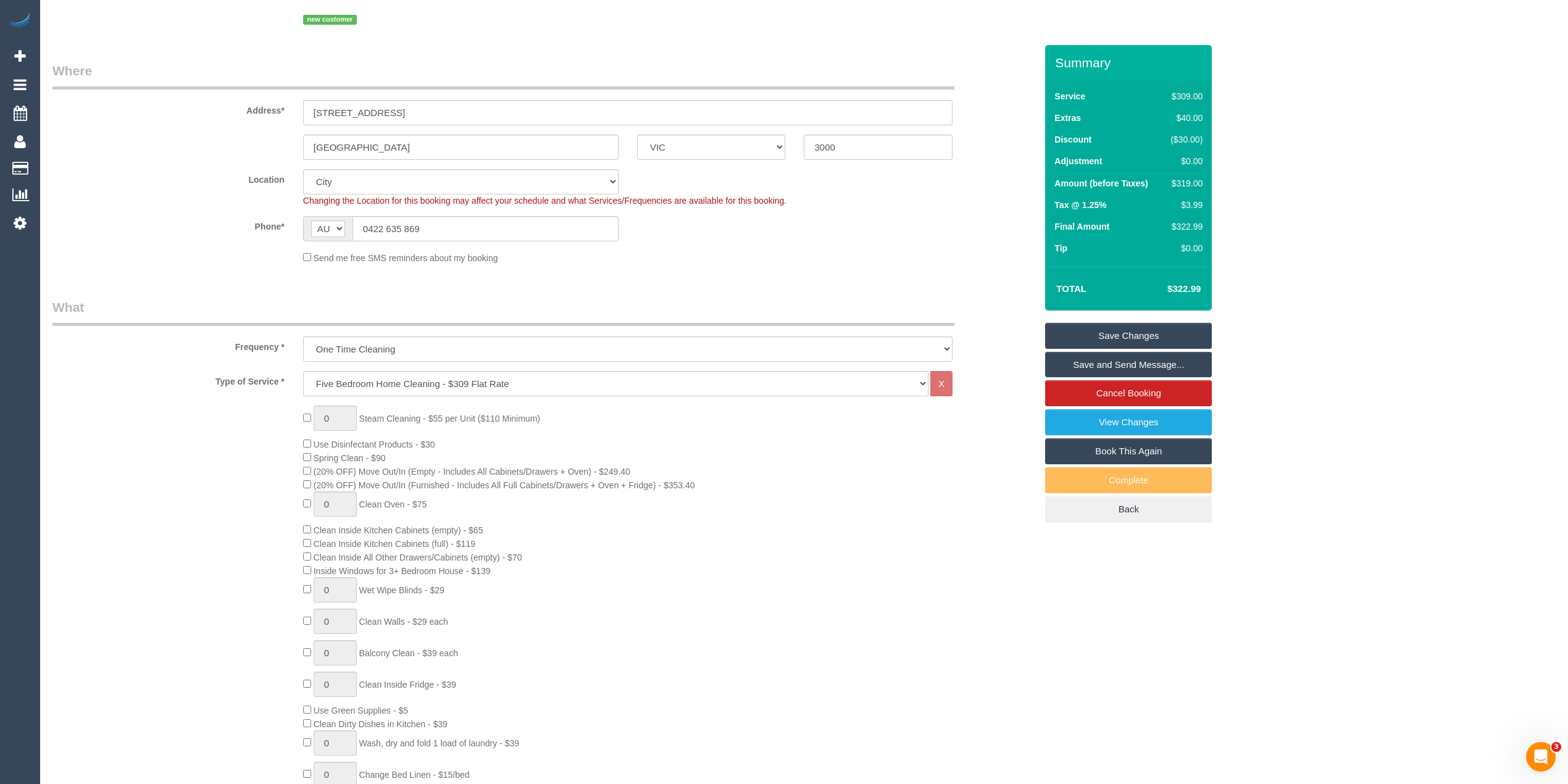
scroll to position [0, 0]
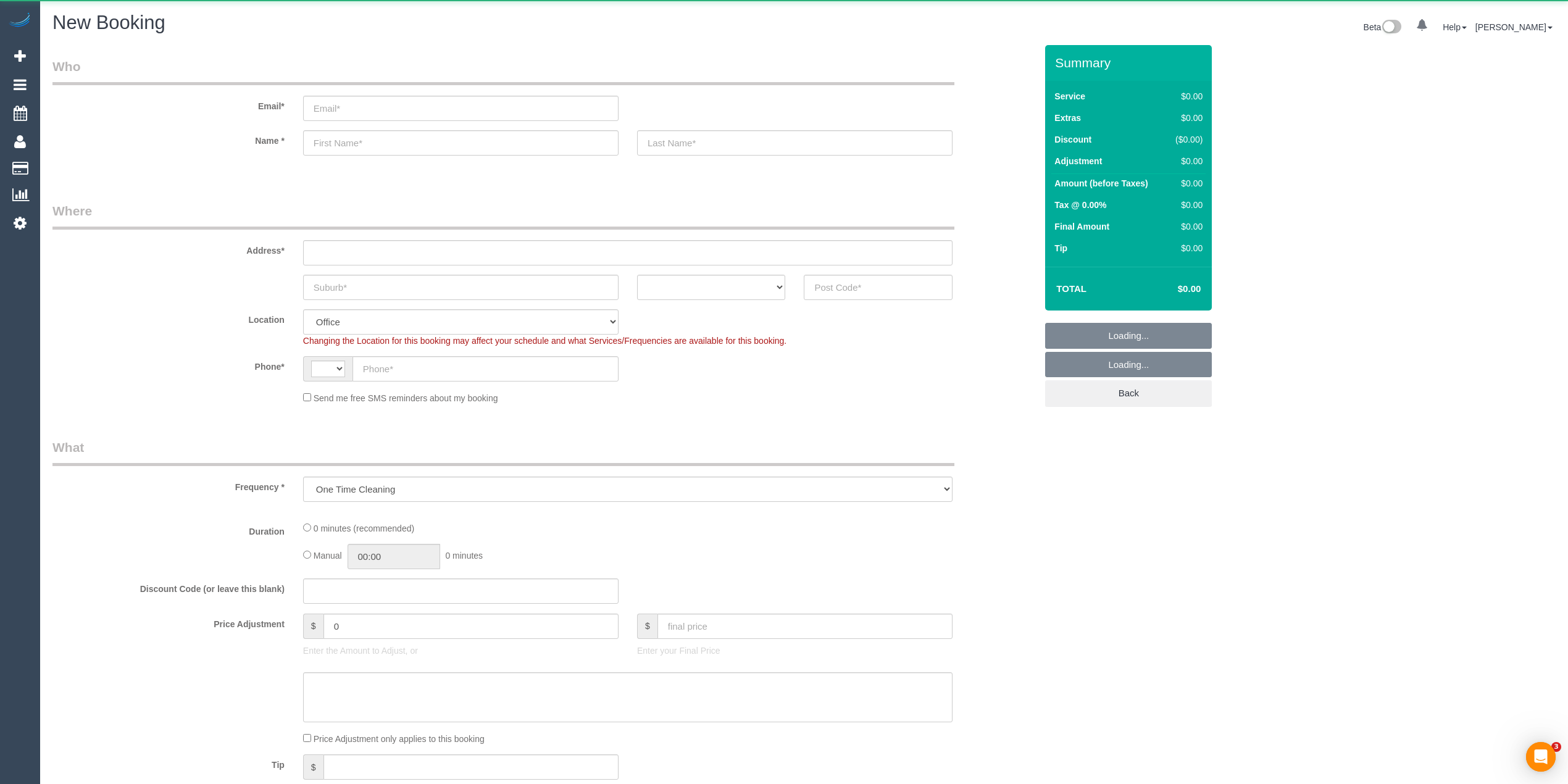
select select "object:402"
select select "string:AU"
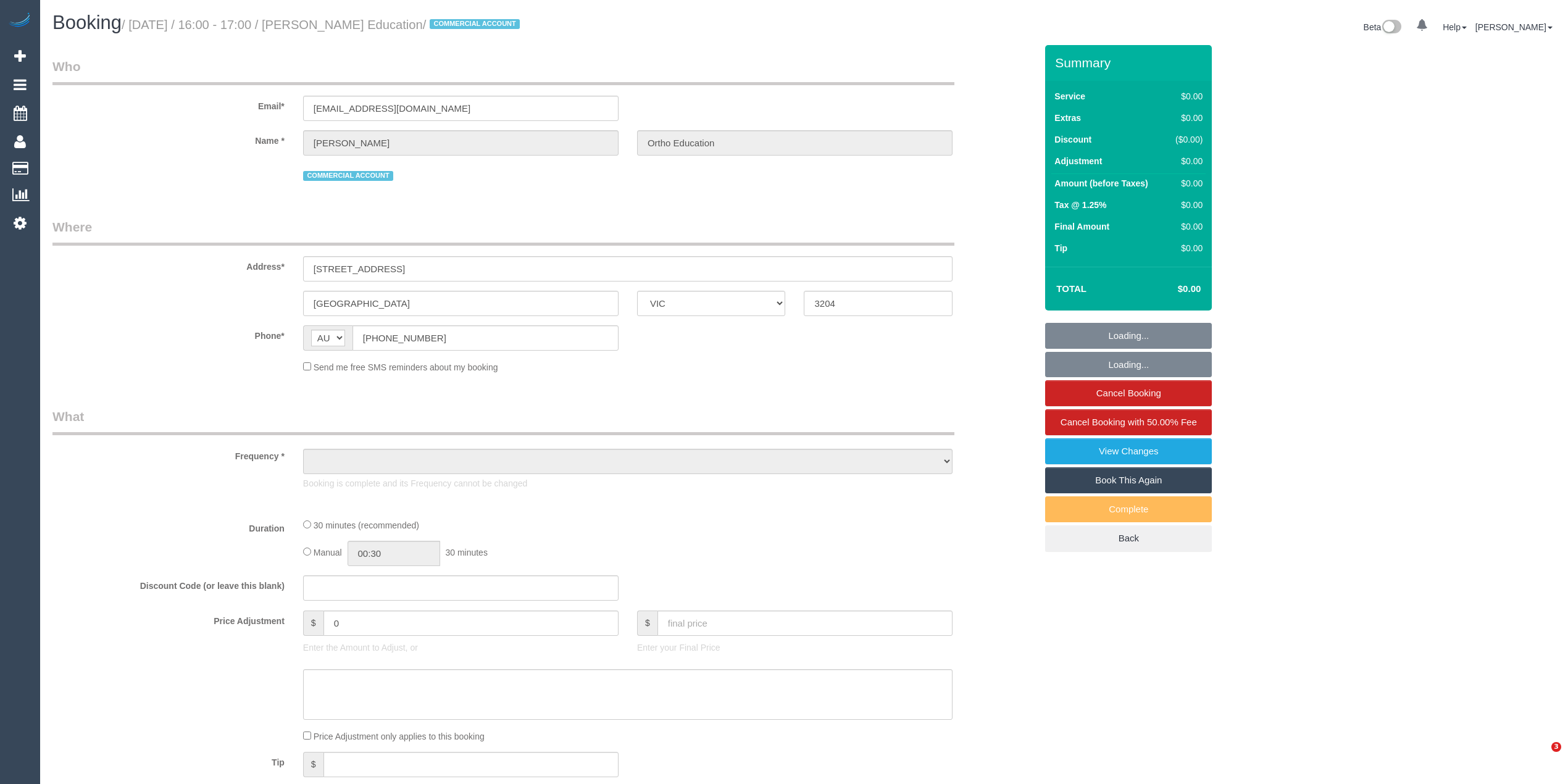
select select "VIC"
select select "number:28"
select select "number:14"
select select "number:18"
select select "number:36"
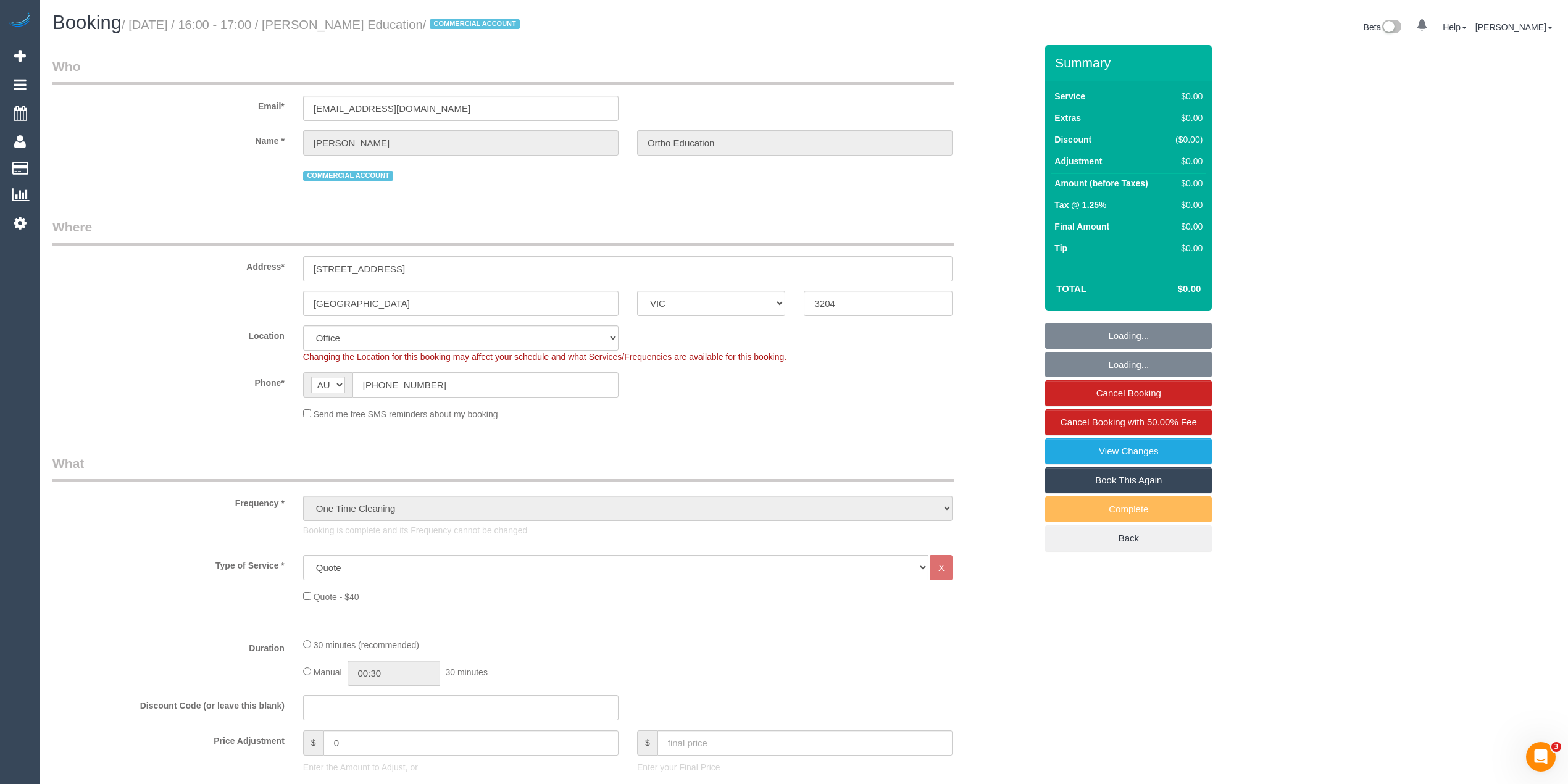
select select "object:2052"
click at [337, 20] on small "/ August 21, 2025 / 16:00 - 17:00 / Karen Ortho Education / COMMERCIAL ACCOUNT" at bounding box center [323, 25] width 402 height 14
click at [338, 23] on small "/ August 21, 2025 / 16:00 - 17:00 / Karen Ortho Education / COMMERCIAL ACCOUNT" at bounding box center [323, 25] width 402 height 14
click at [337, 23] on small "/ August 21, 2025 / 16:00 - 17:00 / Karen Ortho Education / COMMERCIAL ACCOUNT" at bounding box center [323, 25] width 402 height 14
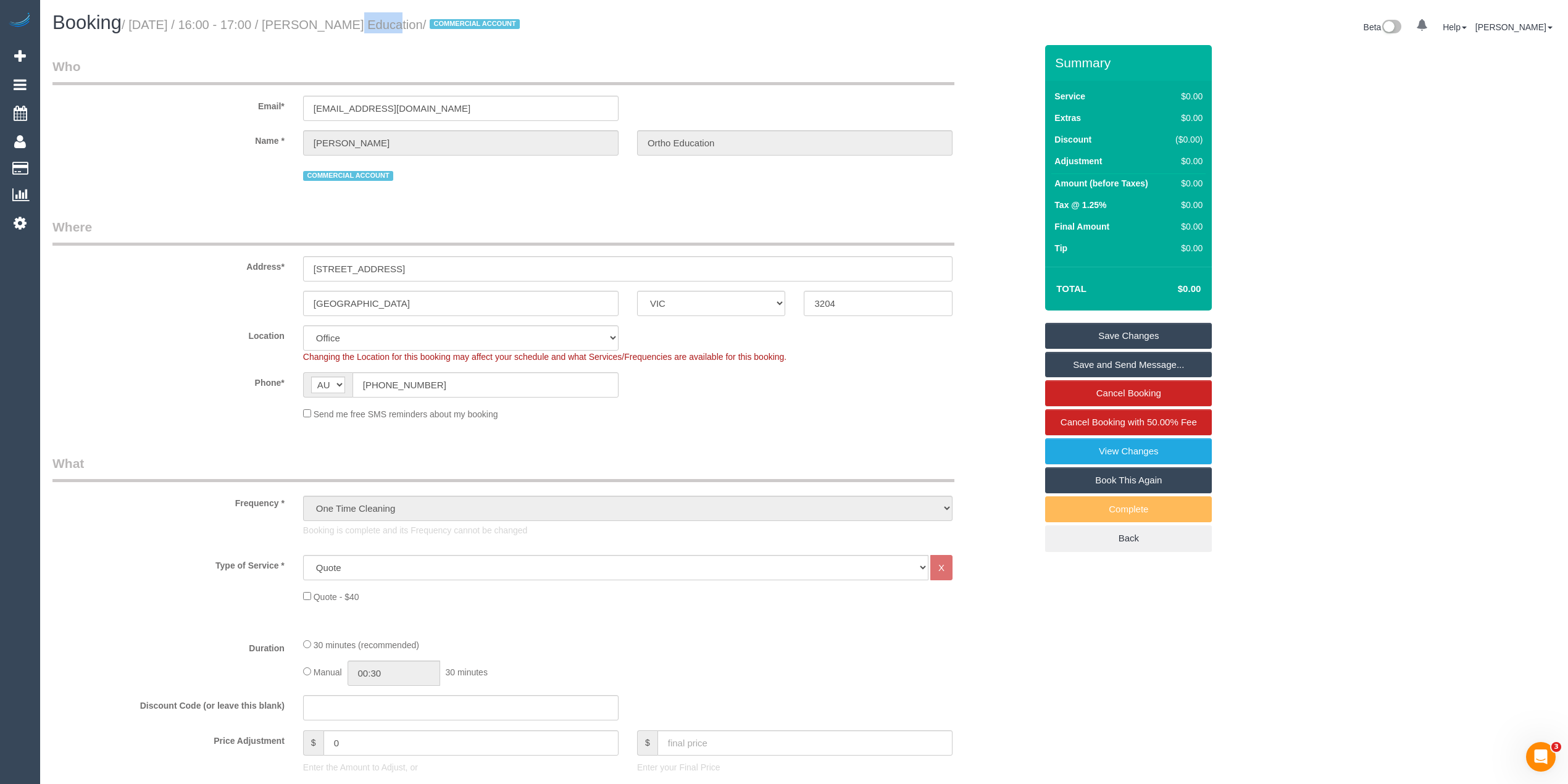
click at [337, 23] on small "/ August 21, 2025 / 16:00 - 17:00 / Karen Ortho Education / COMMERCIAL ACCOUNT" at bounding box center [323, 25] width 402 height 14
click at [427, 21] on small "/ August 21, 2025 / 16:00 - 17:00 / Karen Ortho Education / COMMERCIAL ACCOUNT" at bounding box center [323, 25] width 402 height 14
copy small "[PERSON_NAME] Education"
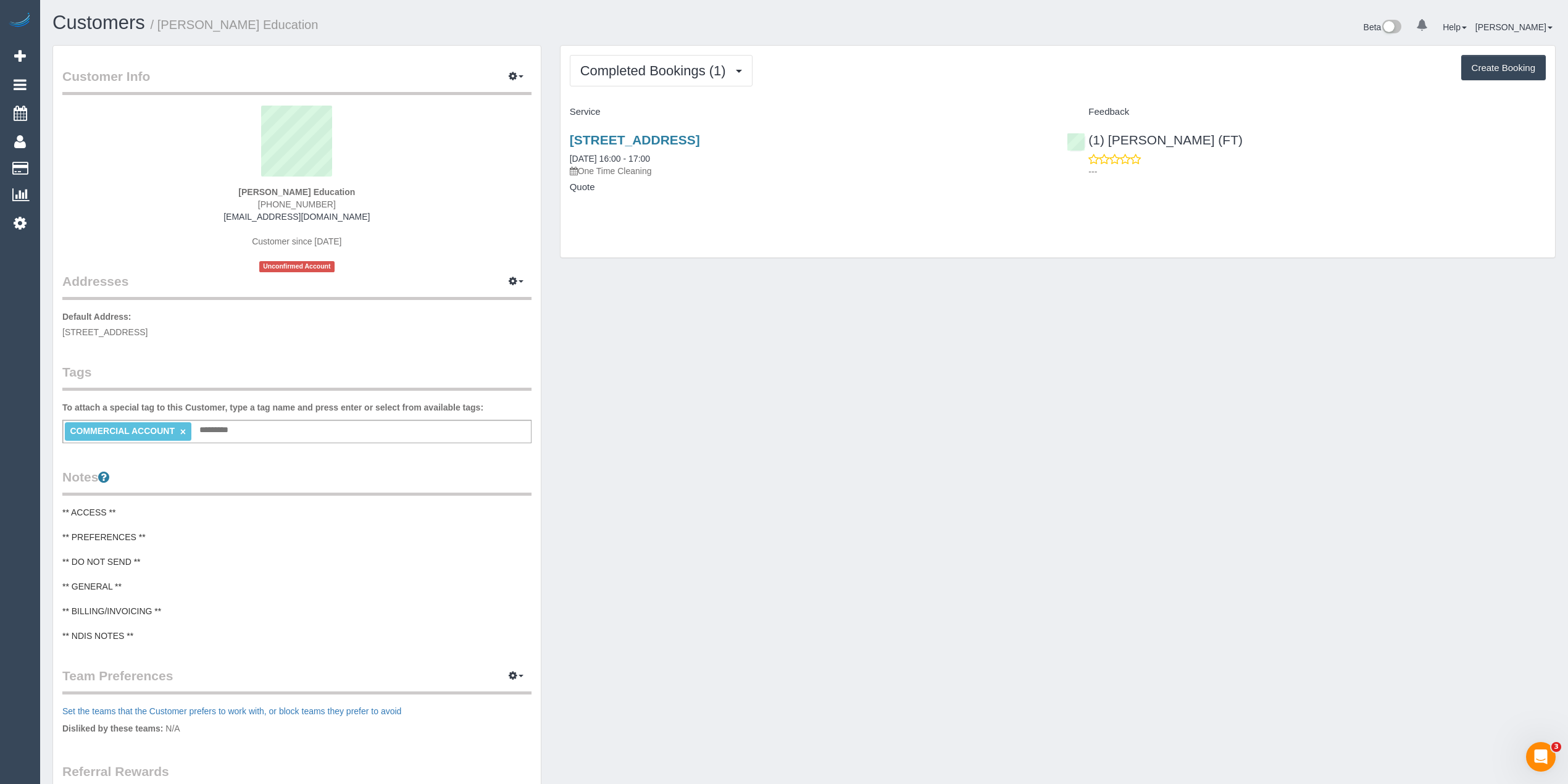
drag, startPoint x: 370, startPoint y: 221, endPoint x: 237, endPoint y: 219, distance: 133.0
click at [237, 219] on div "[PERSON_NAME] Education [PHONE_NUMBER] [EMAIL_ADDRESS][DOMAIN_NAME] Customer si…" at bounding box center [297, 189] width 469 height 167
copy link "[EMAIL_ADDRESS][DOMAIN_NAME]"
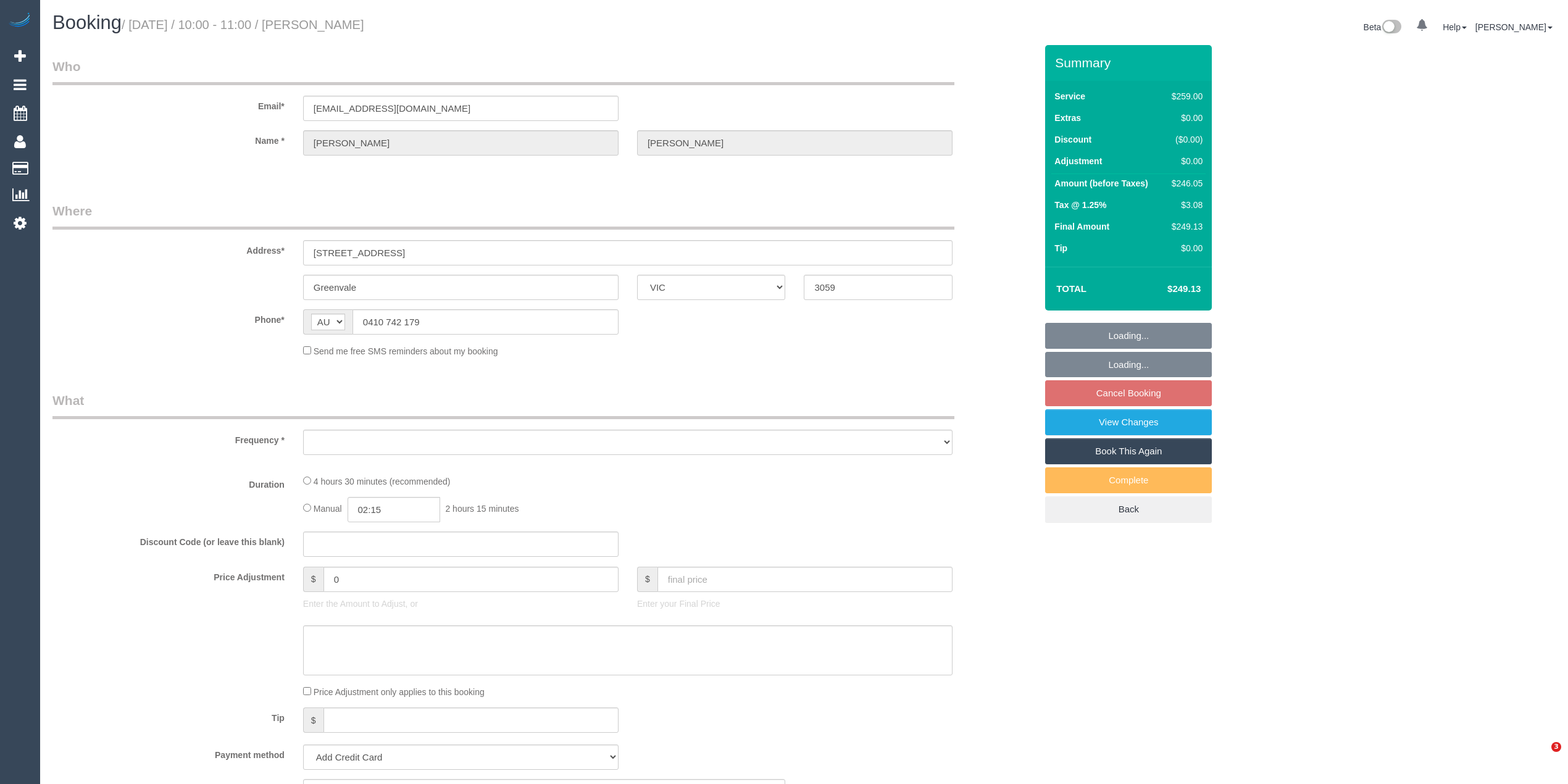
select select "VIC"
select select "string:stripe-pm_1RCbGJ2GScqysDRVpf2aEhoc"
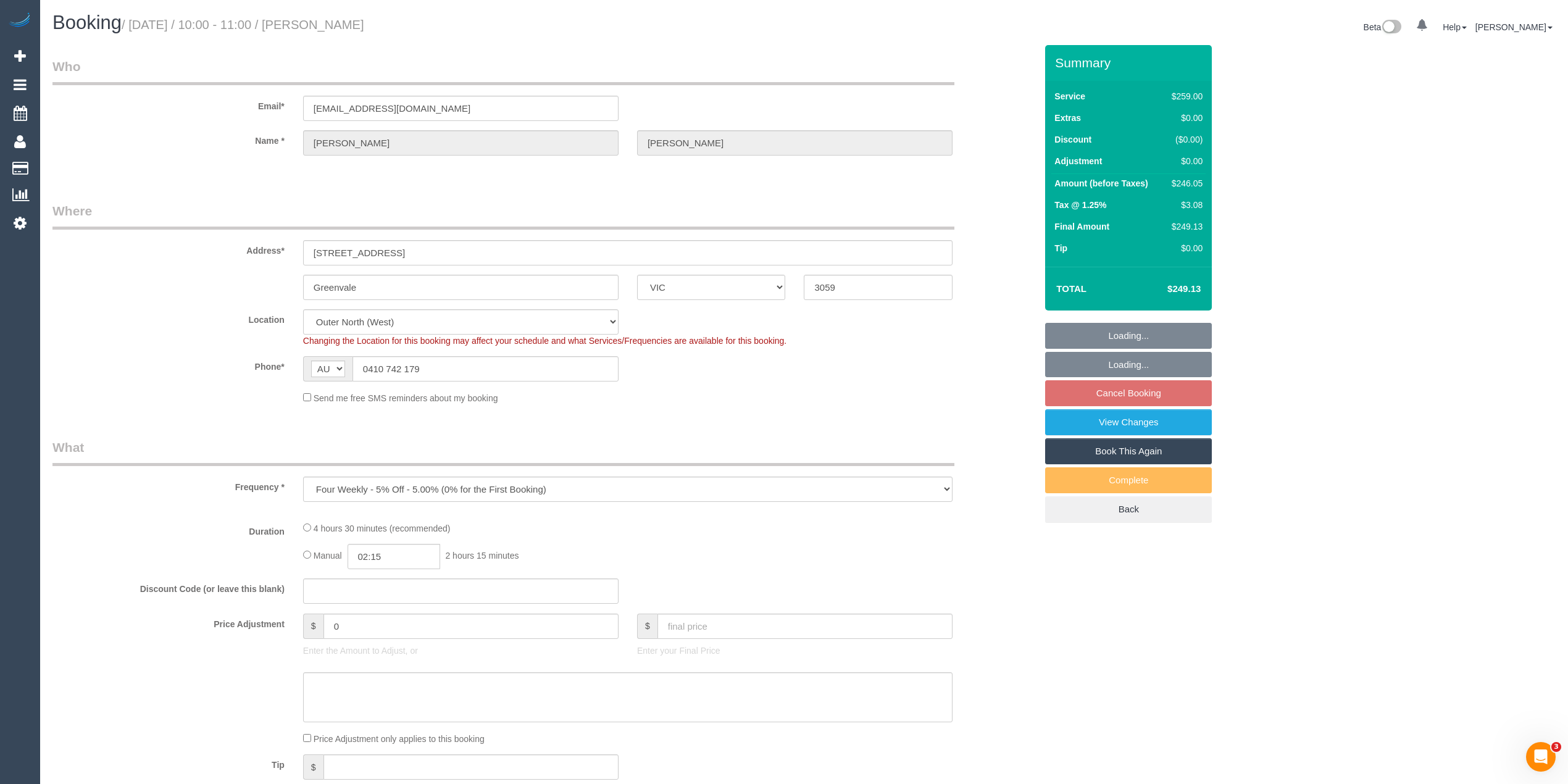
select select "object:1161"
select select "number:28"
select select "number:15"
select select "number:19"
select select "number:25"
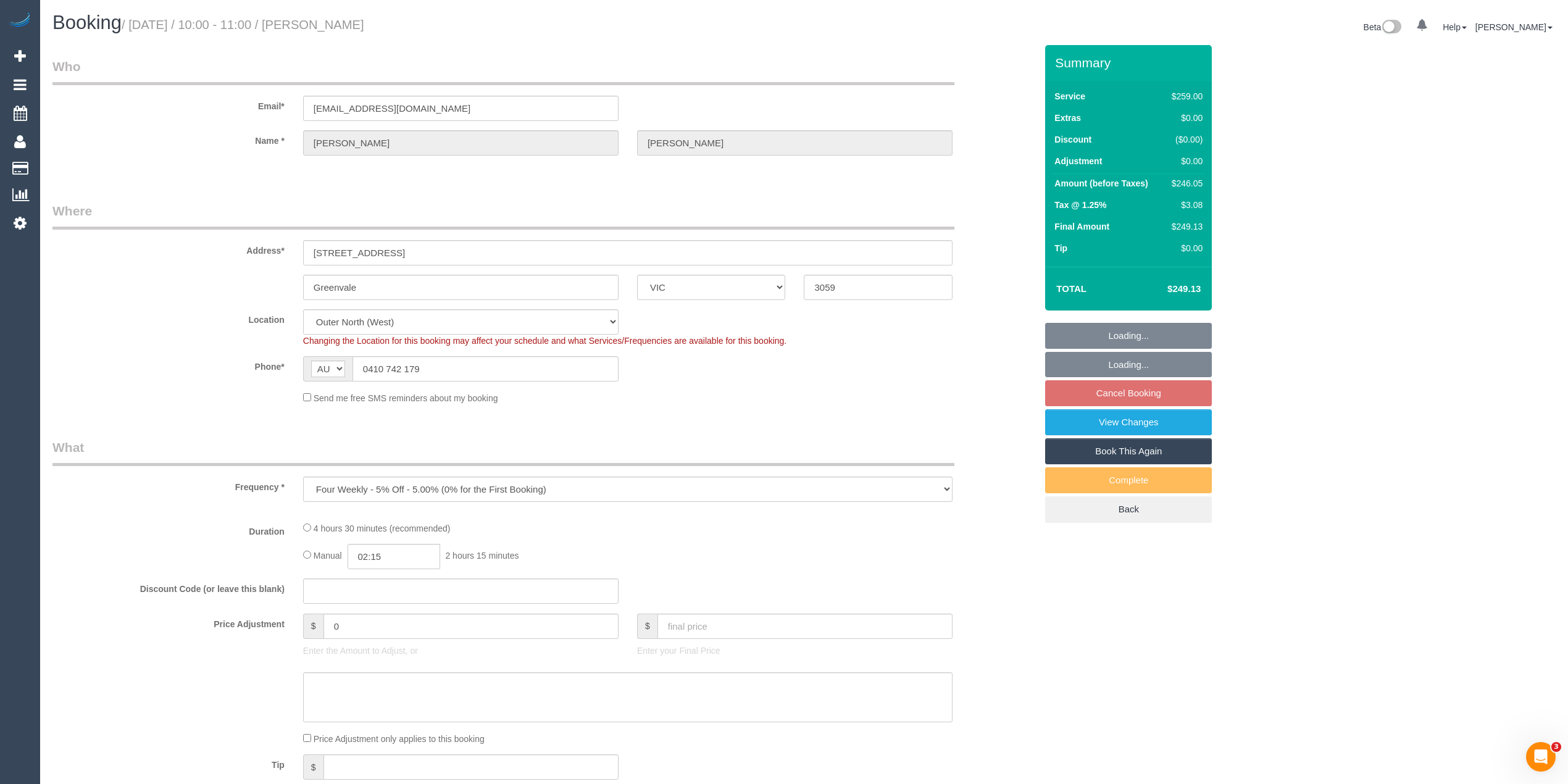
select select "number:35"
select select "number:26"
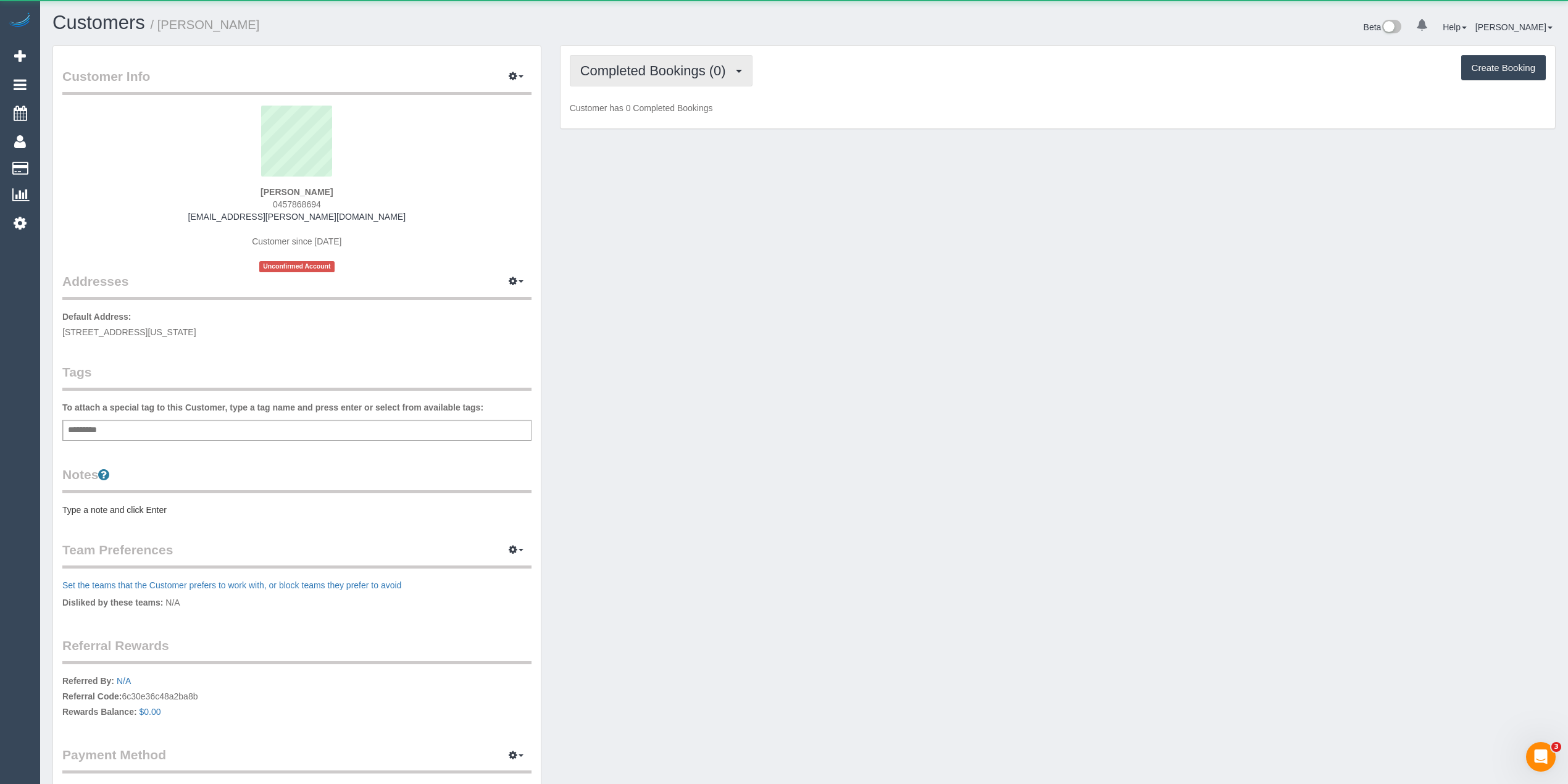
click at [667, 69] on span "Completed Bookings (0)" at bounding box center [656, 71] width 152 height 15
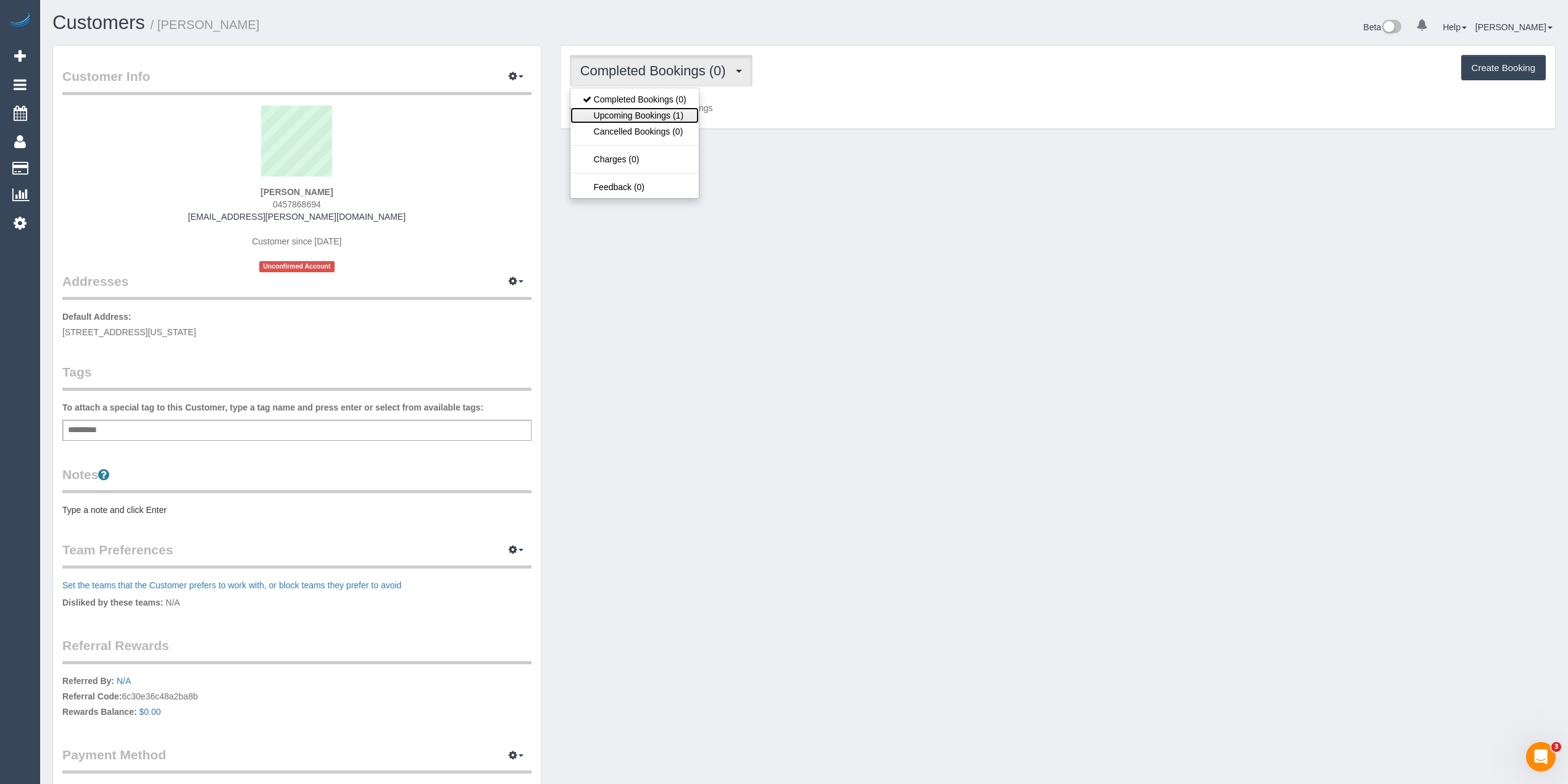
click at [684, 121] on link "Upcoming Bookings (1)" at bounding box center [634, 115] width 128 height 16
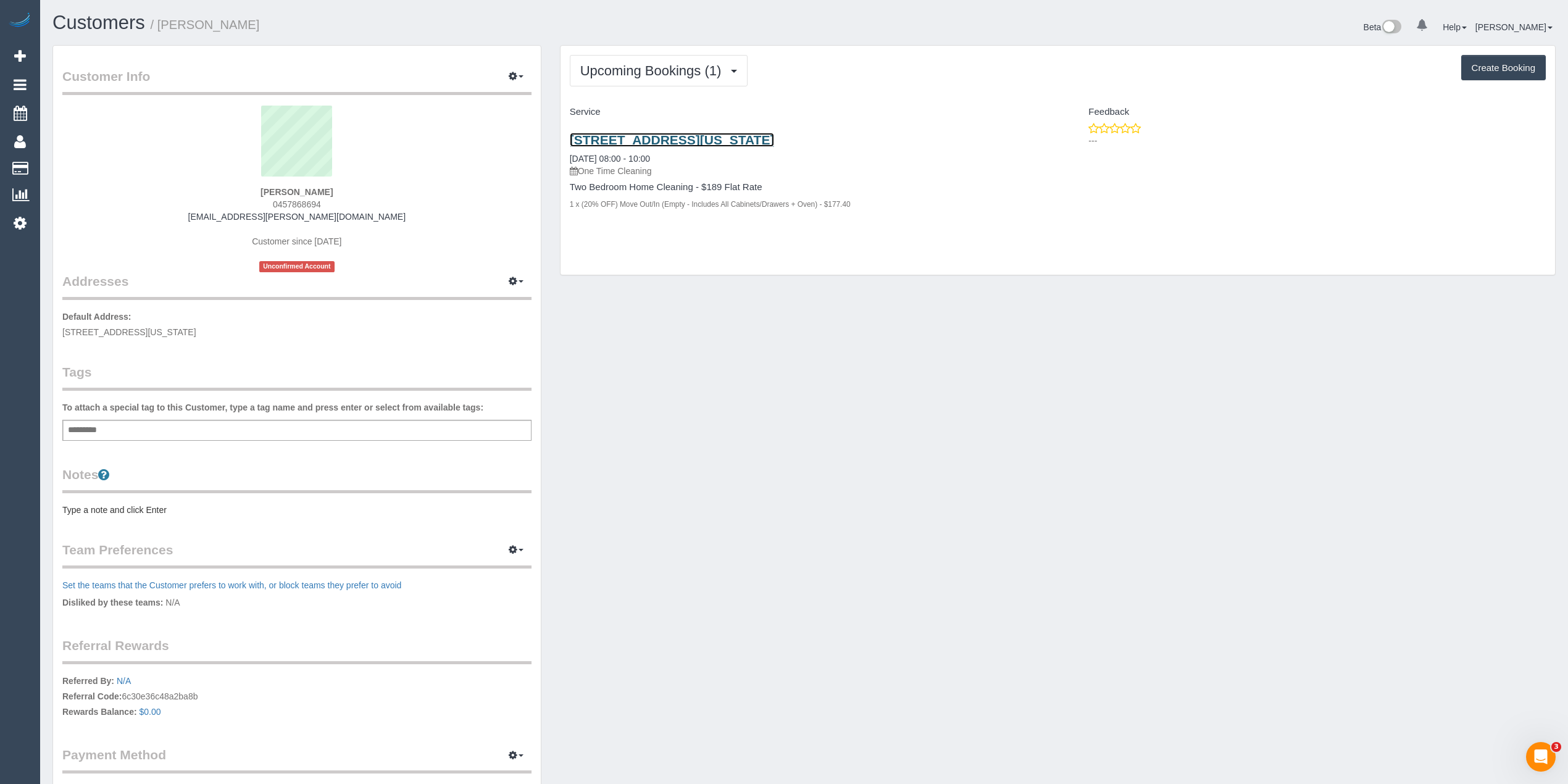
click at [680, 142] on link "1/24 Delaware St, Reservoir, VIC 3073" at bounding box center [672, 140] width 205 height 14
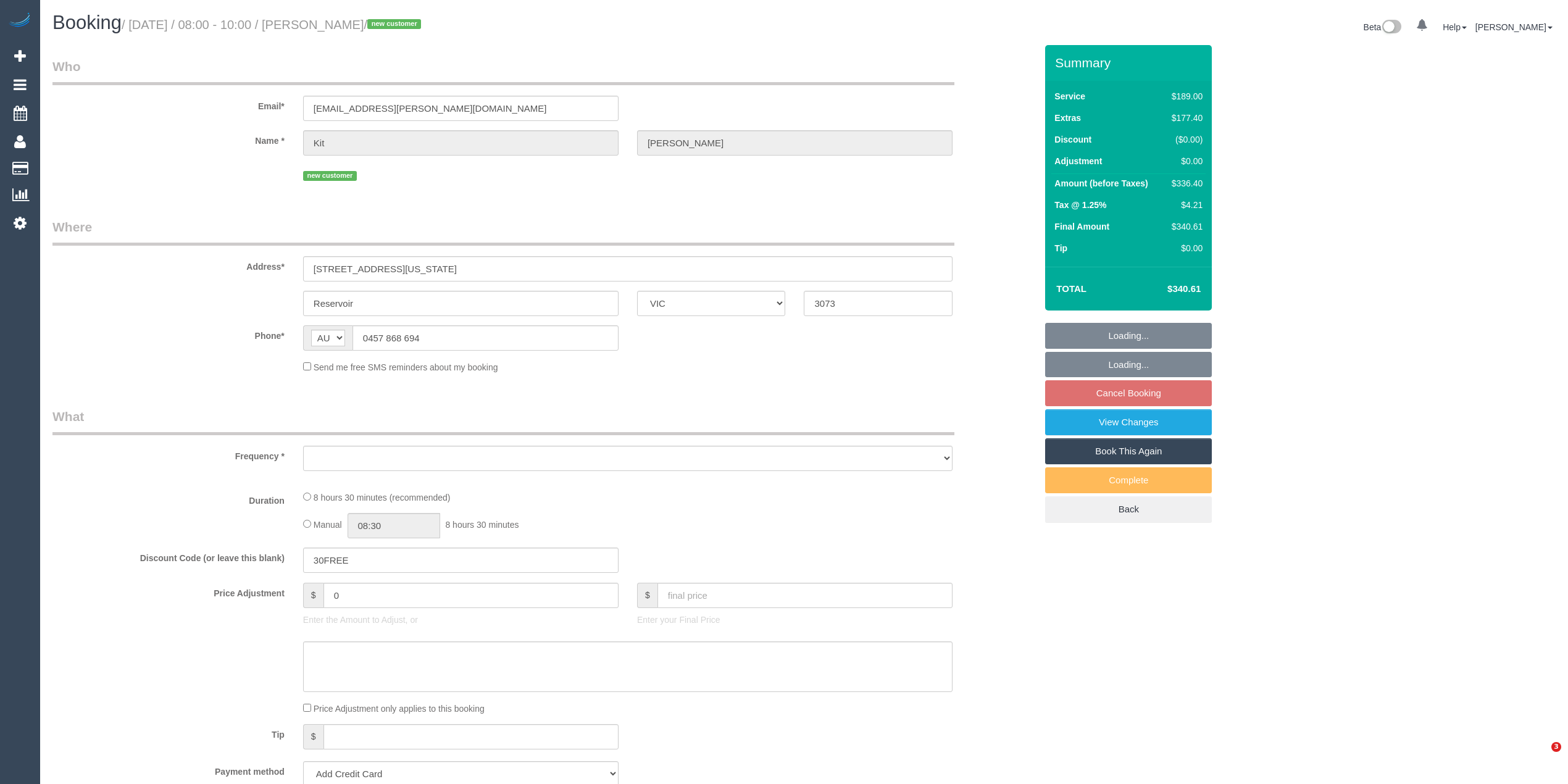
select select "VIC"
select select "object:531"
select select "string:stripe-pm_1RuN0q2GScqysDRVxpWsHVka"
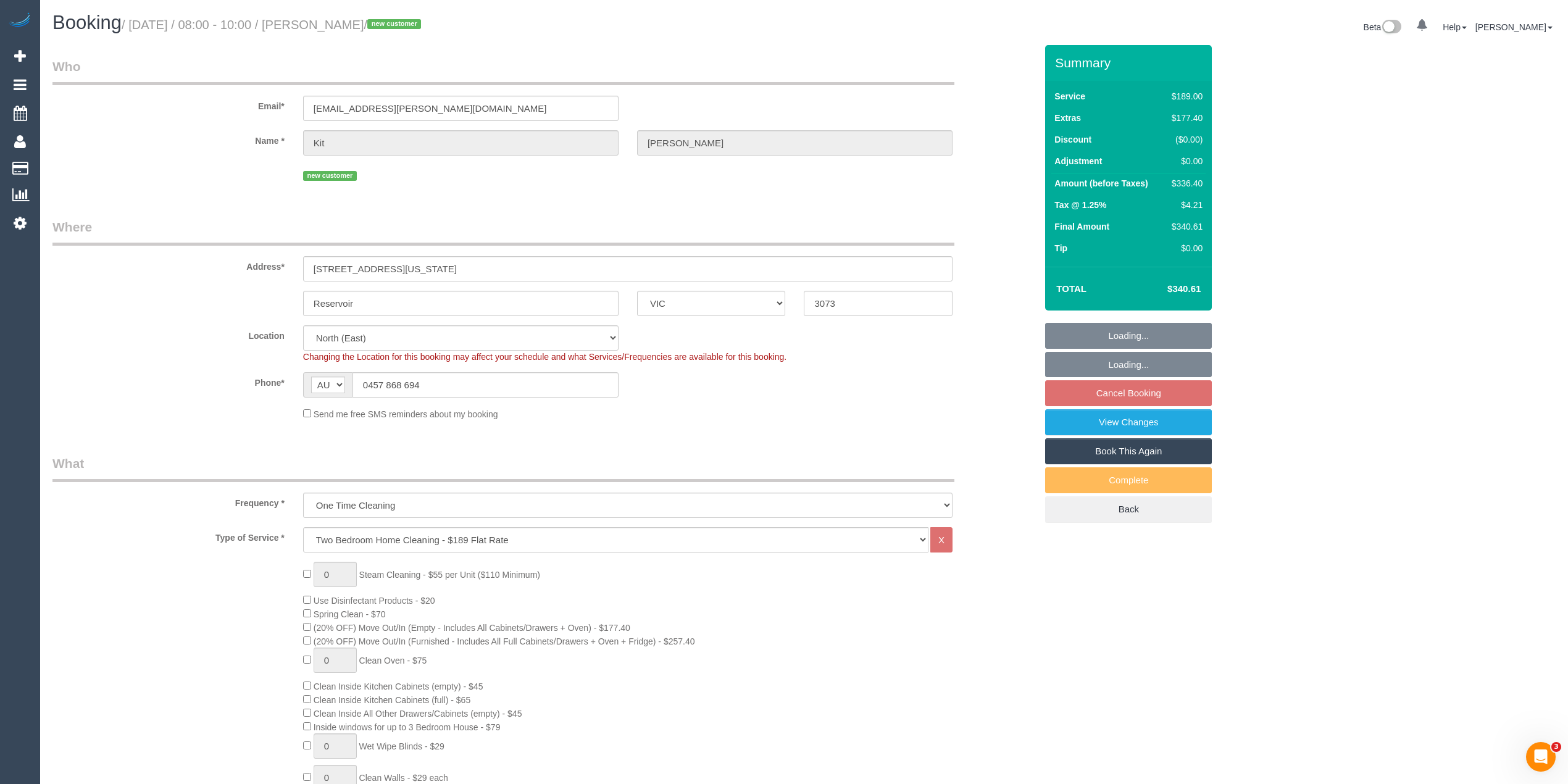
select select "object:634"
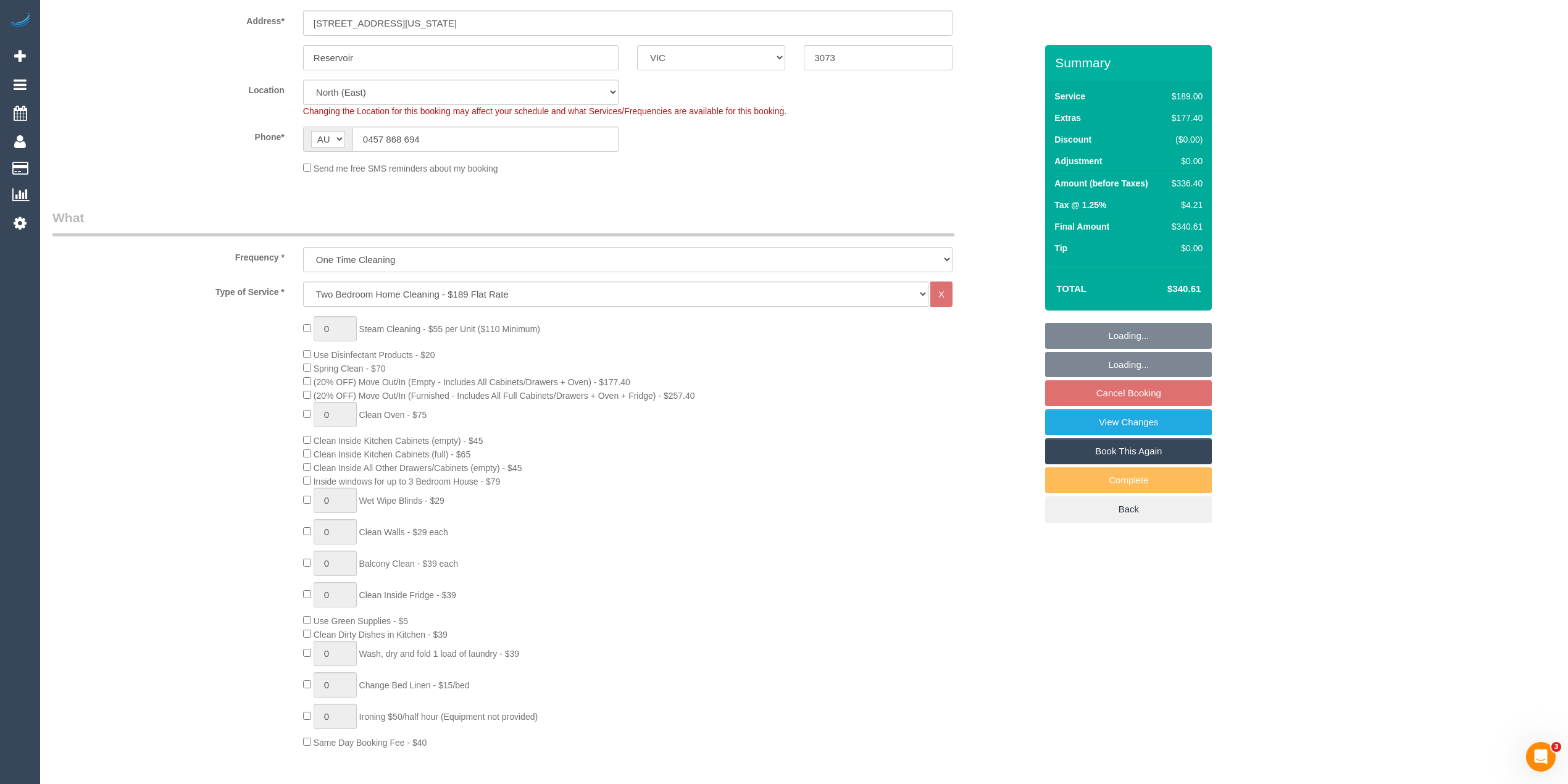
select select "number:27"
select select "number:14"
select select "number:19"
select select "number:25"
select select "number:33"
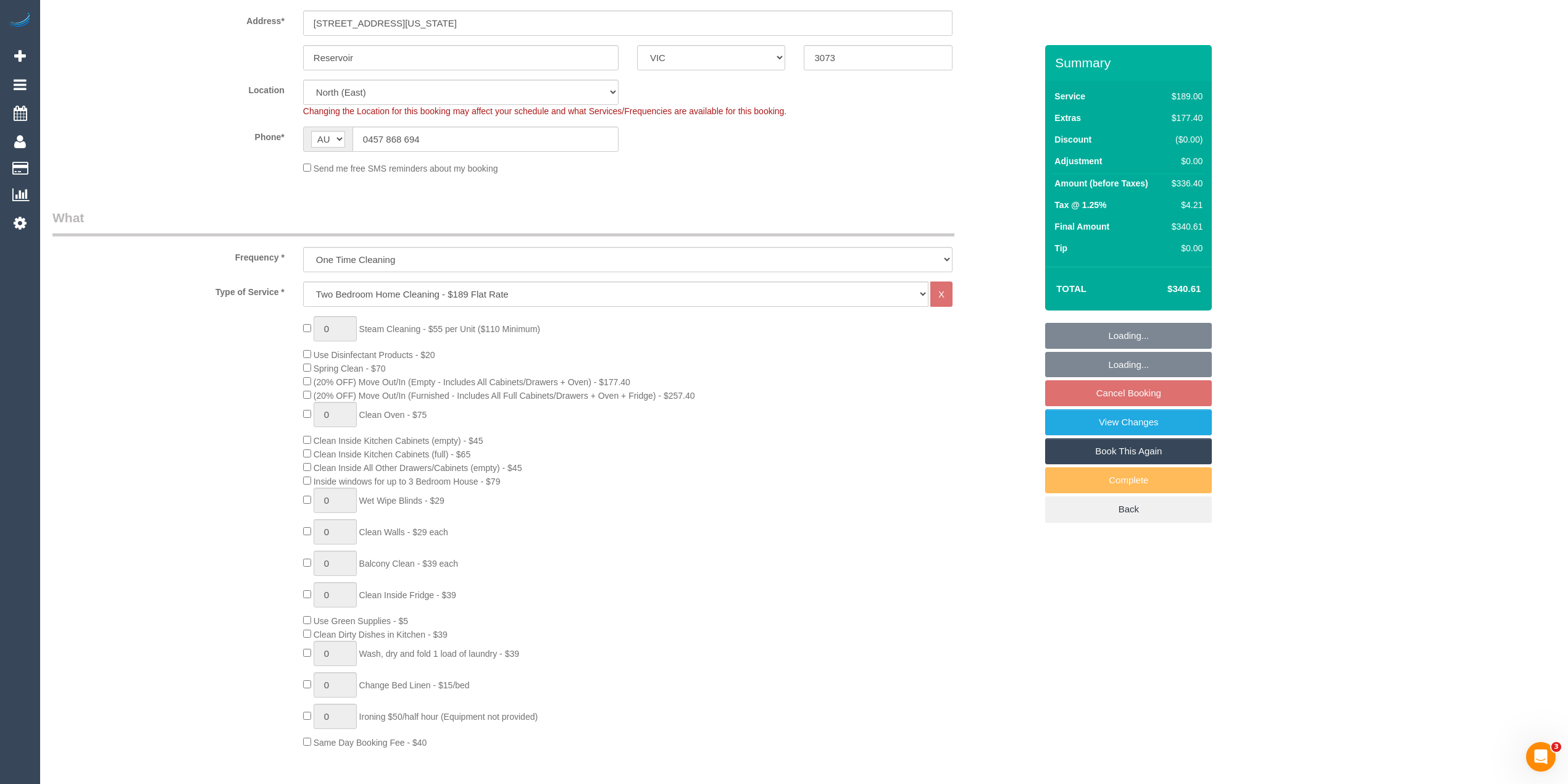
select select "number:26"
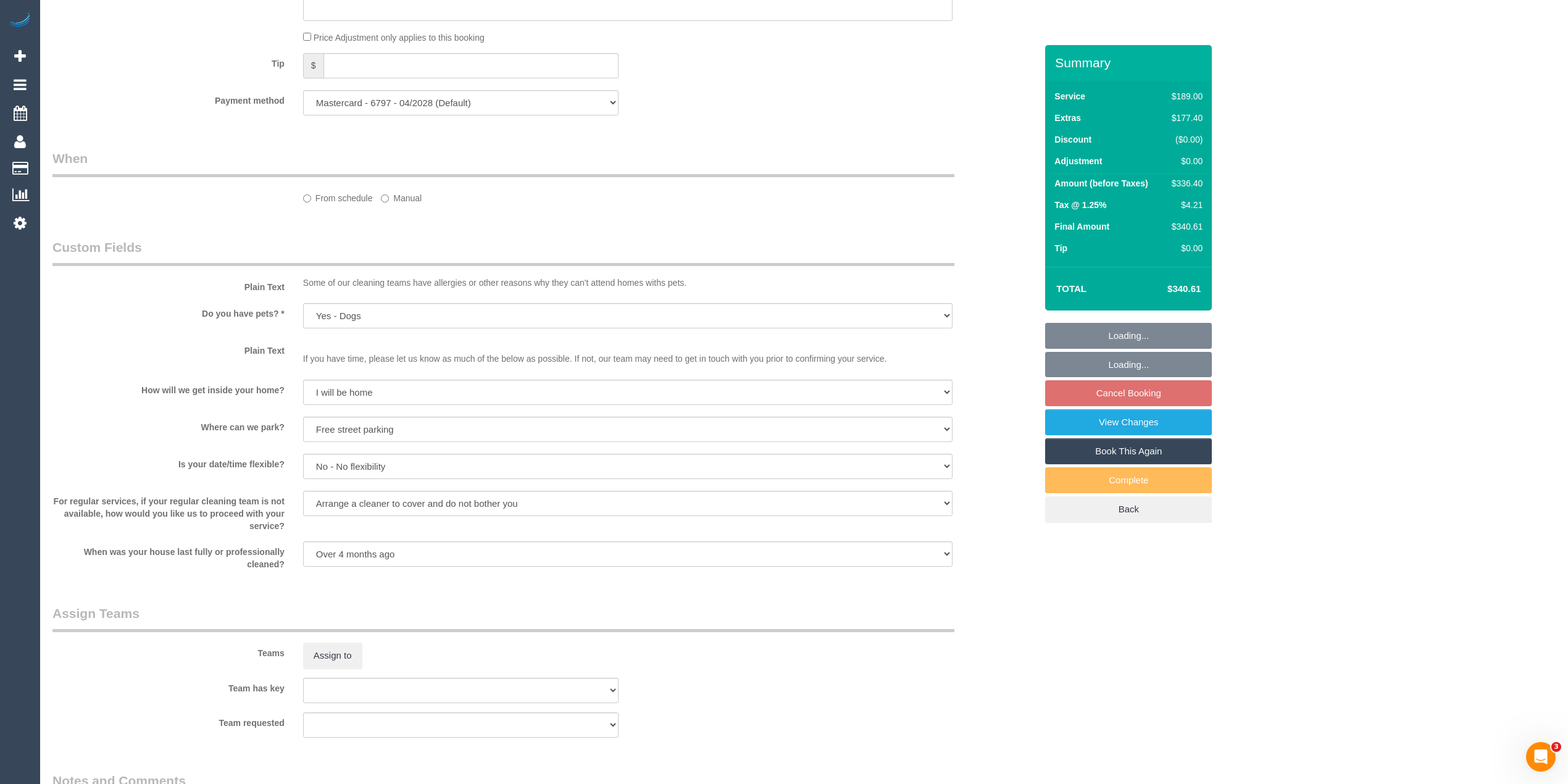
select select "spot2"
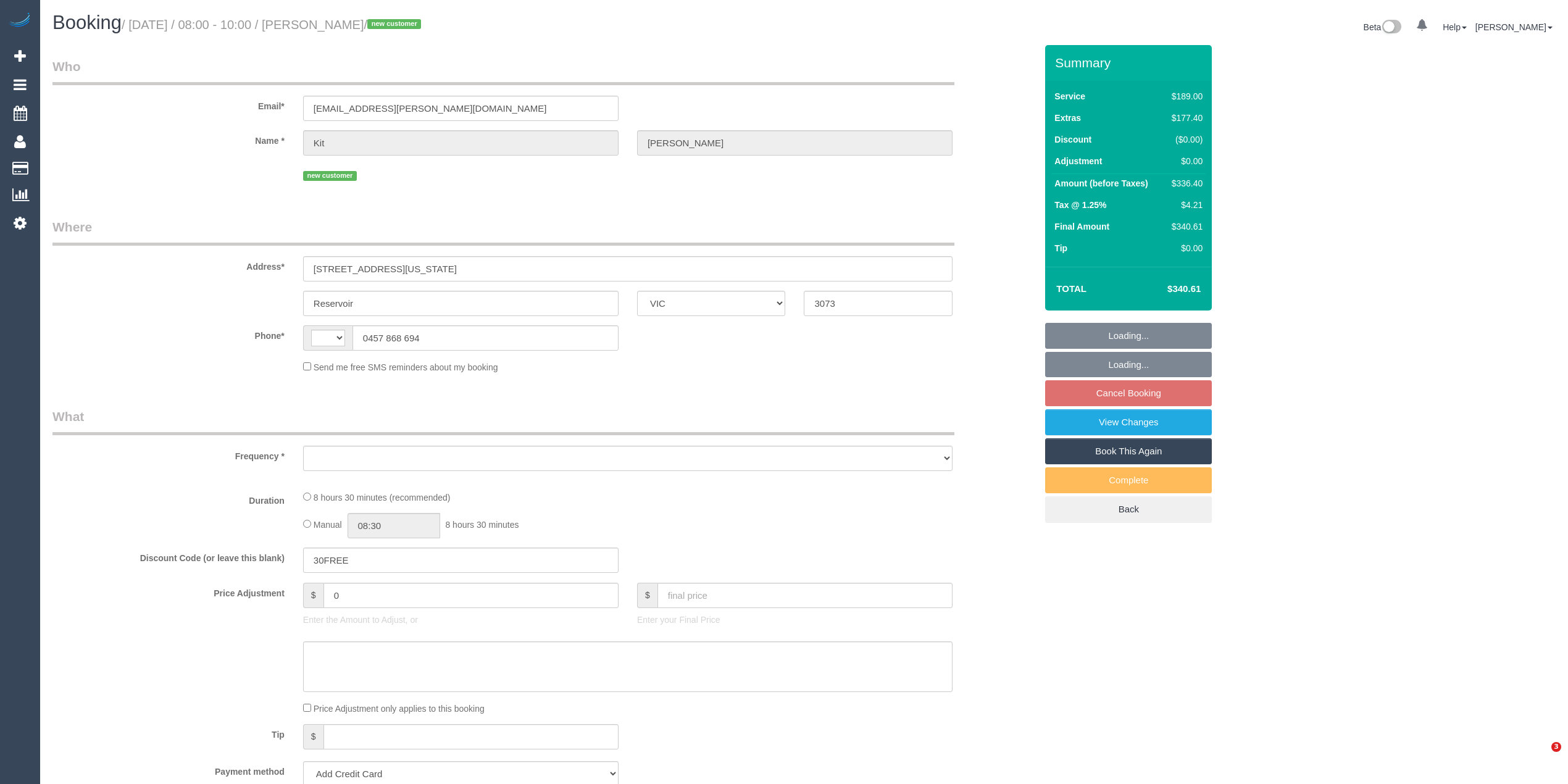
select select "VIC"
select select "string:AU"
select select "object:531"
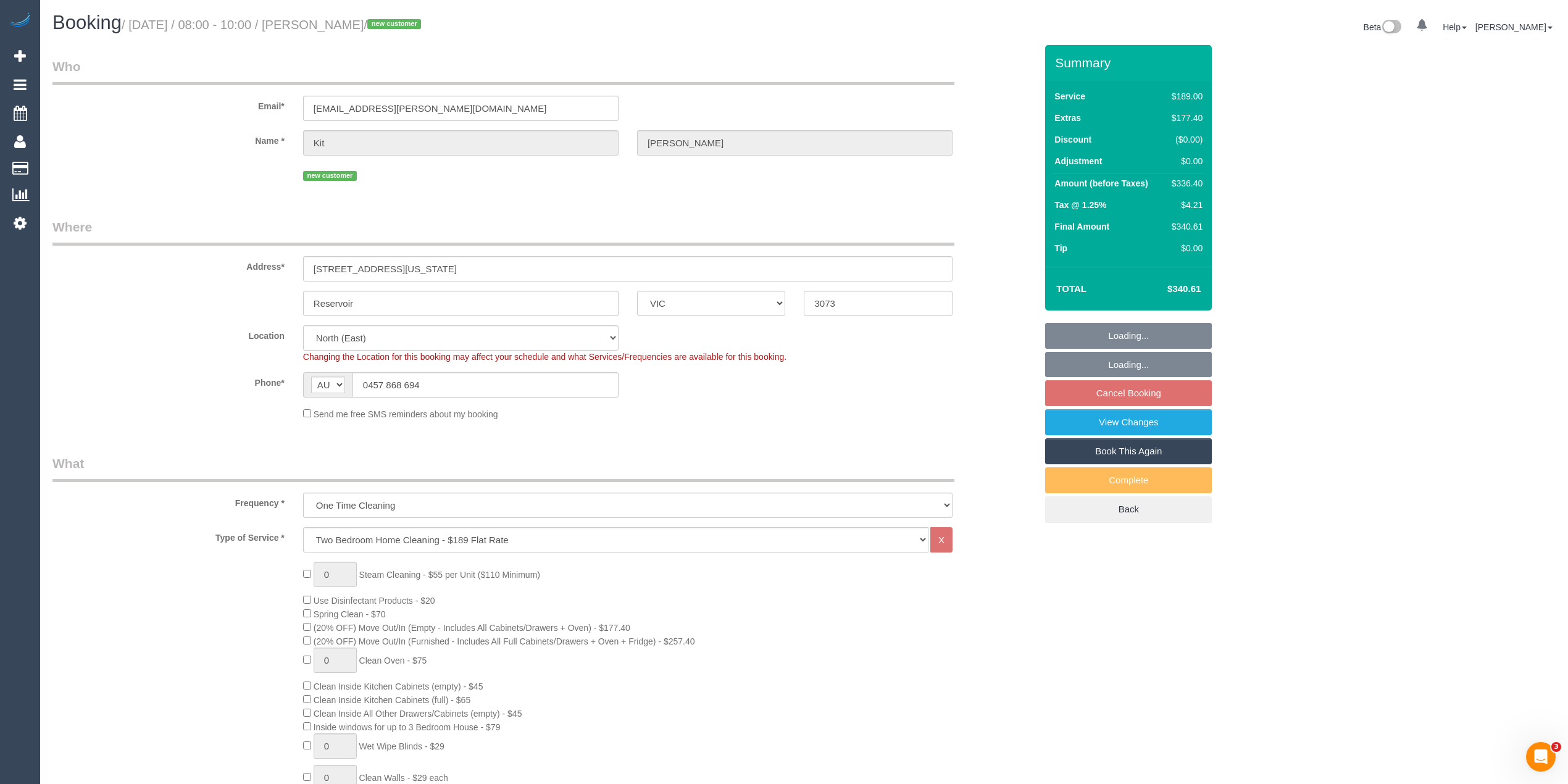
select select "string:stripe-pm_1RuN0q2GScqysDRVxpWsHVka"
select select "number:27"
select select "number:14"
select select "number:19"
select select "number:25"
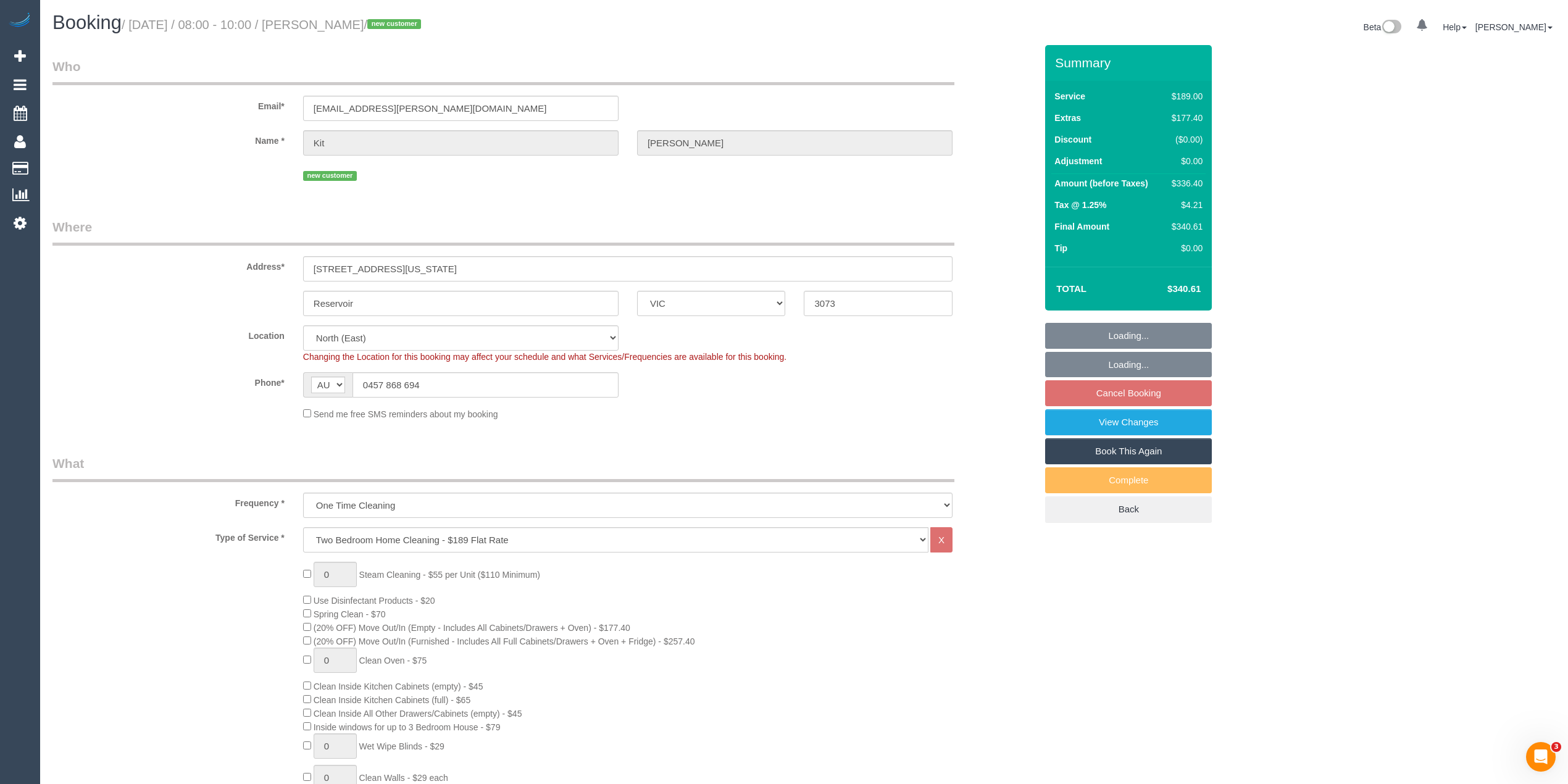
select select "number:33"
select select "number:26"
select select "object:1411"
select select "spot2"
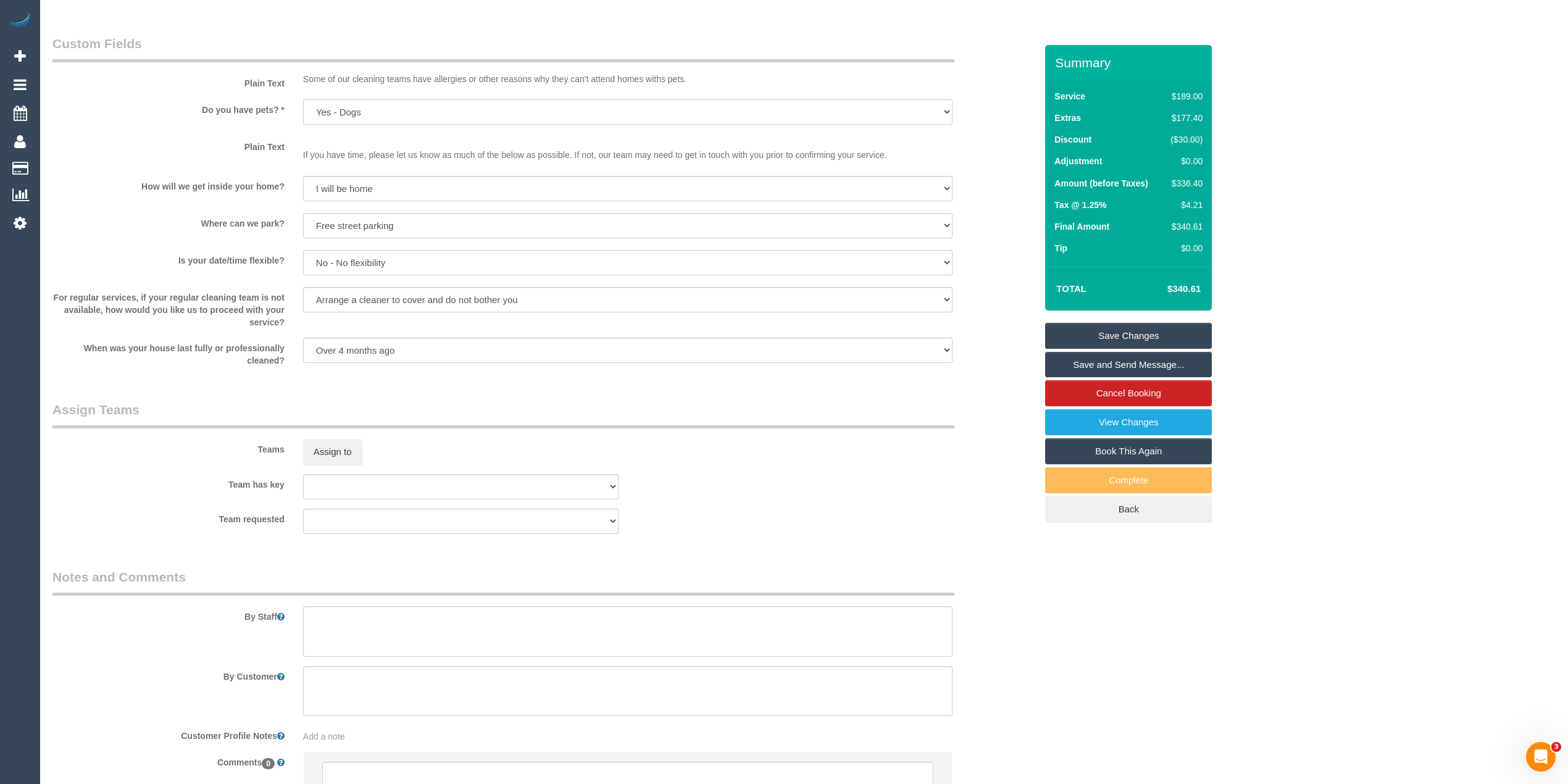
scroll to position [1569, 0]
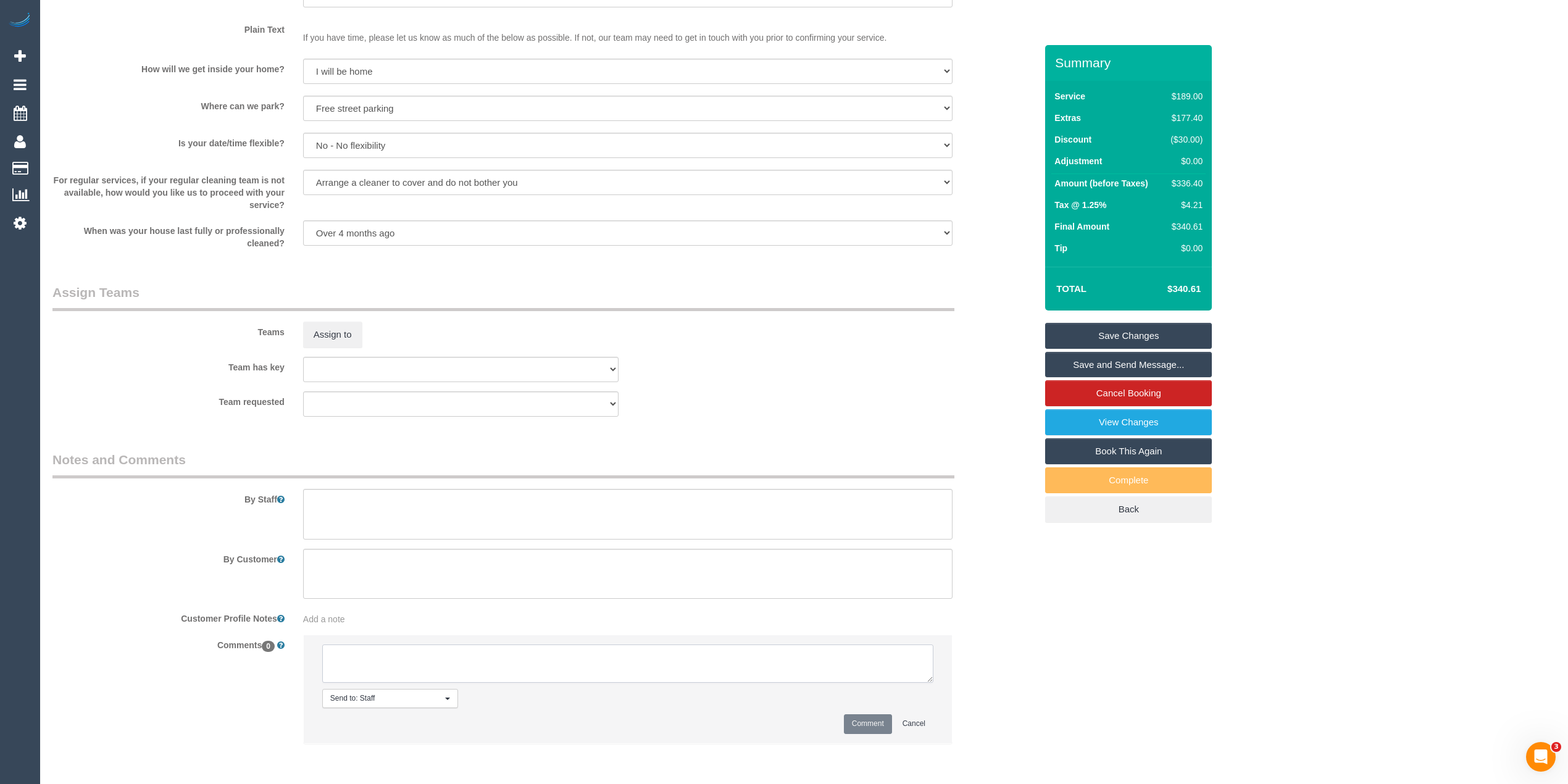
click at [517, 665] on textarea at bounding box center [628, 663] width 611 height 39
type textarea "Cust confirmed they can only do 1/9 Via phone"
click at [856, 728] on button "Comment" at bounding box center [868, 724] width 48 height 19
